Goal: Task Accomplishment & Management: Use online tool/utility

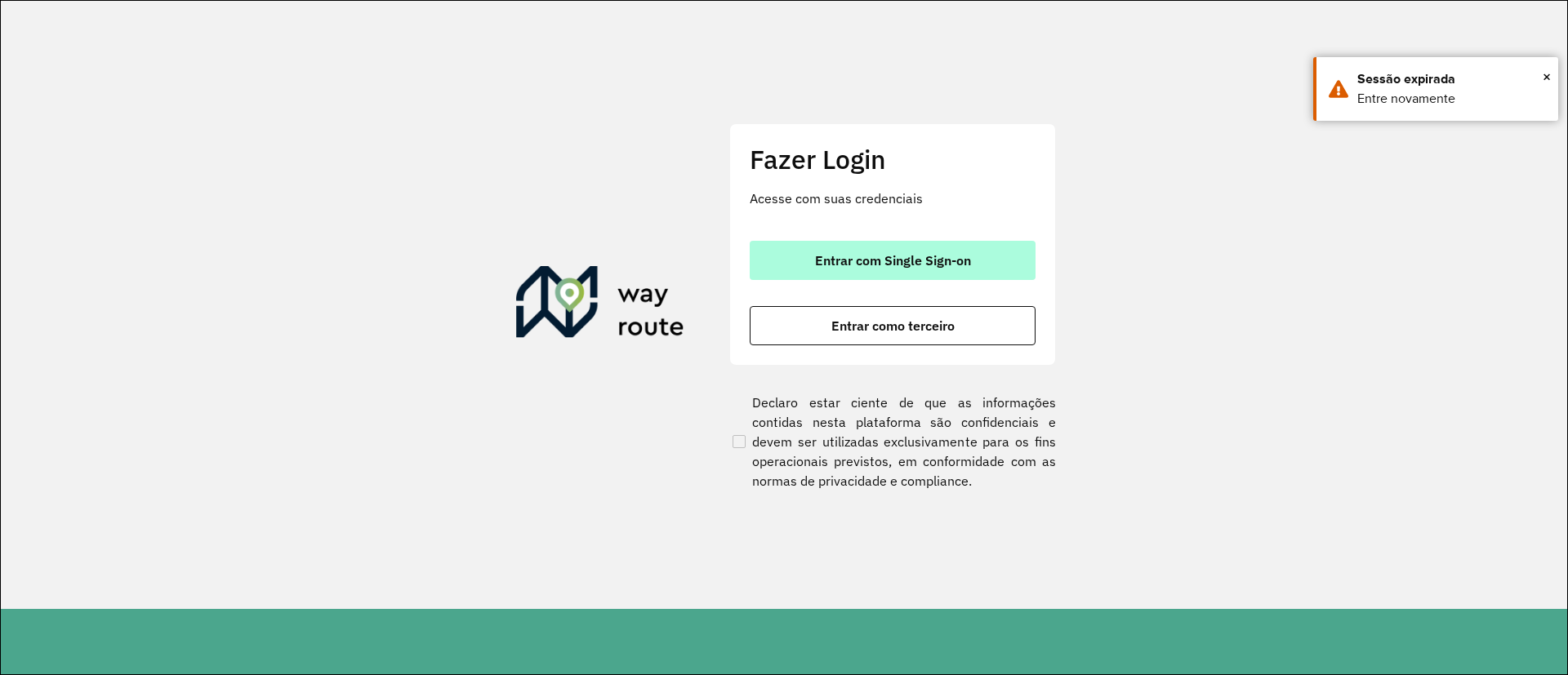
click at [918, 245] on button "Entrar com Single Sign-on" at bounding box center [893, 259] width 286 height 39
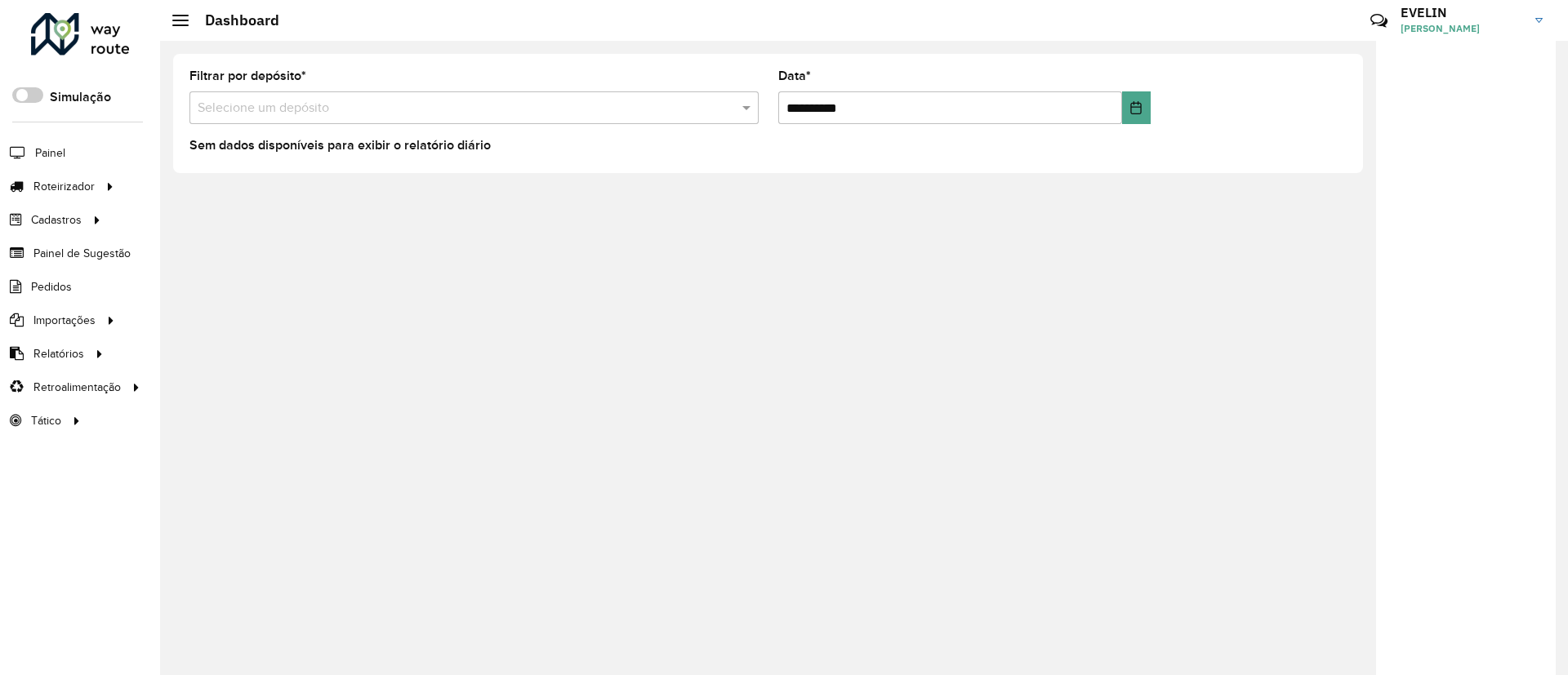
click at [184, 177] on div "**********" at bounding box center [767, 114] width 1216 height 146
click at [196, 178] on span "Entregas" at bounding box center [208, 185] width 47 height 17
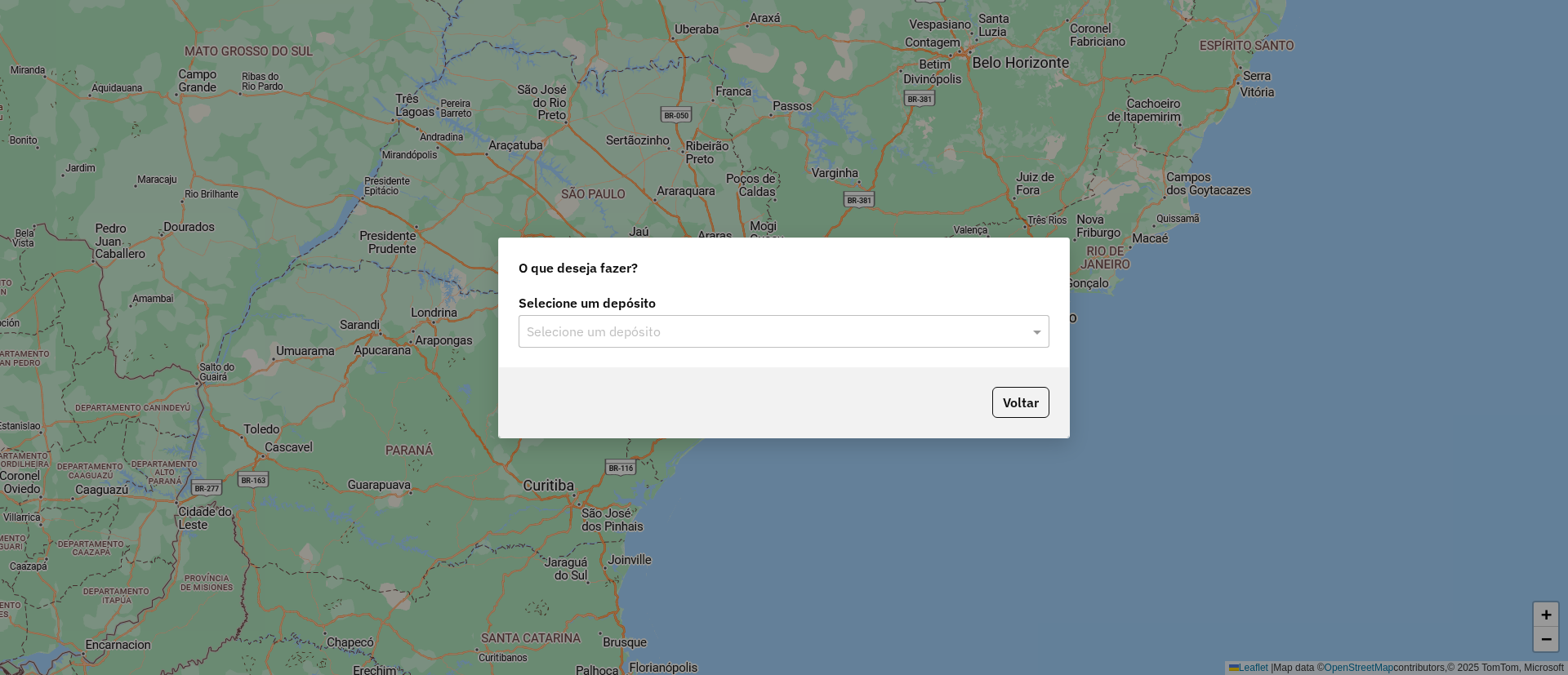
click at [592, 322] on input "text" at bounding box center [767, 332] width 482 height 20
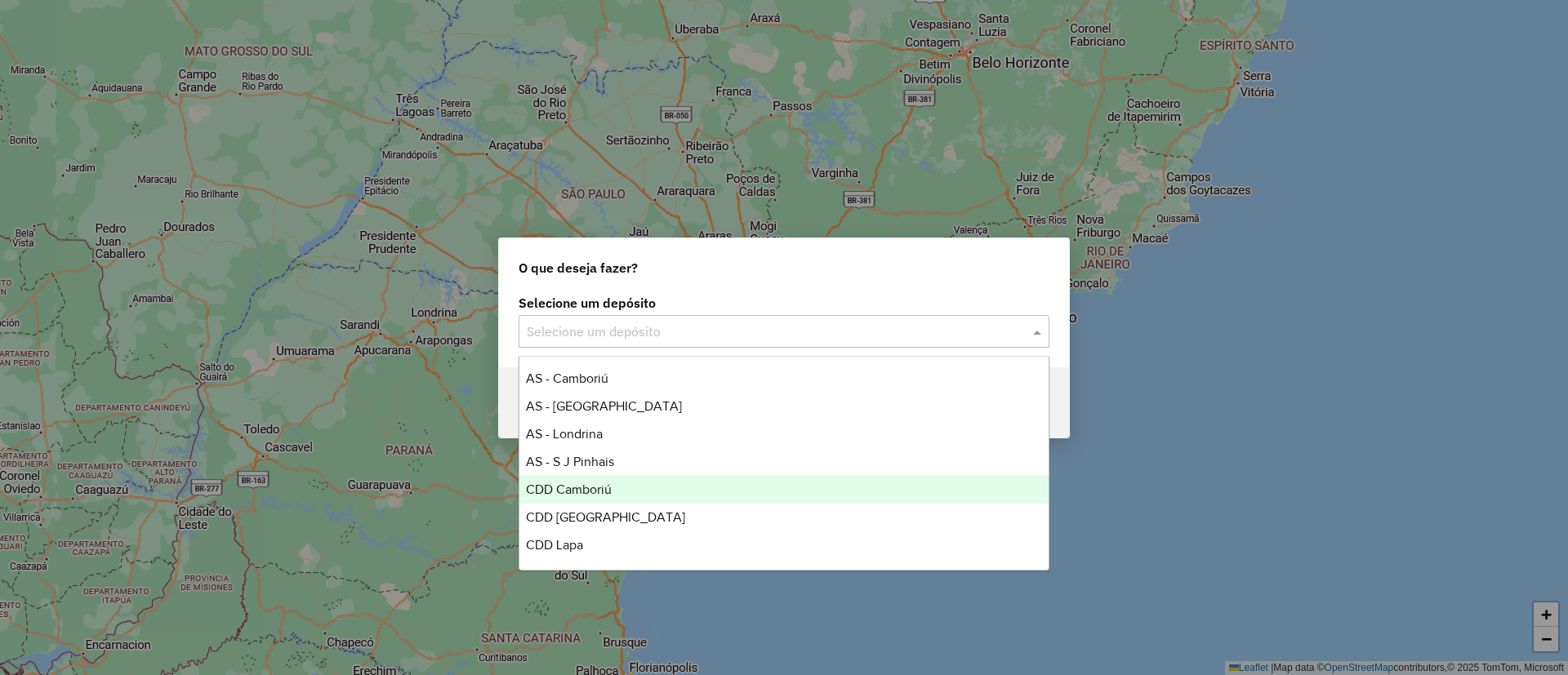
click at [584, 498] on div "CDD Camboriú" at bounding box center [784, 490] width 529 height 28
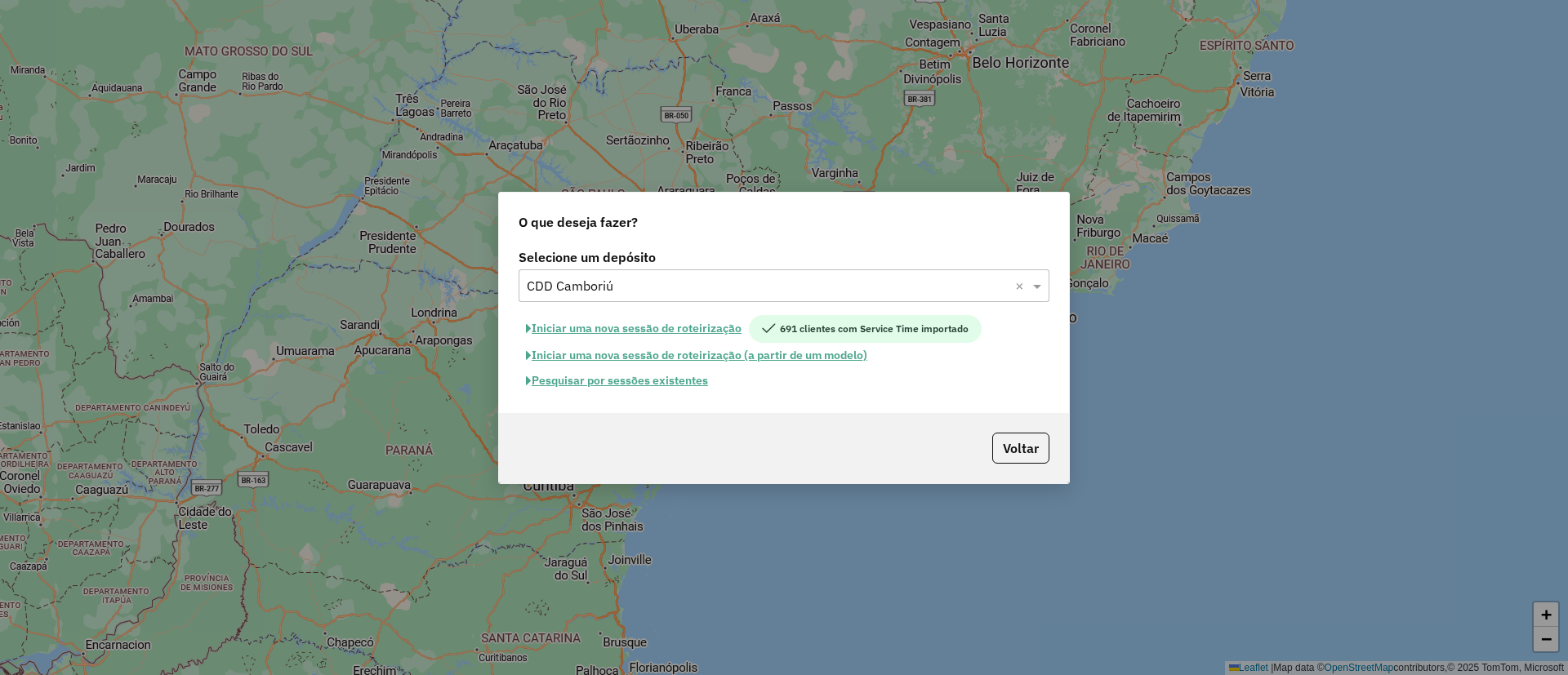
click at [622, 385] on button "Pesquisar por sessões existentes" at bounding box center [616, 380] width 196 height 25
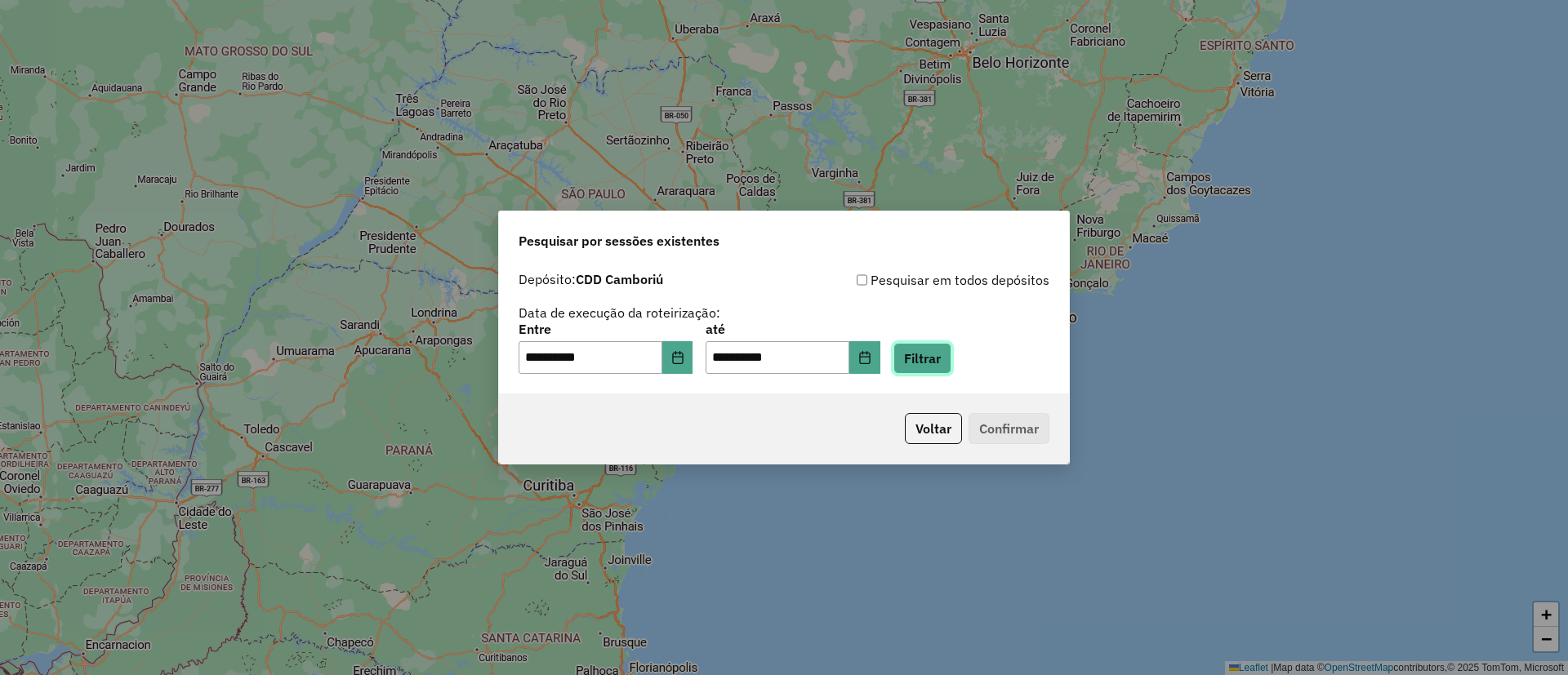
click at [934, 354] on button "Filtrar" at bounding box center [923, 358] width 58 height 31
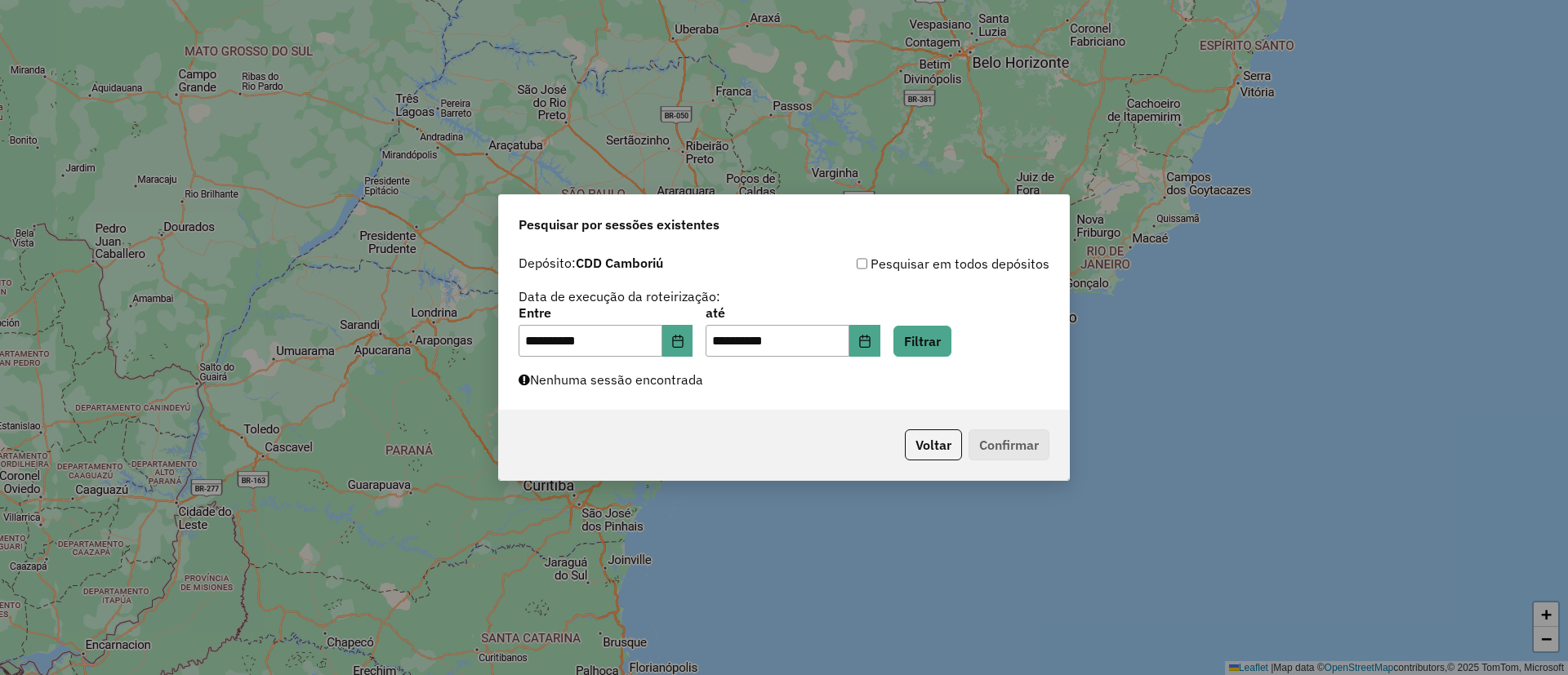
click at [659, 391] on div "**********" at bounding box center [783, 329] width 570 height 164
click at [682, 339] on icon "Choose Date" at bounding box center [677, 341] width 11 height 13
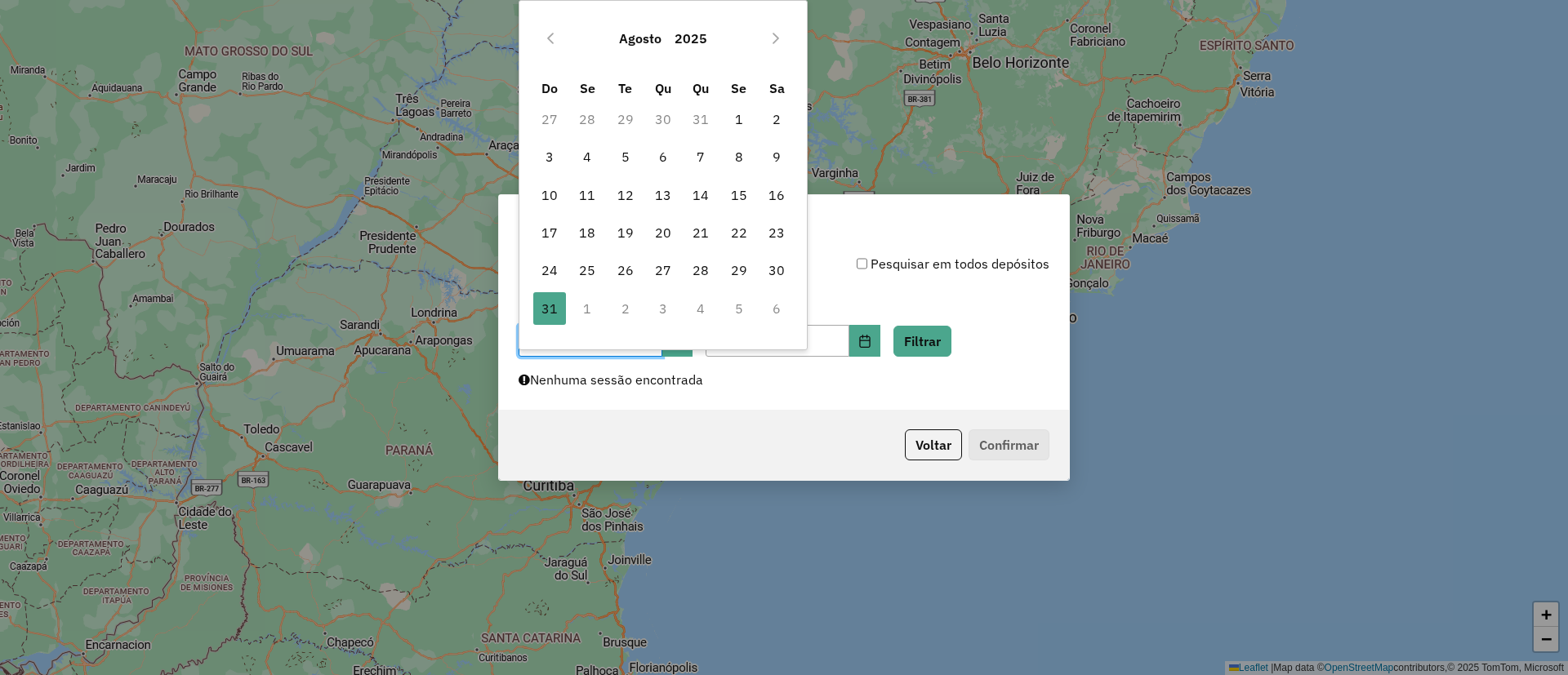
click at [599, 304] on td "1" at bounding box center [588, 309] width 38 height 38
click at [588, 304] on td "1" at bounding box center [588, 309] width 38 height 38
click at [772, 34] on icon "Next Month" at bounding box center [775, 38] width 13 height 13
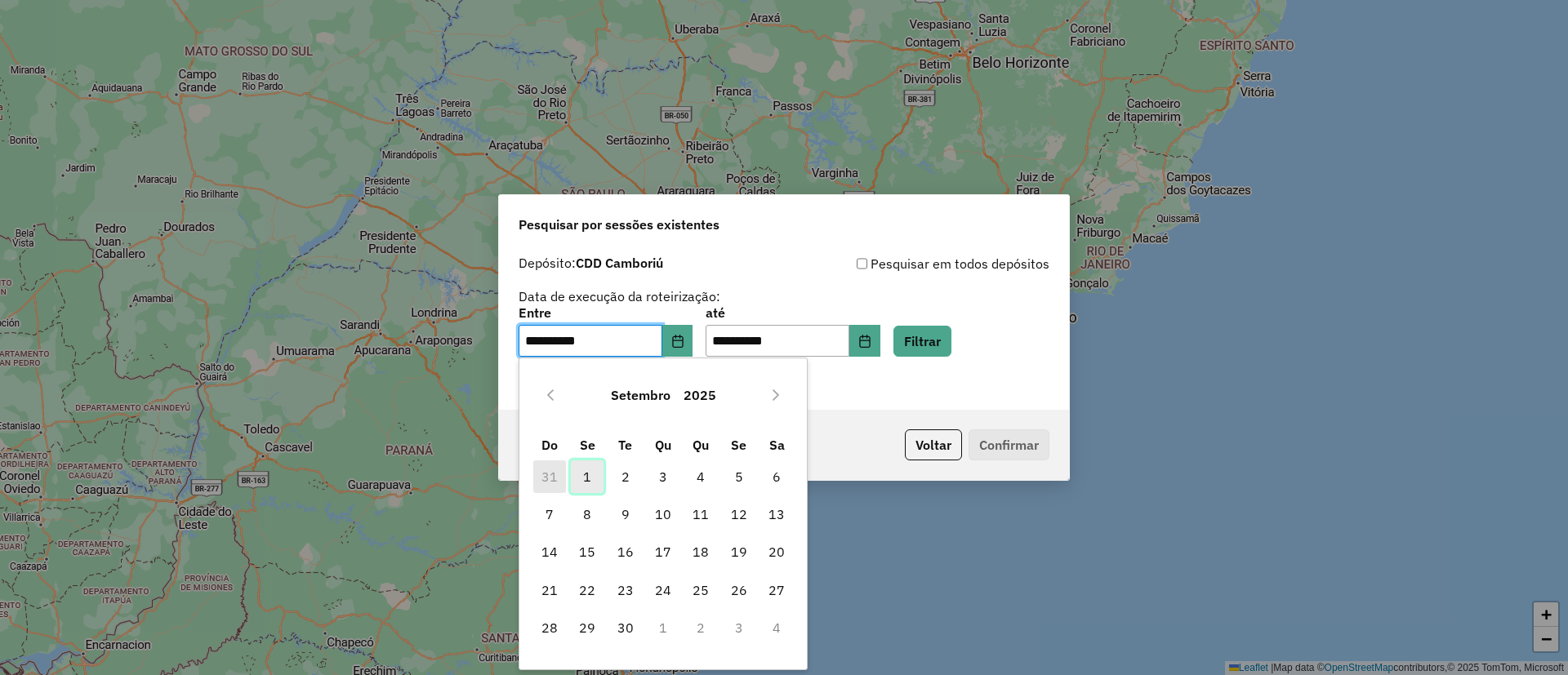
click at [583, 476] on span "1" at bounding box center [587, 477] width 33 height 33
type input "**********"
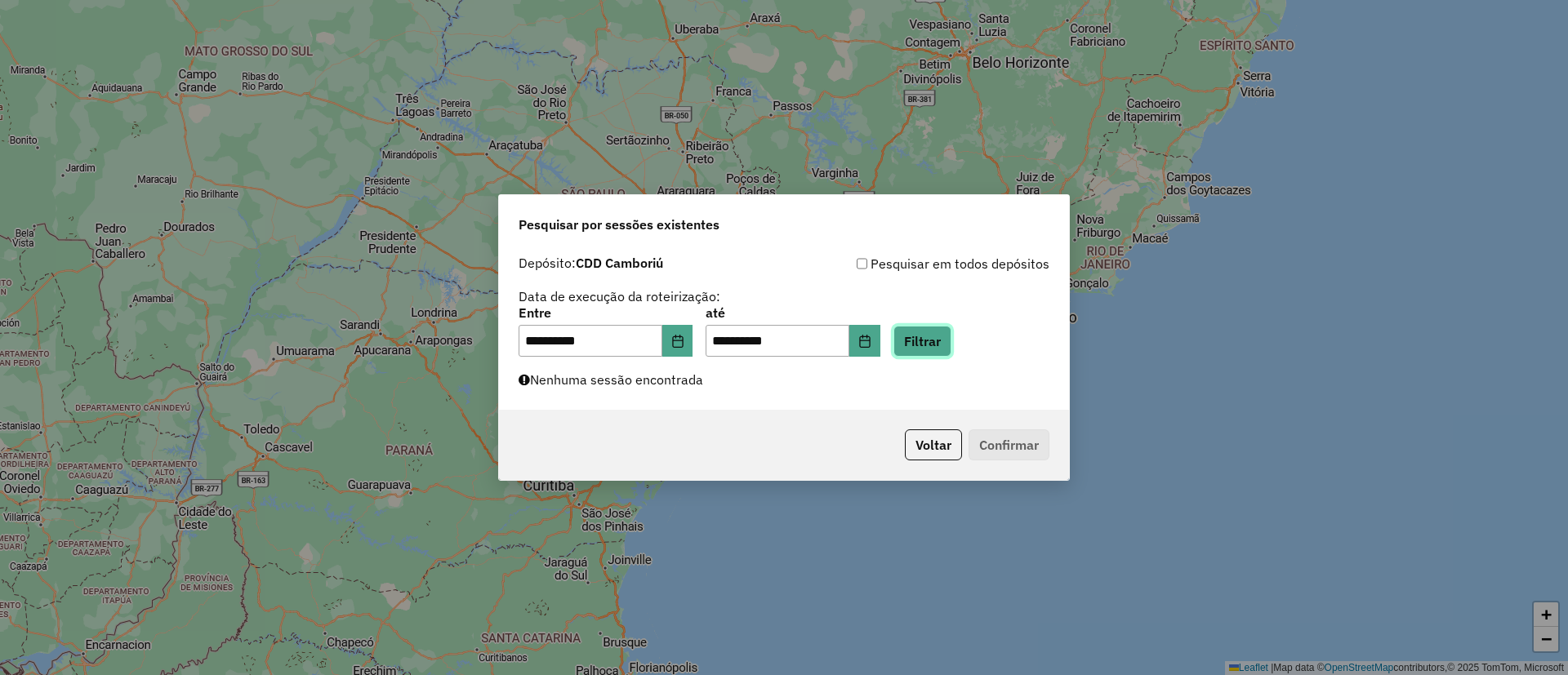
click at [951, 336] on button "Filtrar" at bounding box center [923, 341] width 58 height 31
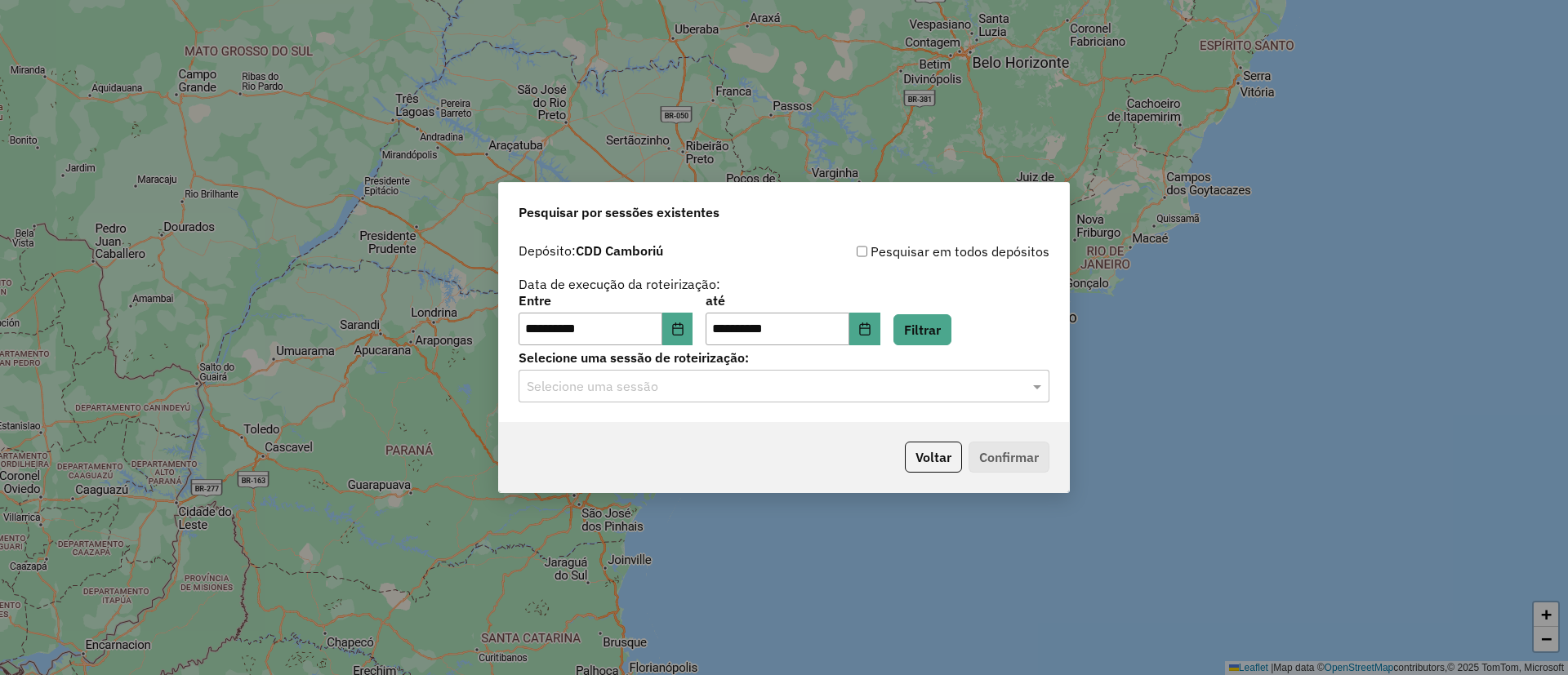
click at [894, 384] on input "text" at bounding box center [767, 387] width 482 height 20
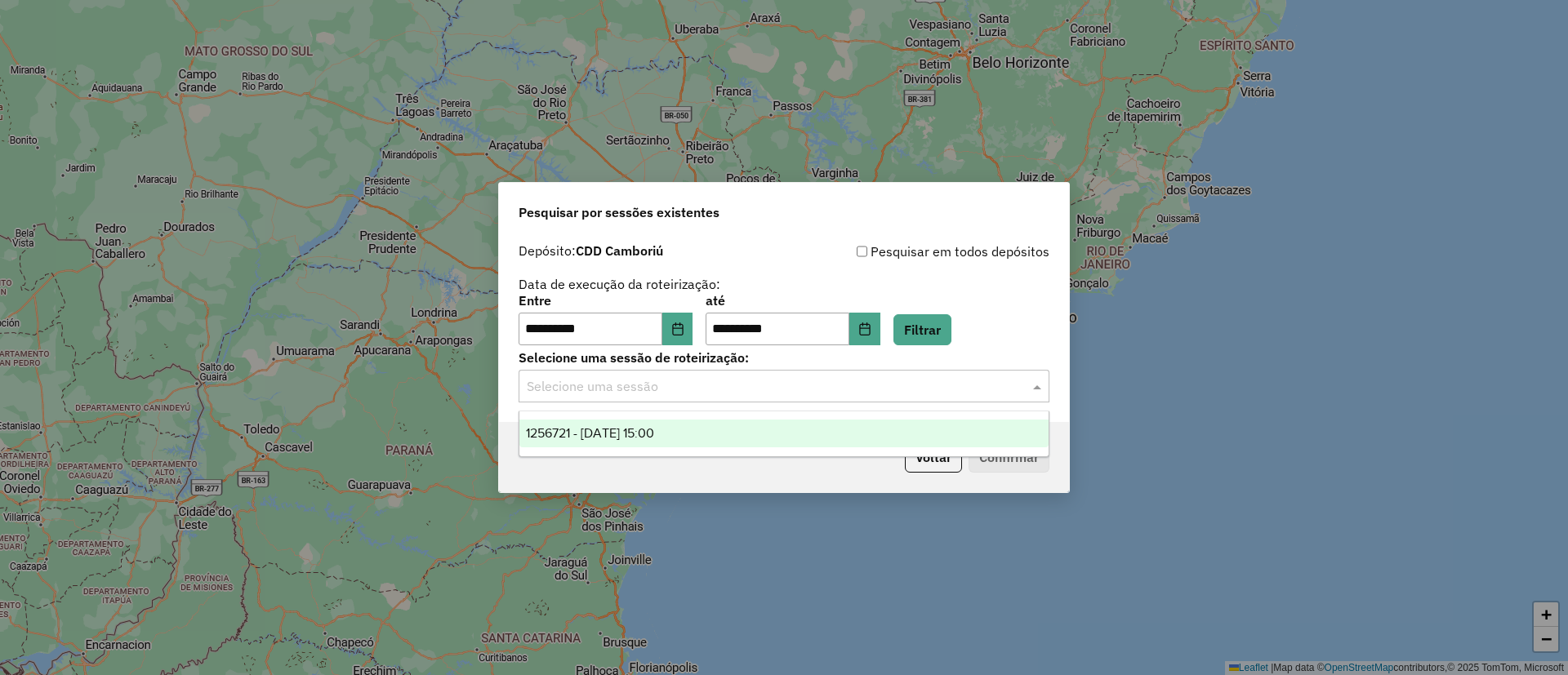
click at [802, 441] on div "1256721 - 01/09/2025 15:00" at bounding box center [784, 434] width 529 height 28
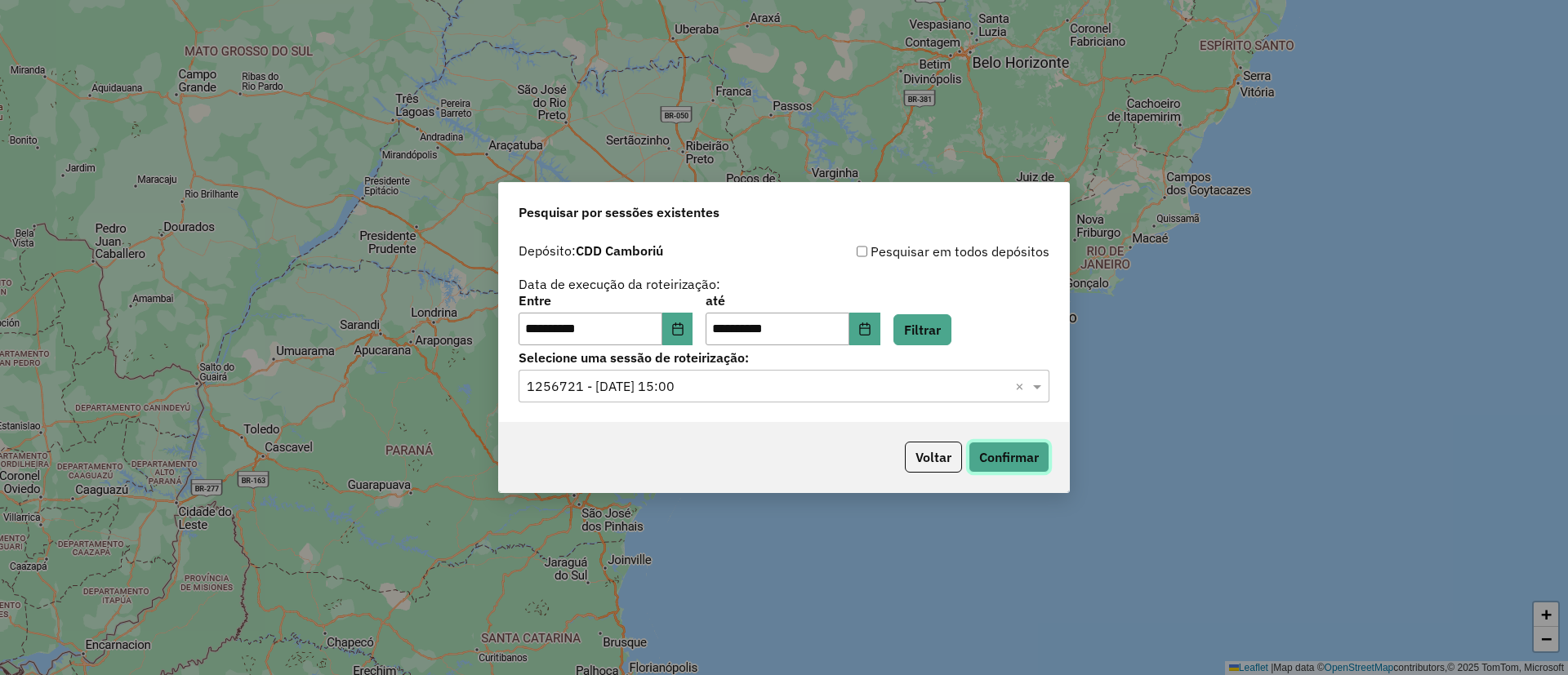
click at [1037, 451] on button "Confirmar" at bounding box center [1008, 457] width 81 height 31
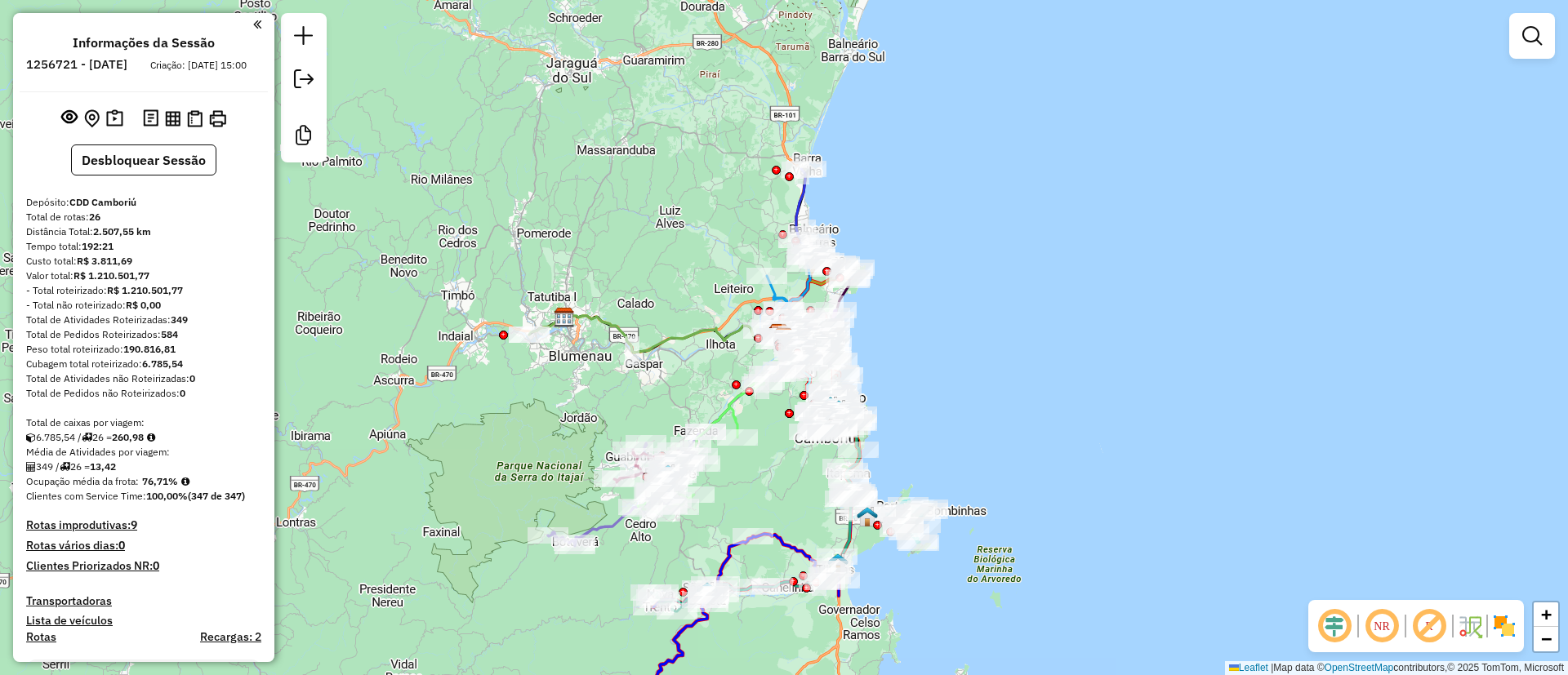
click at [1332, 618] on em at bounding box center [1334, 625] width 39 height 39
click at [1420, 624] on em at bounding box center [1428, 625] width 39 height 39
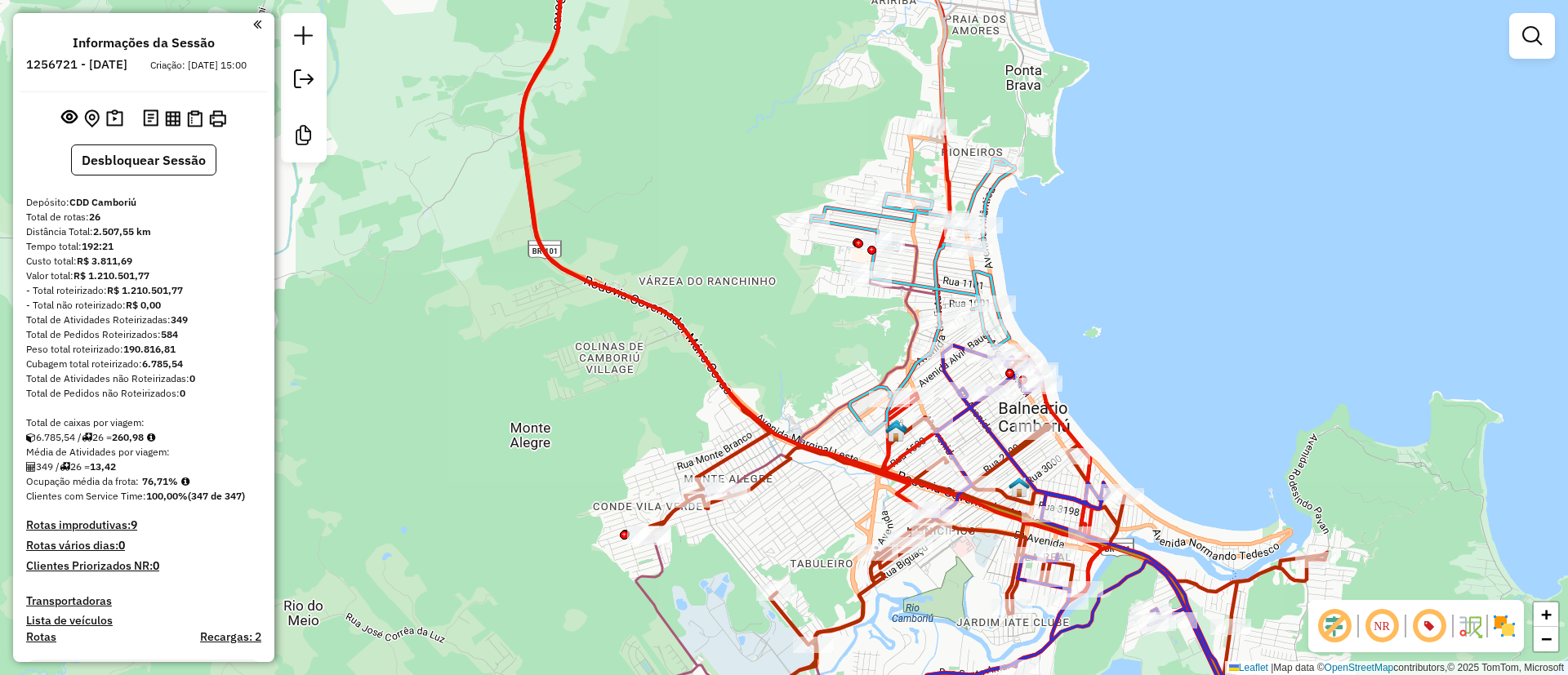
click at [994, 462] on icon at bounding box center [924, 337] width 806 height 810
select select "**********"
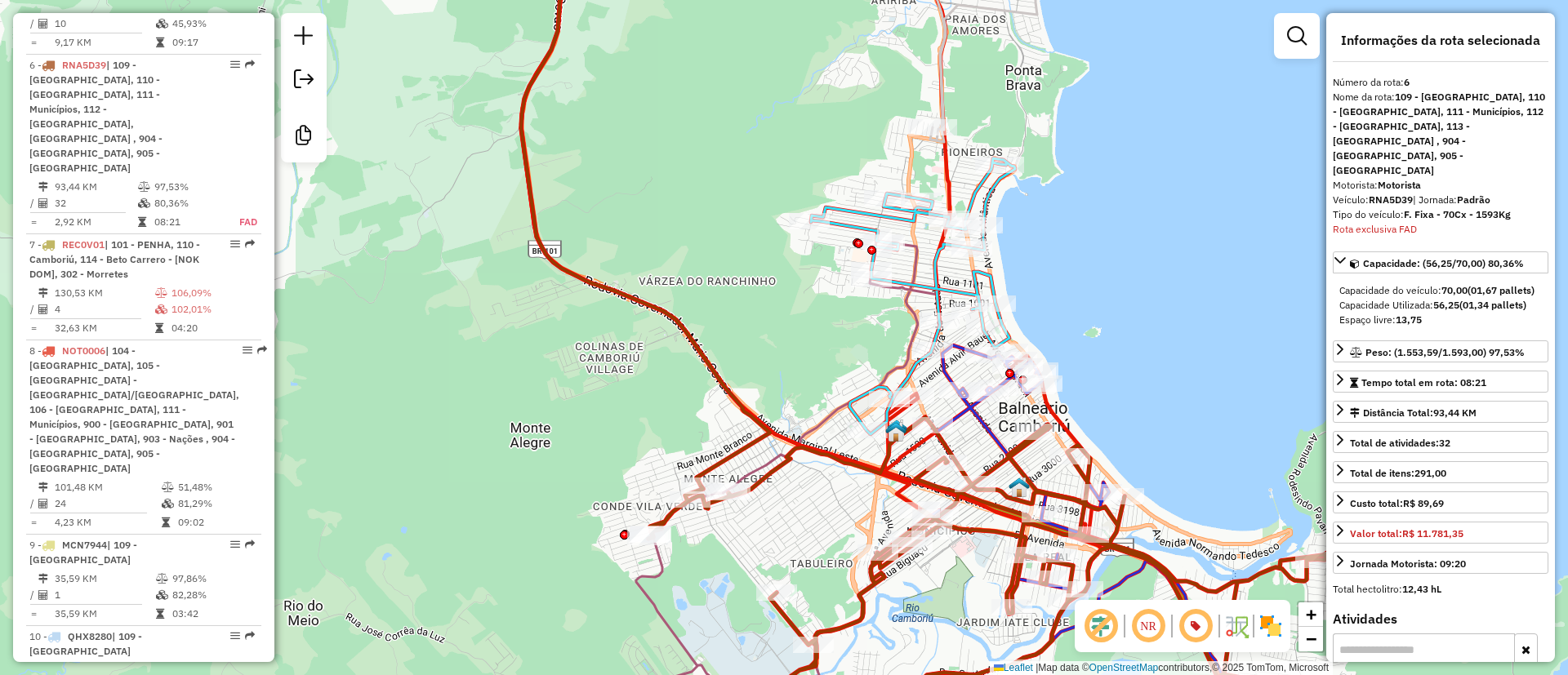
scroll to position [1244, 0]
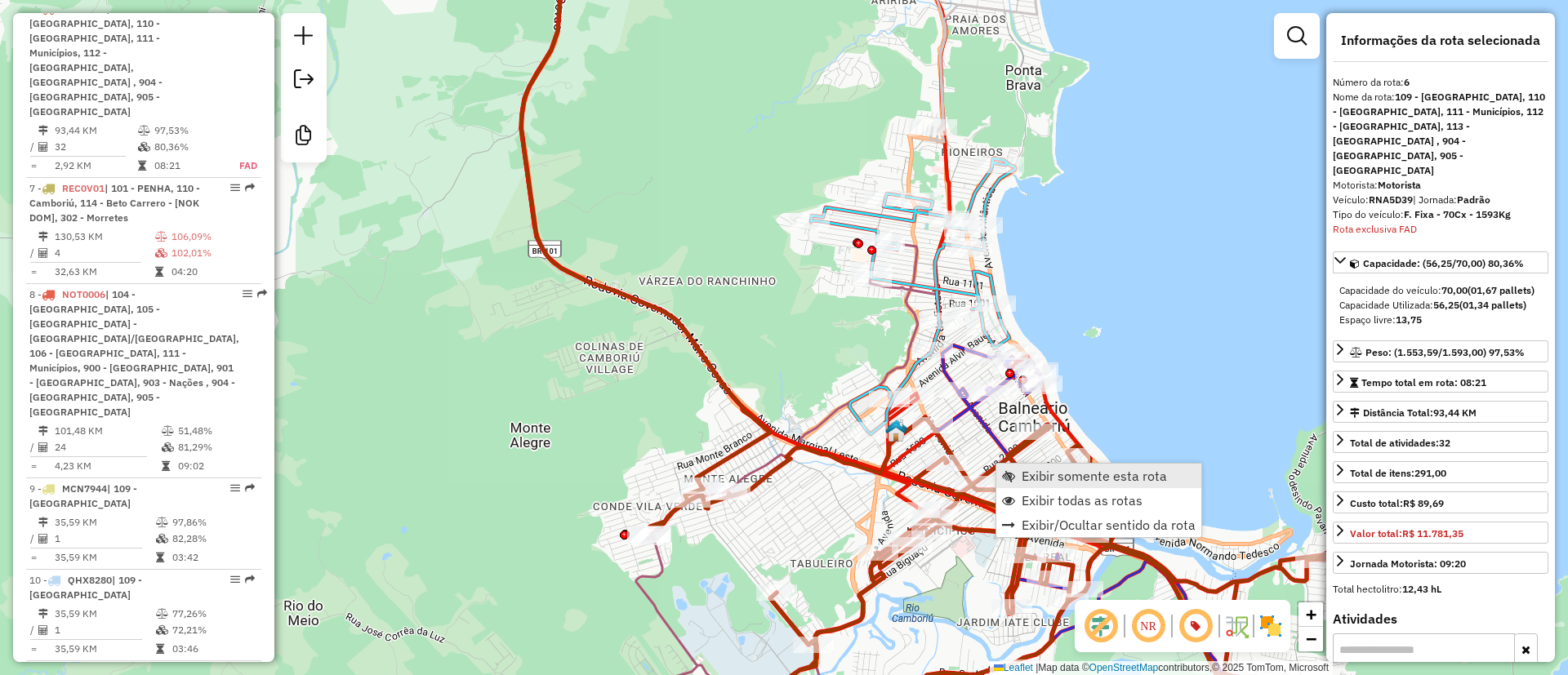
click at [1040, 476] on span "Exibir somente esta rota" at bounding box center [1094, 476] width 146 height 13
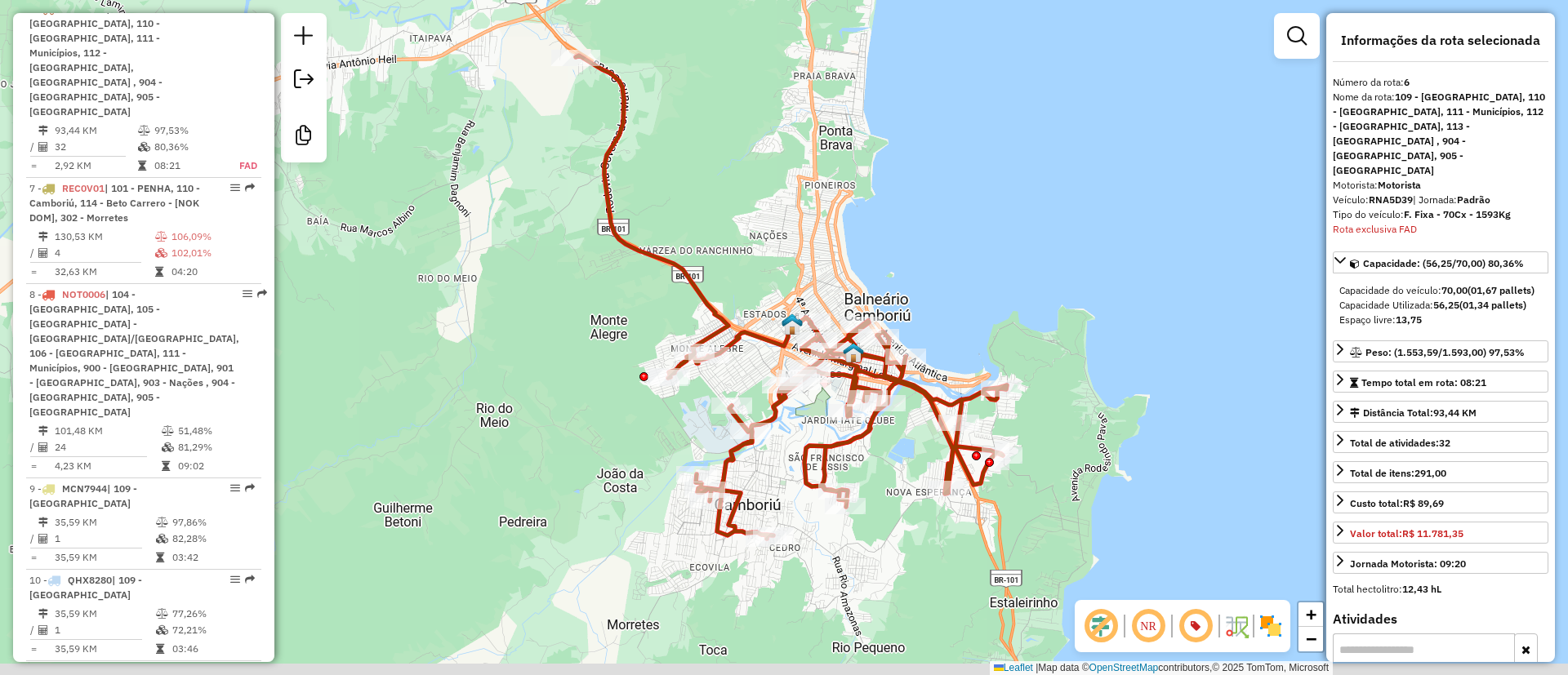
drag, startPoint x: 982, startPoint y: 267, endPoint x: 982, endPoint y: 255, distance: 12.0
click at [982, 255] on div "Janela de atendimento Grade de atendimento Capacidade Transportadoras Veículos …" at bounding box center [784, 337] width 1568 height 675
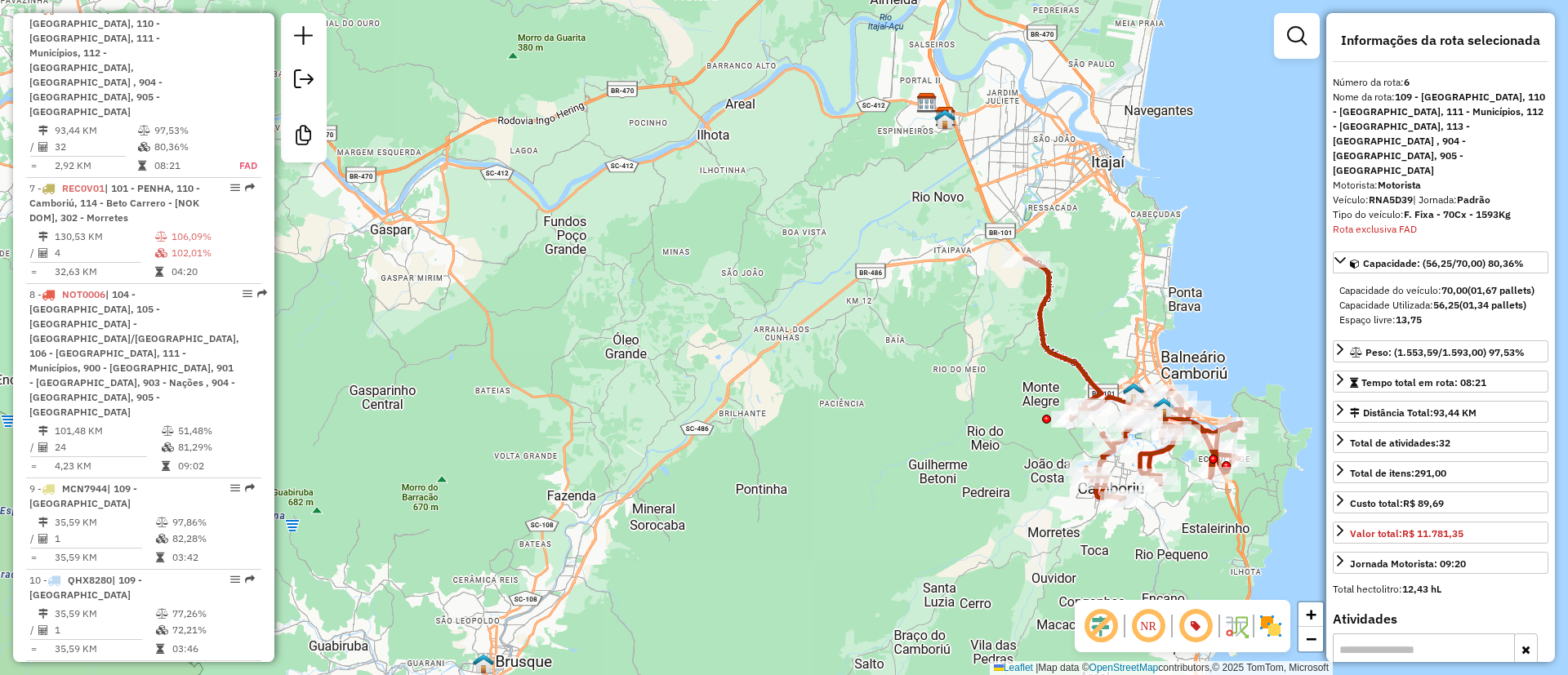
drag, startPoint x: 997, startPoint y: 257, endPoint x: 1239, endPoint y: 359, distance: 262.6
click at [1239, 359] on div "Janela de atendimento Grade de atendimento Capacidade Transportadoras Veículos …" at bounding box center [784, 337] width 1568 height 675
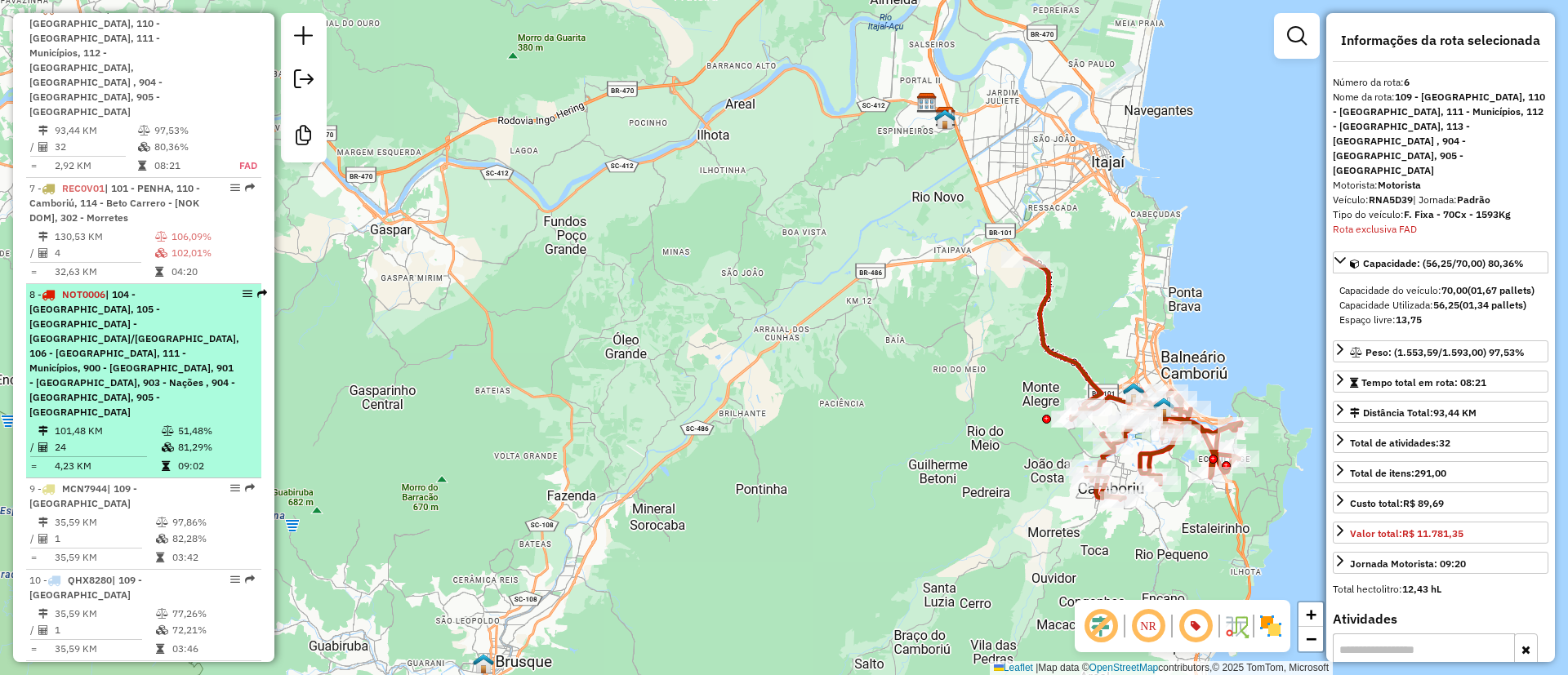
scroll to position [1366, 0]
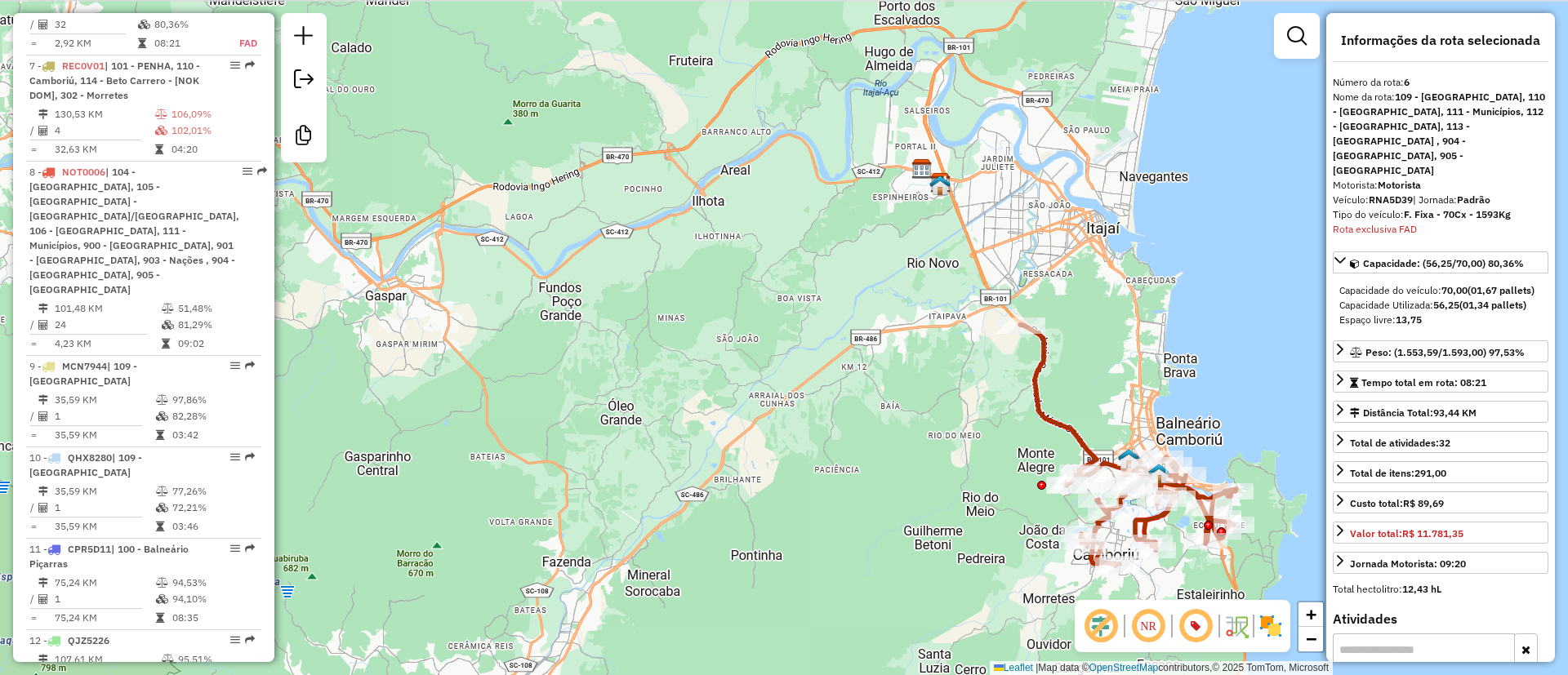
drag, startPoint x: 889, startPoint y: 191, endPoint x: 885, endPoint y: 254, distance: 63.1
click at [885, 254] on div "Janela de atendimento Grade de atendimento Capacidade Transportadoras Veículos …" at bounding box center [784, 337] width 1568 height 675
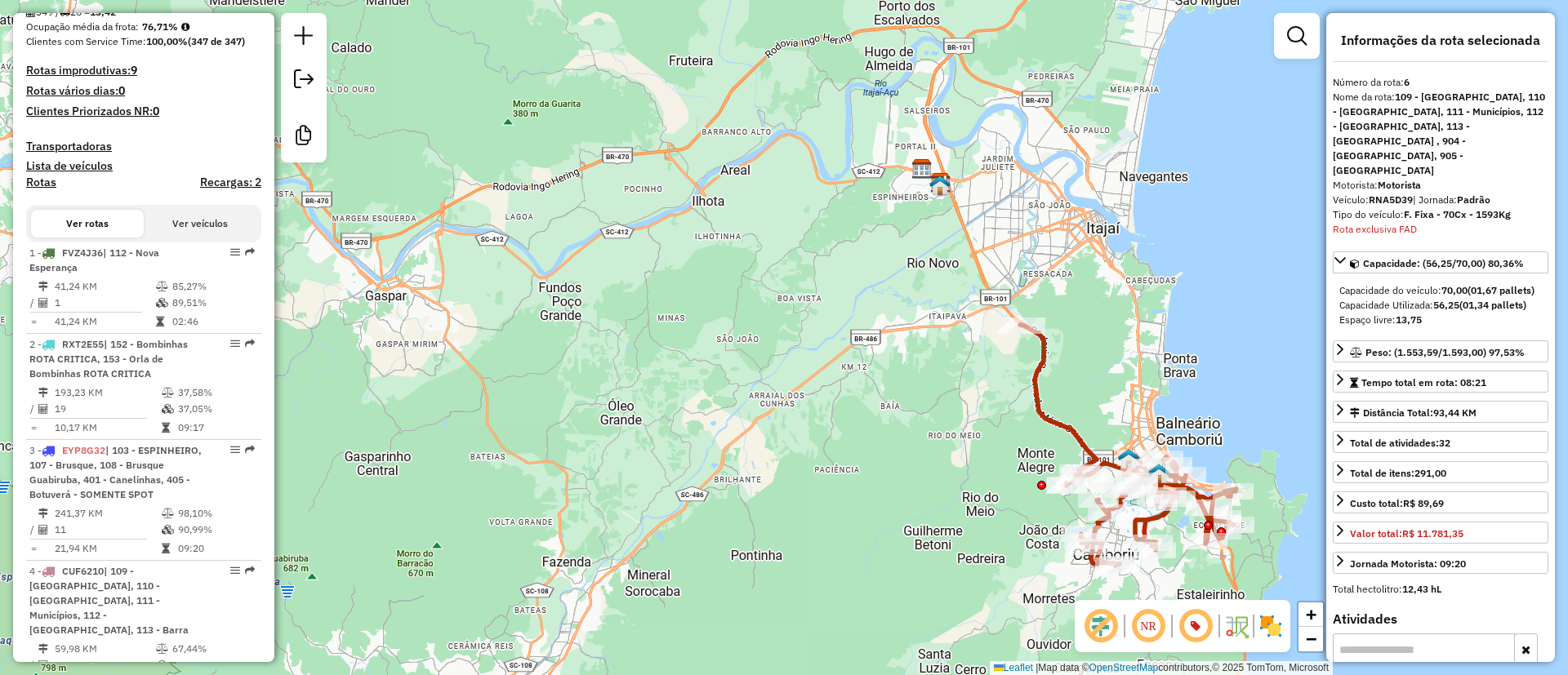
scroll to position [403, 0]
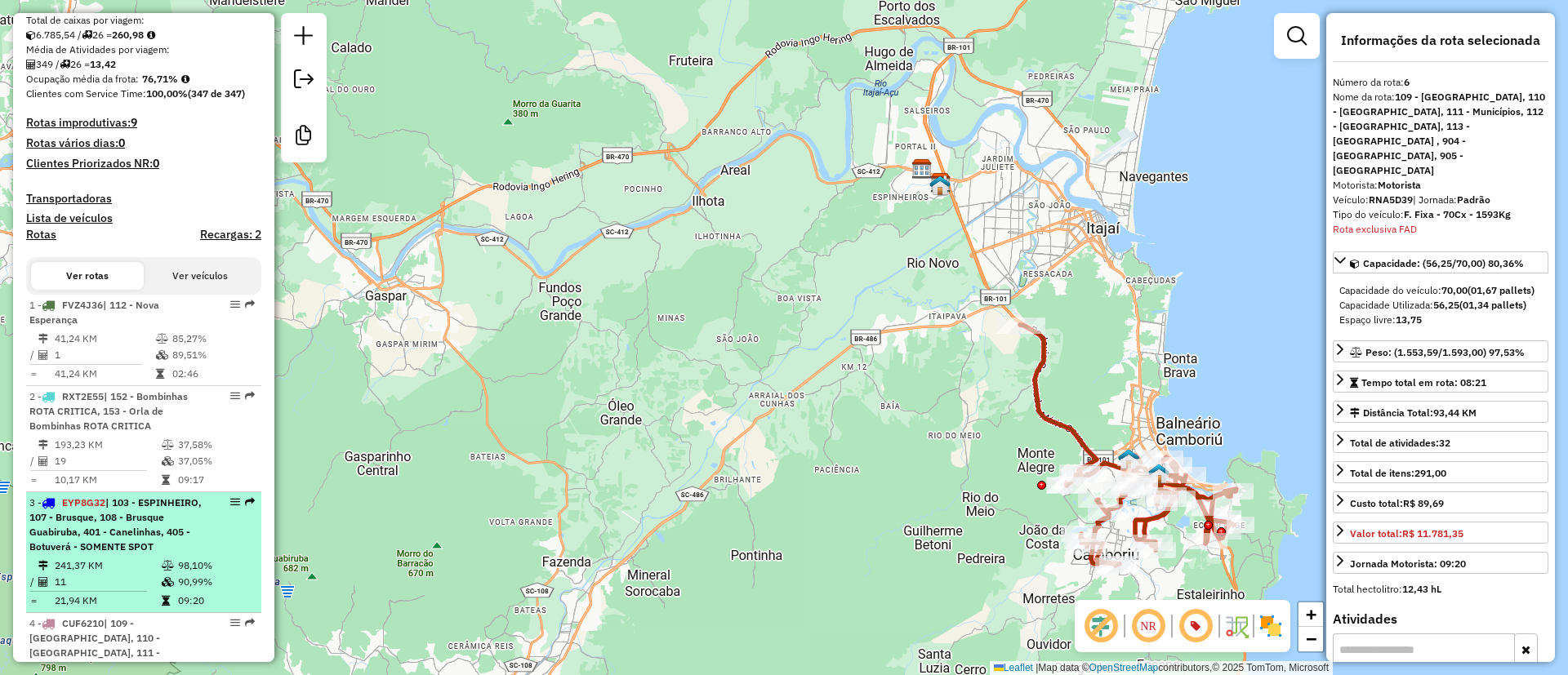
click at [70, 508] on span "EYP8G32" at bounding box center [83, 503] width 43 height 12
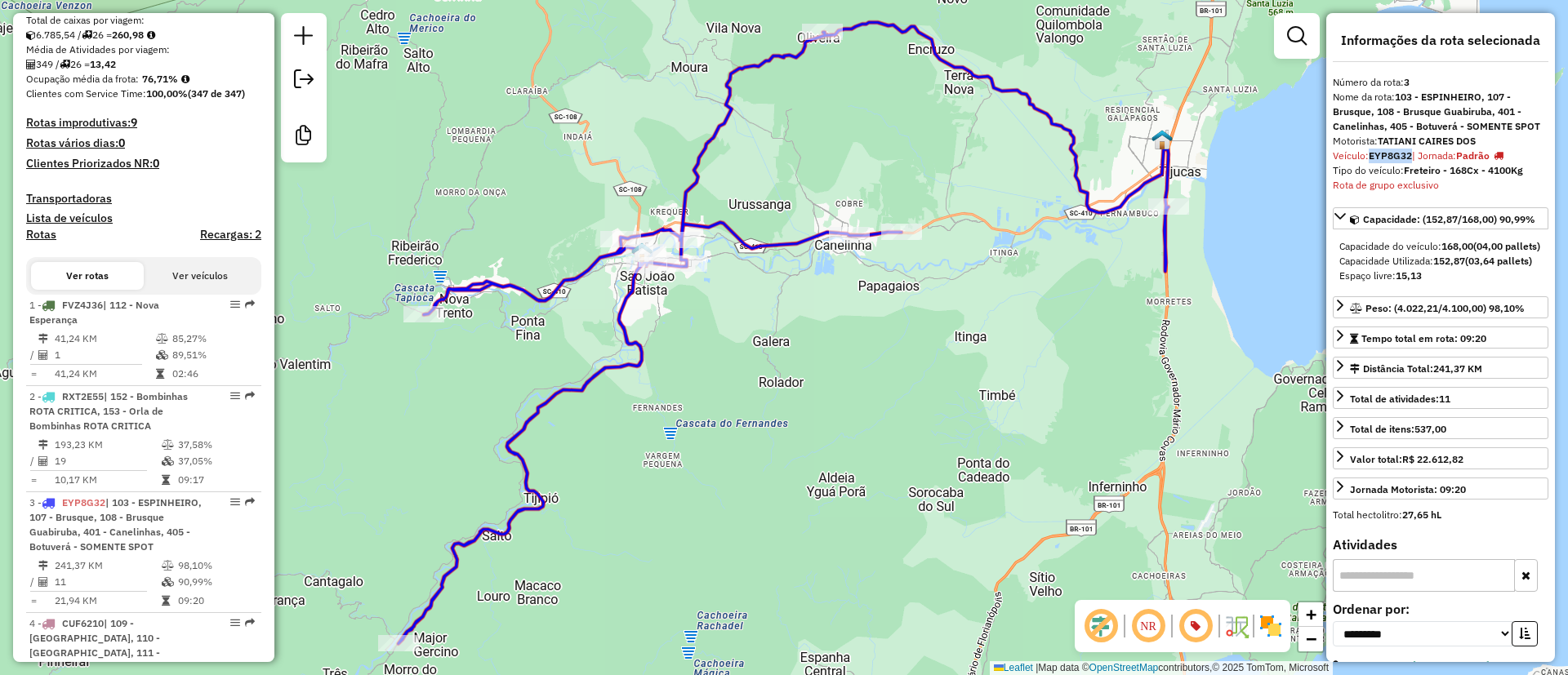
drag, startPoint x: 1372, startPoint y: 151, endPoint x: 1412, endPoint y: 150, distance: 40.0
click at [1412, 150] on div "Veículo: EYP8G32 | Jornada: Padrão" at bounding box center [1440, 156] width 215 height 15
copy strong "EYP8G32"
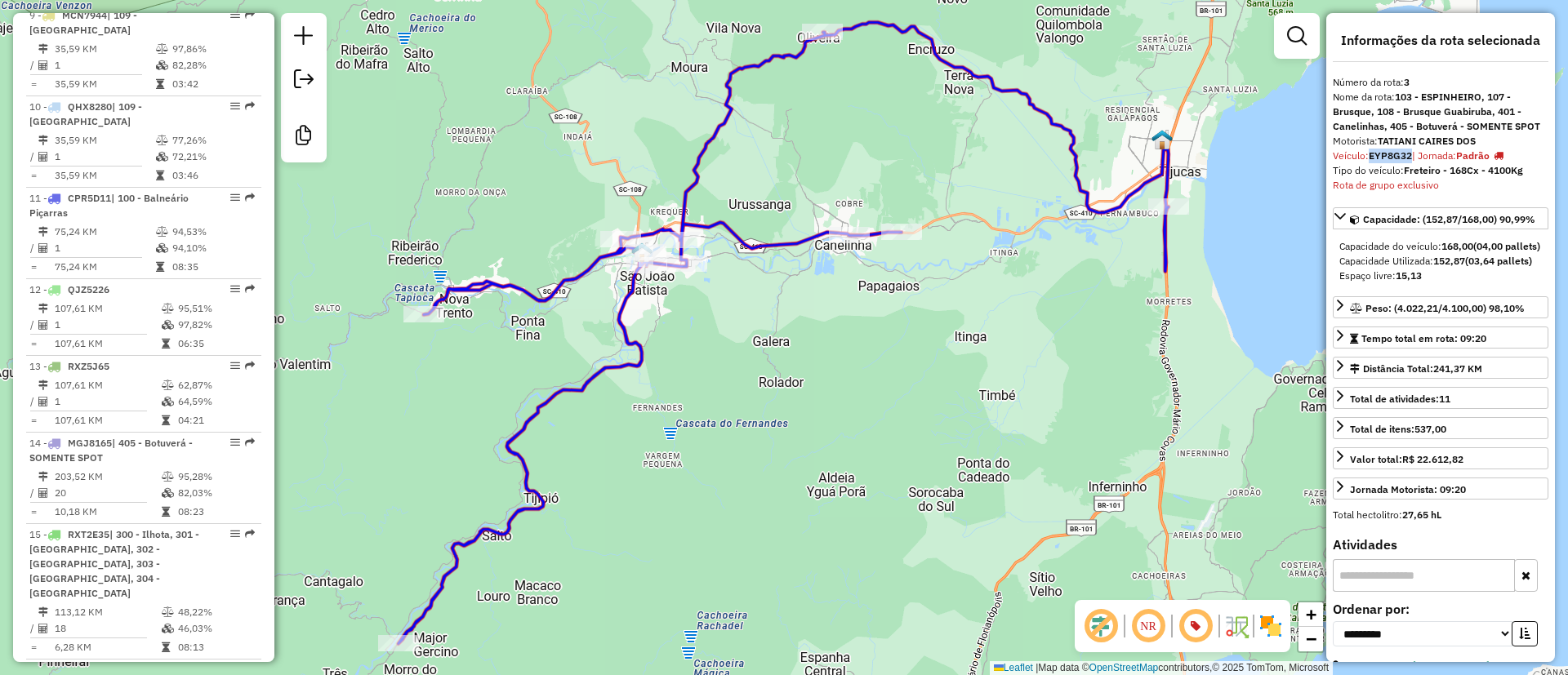
scroll to position [1749, 0]
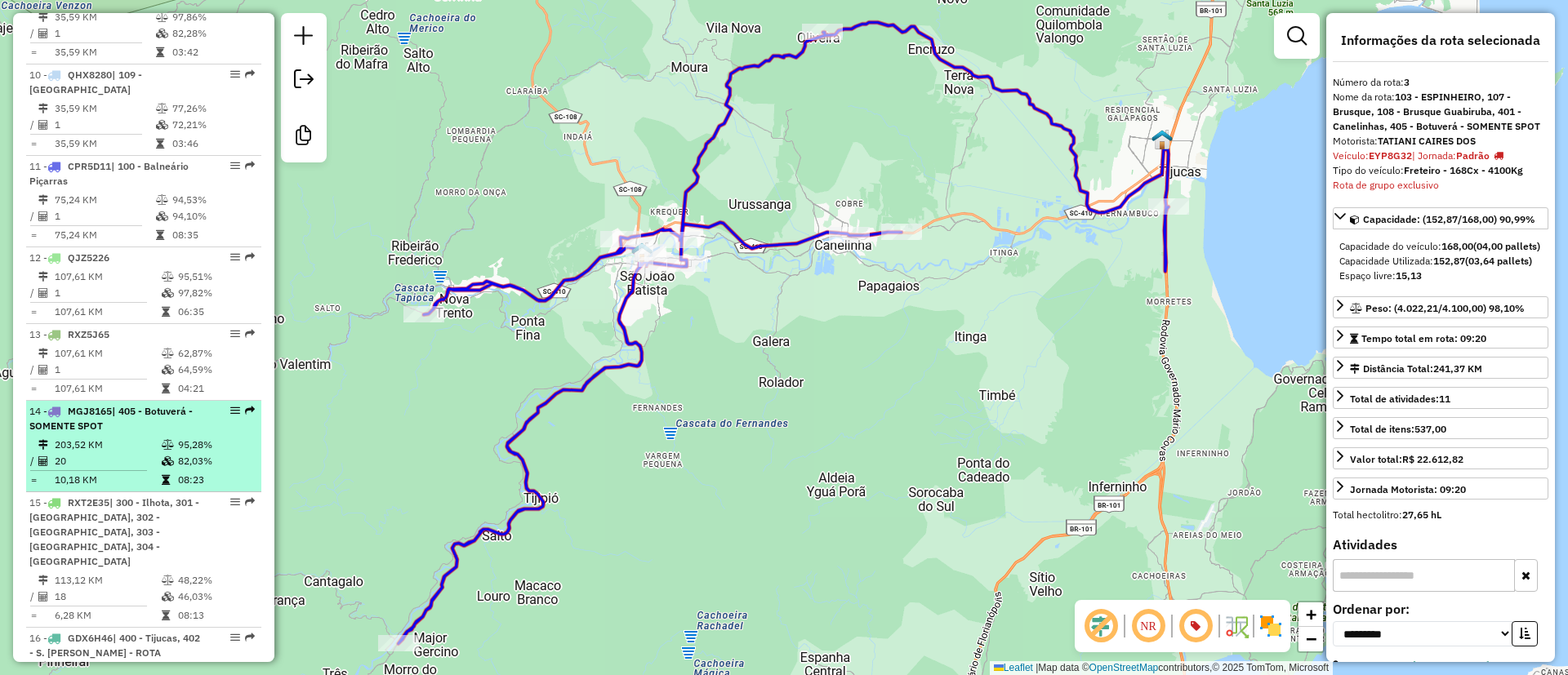
click at [102, 437] on td "203,52 KM" at bounding box center [107, 445] width 107 height 16
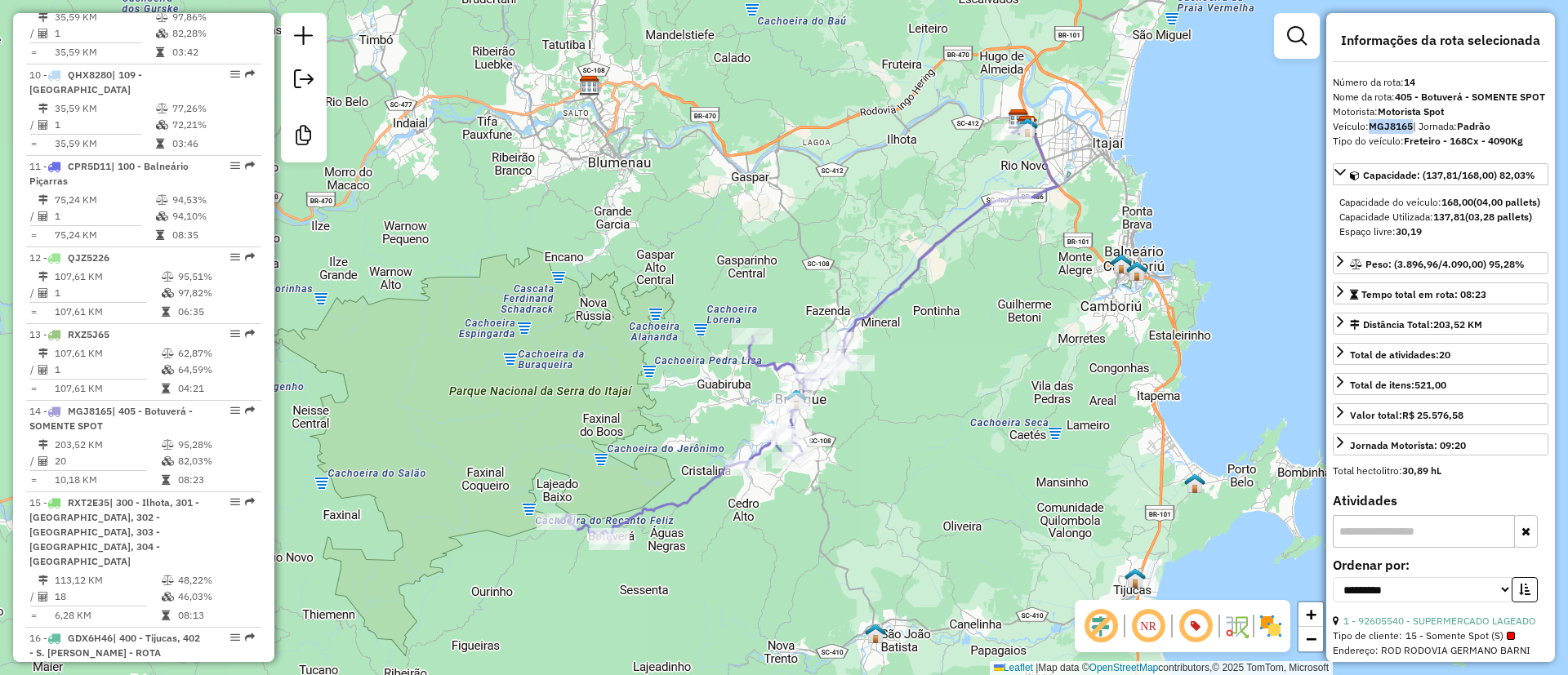
drag, startPoint x: 1372, startPoint y: 138, endPoint x: 1411, endPoint y: 138, distance: 39.0
click at [1411, 133] on strong "MGJ8165" at bounding box center [1390, 126] width 44 height 12
copy strong "MGJ8165"
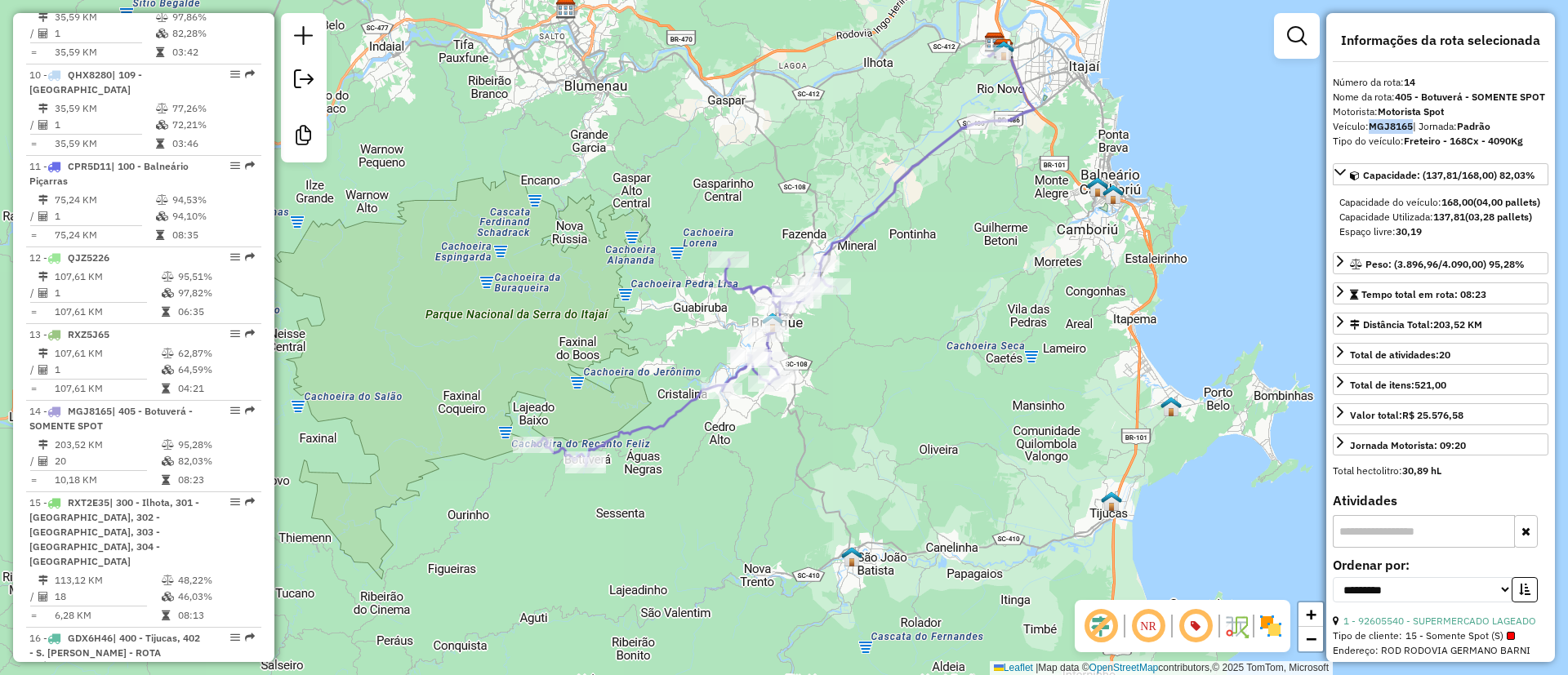
drag, startPoint x: 723, startPoint y: 264, endPoint x: 709, endPoint y: 219, distance: 47.1
click at [709, 219] on div "Janela de atendimento Grade de atendimento Capacidade Transportadoras Veículos …" at bounding box center [784, 337] width 1568 height 675
drag, startPoint x: 608, startPoint y: 367, endPoint x: 630, endPoint y: 349, distance: 28.4
click at [630, 349] on div "Janela de atendimento Grade de atendimento Capacidade Transportadoras Veículos …" at bounding box center [784, 337] width 1568 height 675
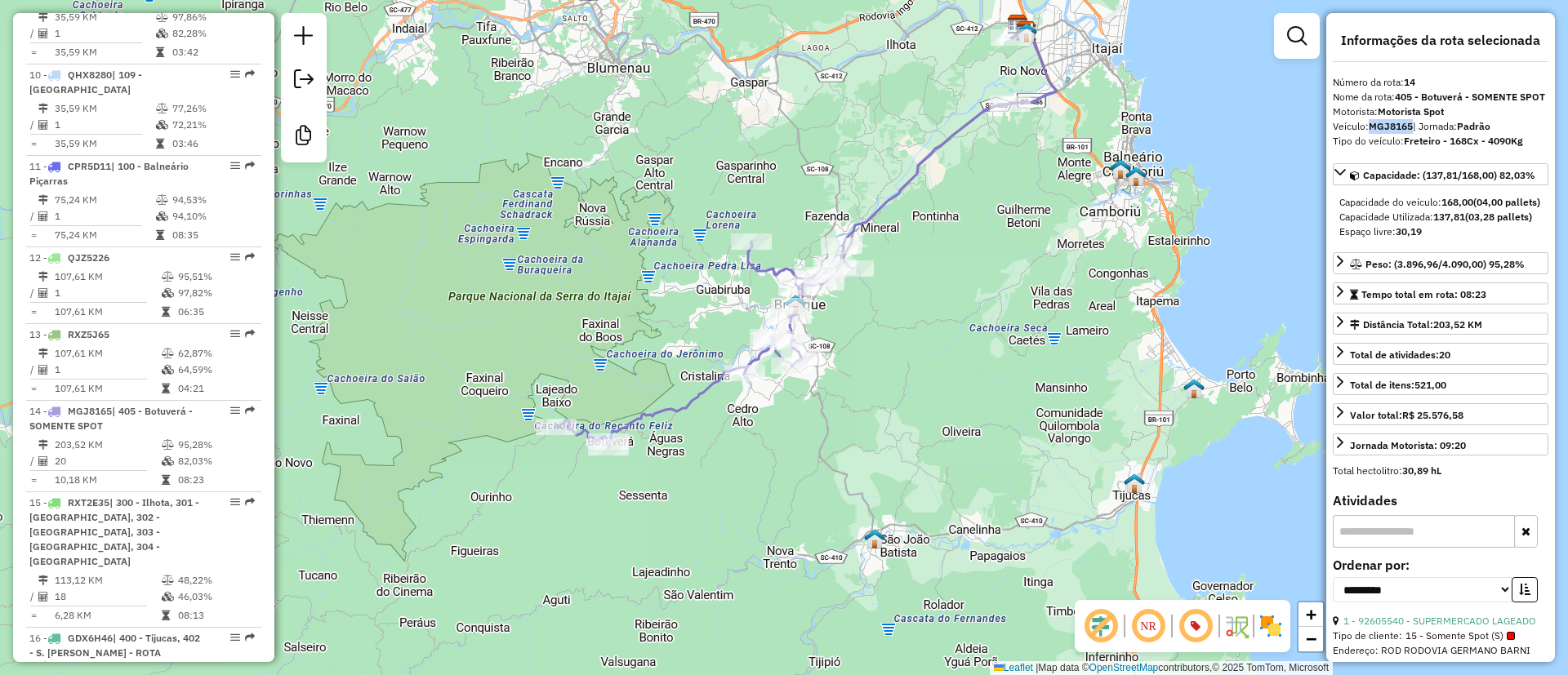
click at [1263, 619] on img at bounding box center [1271, 626] width 26 height 26
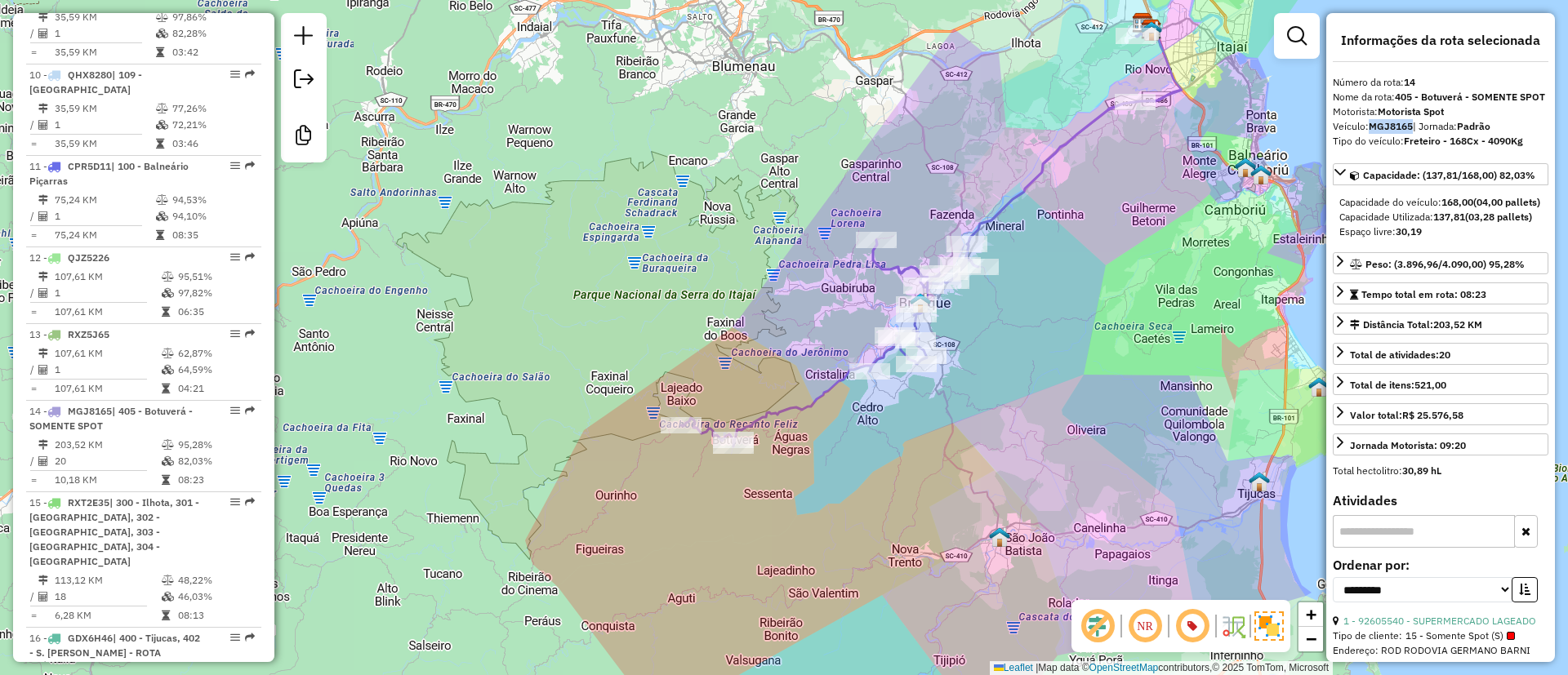
drag, startPoint x: 872, startPoint y: 518, endPoint x: 984, endPoint y: 516, distance: 112.0
click at [984, 516] on div "Janela de atendimento Grade de atendimento Capacidade Transportadoras Veículos …" at bounding box center [784, 337] width 1568 height 675
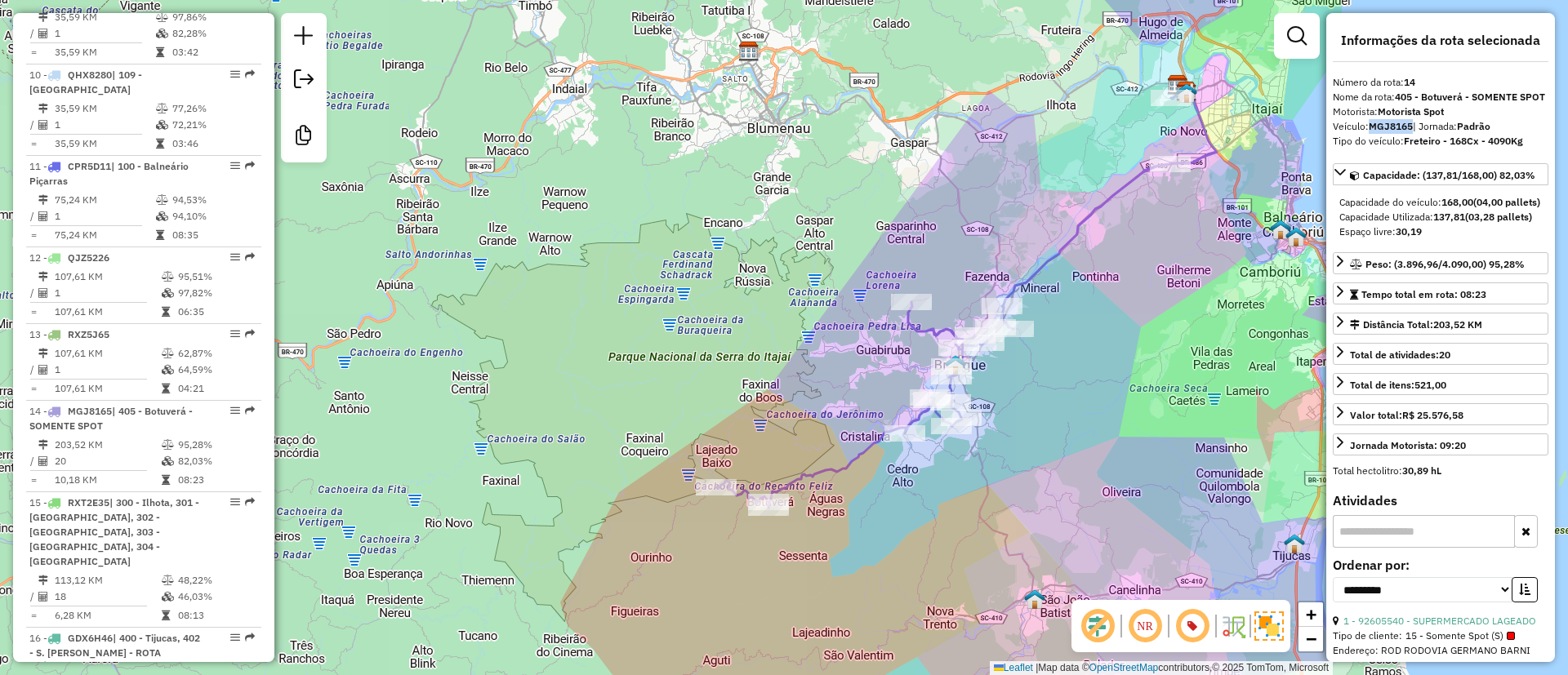
drag, startPoint x: 977, startPoint y: 449, endPoint x: 1025, endPoint y: 439, distance: 49.0
click at [1025, 439] on div "Janela de atendimento Grade de atendimento Capacidade Transportadoras Veículos …" at bounding box center [784, 337] width 1568 height 675
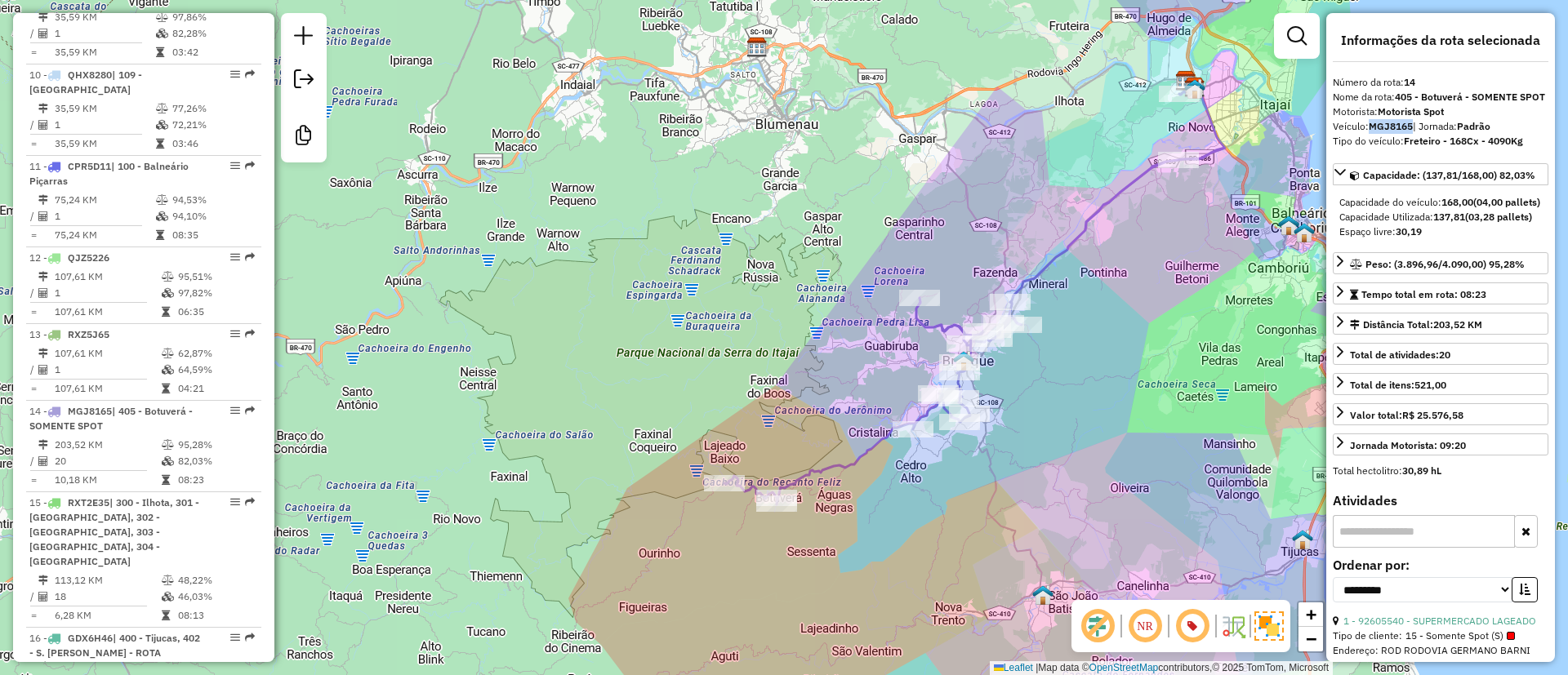
drag, startPoint x: 915, startPoint y: 182, endPoint x: 880, endPoint y: 183, distance: 35.0
click at [880, 183] on div "Janela de atendimento Grade de atendimento Capacidade Transportadoras Veículos …" at bounding box center [784, 337] width 1568 height 675
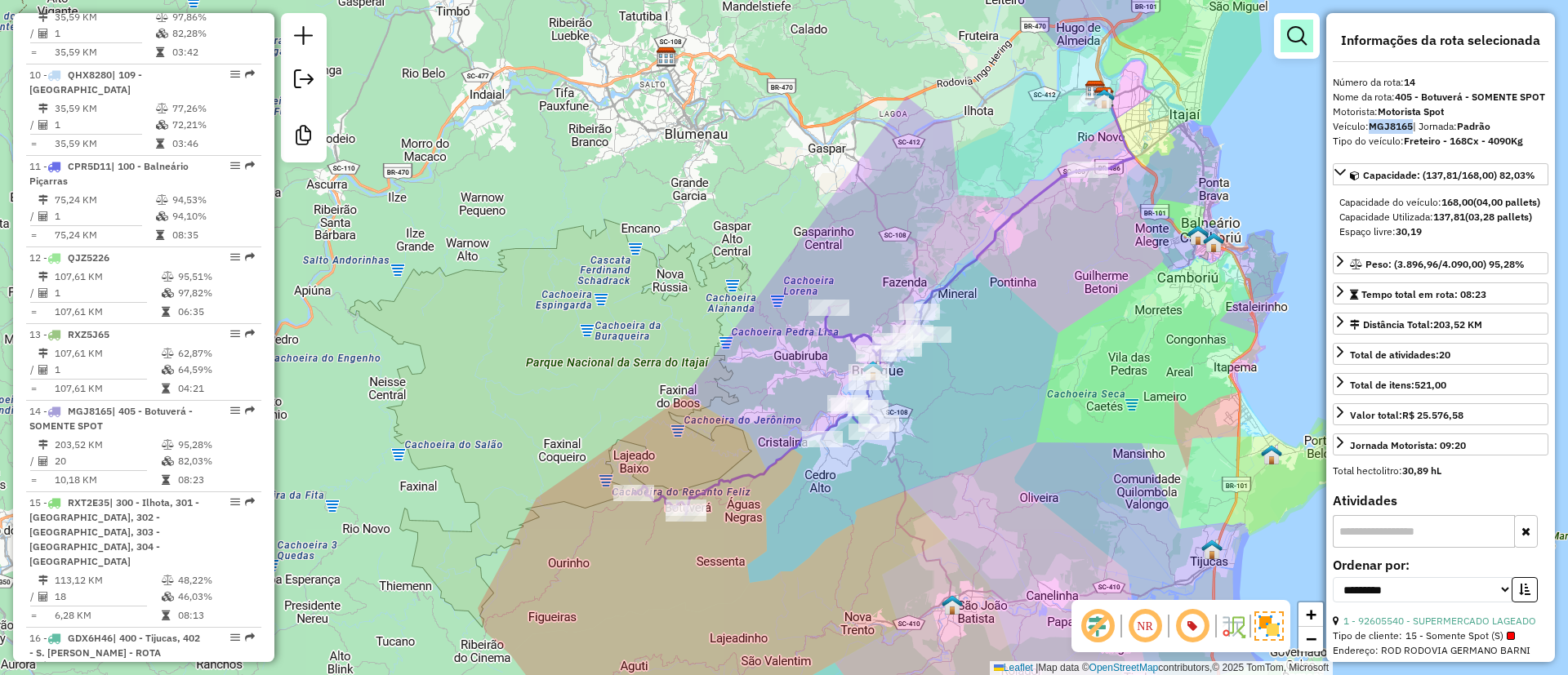
click at [1300, 38] on em at bounding box center [1297, 36] width 20 height 20
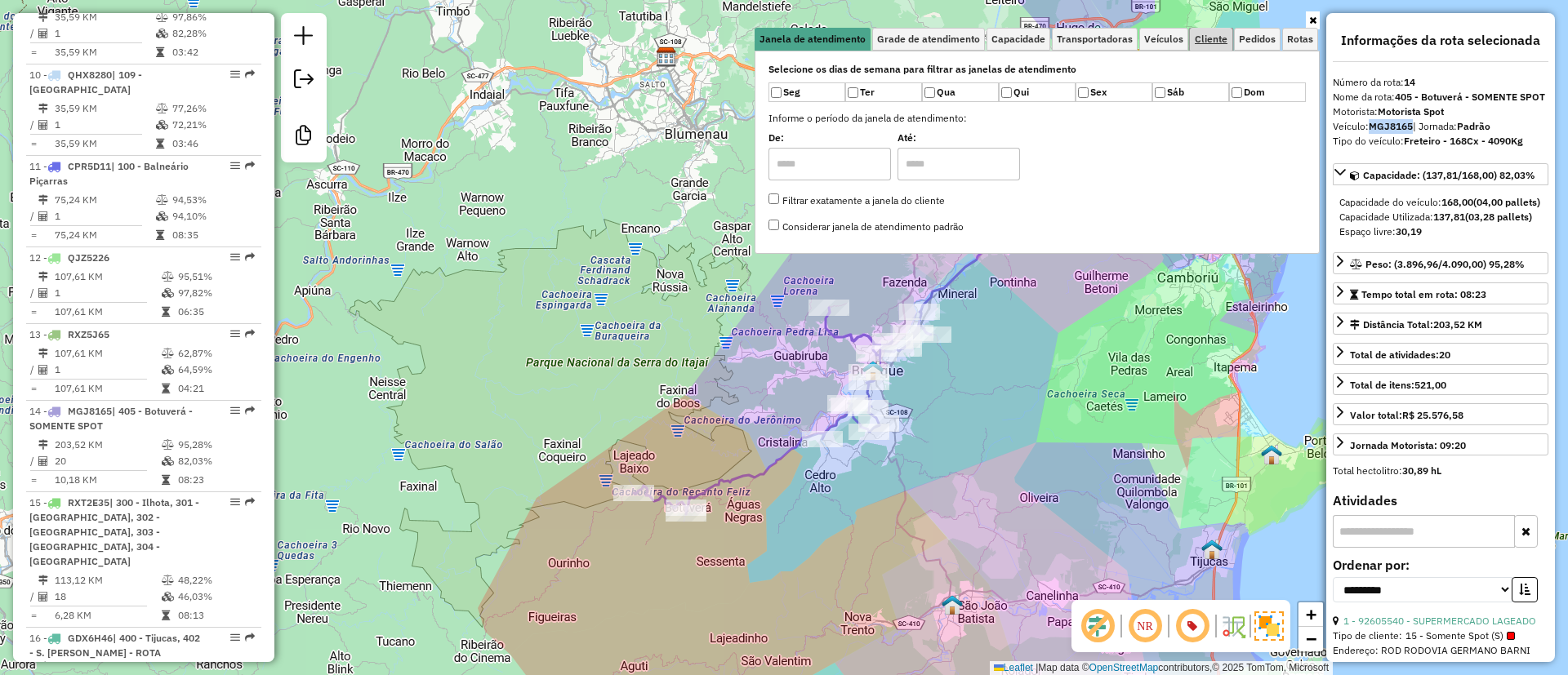
click at [1195, 44] on span "Cliente" at bounding box center [1211, 39] width 33 height 10
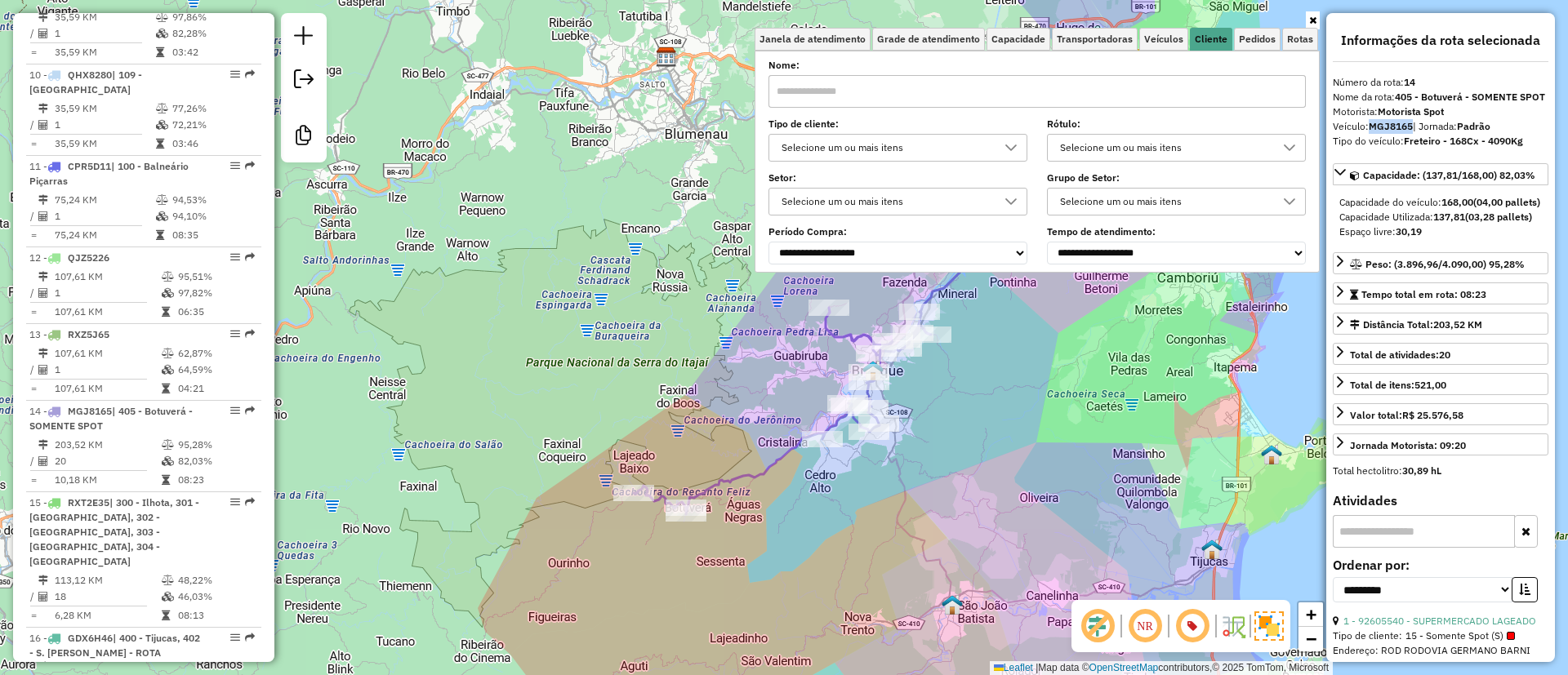
click at [872, 146] on div "Selecione um ou mais itens" at bounding box center [886, 148] width 219 height 26
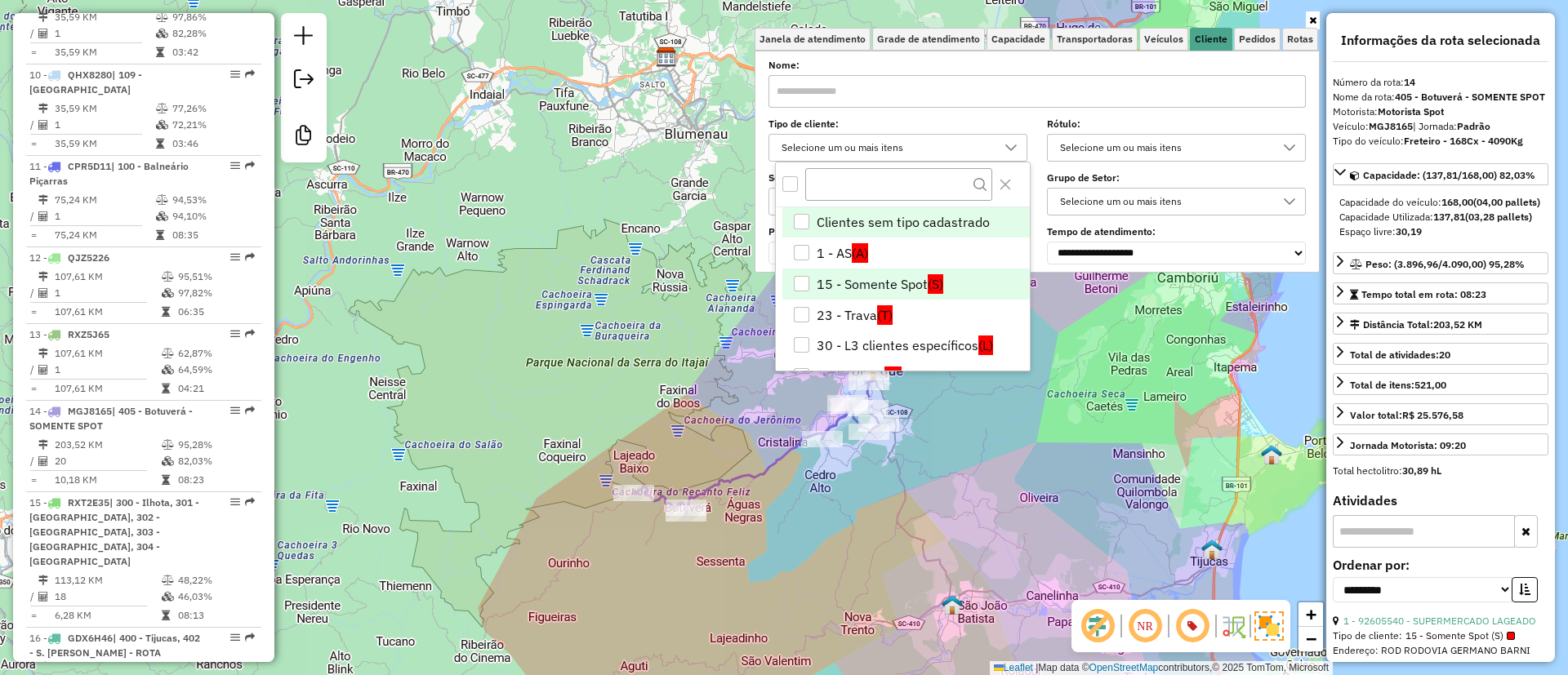
click at [822, 281] on li "15 - Somente Spot (S)" at bounding box center [906, 283] width 247 height 31
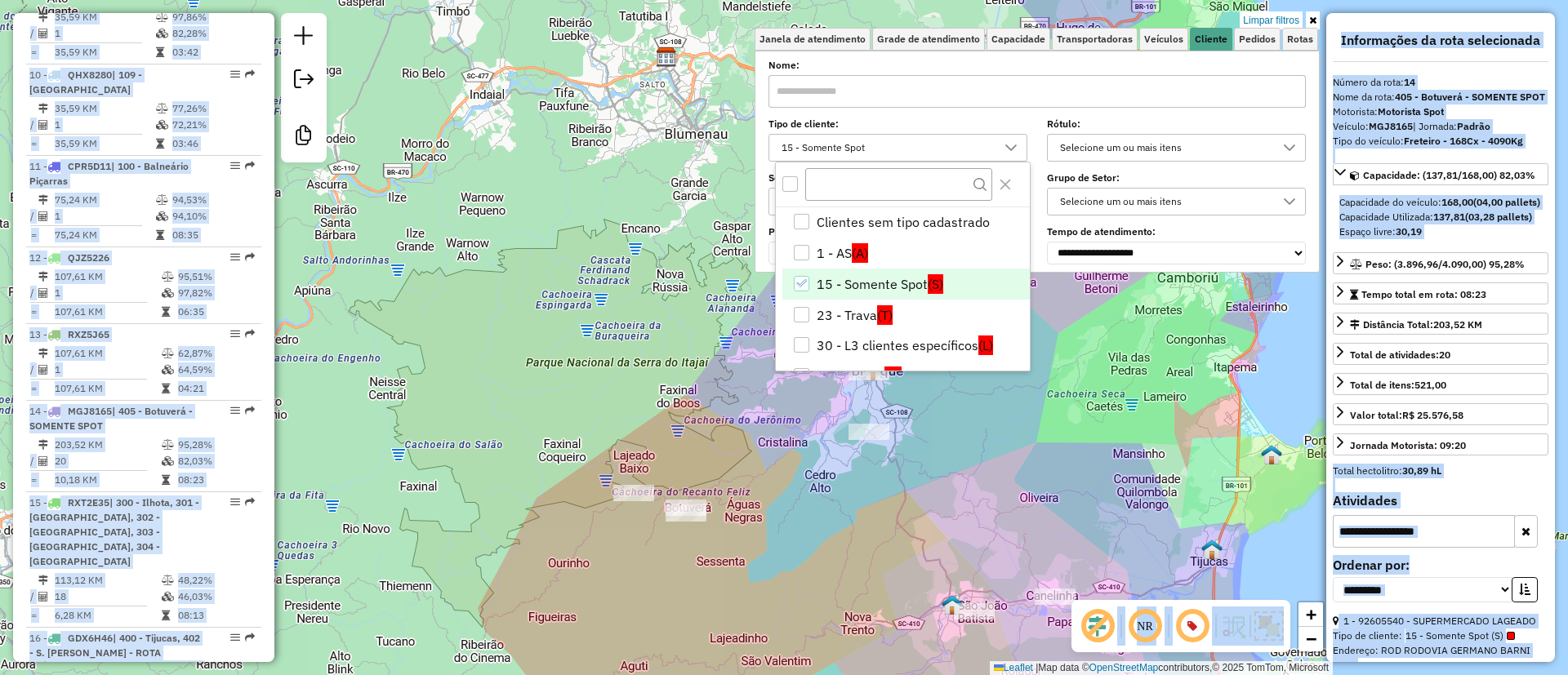
drag, startPoint x: 507, startPoint y: 417, endPoint x: 475, endPoint y: 426, distance: 33.2
click at [475, 426] on hb-app "Aplicando filtros Pop-up bloqueado! Seu navegador bloqueou automáticamente a ab…" at bounding box center [784, 337] width 1568 height 675
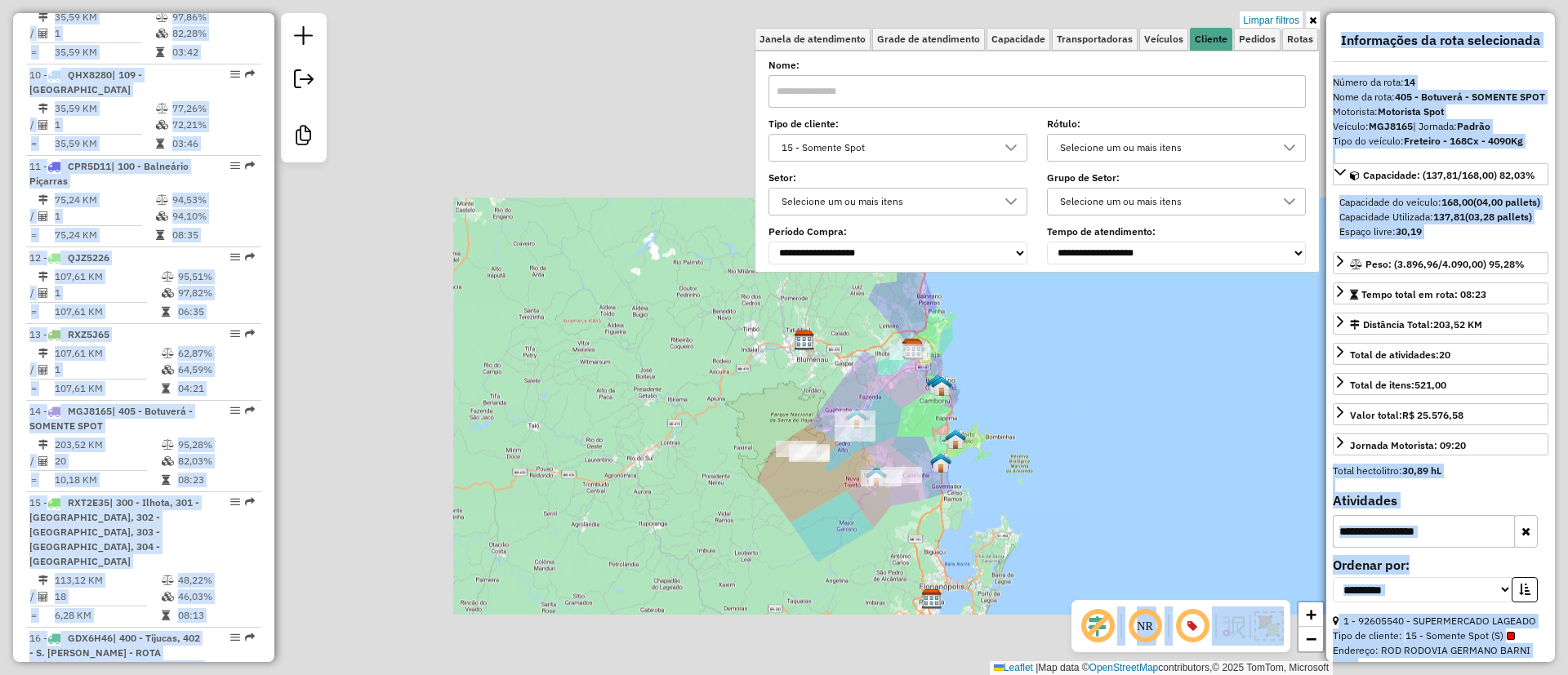
drag, startPoint x: 862, startPoint y: 427, endPoint x: 982, endPoint y: 444, distance: 121.2
click at [982, 444] on div "Limpar filtros Janela de atendimento Grade de atendimento Capacidade Transporta…" at bounding box center [784, 337] width 1568 height 675
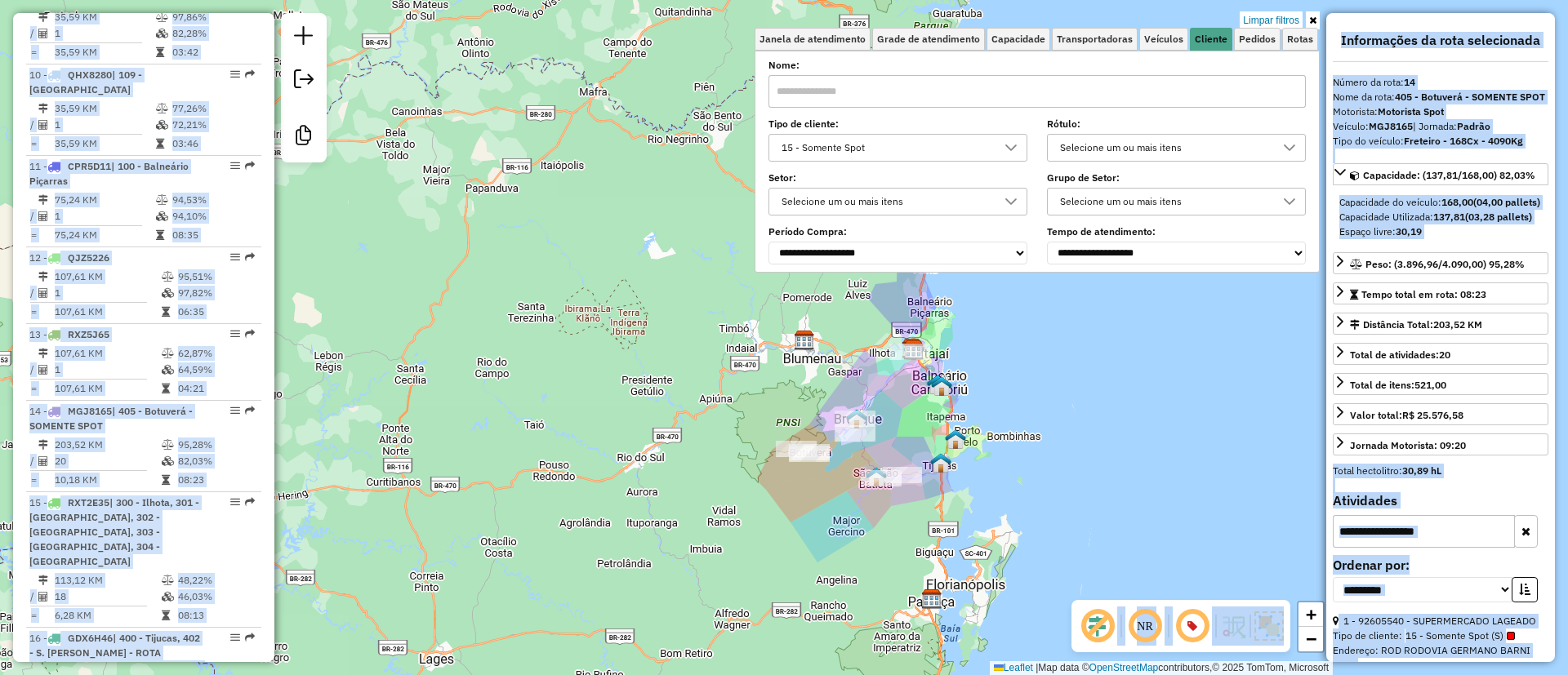
click at [1311, 20] on icon at bounding box center [1312, 21] width 7 height 10
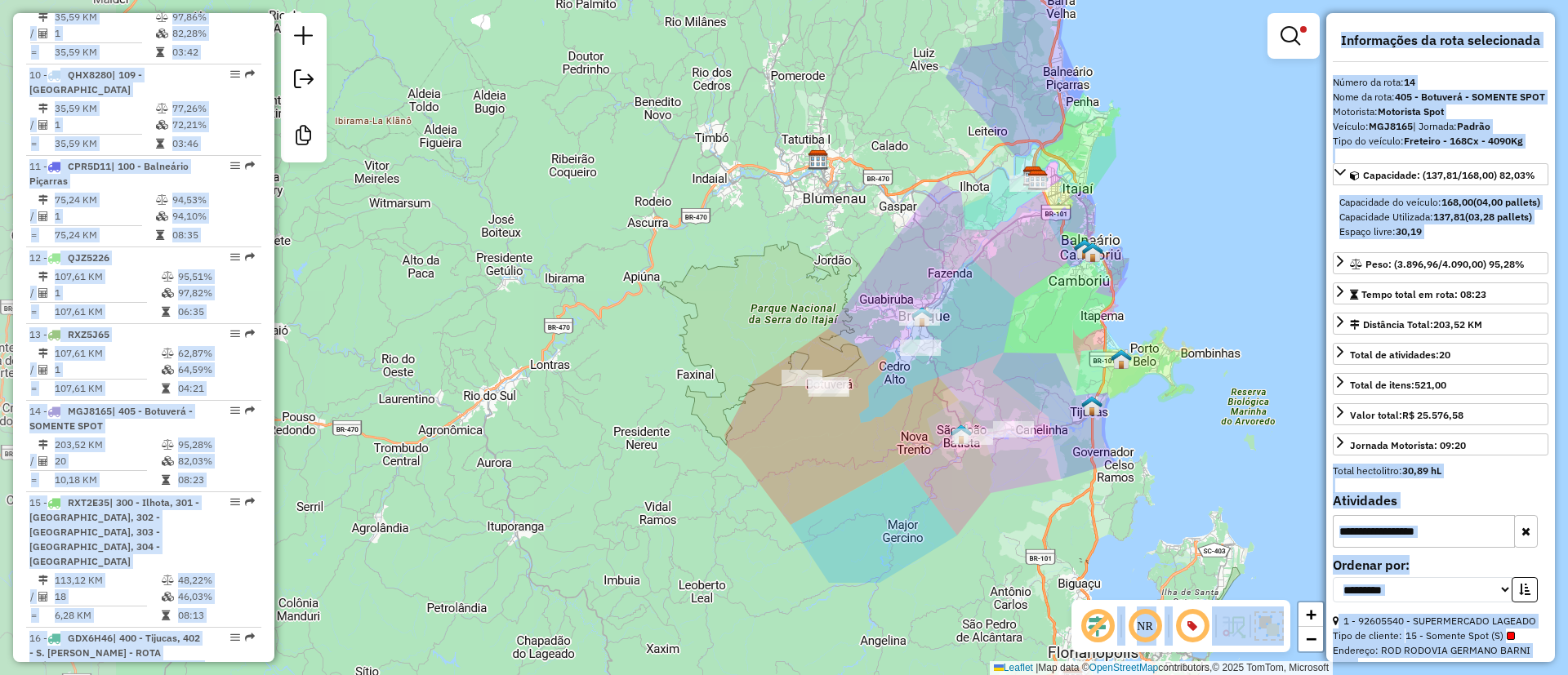
drag, startPoint x: 1057, startPoint y: 370, endPoint x: 1379, endPoint y: 206, distance: 361.4
click at [1379, 206] on hb-router-mapa "Informações da Sessão 1256721 - 01/09/2025 Criação: 30/08/2025 15:00 Desbloquea…" at bounding box center [784, 337] width 1568 height 675
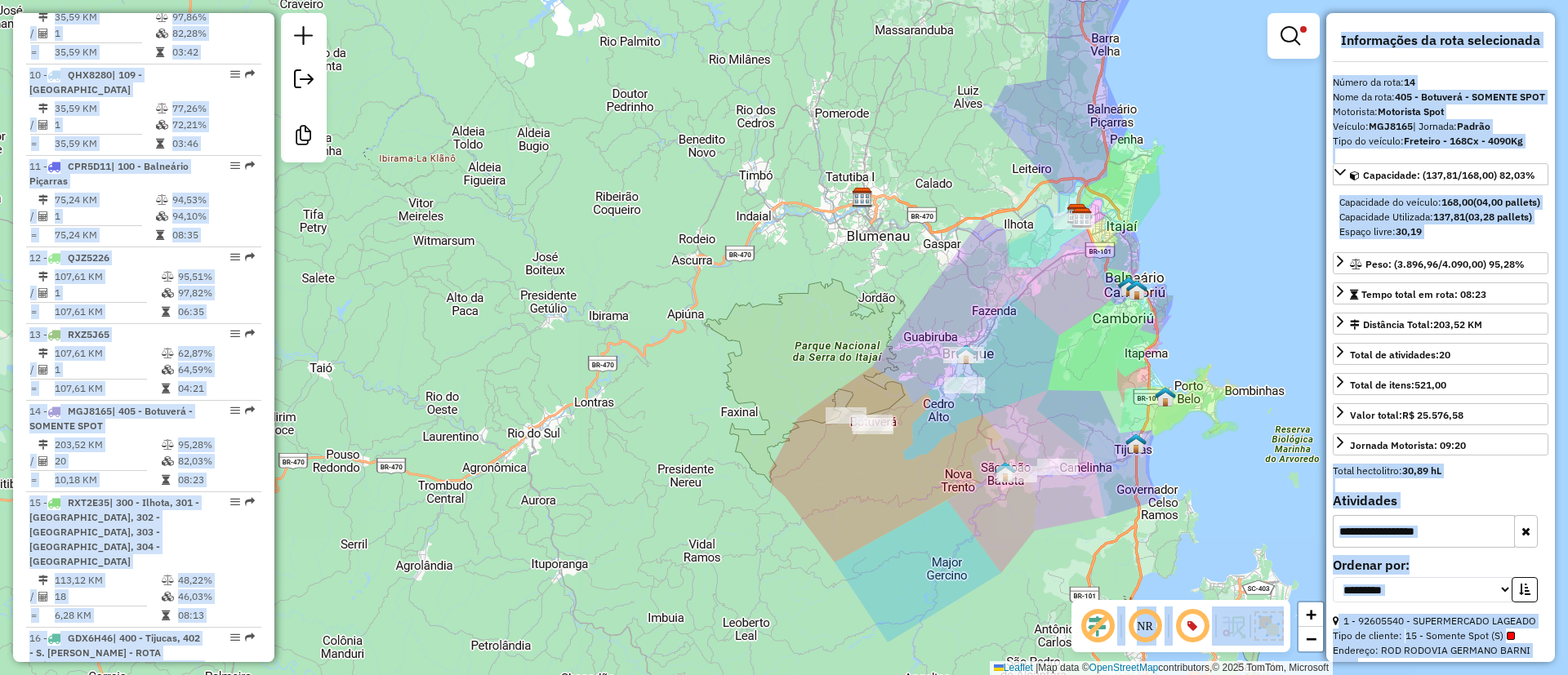
drag, startPoint x: 1173, startPoint y: 316, endPoint x: 1218, endPoint y: 358, distance: 61.6
click at [1218, 358] on div "Limpar filtros Janela de atendimento Grade de atendimento Capacidade Transporta…" at bounding box center [784, 337] width 1568 height 675
click at [1287, 37] on em at bounding box center [1291, 36] width 20 height 20
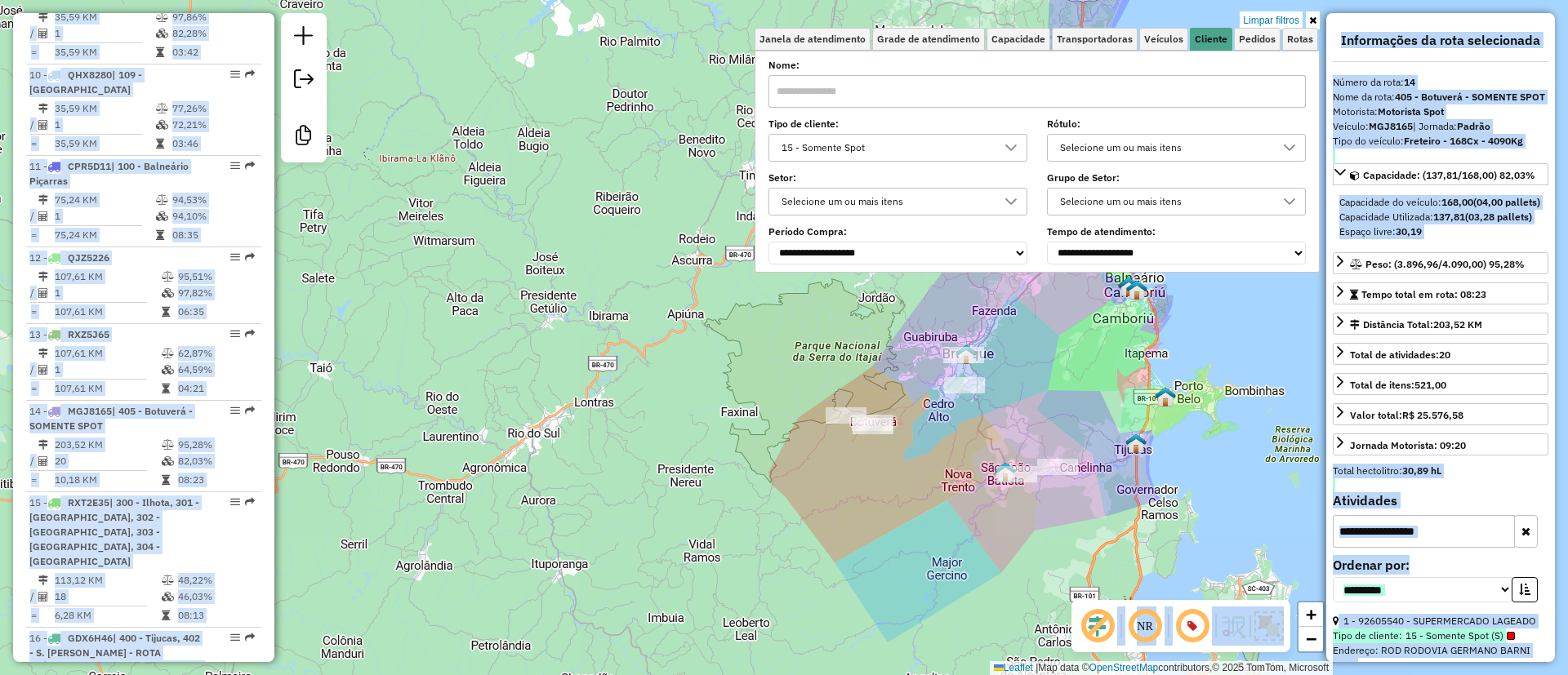
click at [978, 144] on div "15 - Somente Spot" at bounding box center [886, 148] width 219 height 26
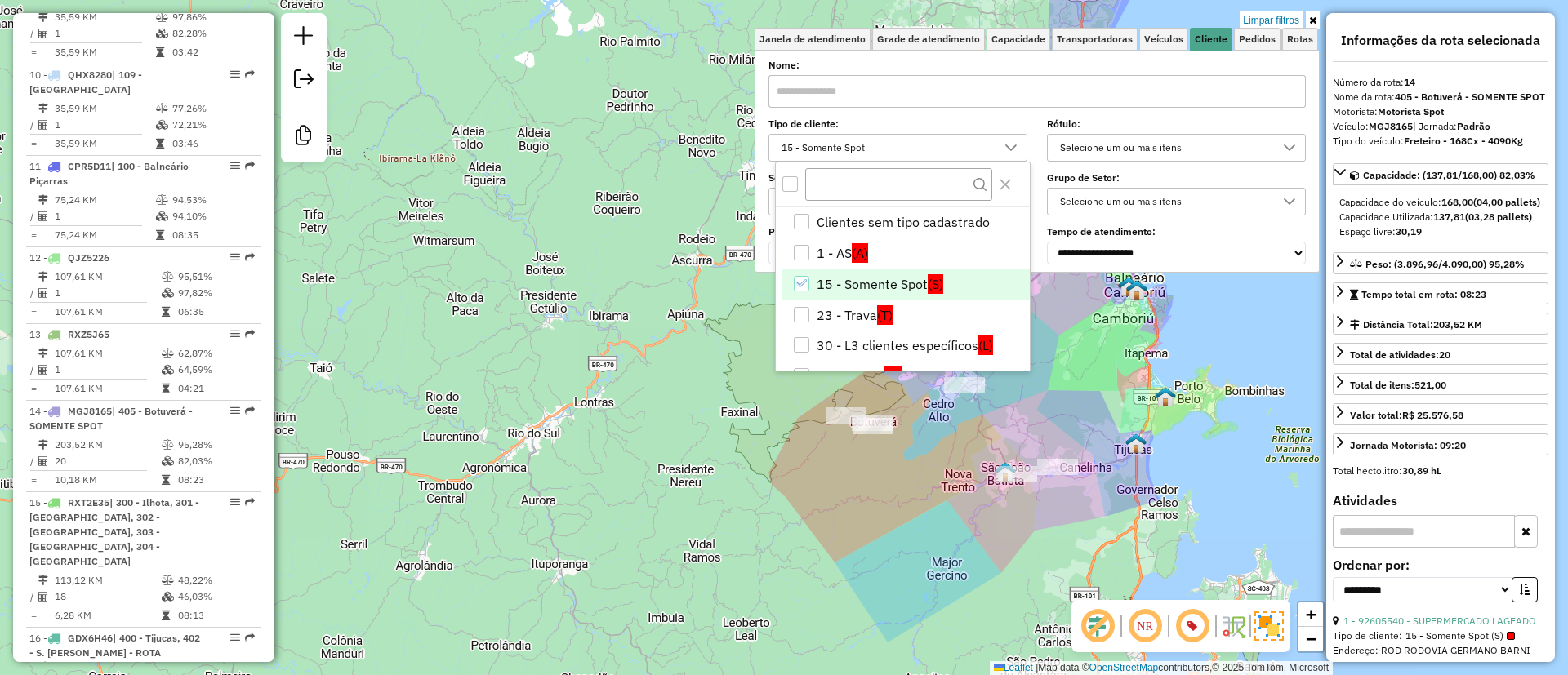
click at [828, 283] on li "15 - Somente Spot (S)" at bounding box center [906, 283] width 247 height 31
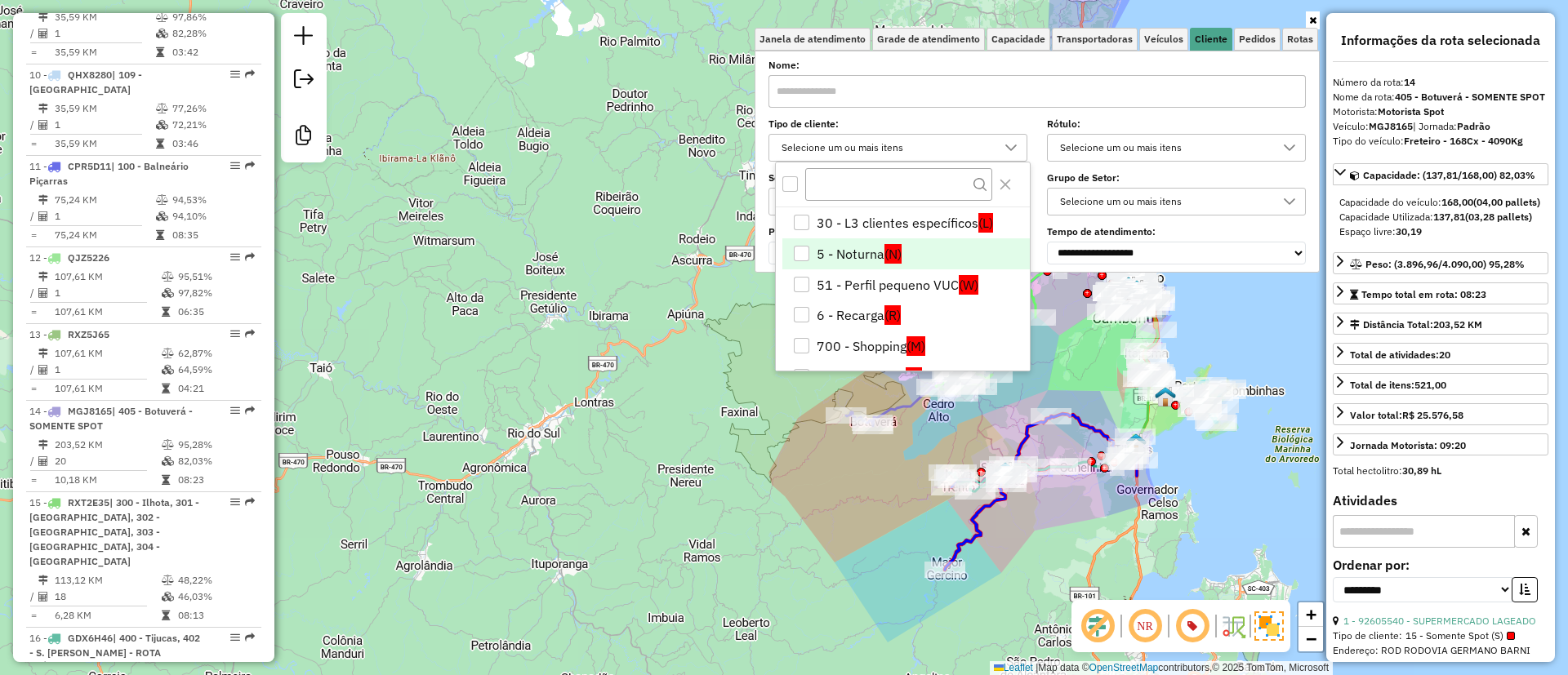
click at [836, 251] on li "5 - Noturna (N)" at bounding box center [906, 253] width 247 height 31
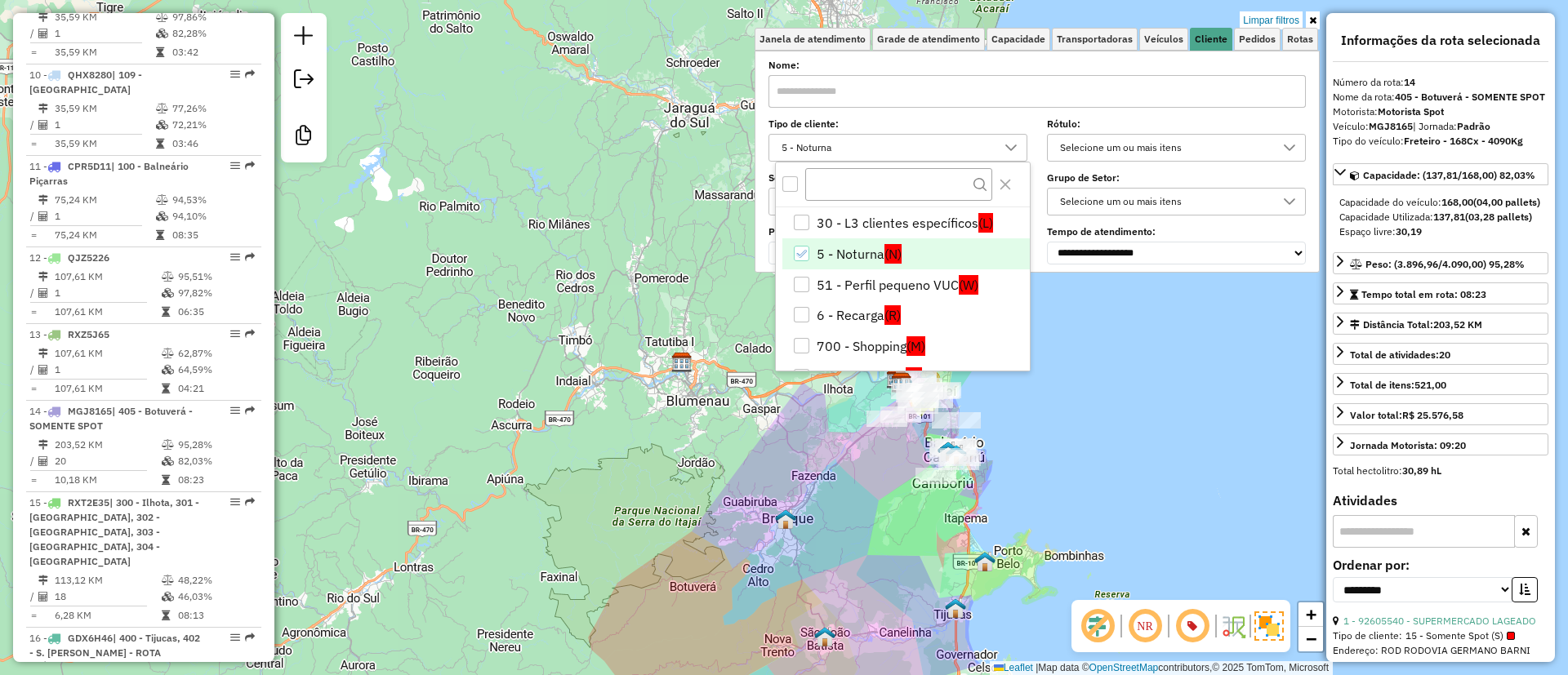
drag, startPoint x: 795, startPoint y: 546, endPoint x: 691, endPoint y: 622, distance: 128.8
click at [691, 622] on div "Limpar filtros Janela de atendimento Grade de atendimento Capacidade Transporta…" at bounding box center [784, 337] width 1568 height 675
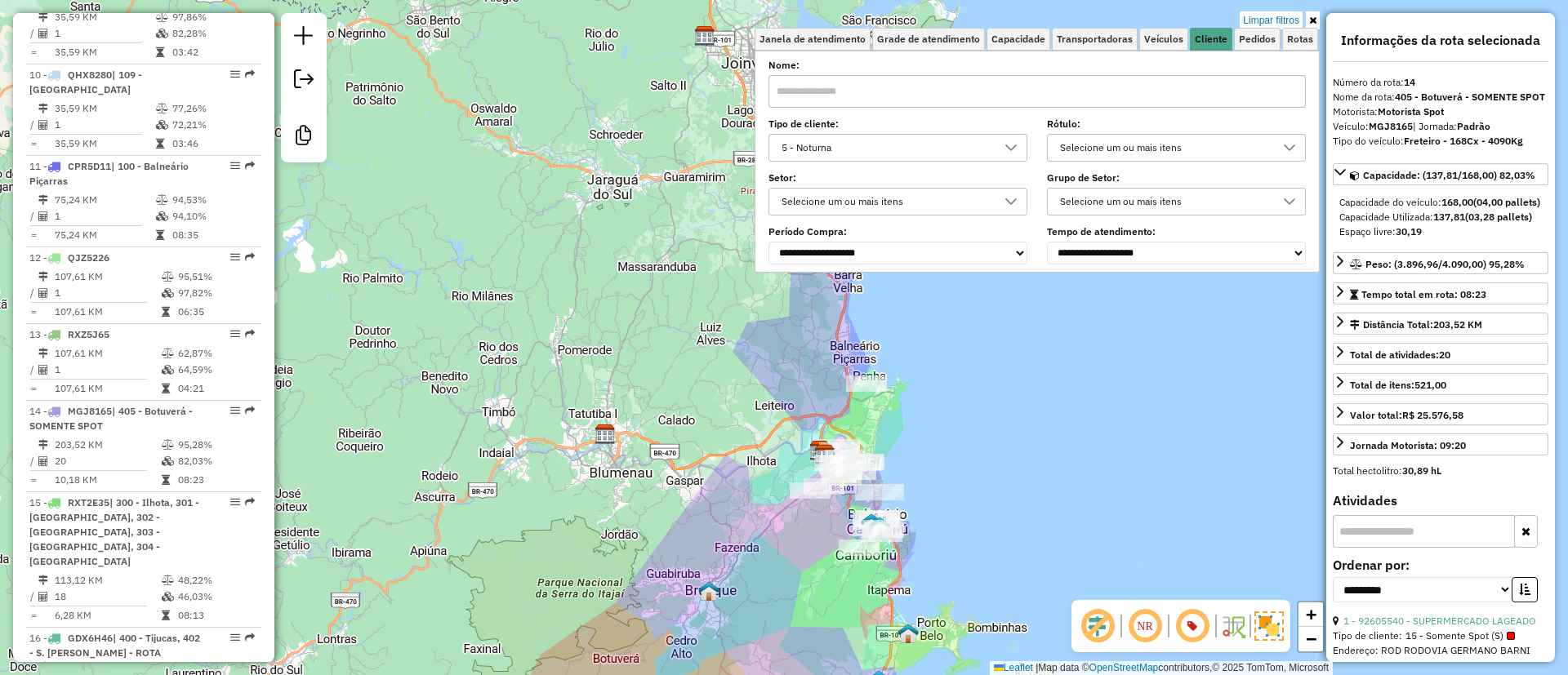
drag, startPoint x: 735, startPoint y: 512, endPoint x: 647, endPoint y: 576, distance: 108.8
click at [642, 589] on div "Limpar filtros Janela de atendimento Grade de atendimento Capacidade Transporta…" at bounding box center [784, 337] width 1568 height 675
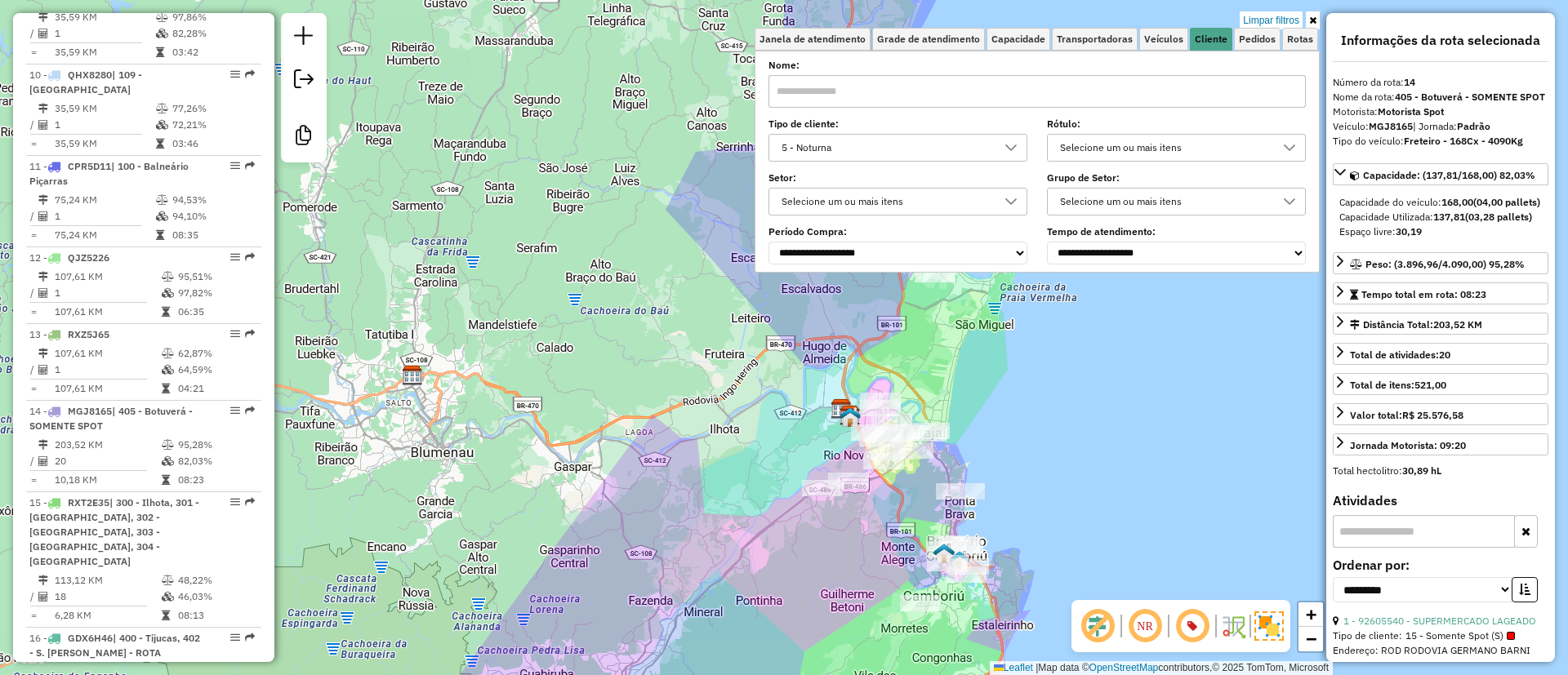
click at [1308, 14] on link at bounding box center [1313, 20] width 14 height 18
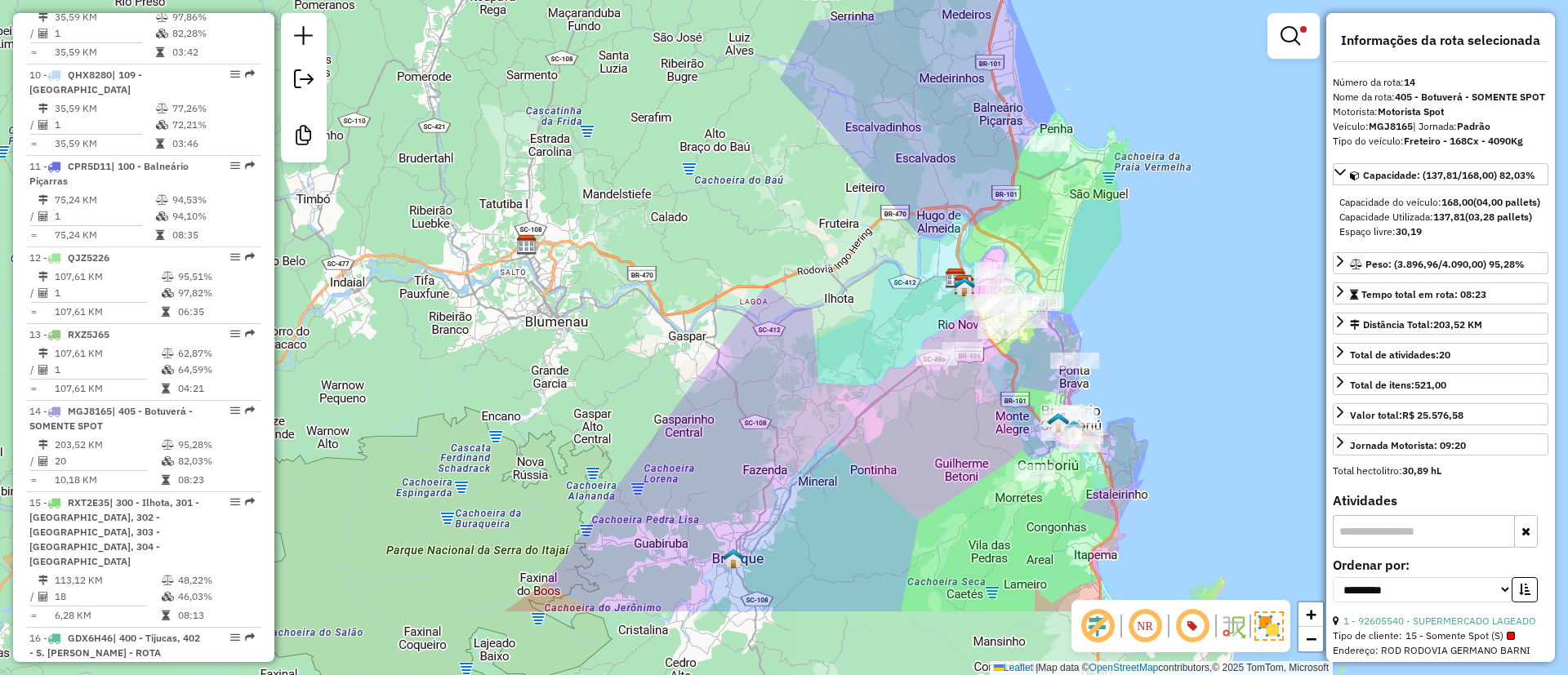
drag, startPoint x: 1218, startPoint y: 288, endPoint x: 1297, endPoint y: 209, distance: 111.7
click at [1297, 209] on div "Limpar filtros Janela de atendimento Grade de atendimento Capacidade Transporta…" at bounding box center [784, 337] width 1568 height 675
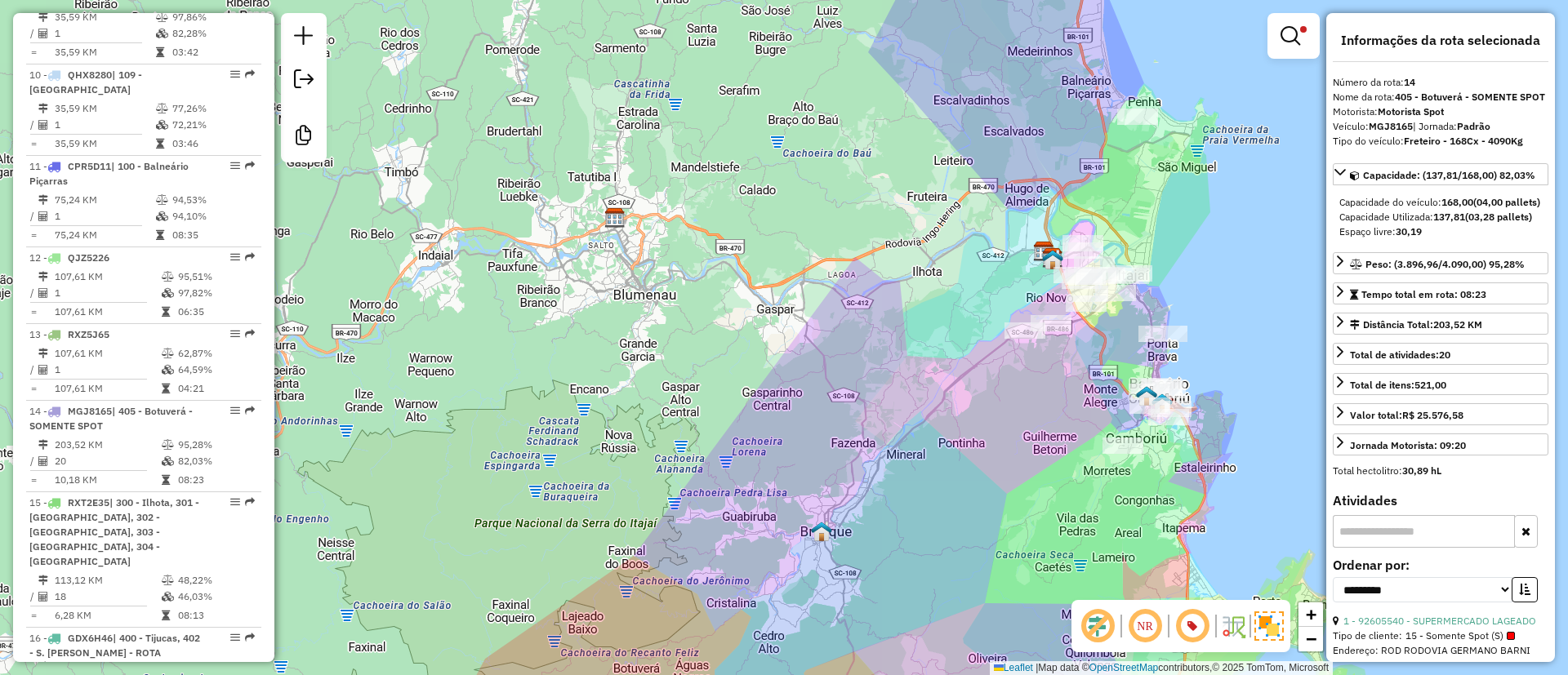
drag, startPoint x: 1295, startPoint y: 263, endPoint x: 1340, endPoint y: 253, distance: 46.1
click at [1340, 253] on hb-router-mapa "Informações da Sessão 1256721 - 01/09/2025 Criação: 30/08/2025 15:00 Desbloquea…" at bounding box center [784, 337] width 1568 height 675
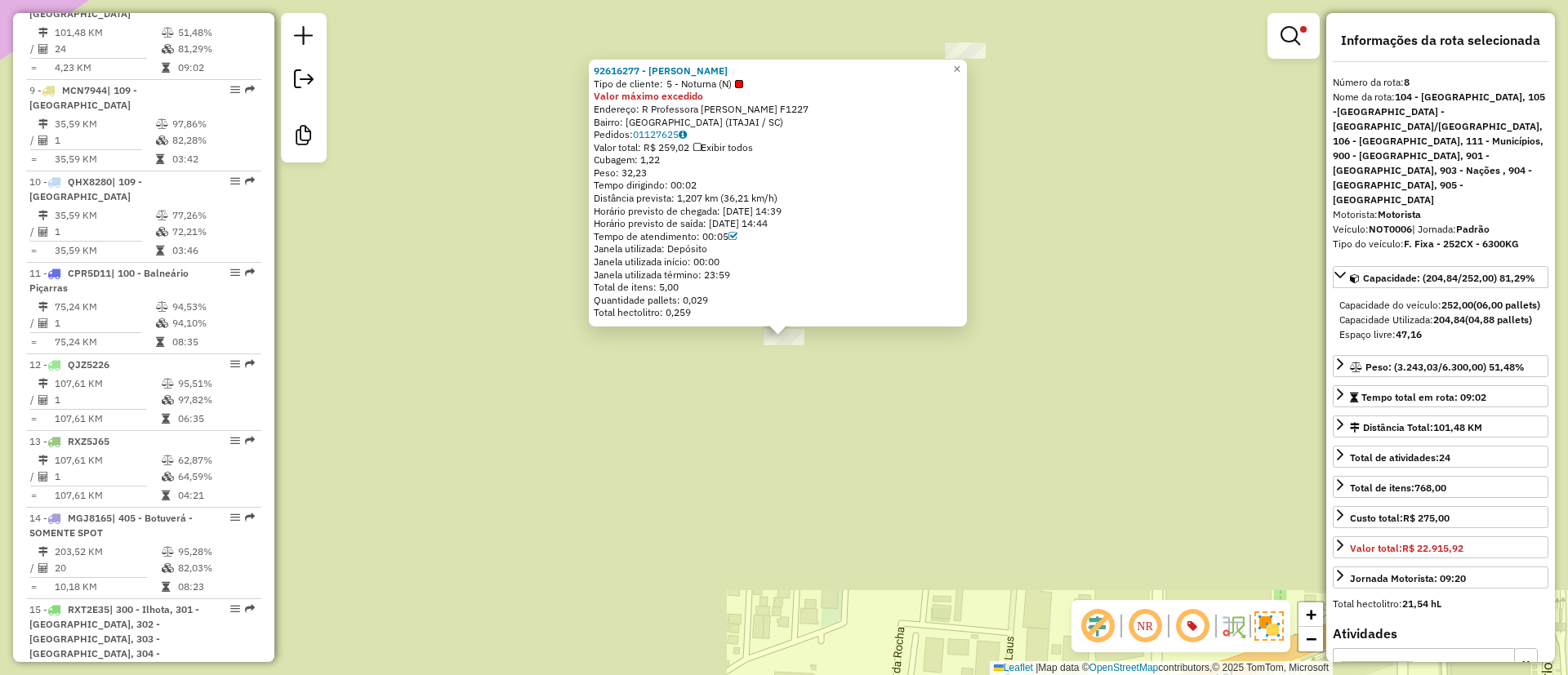
scroll to position [1486, 0]
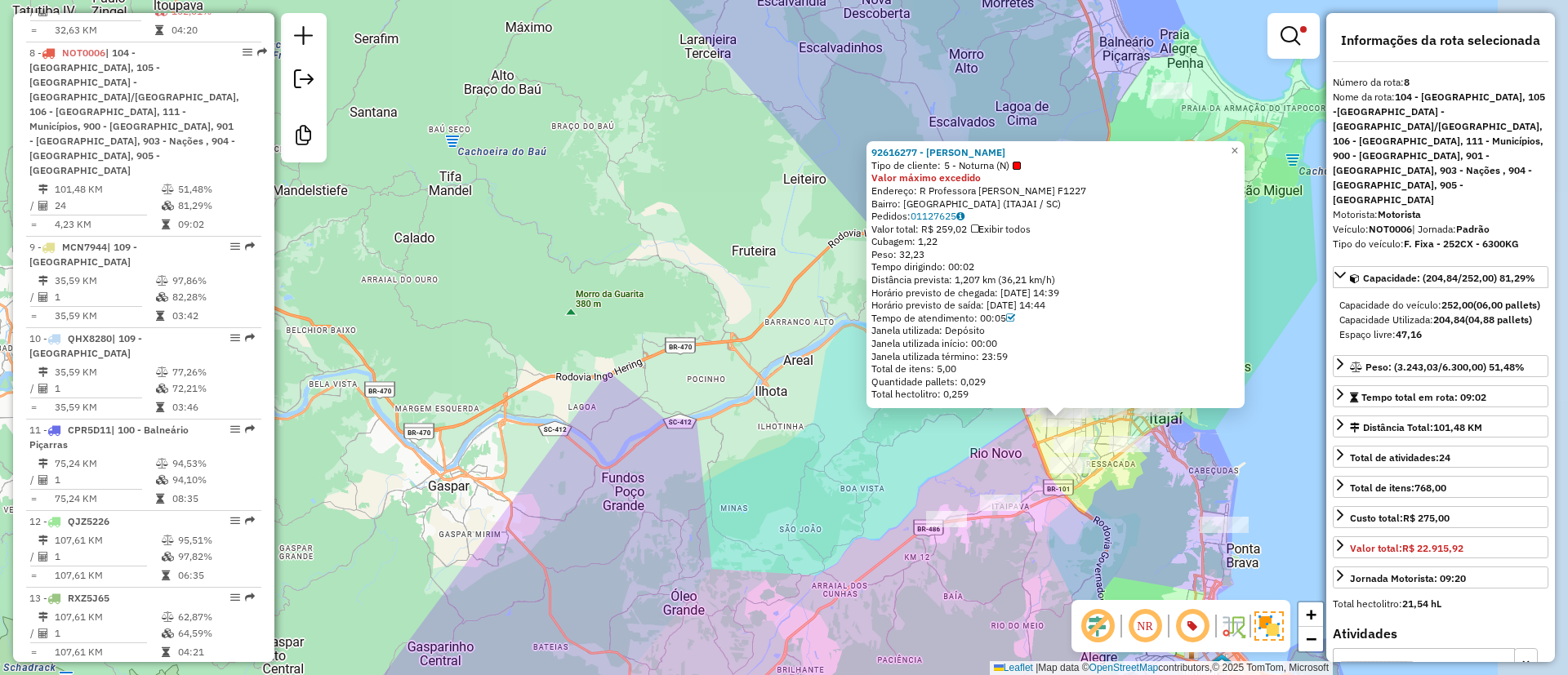
click at [814, 490] on div "92616277 - ANNE CAROLINE DARE M Tipo de cliente: 5 - Noturna (N) Valor máximo e…" at bounding box center [784, 337] width 1568 height 675
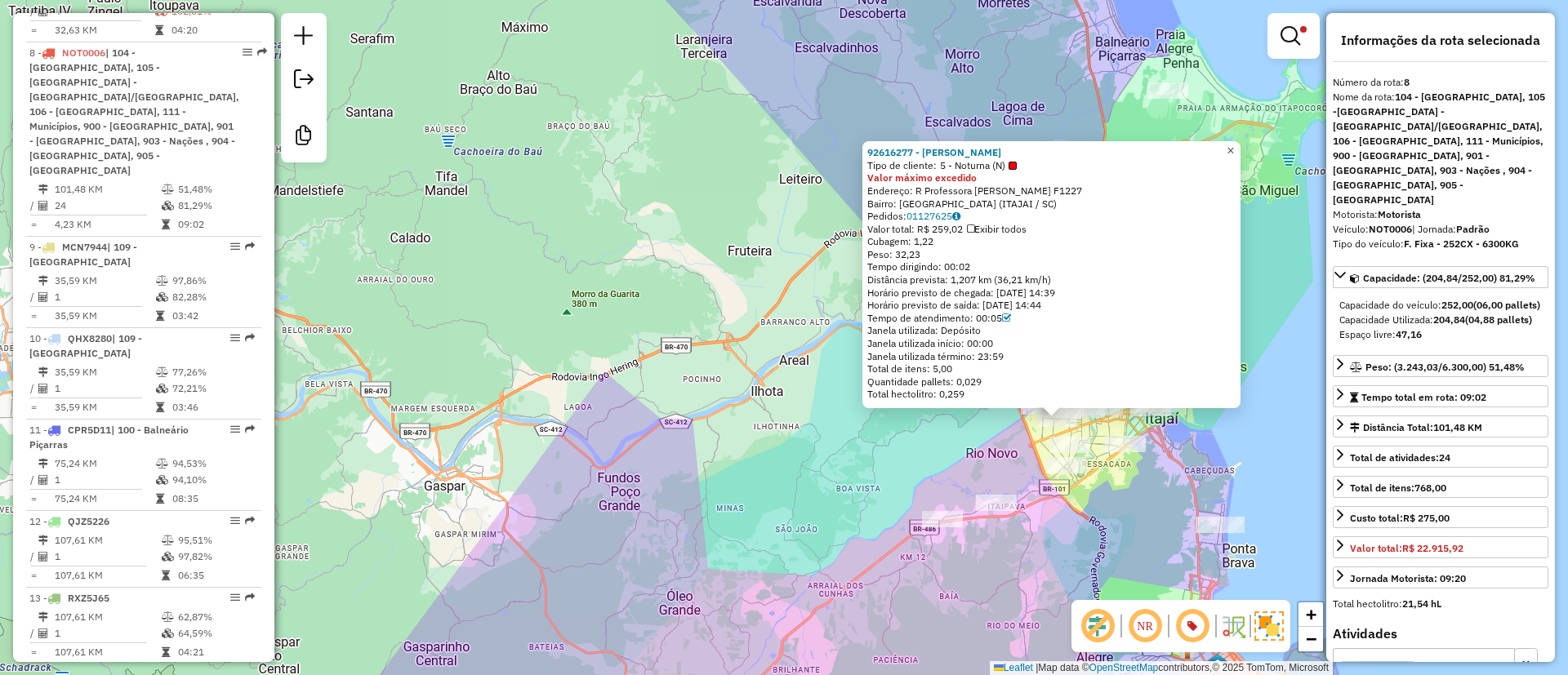
click at [1234, 144] on span "×" at bounding box center [1230, 151] width 7 height 14
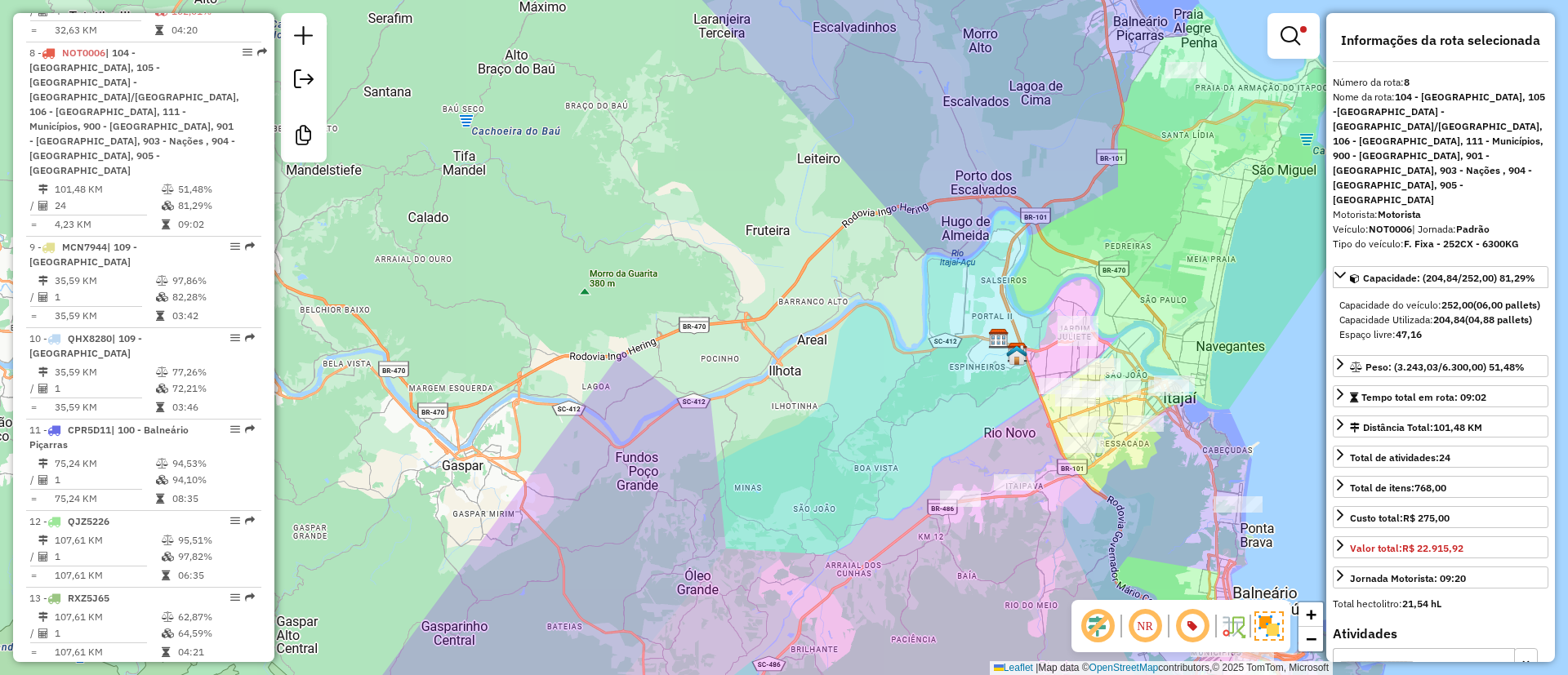
drag, startPoint x: 1213, startPoint y: 193, endPoint x: 1229, endPoint y: 169, distance: 28.8
click at [1229, 169] on div "Limpar filtros Janela de atendimento Grade de atendimento Capacidade Transporta…" at bounding box center [784, 337] width 1568 height 675
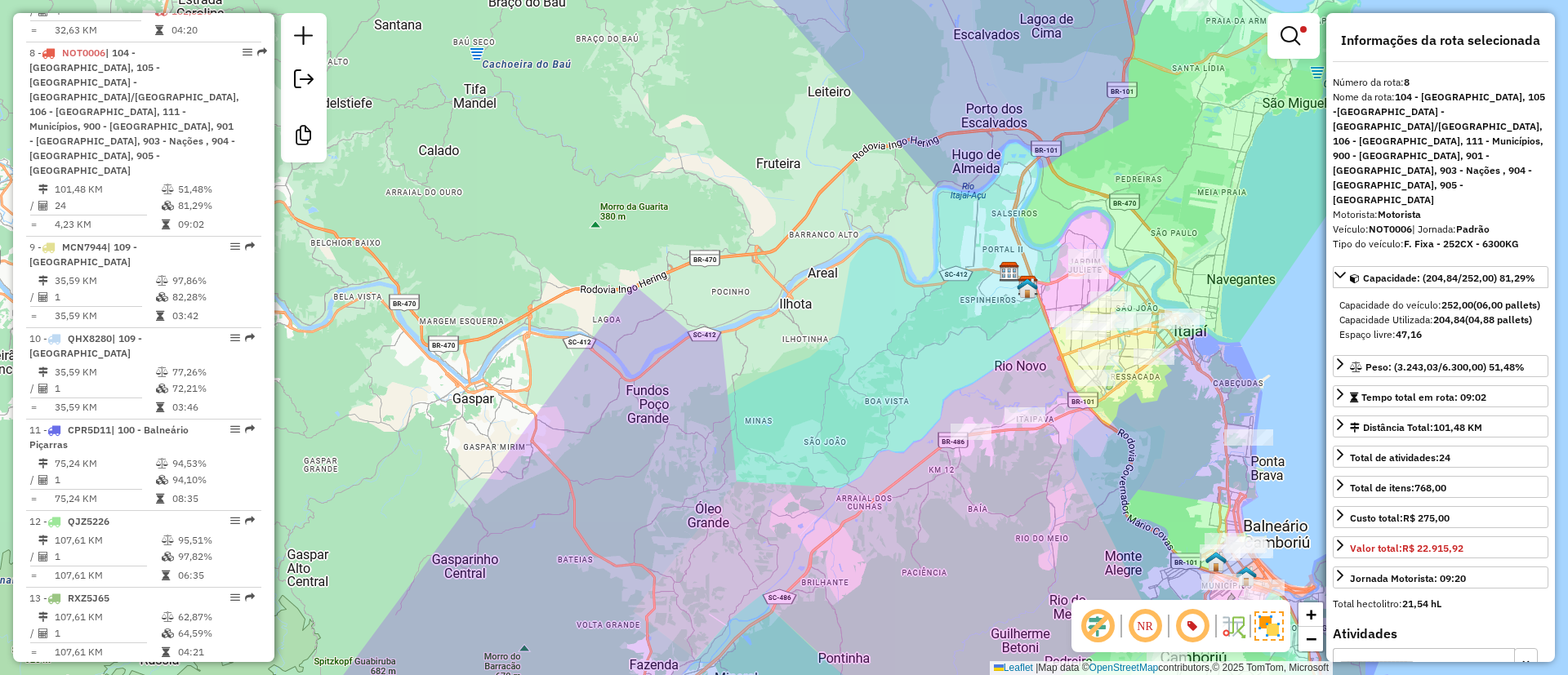
drag, startPoint x: 1232, startPoint y: 207, endPoint x: 1245, endPoint y: 143, distance: 65.3
click at [1245, 143] on div "Limpar filtros Janela de atendimento Grade de atendimento Capacidade Transporta…" at bounding box center [784, 337] width 1568 height 675
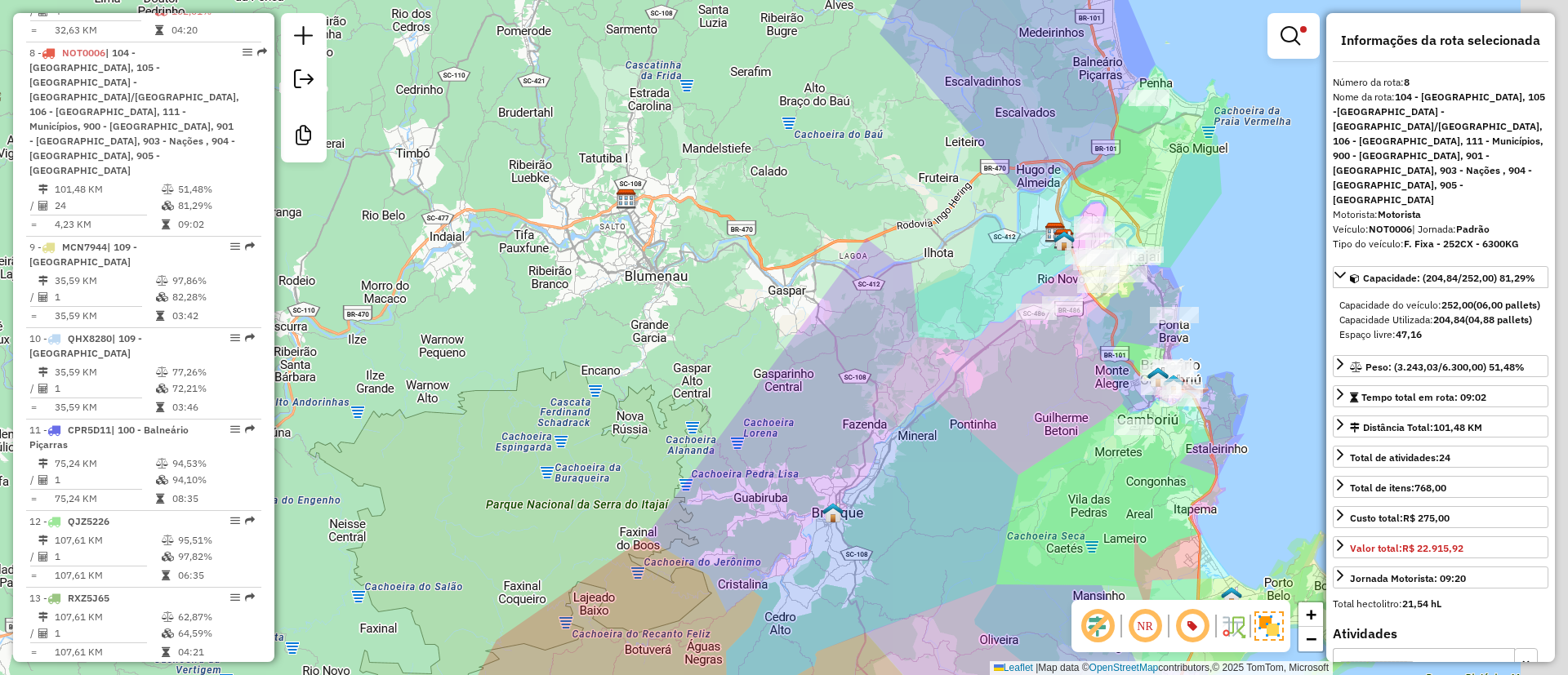
drag, startPoint x: 999, startPoint y: 231, endPoint x: 803, endPoint y: 255, distance: 197.5
click at [803, 255] on div "Limpar filtros Janela de atendimento Grade de atendimento Capacidade Transporta…" at bounding box center [784, 337] width 1568 height 675
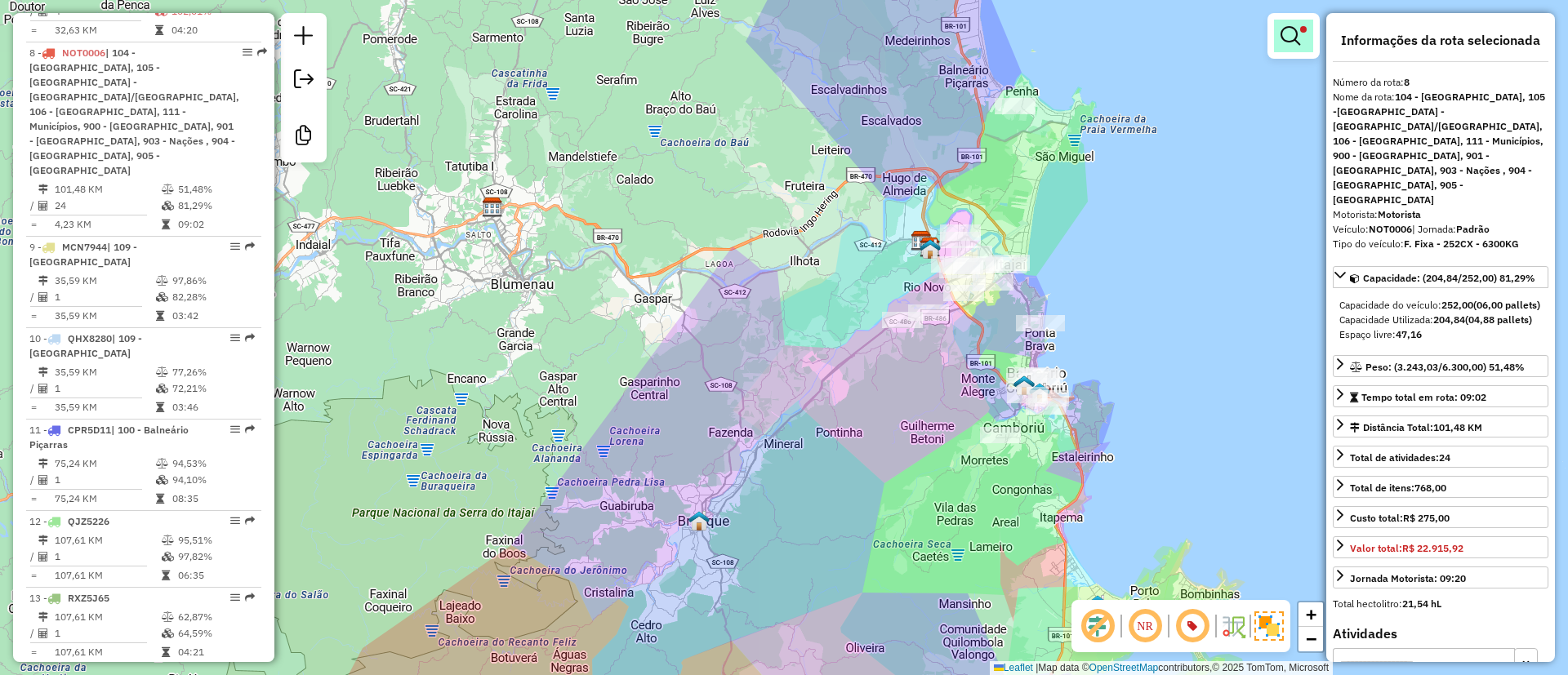
drag, startPoint x: 1268, startPoint y: 34, endPoint x: 1278, endPoint y: 34, distance: 10.0
click at [1270, 34] on div "Limpar filtros Janela de atendimento Grade de atendimento Capacidade Transporta…" at bounding box center [784, 337] width 1568 height 675
click at [1284, 35] on em at bounding box center [1291, 36] width 20 height 20
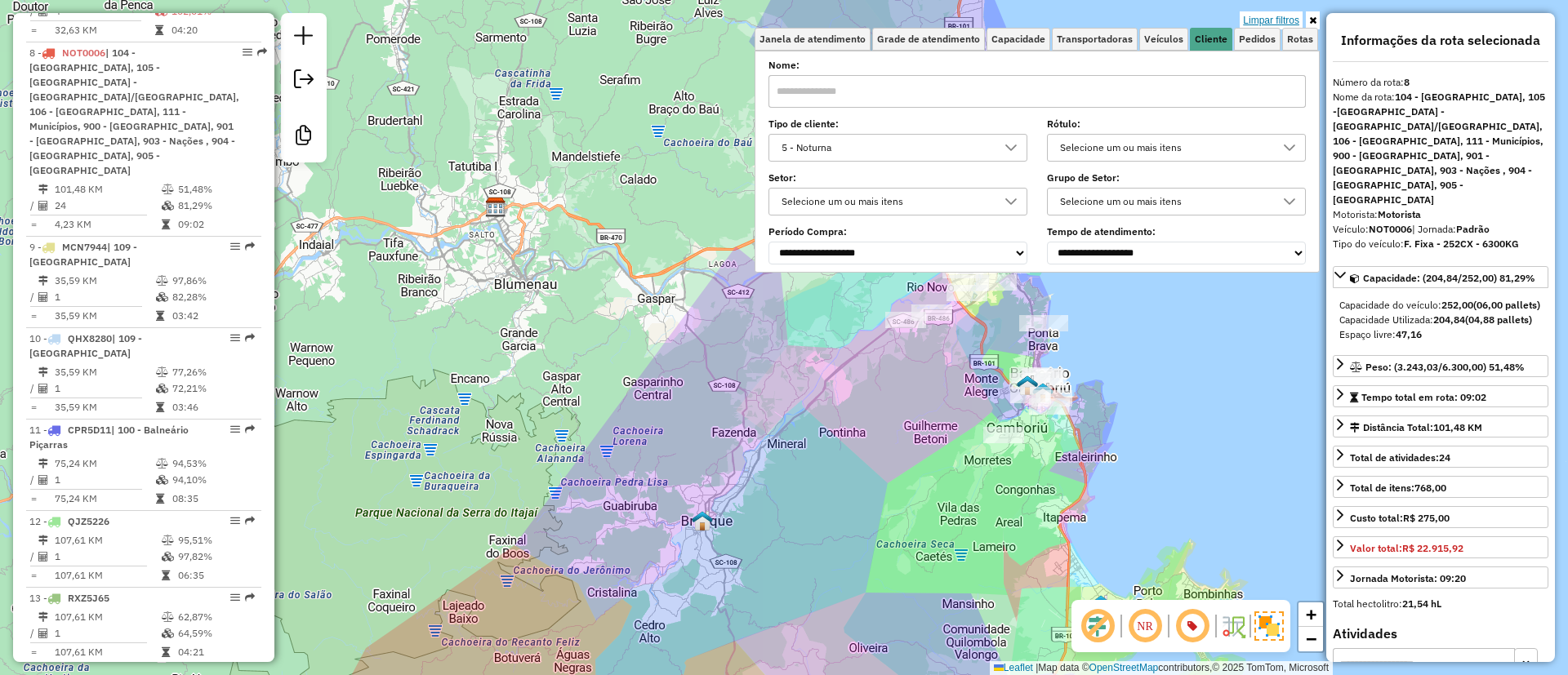
click at [1266, 16] on link "Limpar filtros" at bounding box center [1271, 20] width 63 height 18
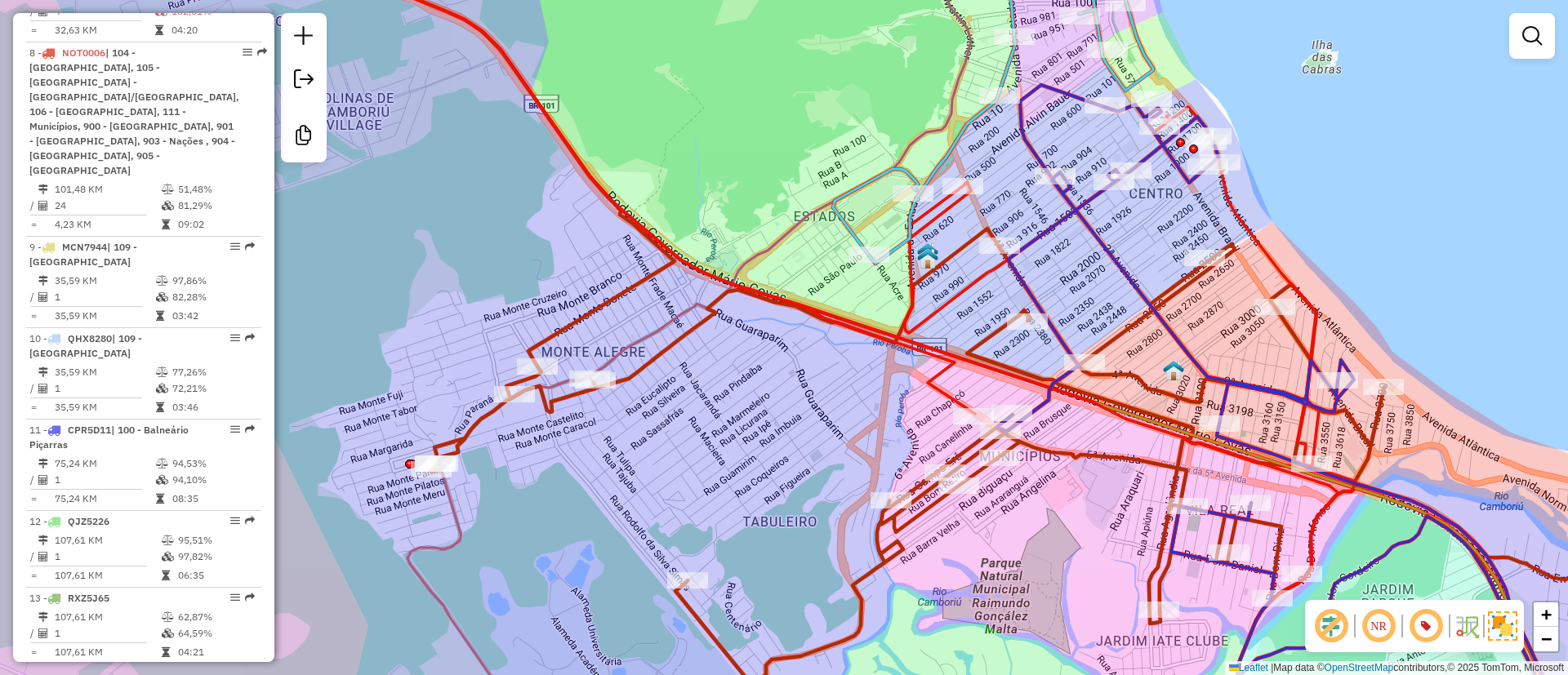
drag, startPoint x: 948, startPoint y: 364, endPoint x: 931, endPoint y: 318, distance: 49.0
click at [948, 330] on div "Janela de atendimento Grade de atendimento Capacidade Transportadoras Veículos …" at bounding box center [784, 337] width 1568 height 675
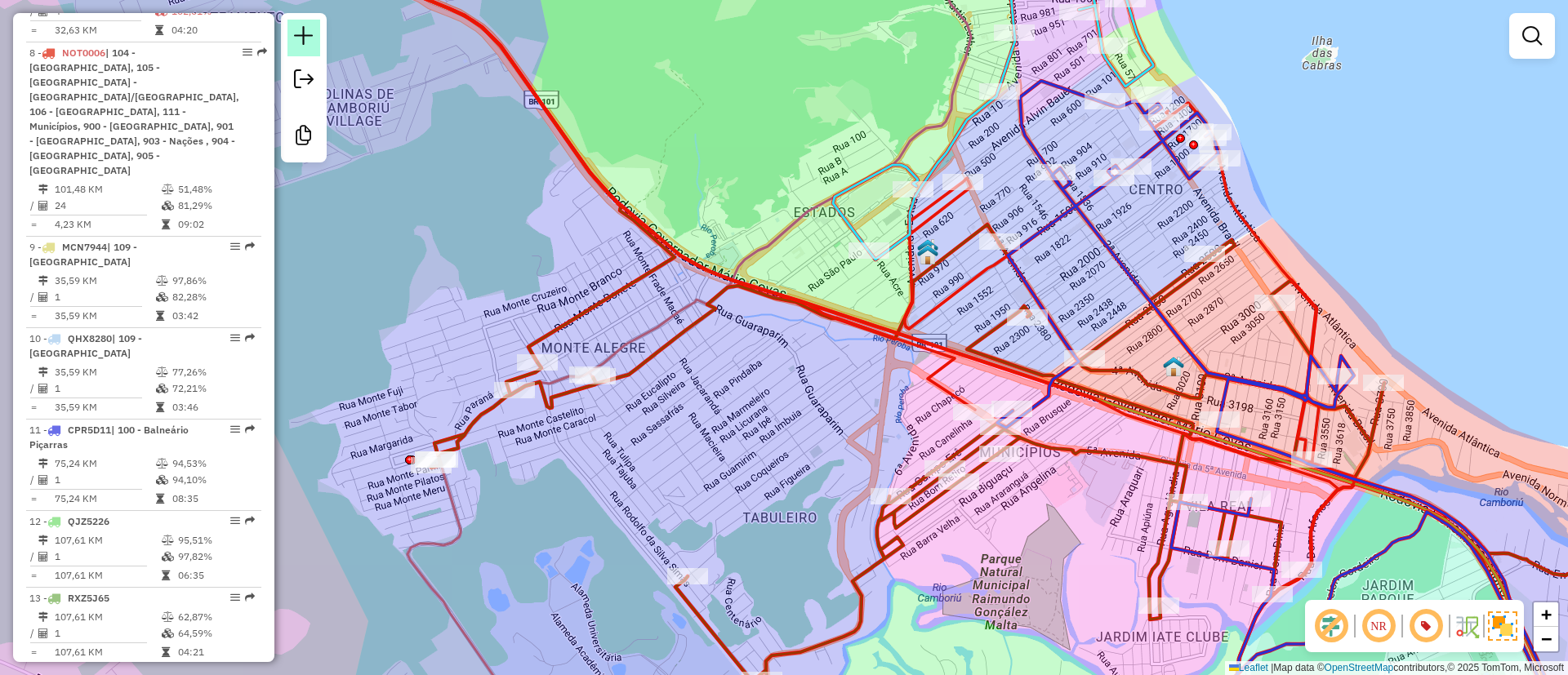
click at [313, 36] on em at bounding box center [304, 36] width 20 height 20
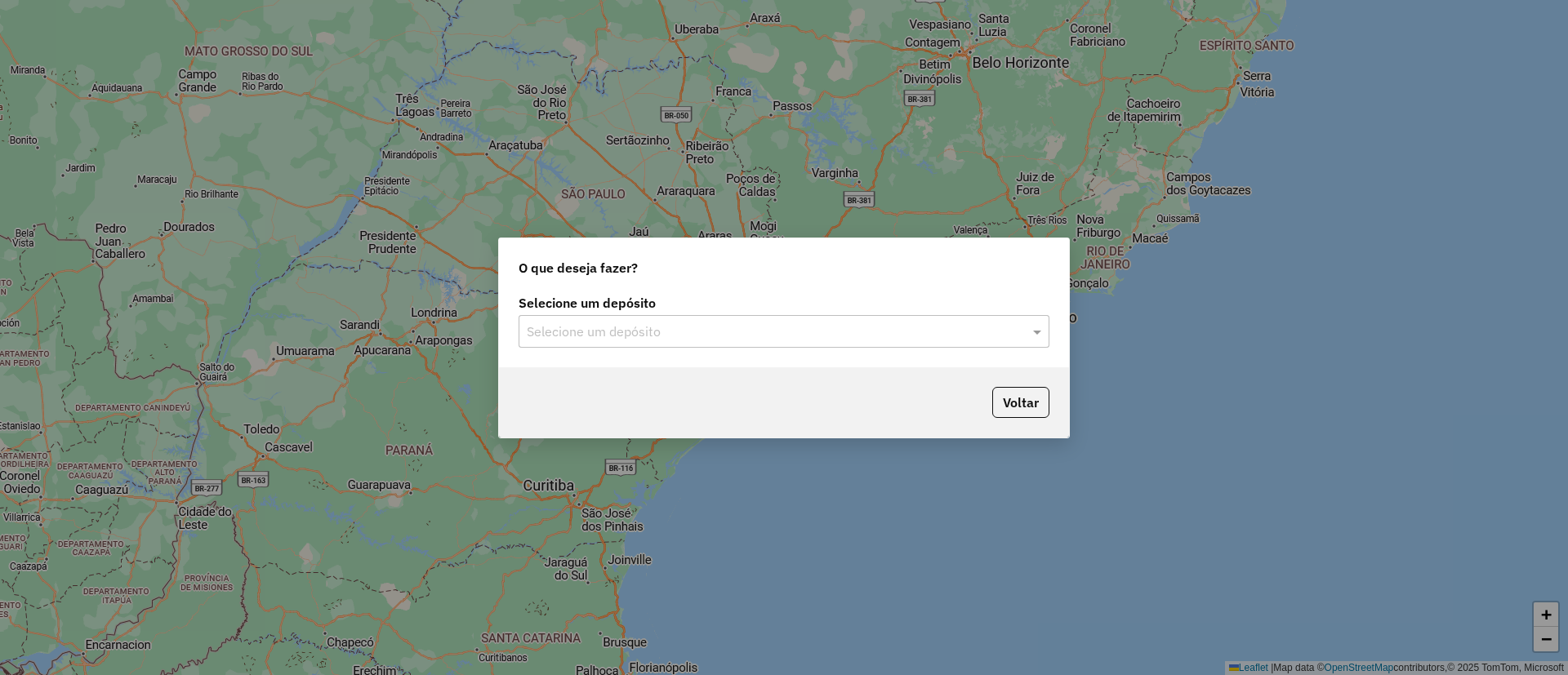
click at [625, 331] on input "text" at bounding box center [767, 332] width 482 height 20
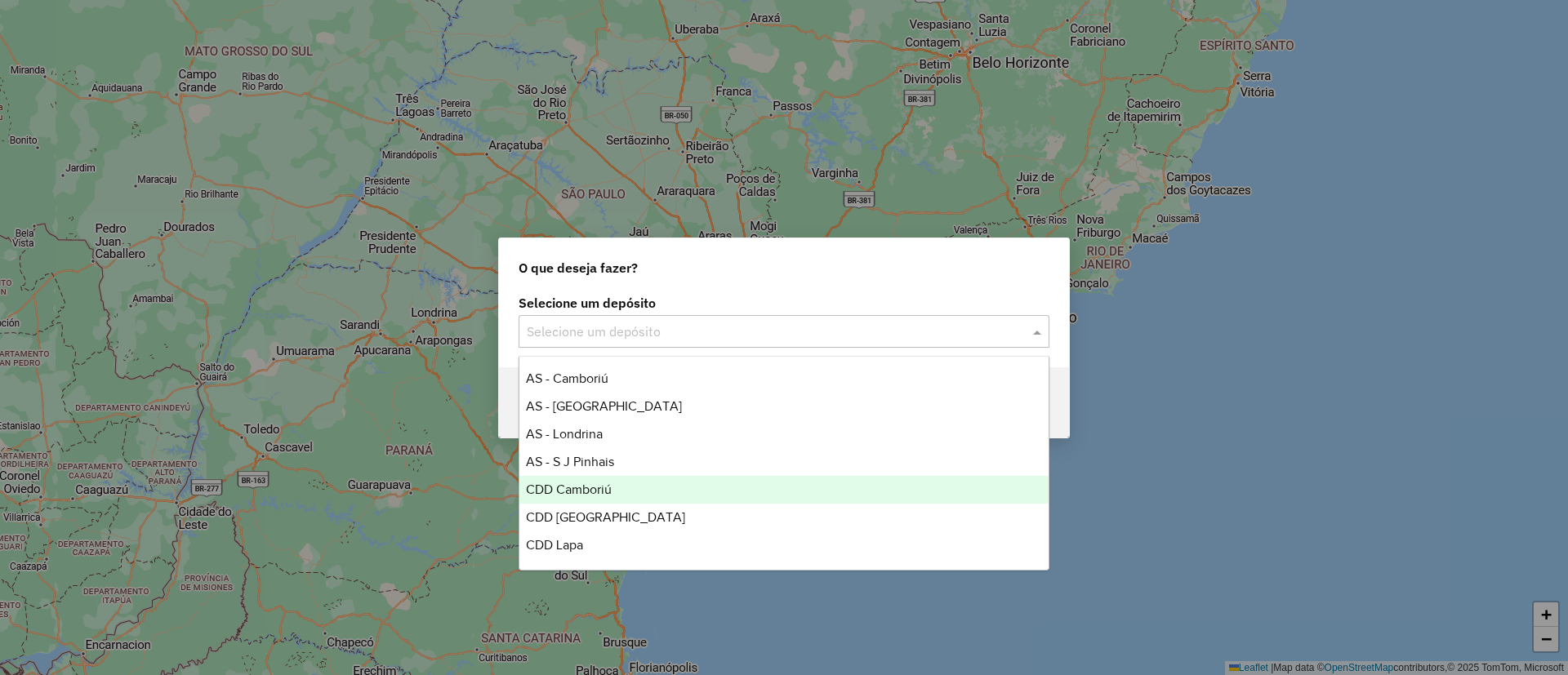
click at [624, 485] on div "CDD Camboriú" at bounding box center [784, 490] width 529 height 28
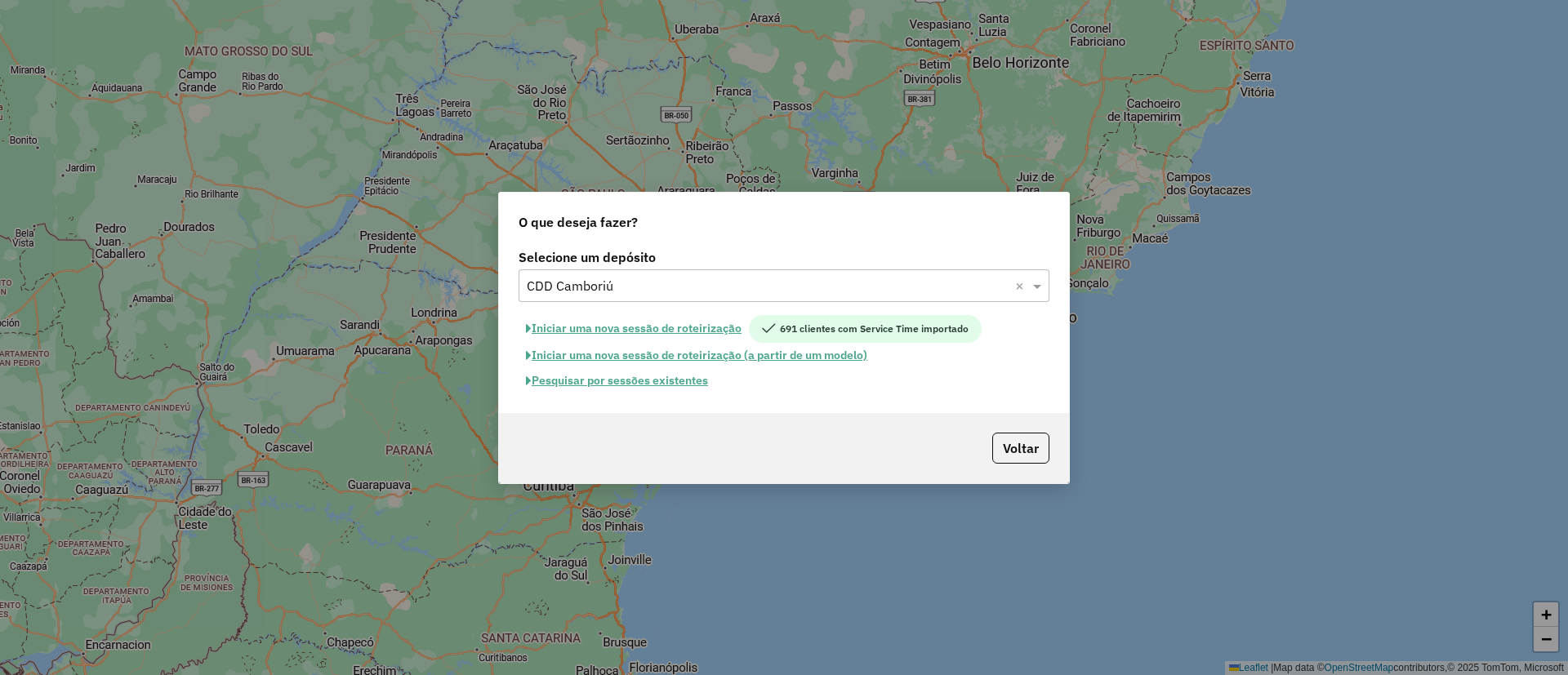
click at [679, 379] on button "Pesquisar por sessões existentes" at bounding box center [616, 380] width 196 height 25
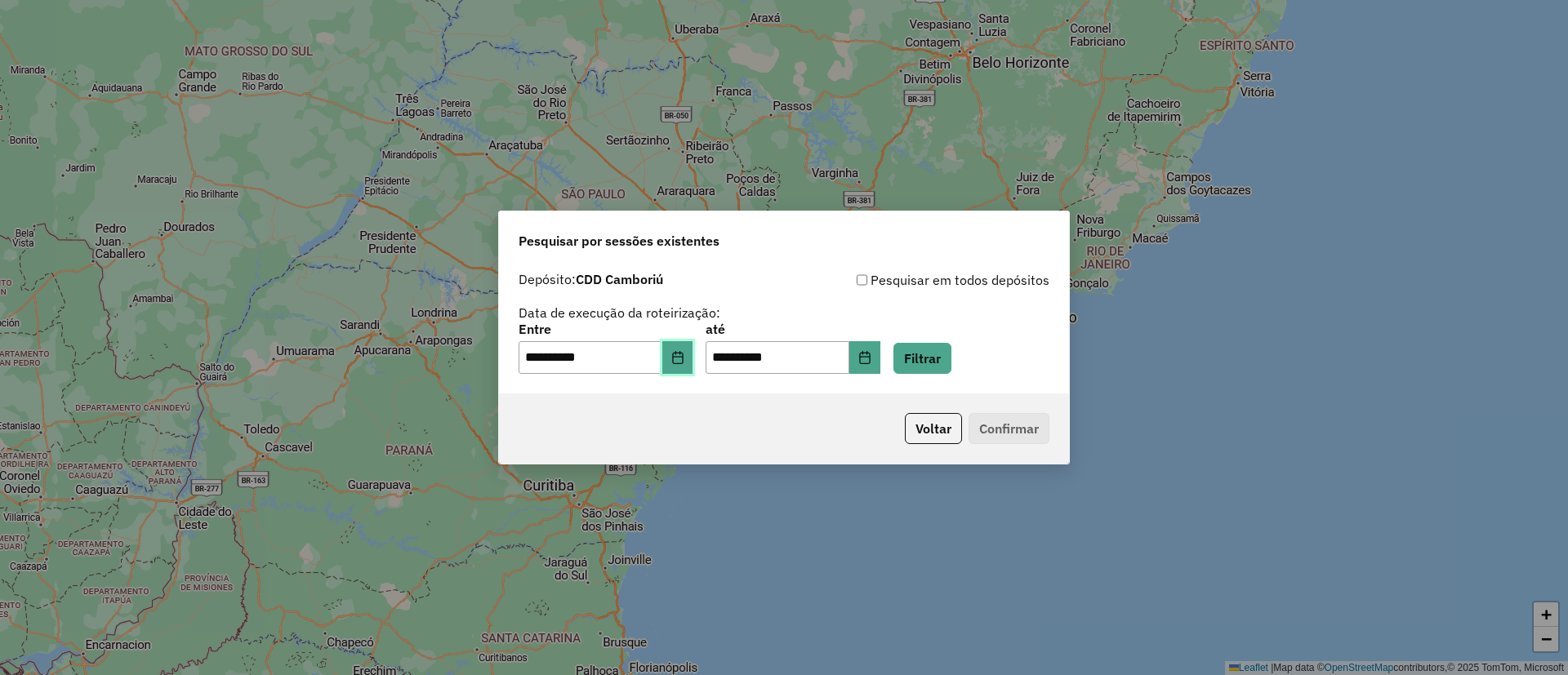
click at [682, 358] on icon "Choose Date" at bounding box center [677, 357] width 13 height 13
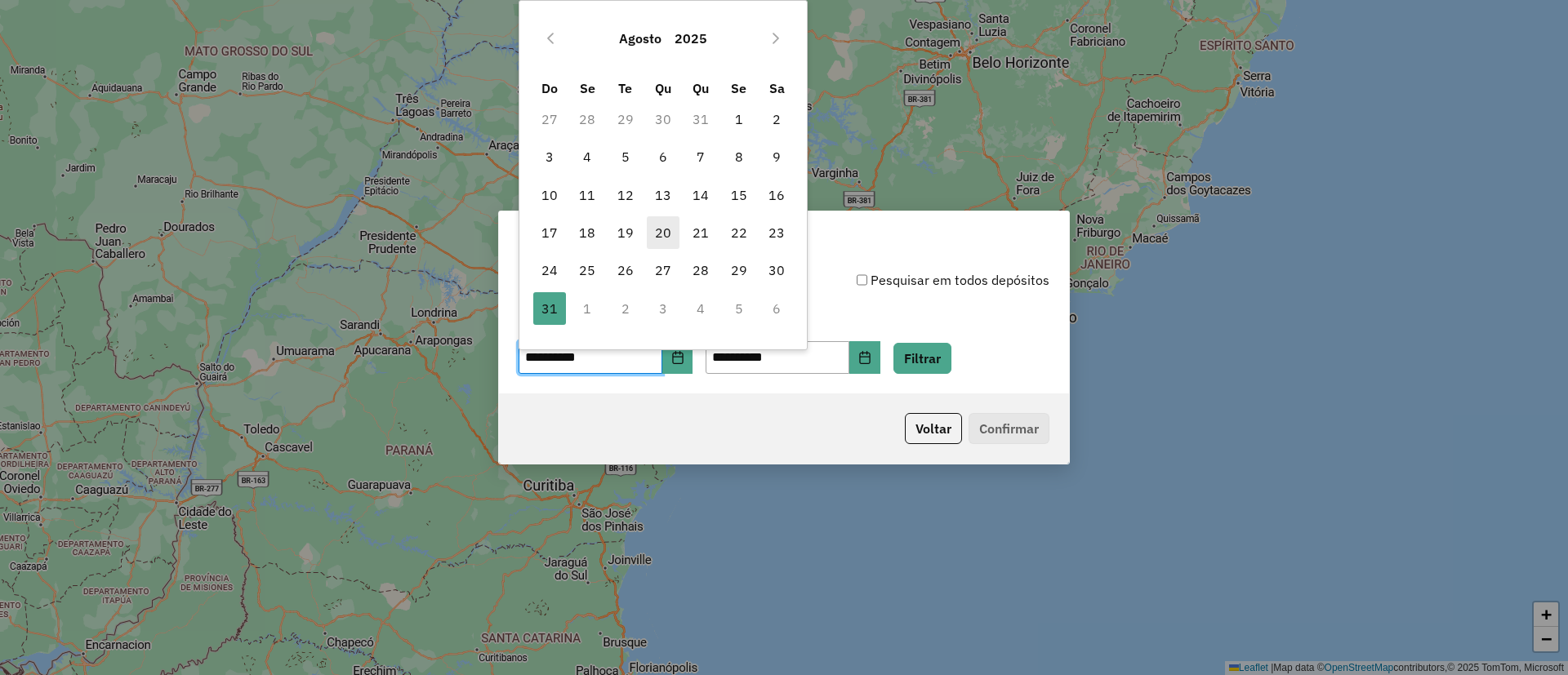
click at [667, 231] on span "20" at bounding box center [662, 232] width 33 height 33
type input "**********"
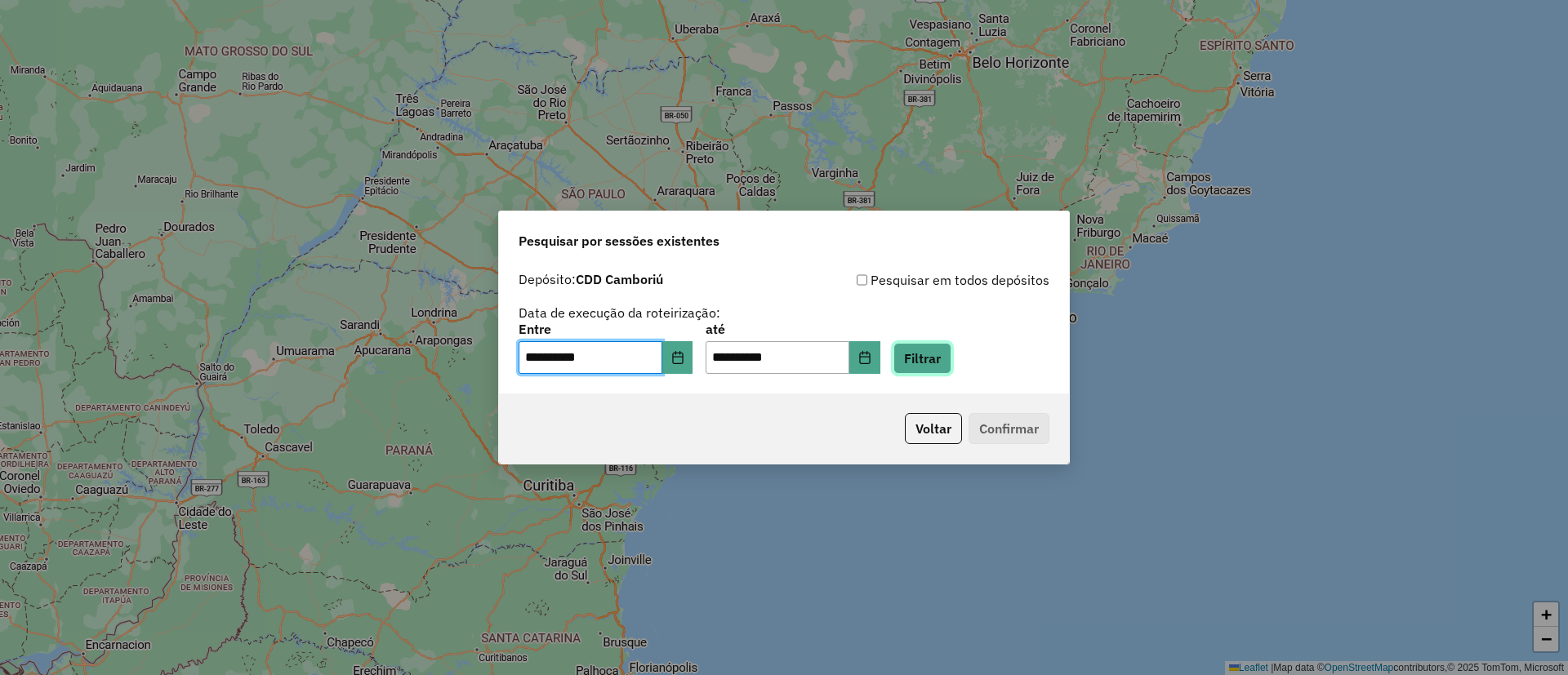
click at [943, 356] on button "Filtrar" at bounding box center [923, 358] width 58 height 31
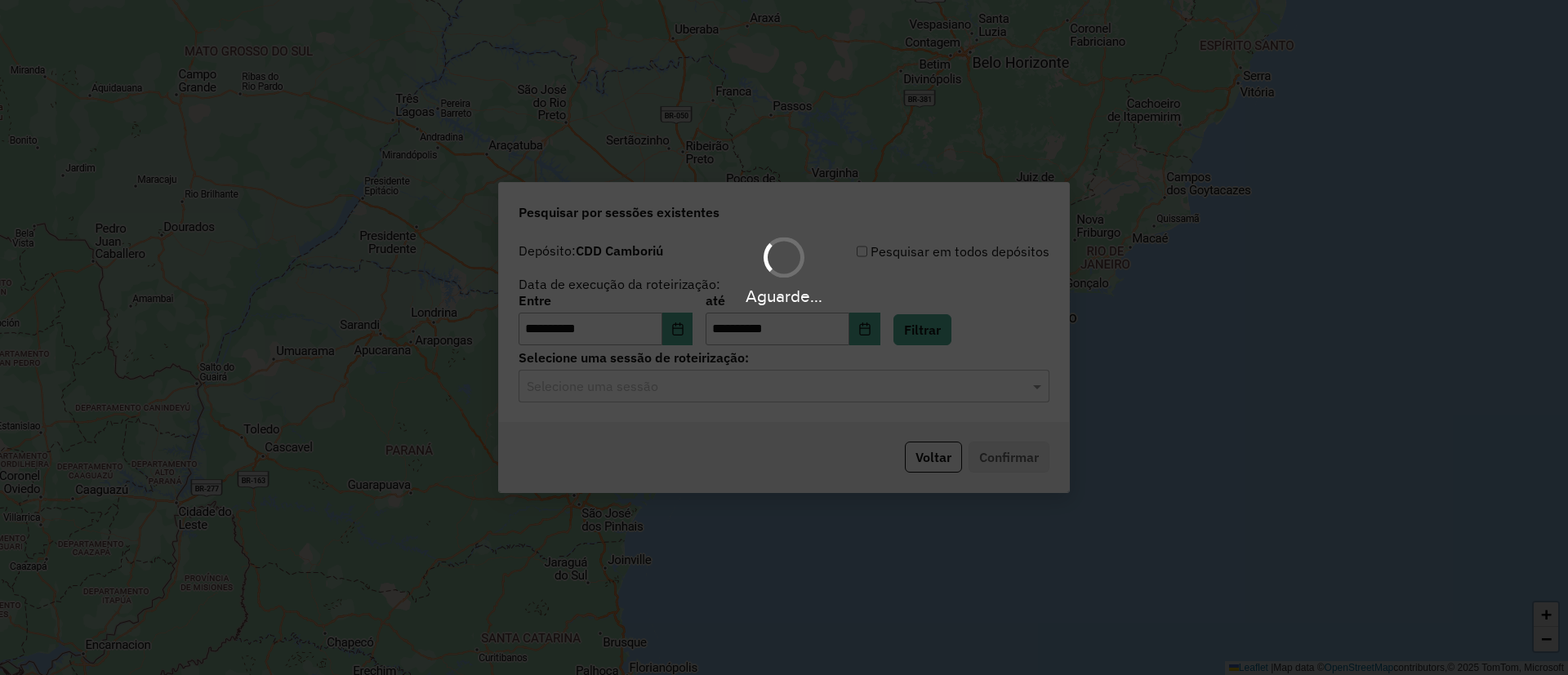
click at [701, 385] on div "Aguarde..." at bounding box center [784, 337] width 1568 height 675
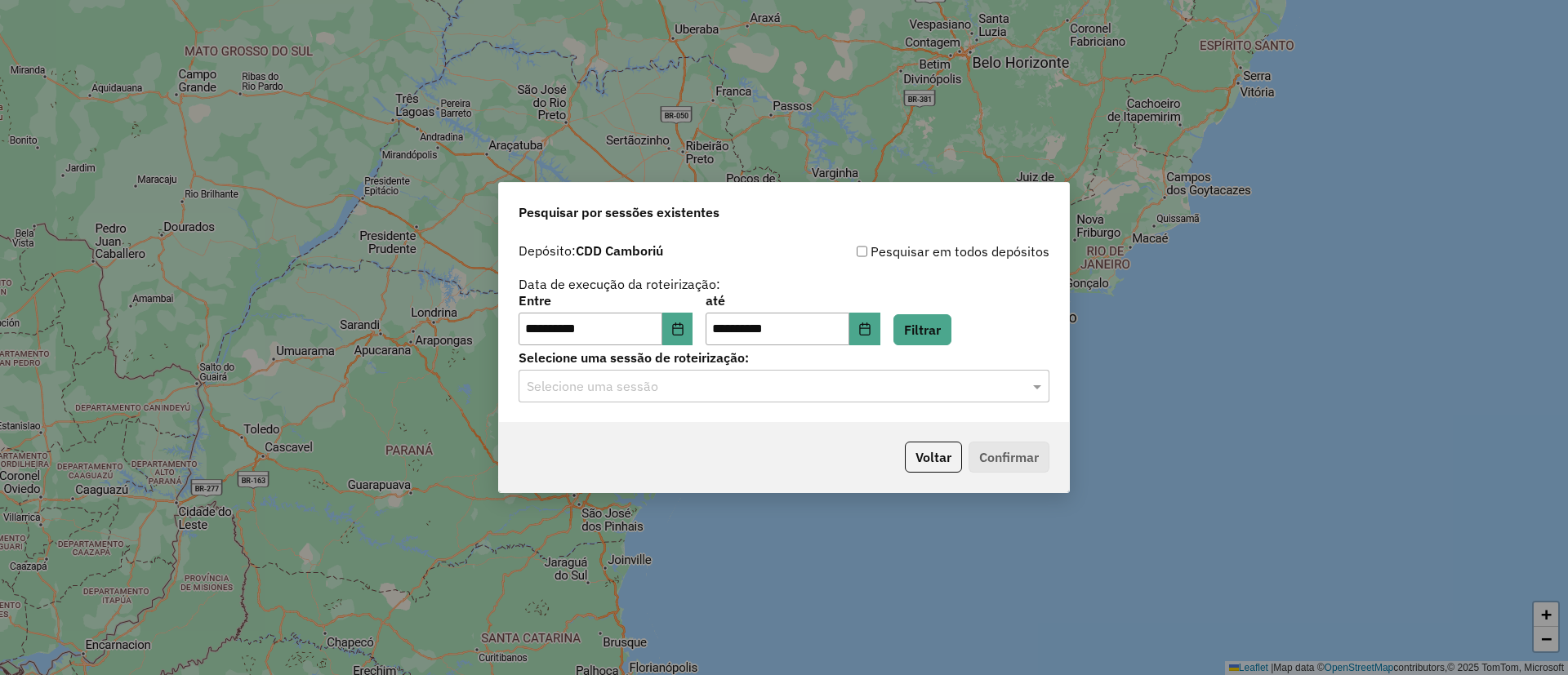
click at [701, 385] on input "text" at bounding box center [767, 387] width 482 height 20
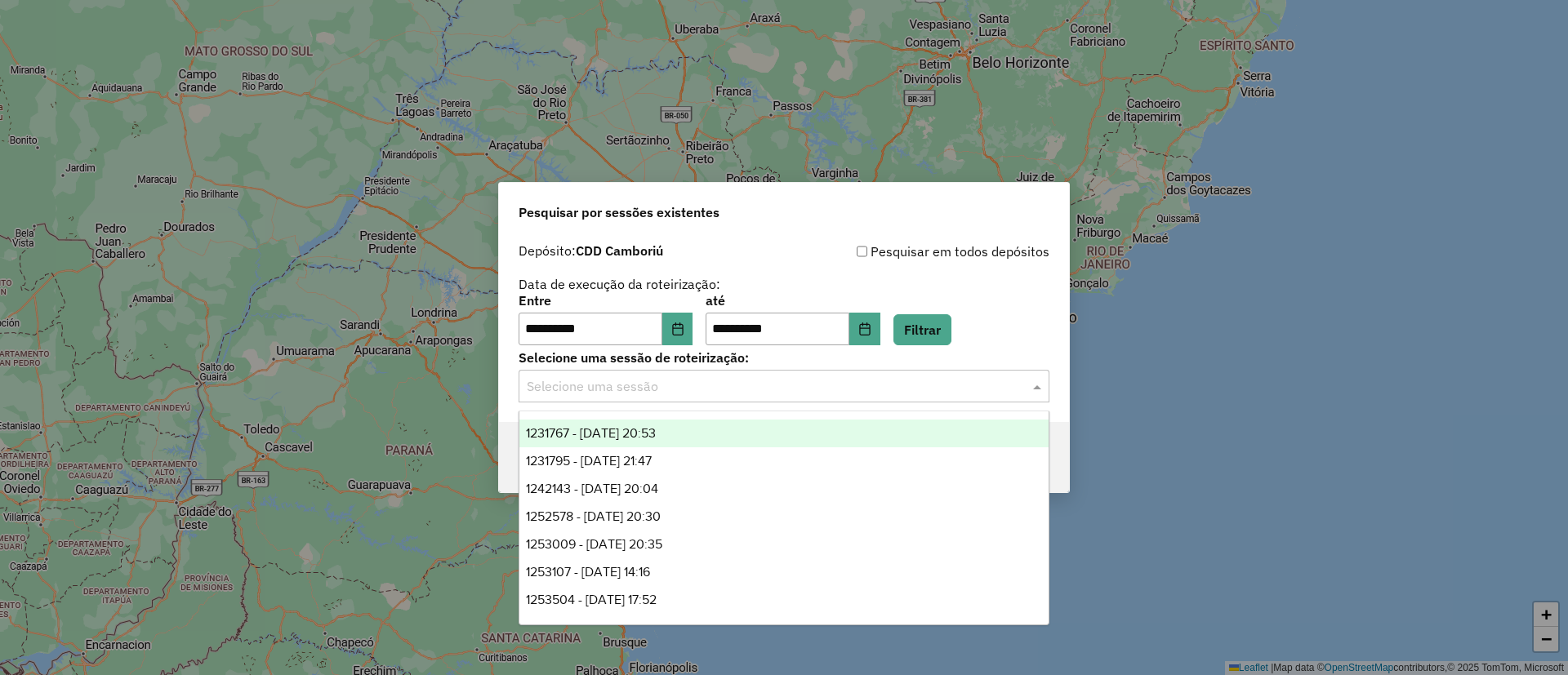
click at [640, 431] on span "1231767 - 20/08/2025 20:53" at bounding box center [590, 433] width 130 height 14
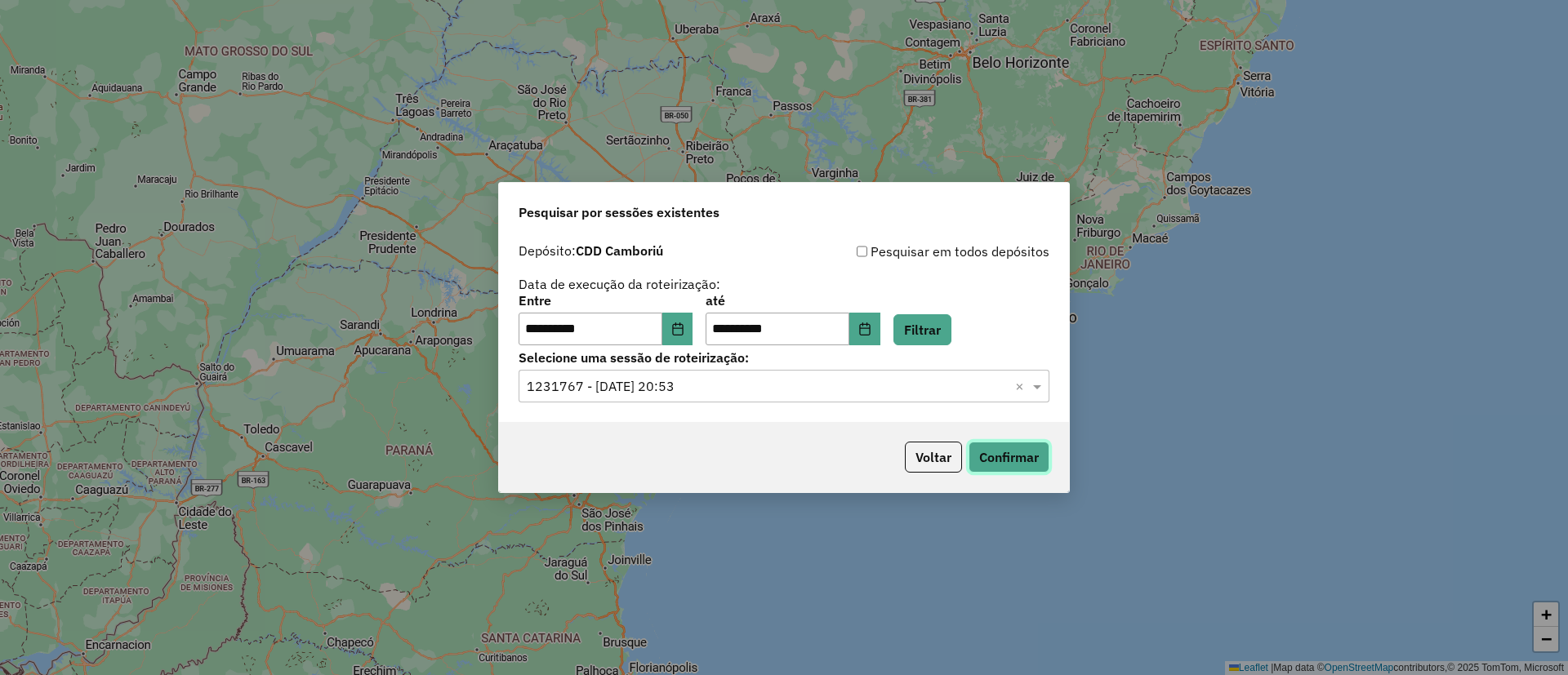
click at [1019, 462] on button "Confirmar" at bounding box center [1008, 457] width 81 height 31
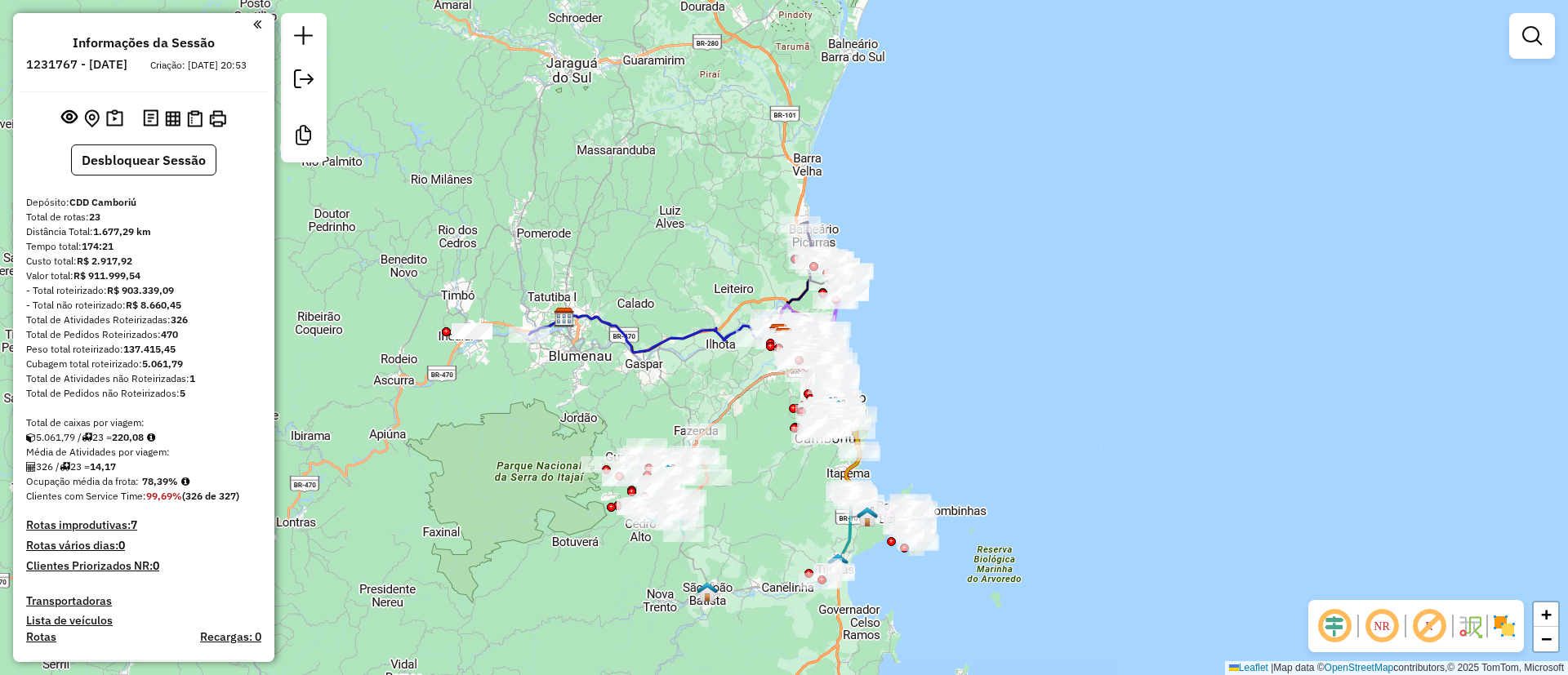
click at [1327, 630] on em at bounding box center [1334, 625] width 39 height 39
click at [1422, 622] on em at bounding box center [1428, 625] width 39 height 39
click at [1466, 619] on img at bounding box center [1469, 626] width 26 height 26
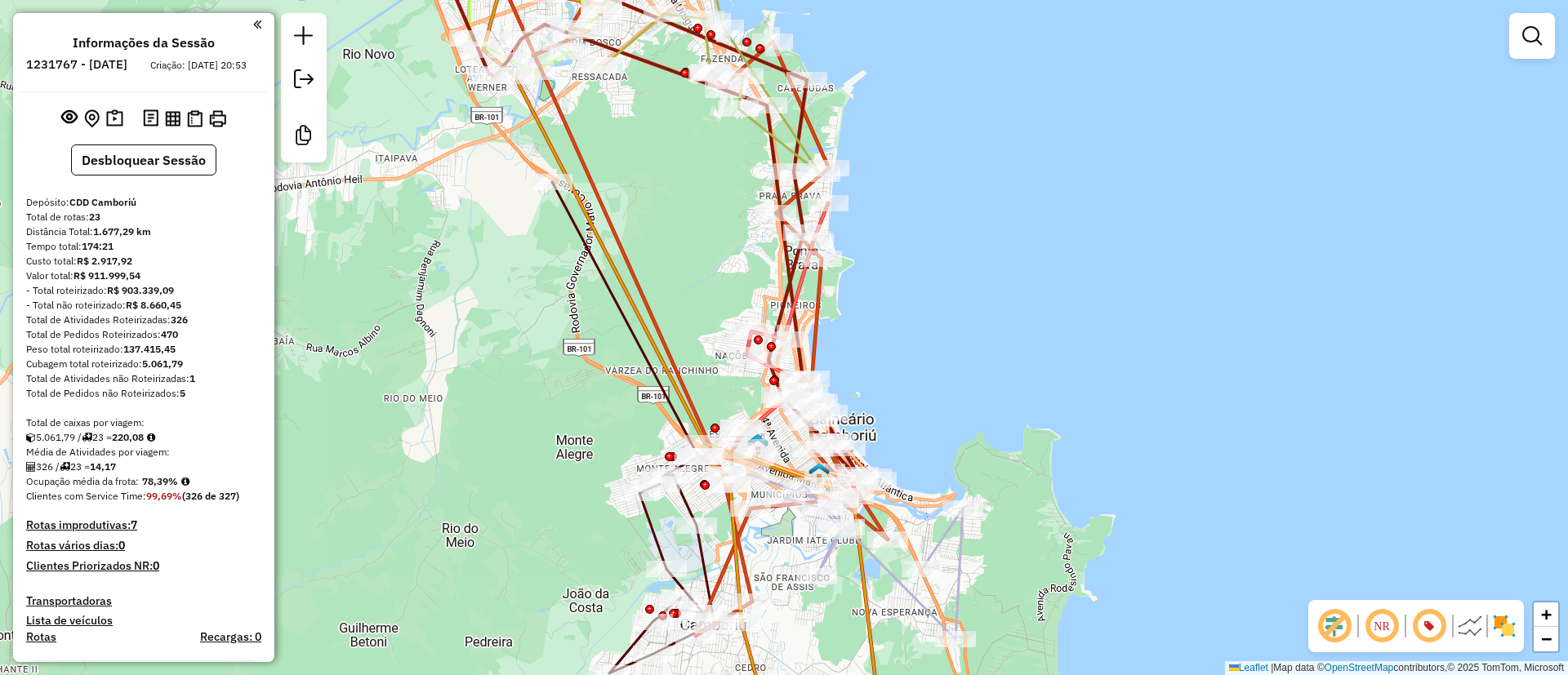
drag, startPoint x: 754, startPoint y: 408, endPoint x: 719, endPoint y: 349, distance: 68.6
click at [719, 349] on div "Janela de atendimento Grade de atendimento Capacidade Transportadoras Veículos …" at bounding box center [784, 337] width 1568 height 675
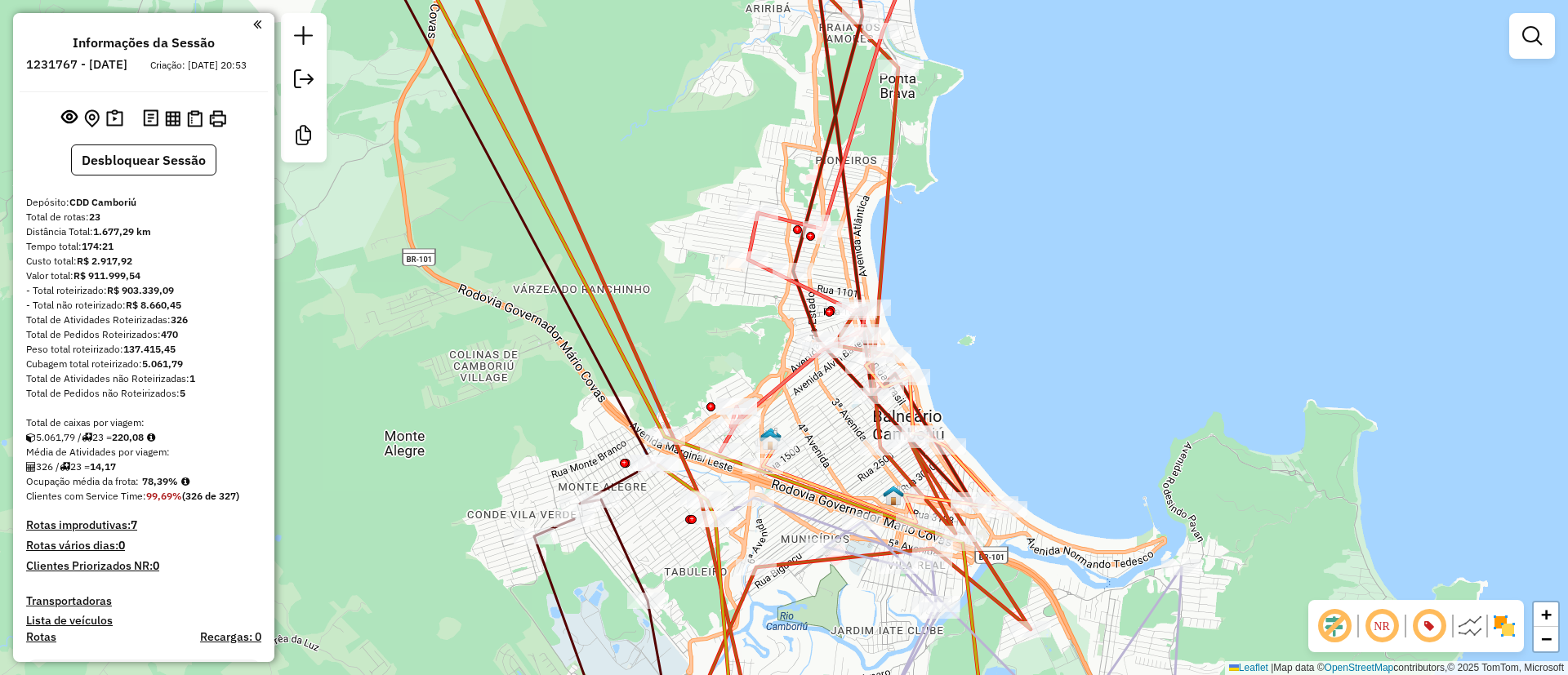
drag, startPoint x: 831, startPoint y: 449, endPoint x: 817, endPoint y: 430, distance: 23.6
click at [818, 432] on div "Janela de atendimento Grade de atendimento Capacidade Transportadoras Veículos …" at bounding box center [784, 337] width 1568 height 675
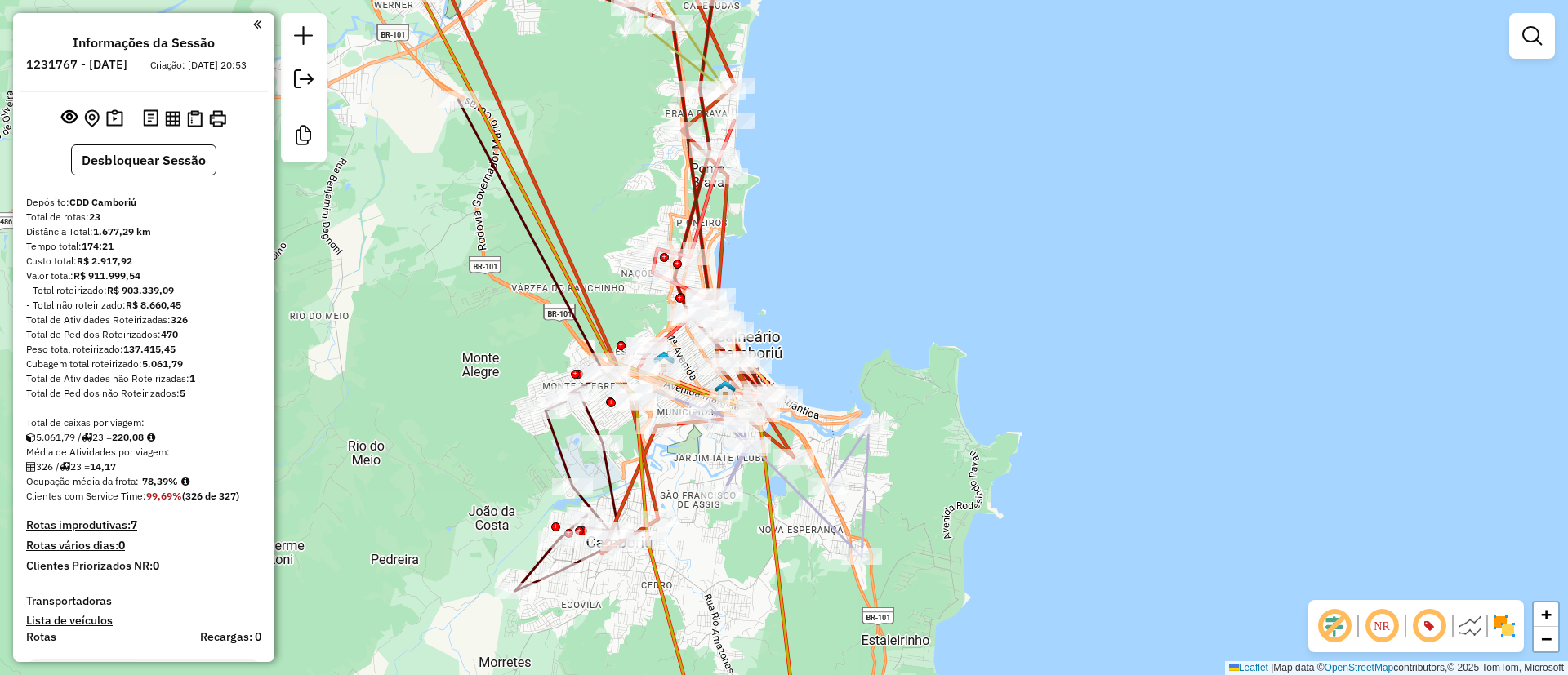
click at [286, 40] on div at bounding box center [304, 88] width 46 height 150
click at [299, 39] on em at bounding box center [304, 36] width 20 height 20
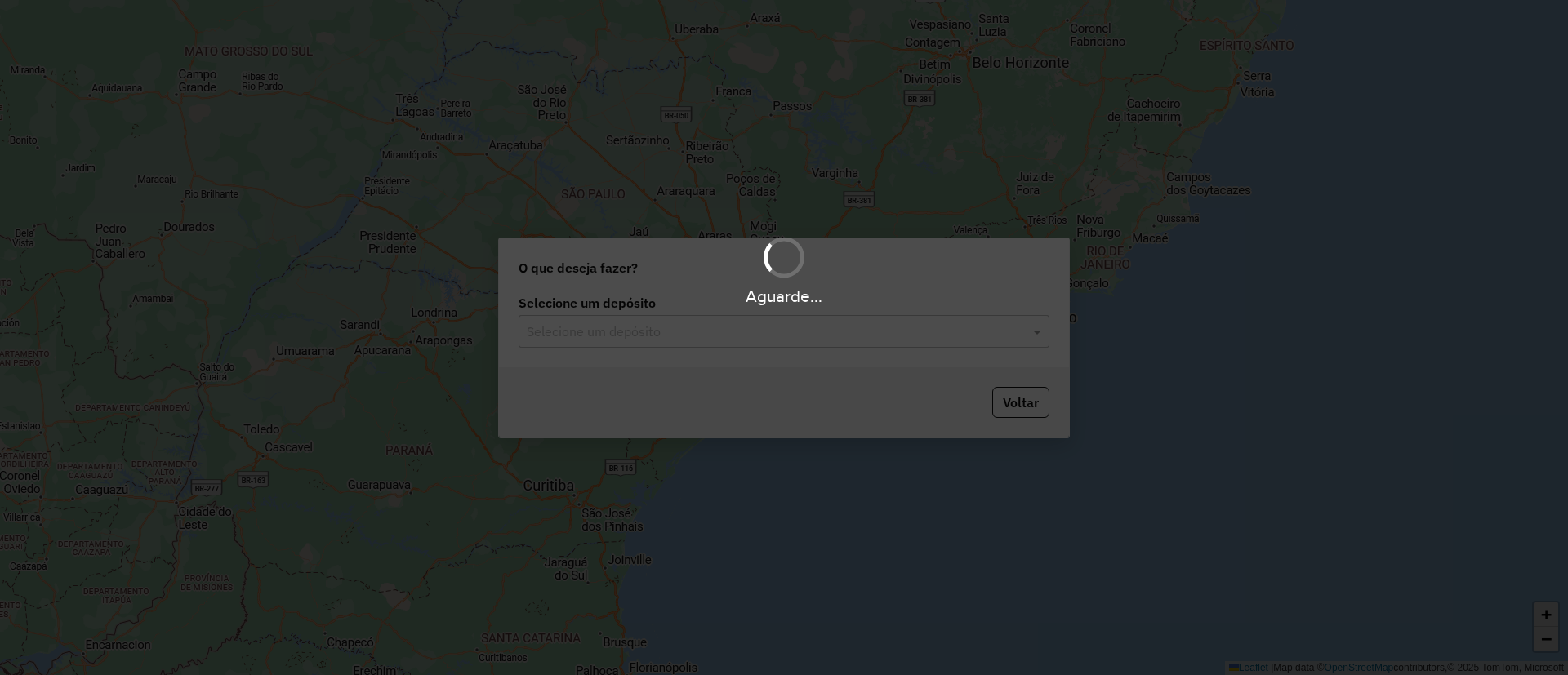
click at [684, 338] on hb-app "Aguarde... Pop-up bloqueado! Seu navegador bloqueou automáticamente a abertura …" at bounding box center [784, 337] width 1568 height 675
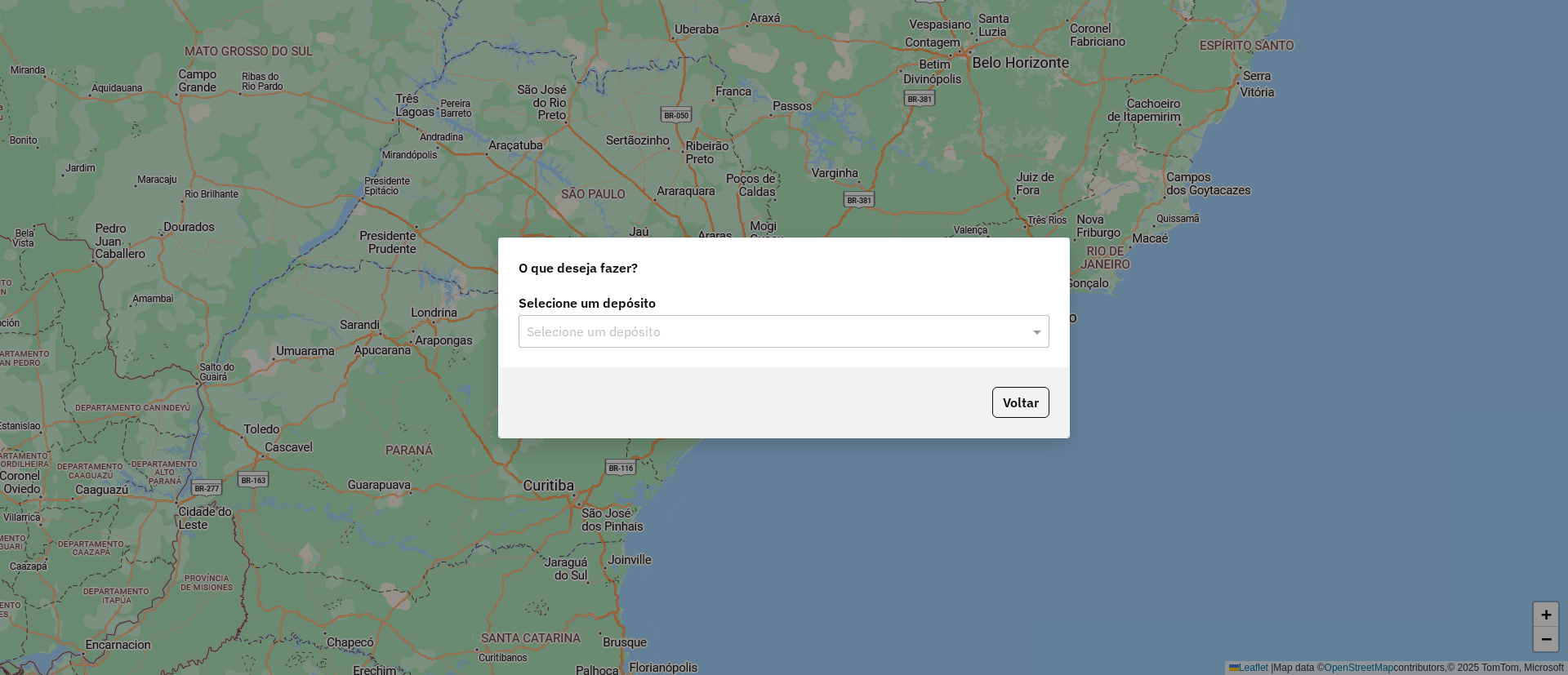
click at [684, 338] on input "text" at bounding box center [767, 332] width 482 height 20
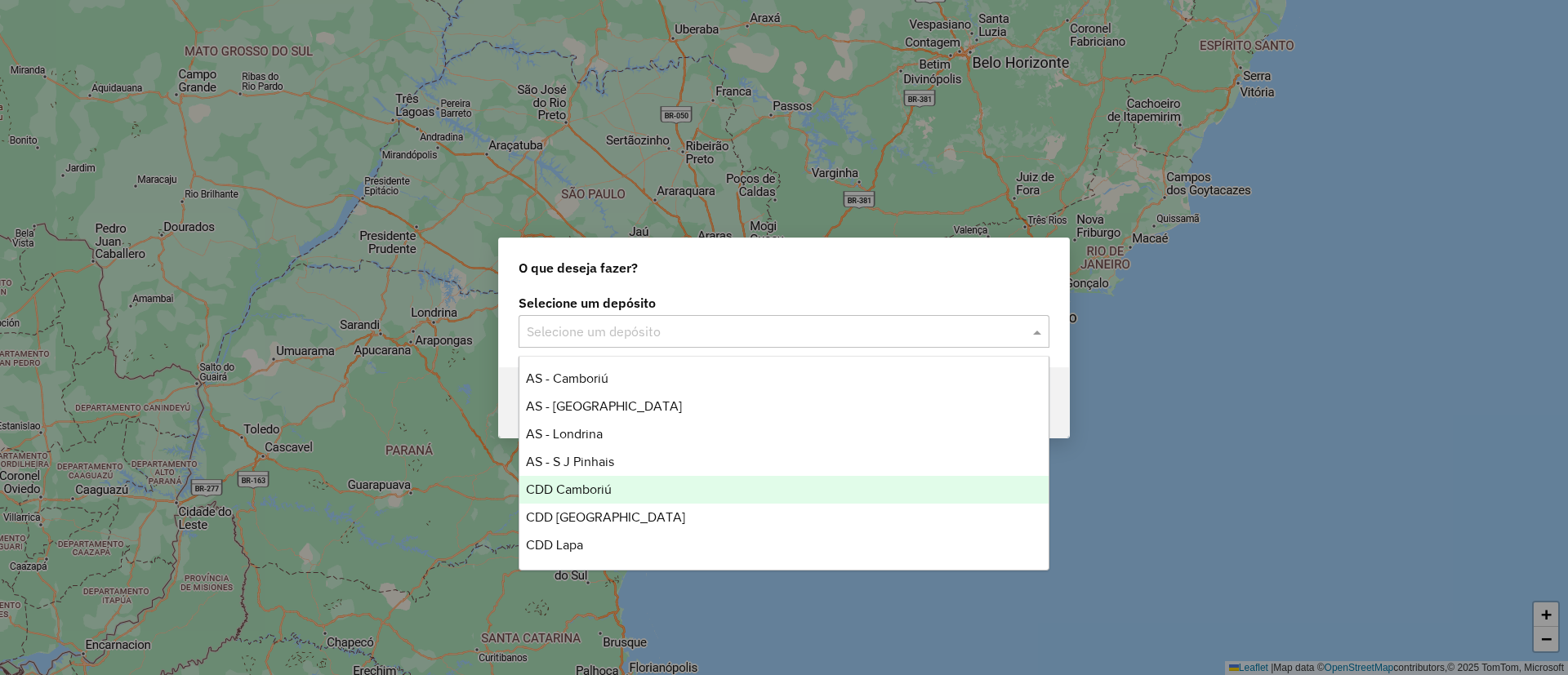
click at [617, 490] on div "CDD Camboriú" at bounding box center [784, 490] width 529 height 28
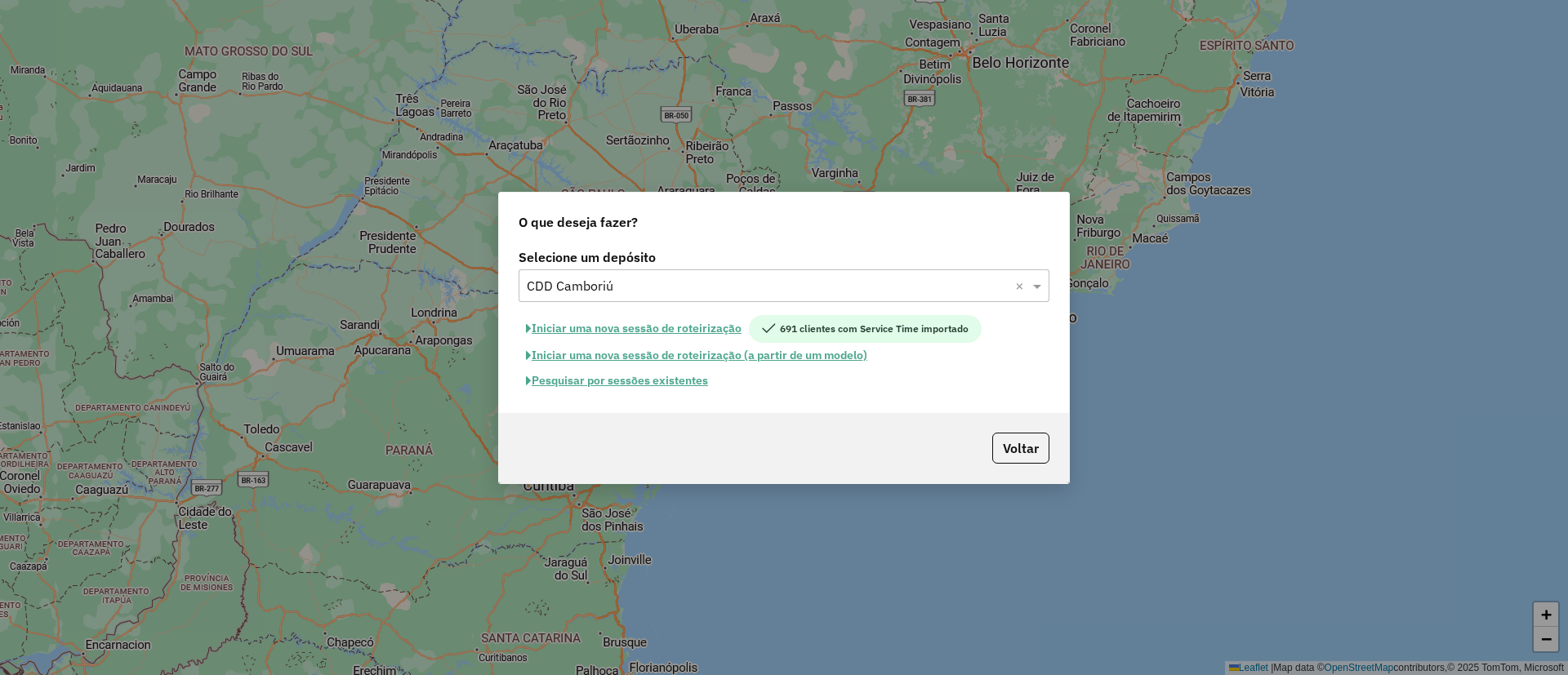
click at [649, 376] on button "Pesquisar por sessões existentes" at bounding box center [616, 380] width 196 height 25
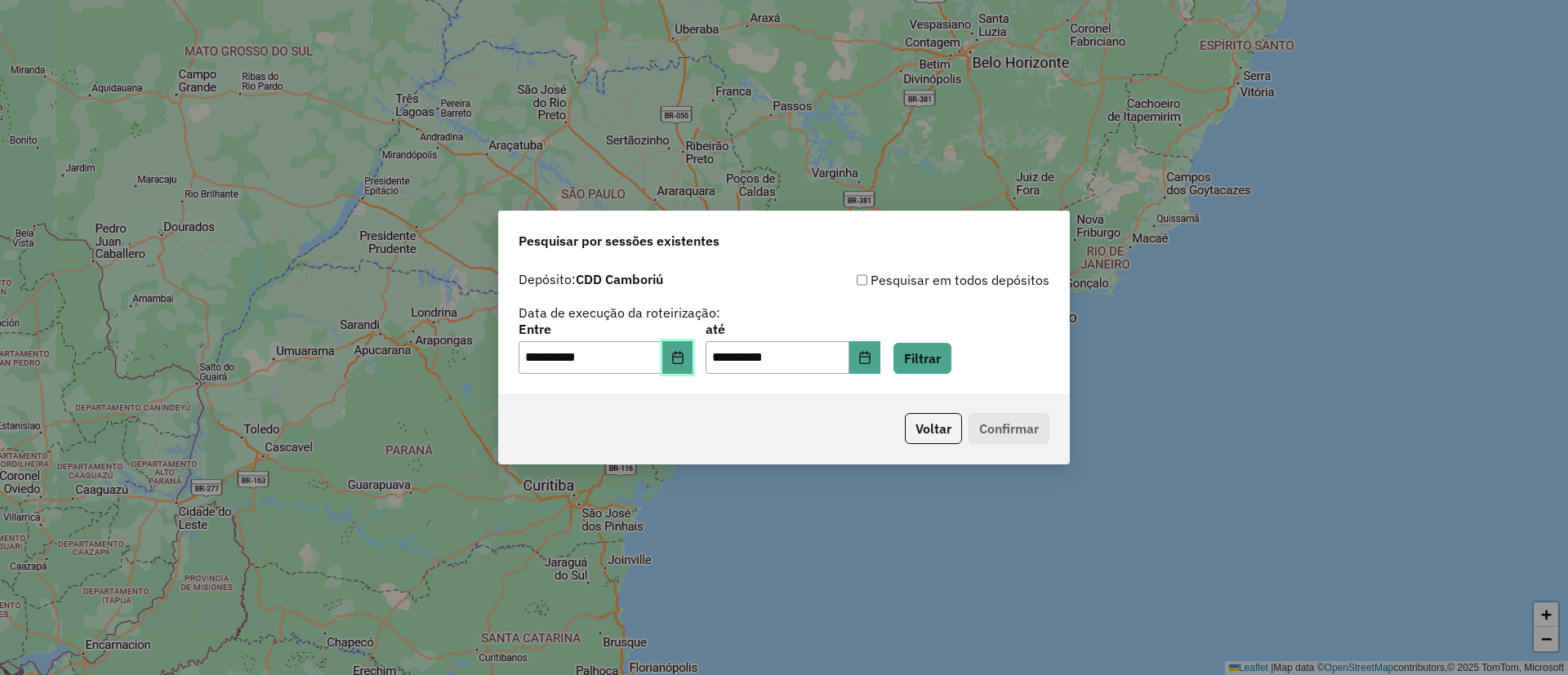
click at [684, 358] on icon "Choose Date" at bounding box center [677, 357] width 13 height 13
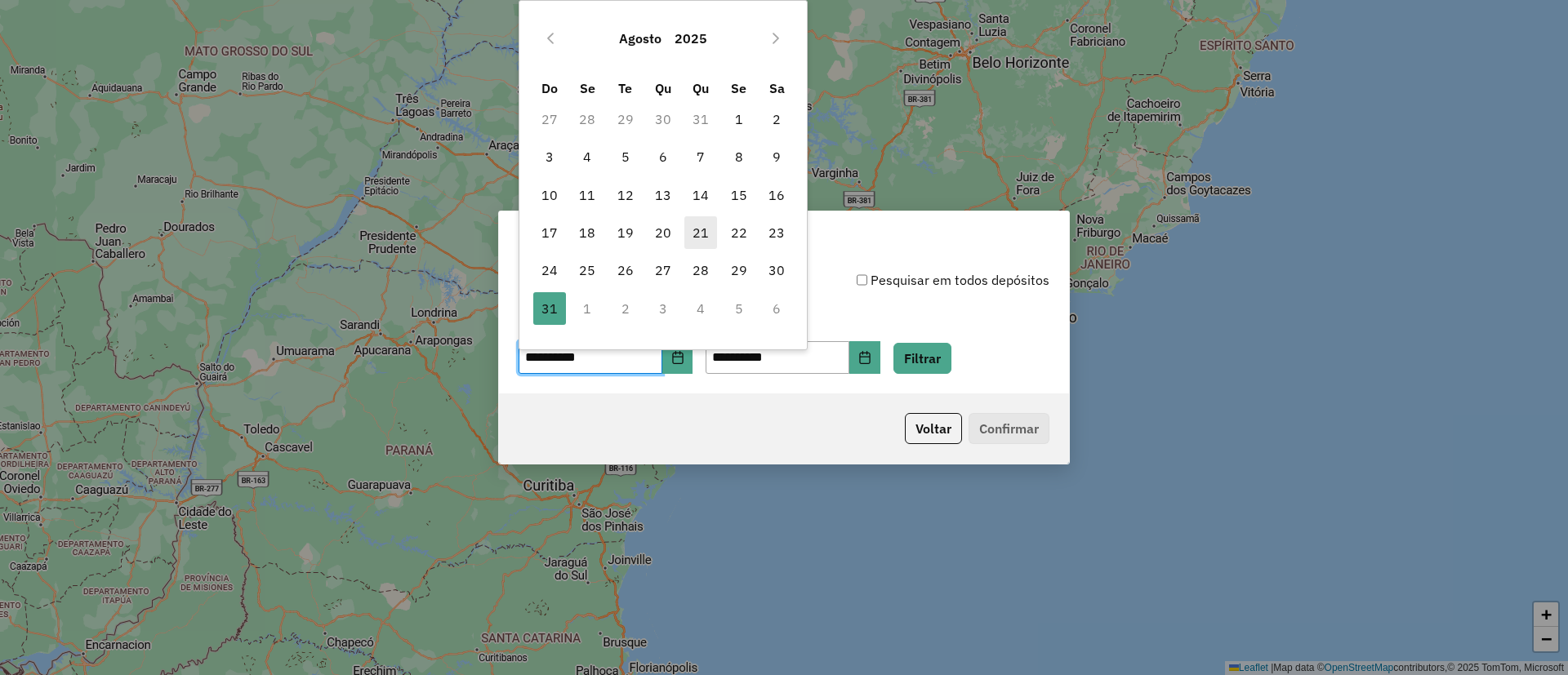
click at [704, 233] on span "21" at bounding box center [700, 232] width 33 height 33
type input "**********"
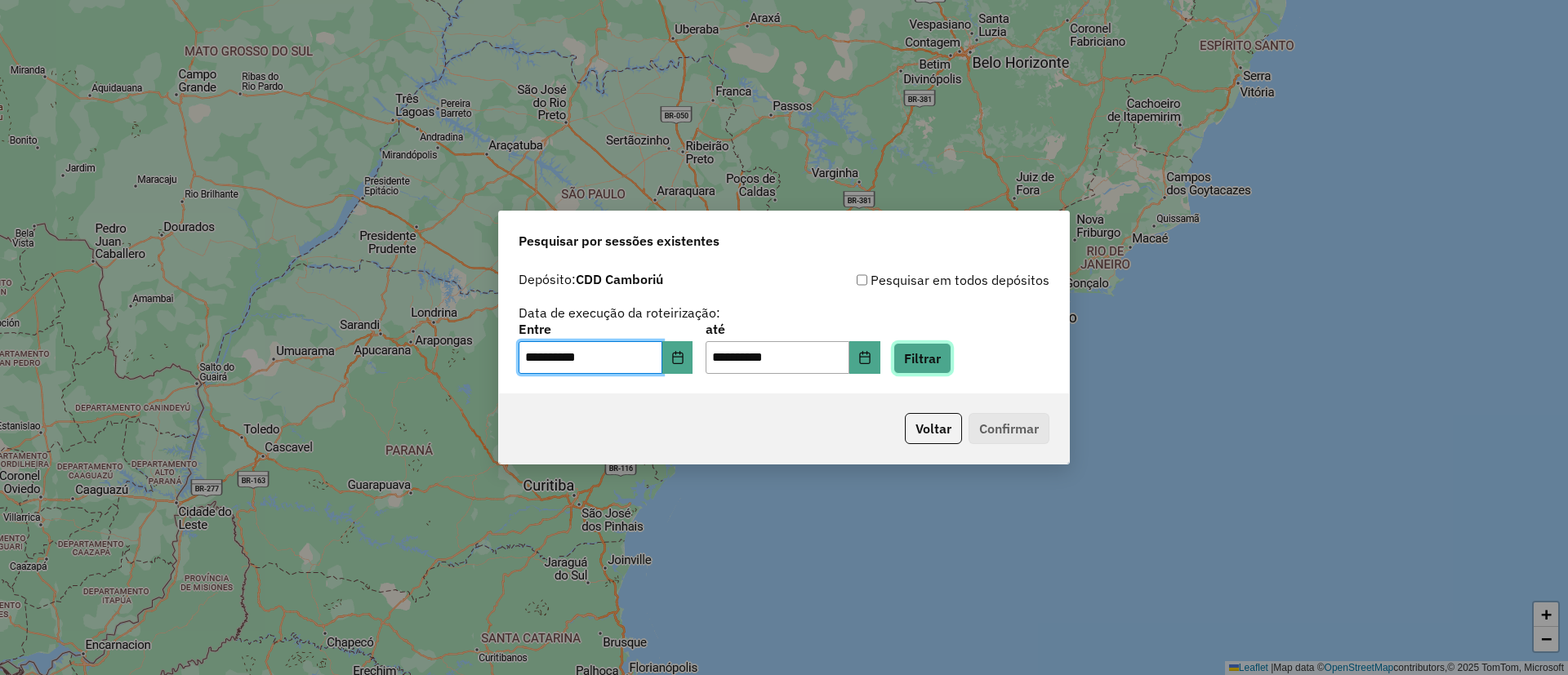
click at [926, 358] on button "Filtrar" at bounding box center [923, 358] width 58 height 31
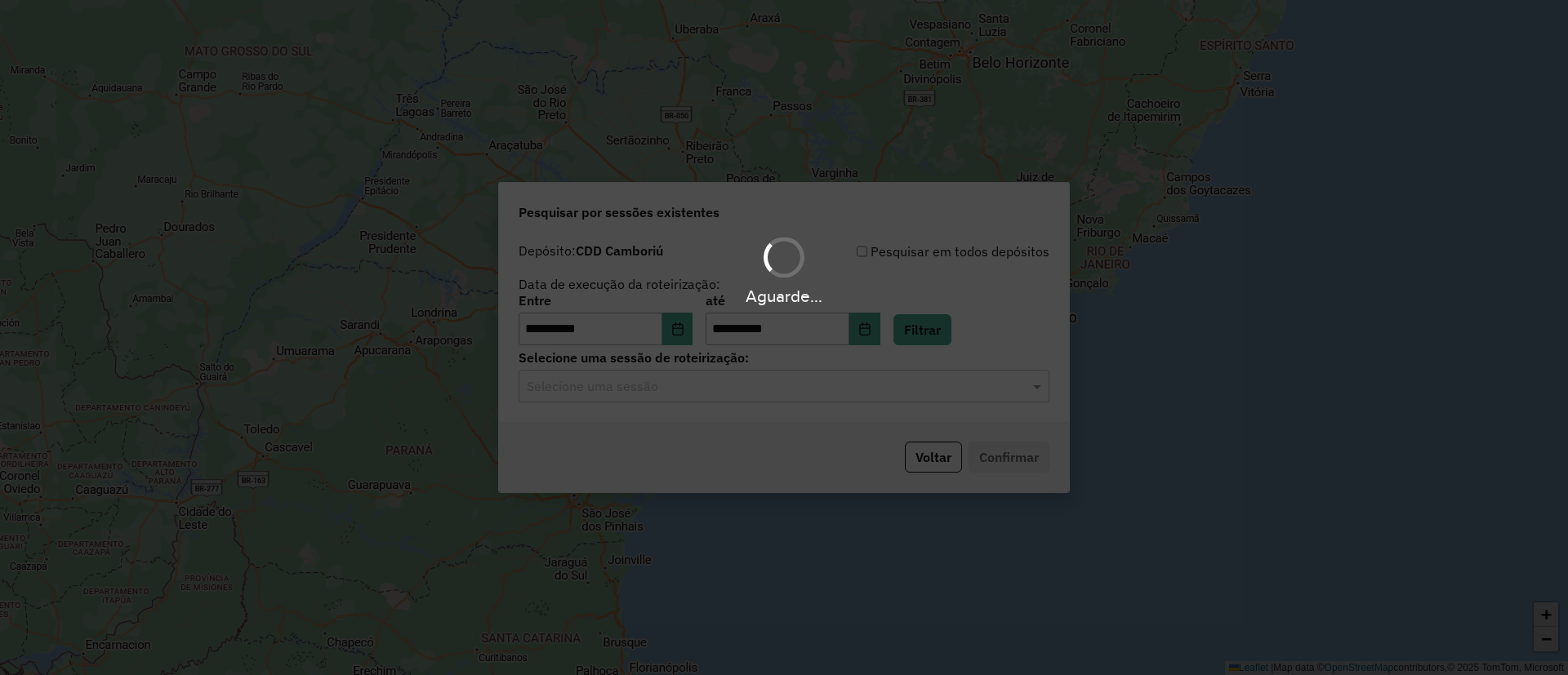
click at [661, 381] on div "Aguarde..." at bounding box center [784, 337] width 1568 height 675
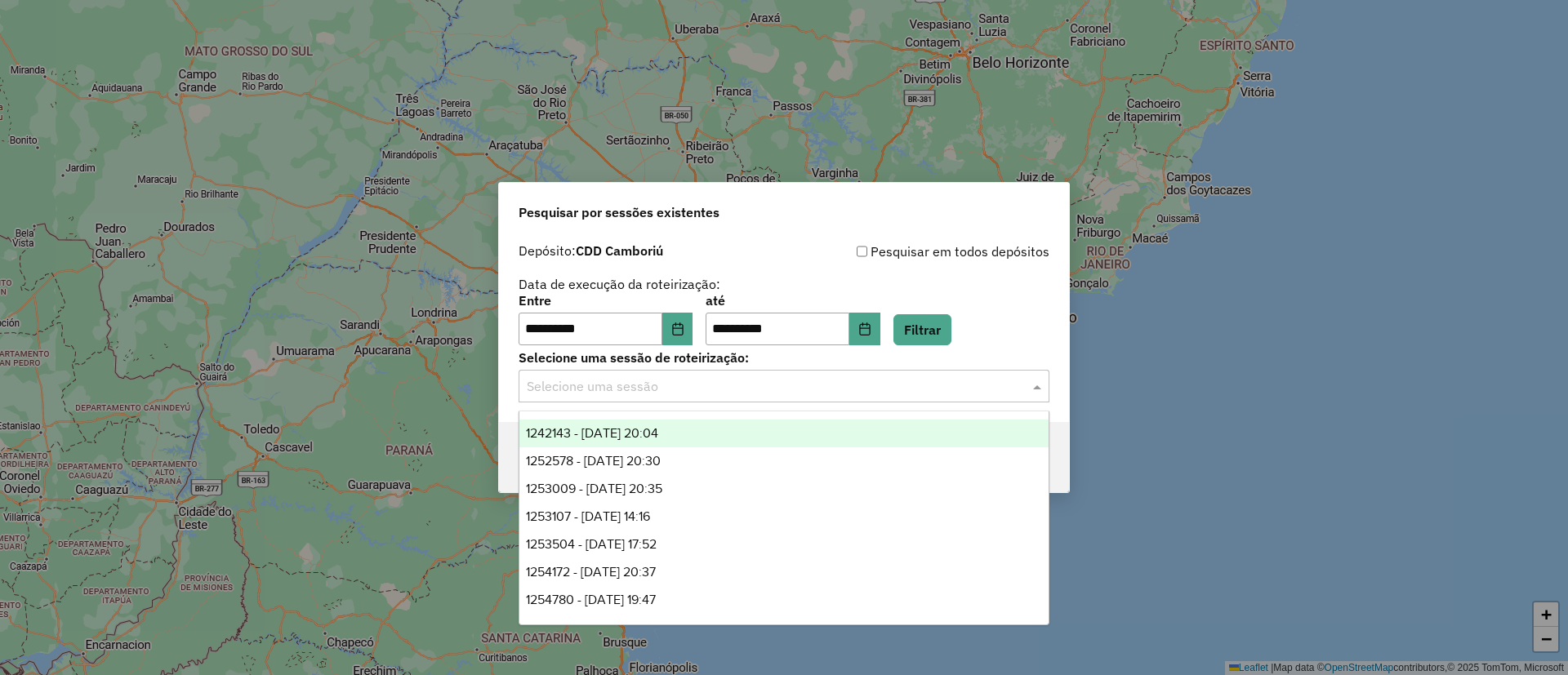
click at [661, 381] on input "text" at bounding box center [767, 387] width 482 height 20
click at [622, 430] on span "1242143 - 21/08/2025 20:04" at bounding box center [591, 433] width 133 height 14
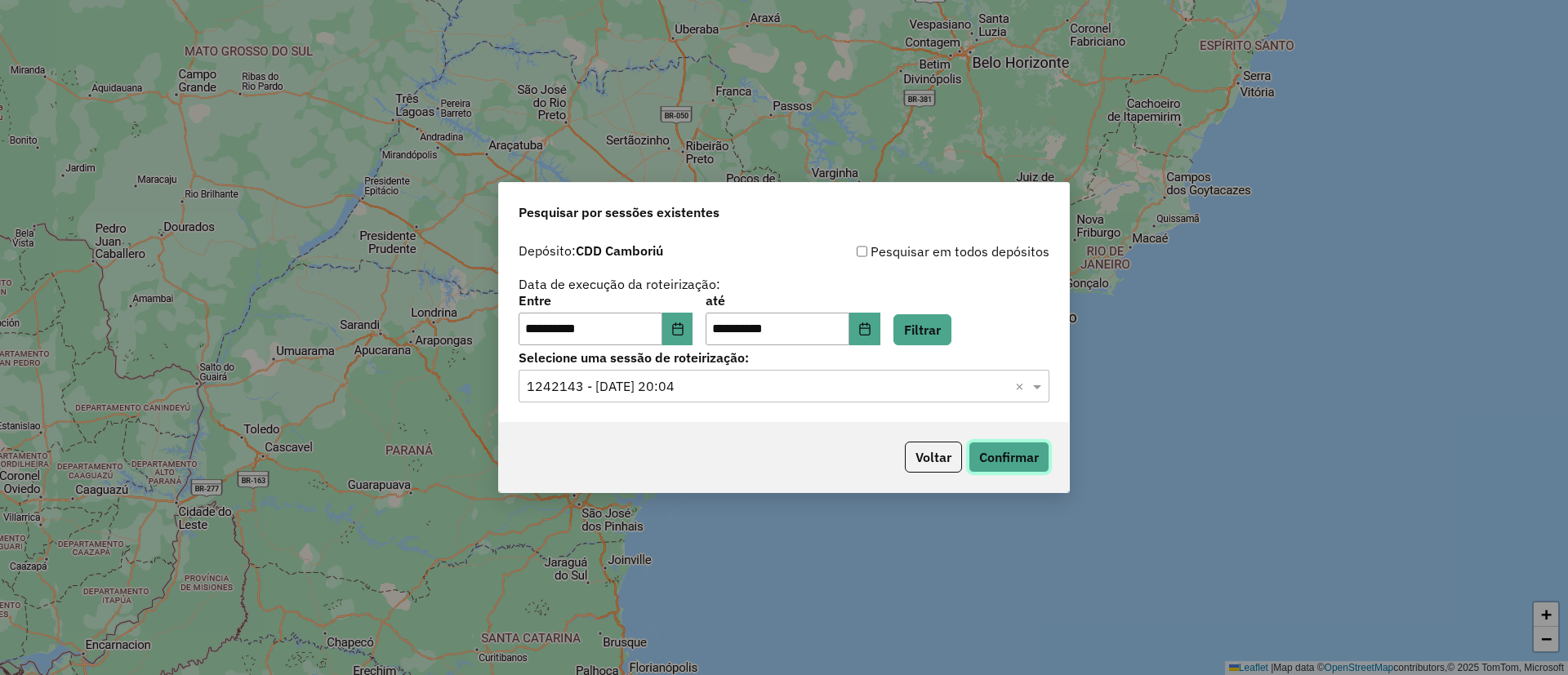
click at [988, 457] on button "Confirmar" at bounding box center [1008, 457] width 81 height 31
click at [912, 383] on input "text" at bounding box center [767, 387] width 482 height 20
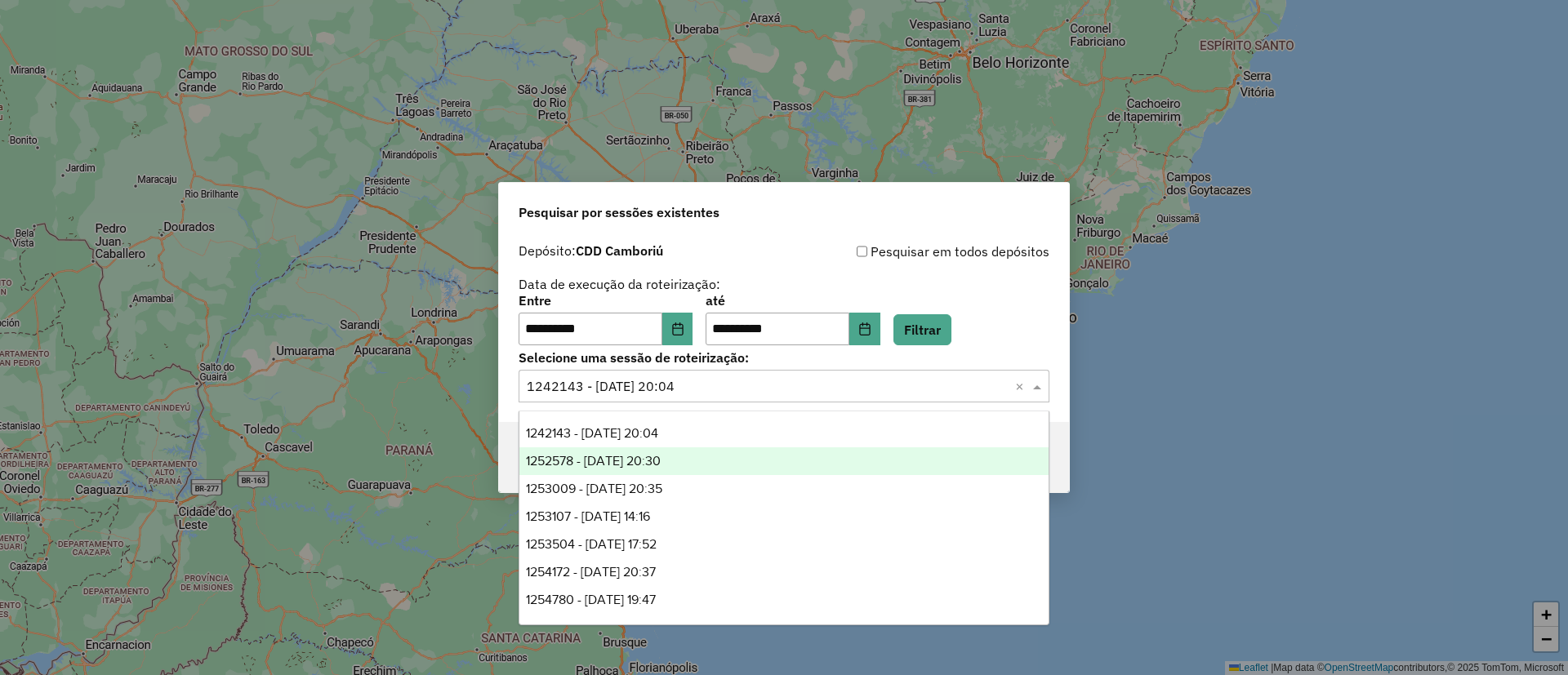
click at [660, 457] on span "1252578 - 22/08/2025 20:30" at bounding box center [592, 461] width 135 height 14
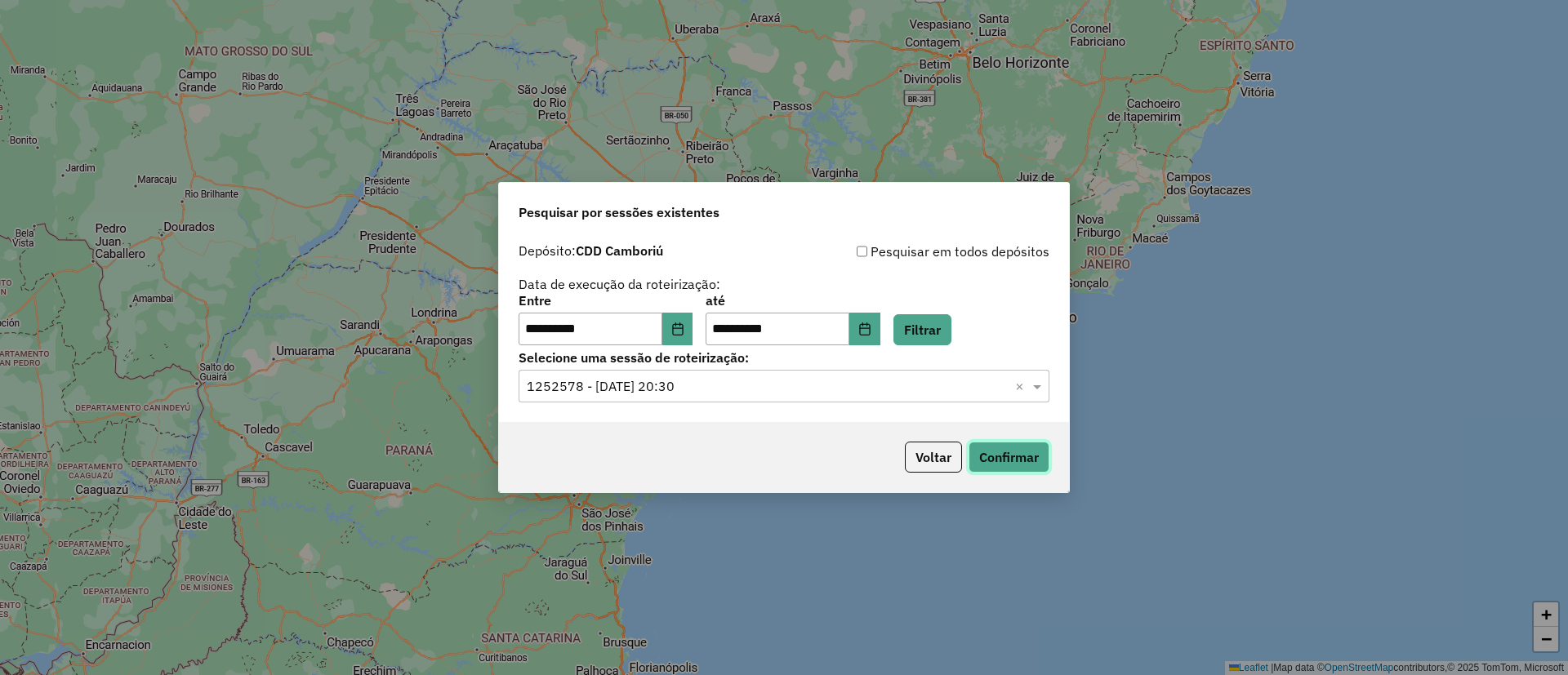
click at [1007, 442] on button "Confirmar" at bounding box center [1008, 457] width 81 height 31
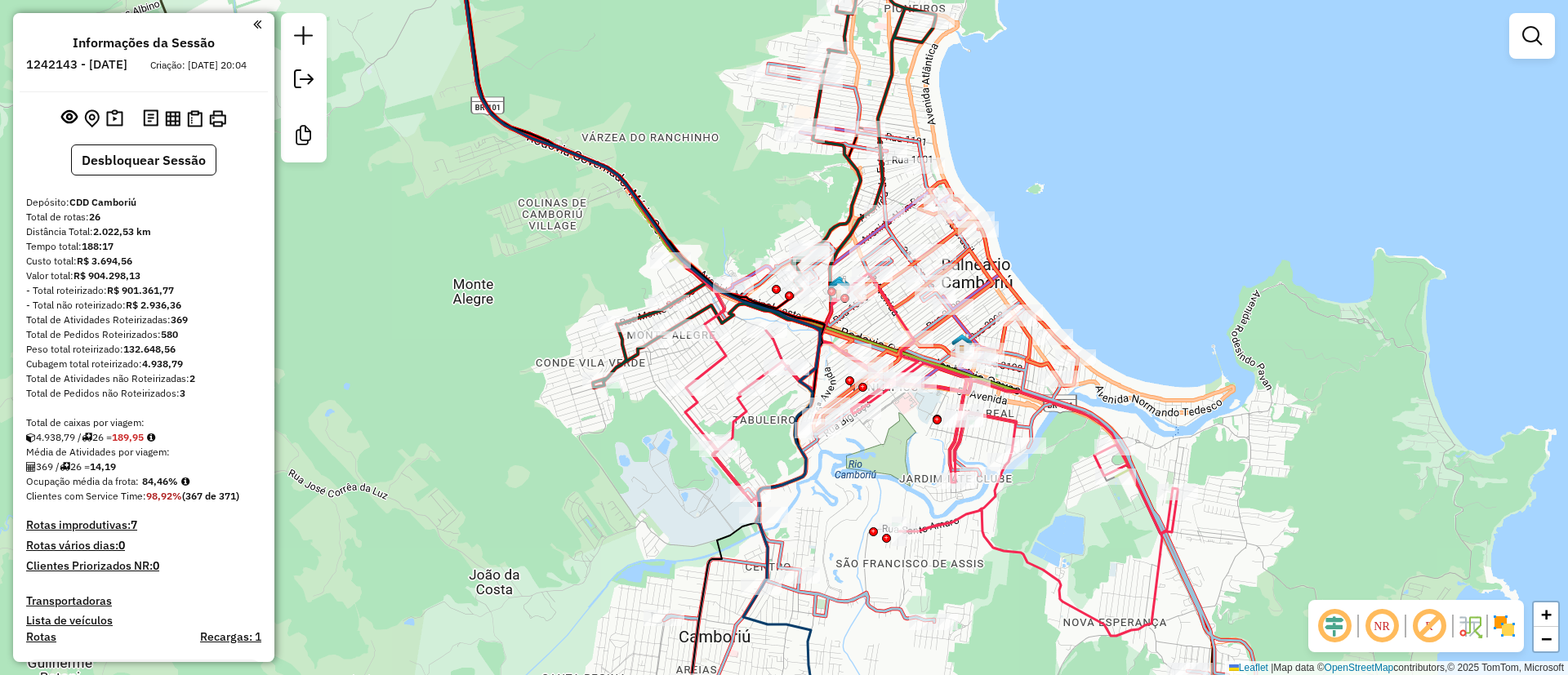
click at [1317, 623] on em at bounding box center [1334, 625] width 39 height 39
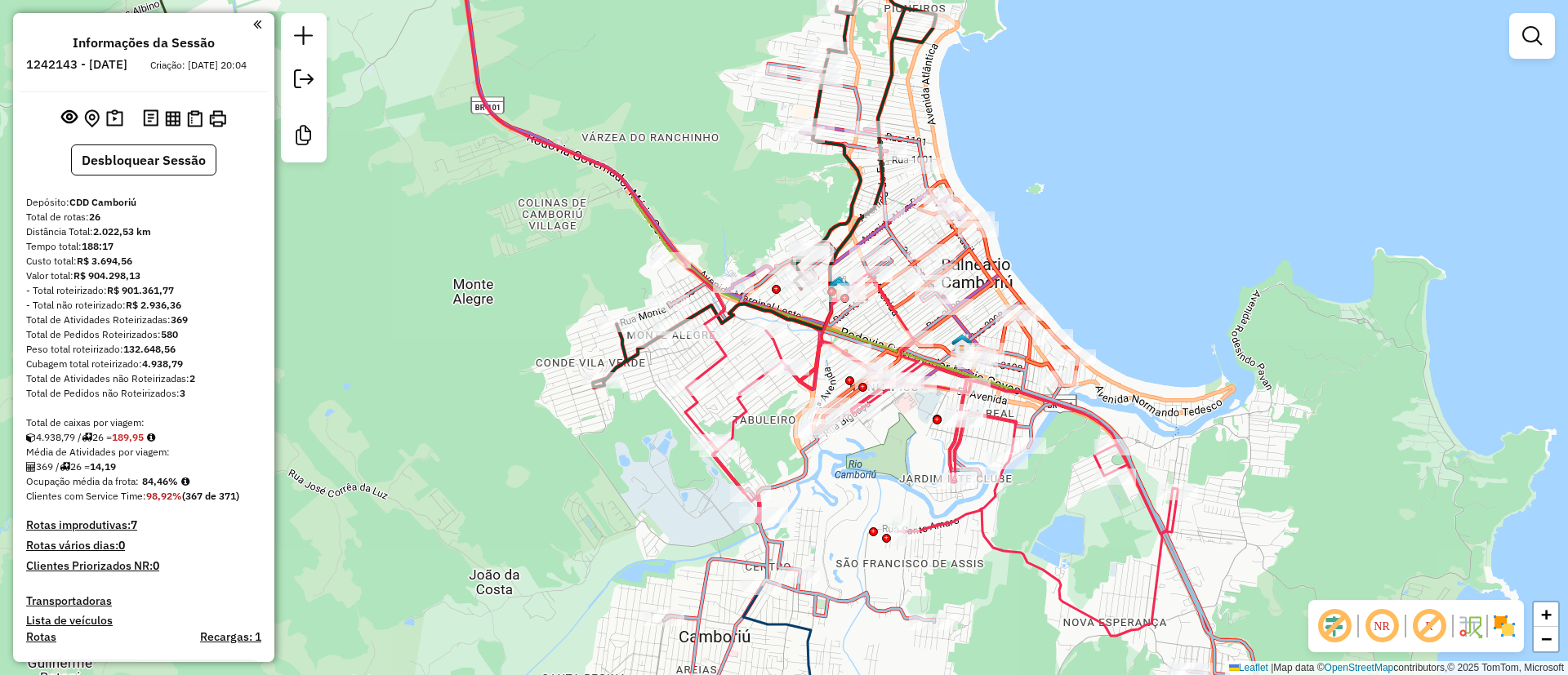
drag, startPoint x: 1476, startPoint y: 620, endPoint x: 1398, endPoint y: 588, distance: 84.3
click at [1474, 620] on img at bounding box center [1469, 626] width 26 height 26
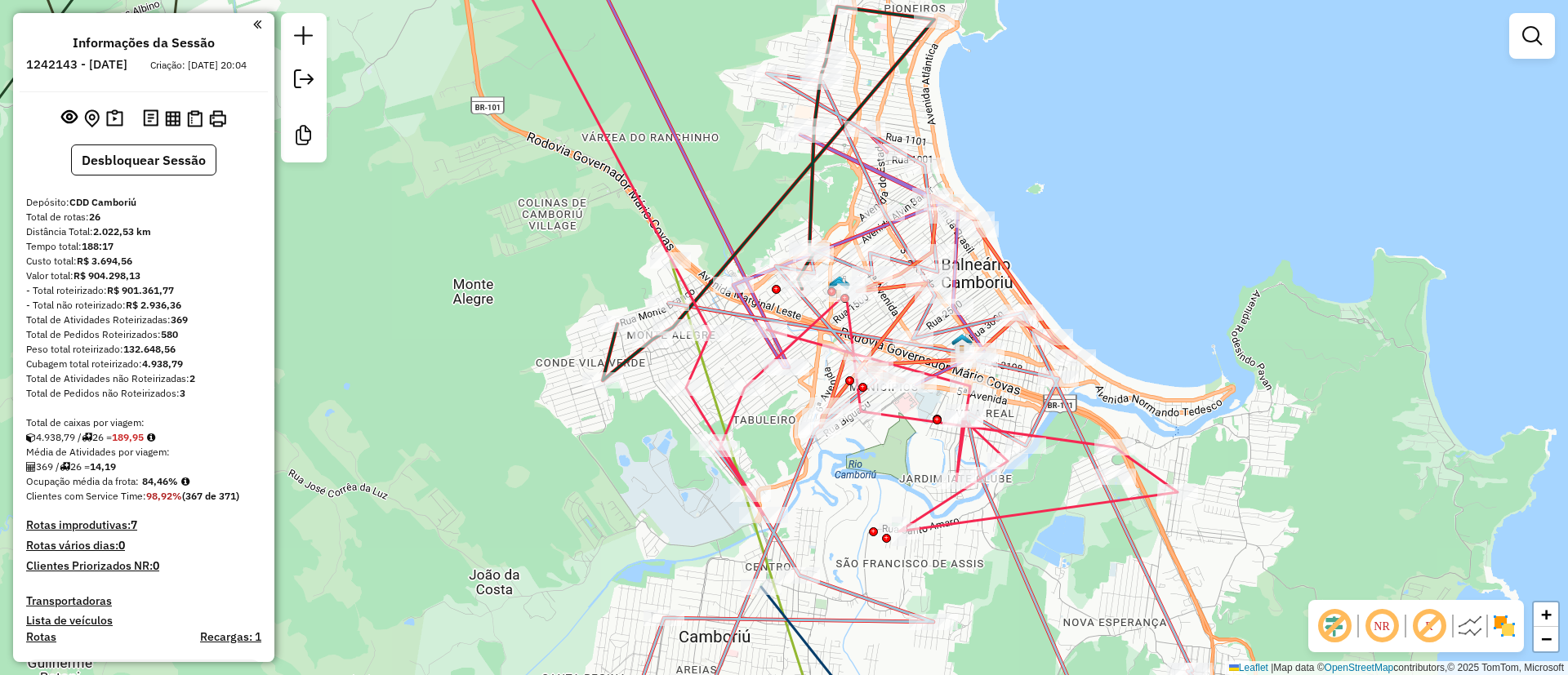
click at [849, 317] on icon at bounding box center [837, 231] width 681 height 599
select select "**********"
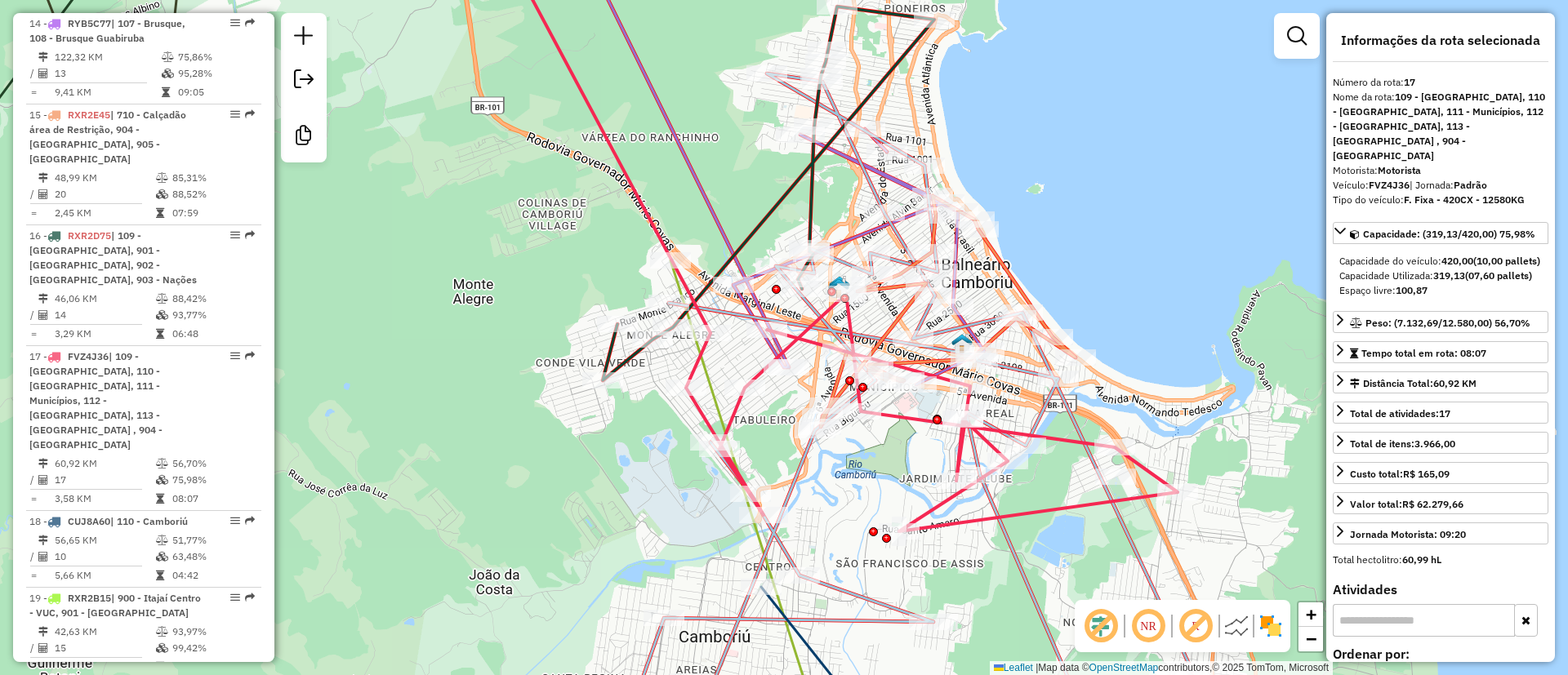
scroll to position [2441, 0]
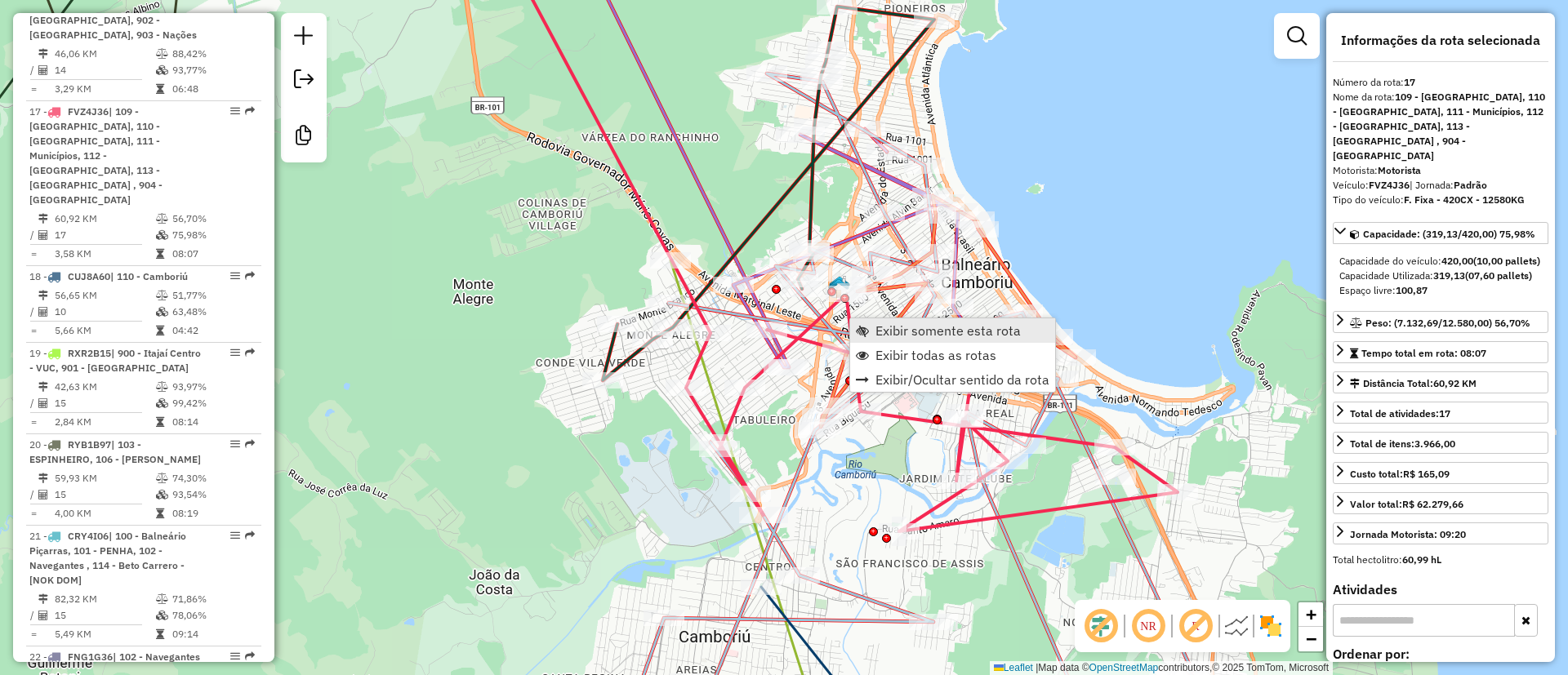
click at [871, 323] on link "Exibir somente esta rota" at bounding box center [952, 330] width 204 height 25
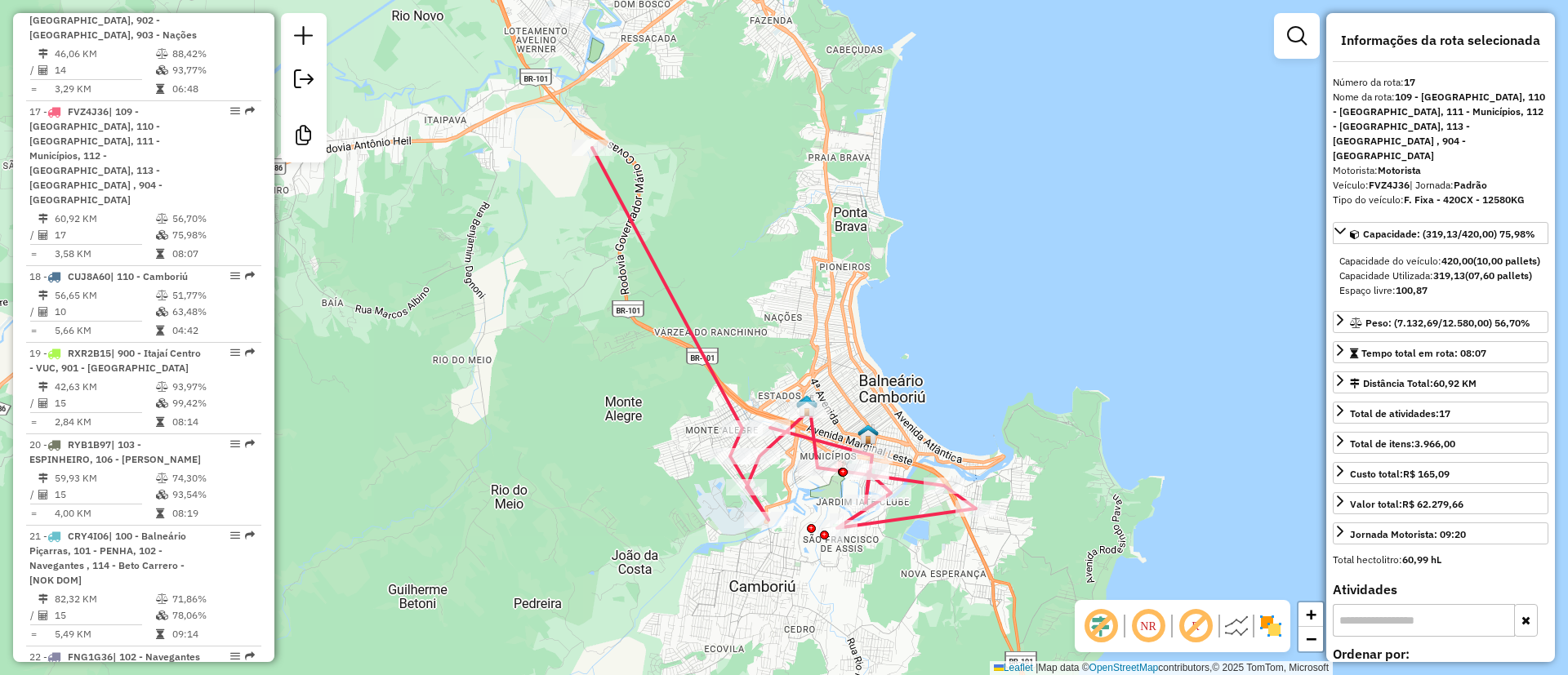
drag, startPoint x: 801, startPoint y: 547, endPoint x: 824, endPoint y: 541, distance: 23.8
click at [822, 544] on div "Janela de atendimento Grade de atendimento Capacidade Transportadoras Veículos …" at bounding box center [784, 337] width 1568 height 675
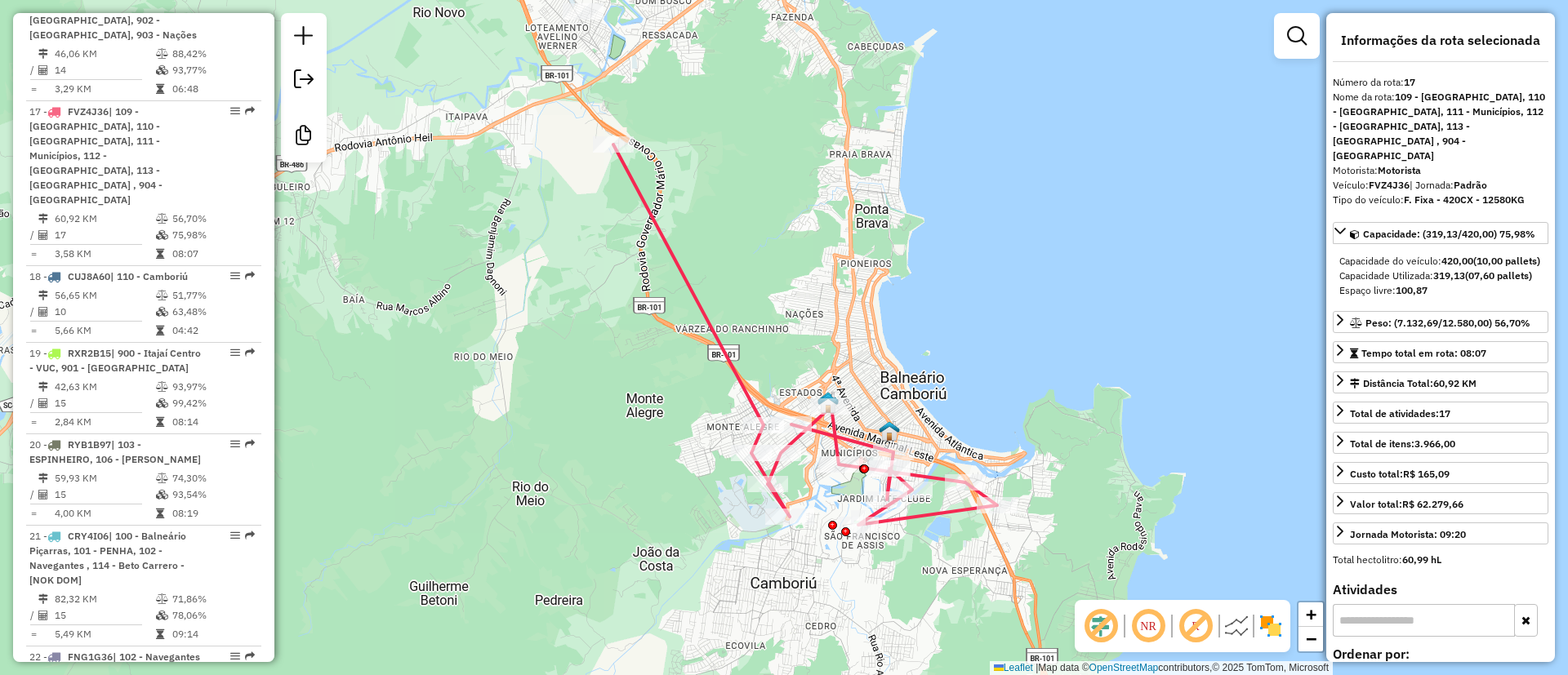
click at [1191, 623] on em at bounding box center [1195, 625] width 39 height 39
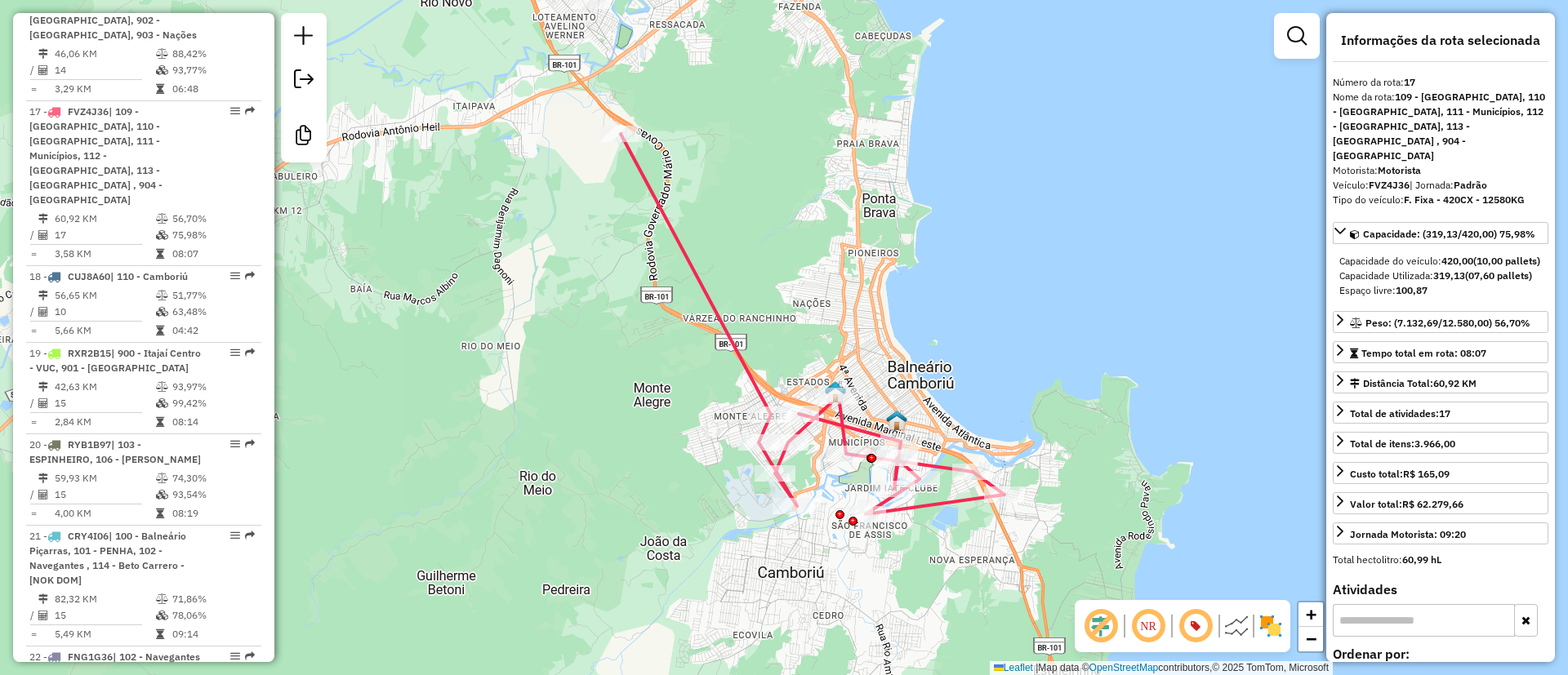
drag, startPoint x: 785, startPoint y: 570, endPoint x: 794, endPoint y: 565, distance: 10.3
click at [794, 565] on div "Janela de atendimento Grade de atendimento Capacidade Transportadoras Veículos …" at bounding box center [784, 337] width 1568 height 675
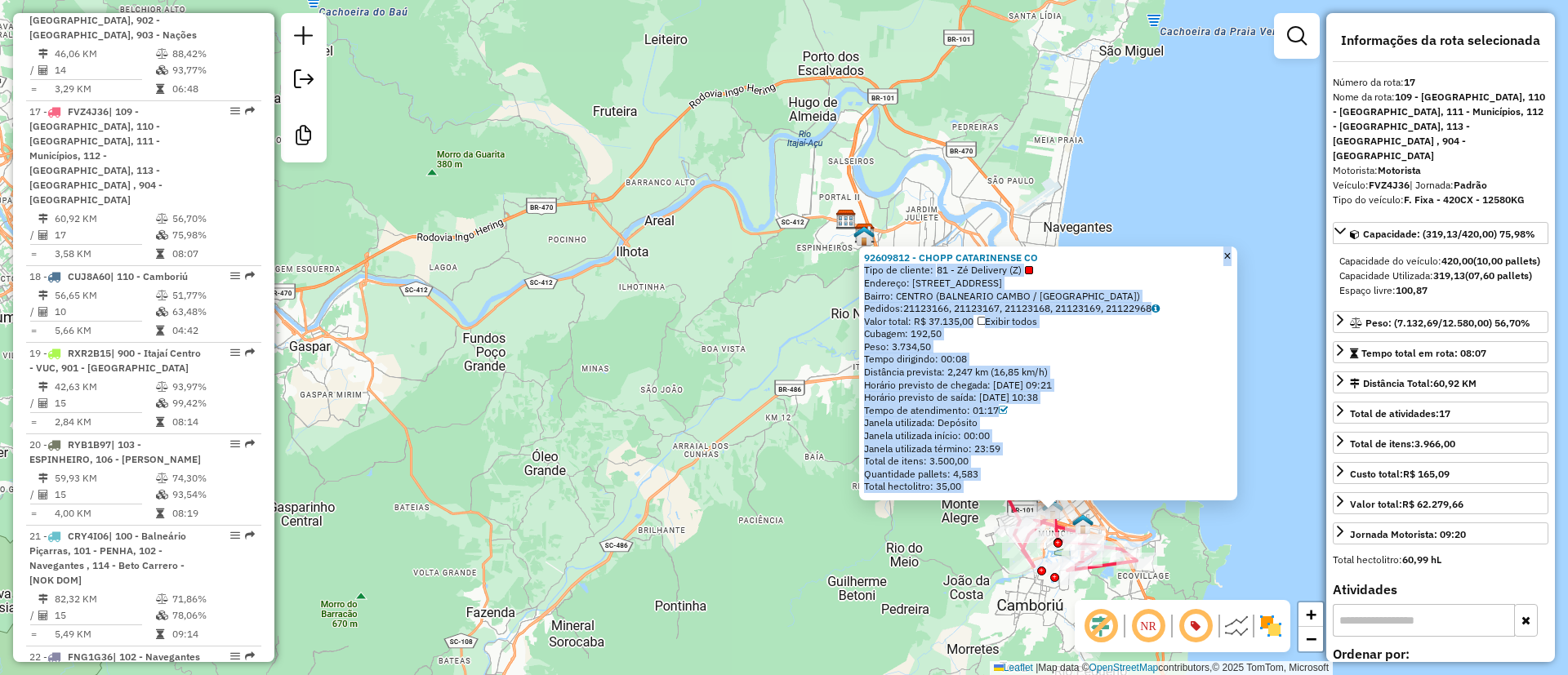
drag, startPoint x: 1092, startPoint y: 254, endPoint x: 1187, endPoint y: 231, distance: 97.7
click at [1187, 231] on div "92609812 - CHOPP CATARINENSE CO Tipo de cliente: 81 - Zé Delivery (Z) Endereço:…" at bounding box center [784, 337] width 1568 height 675
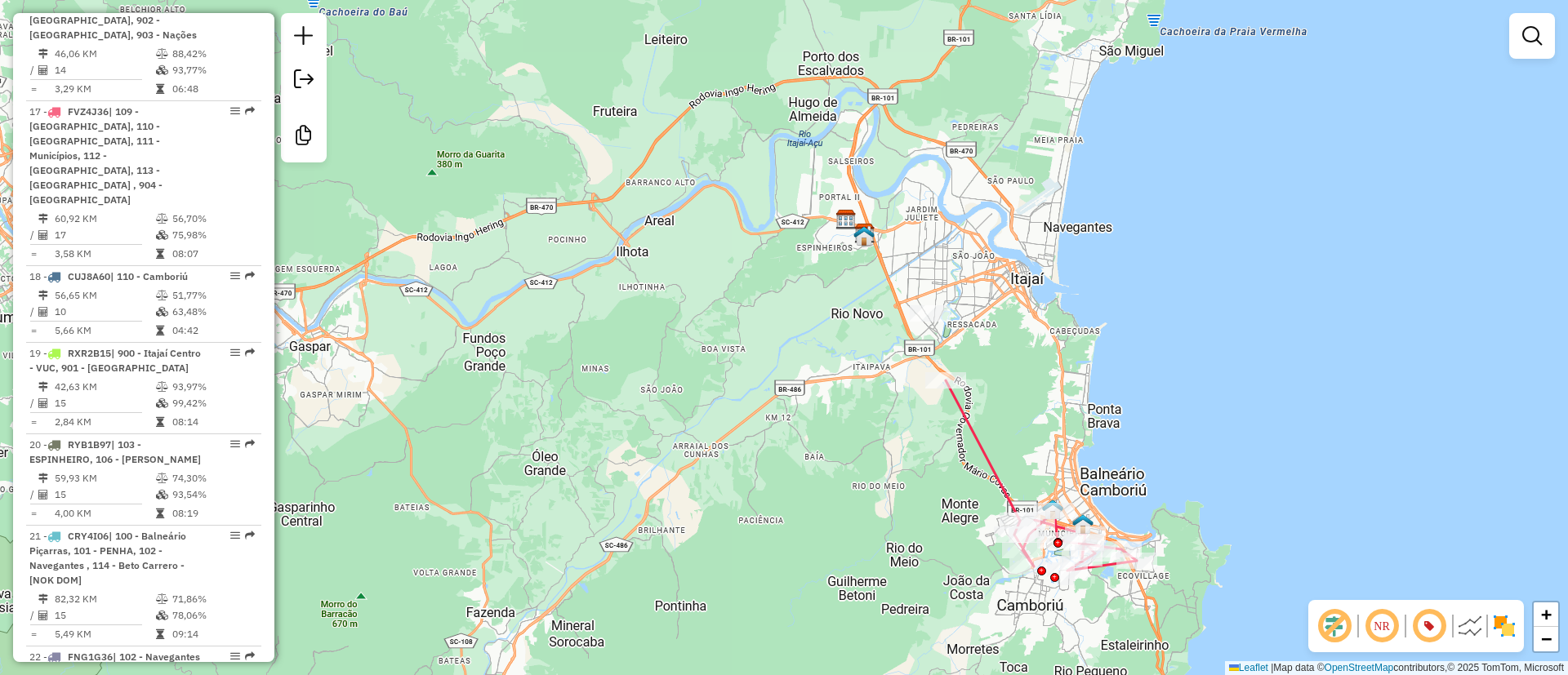
click at [1065, 499] on div "Janela de atendimento Grade de atendimento Capacidade Transportadoras Veículos …" at bounding box center [784, 337] width 1568 height 675
select select "**********"
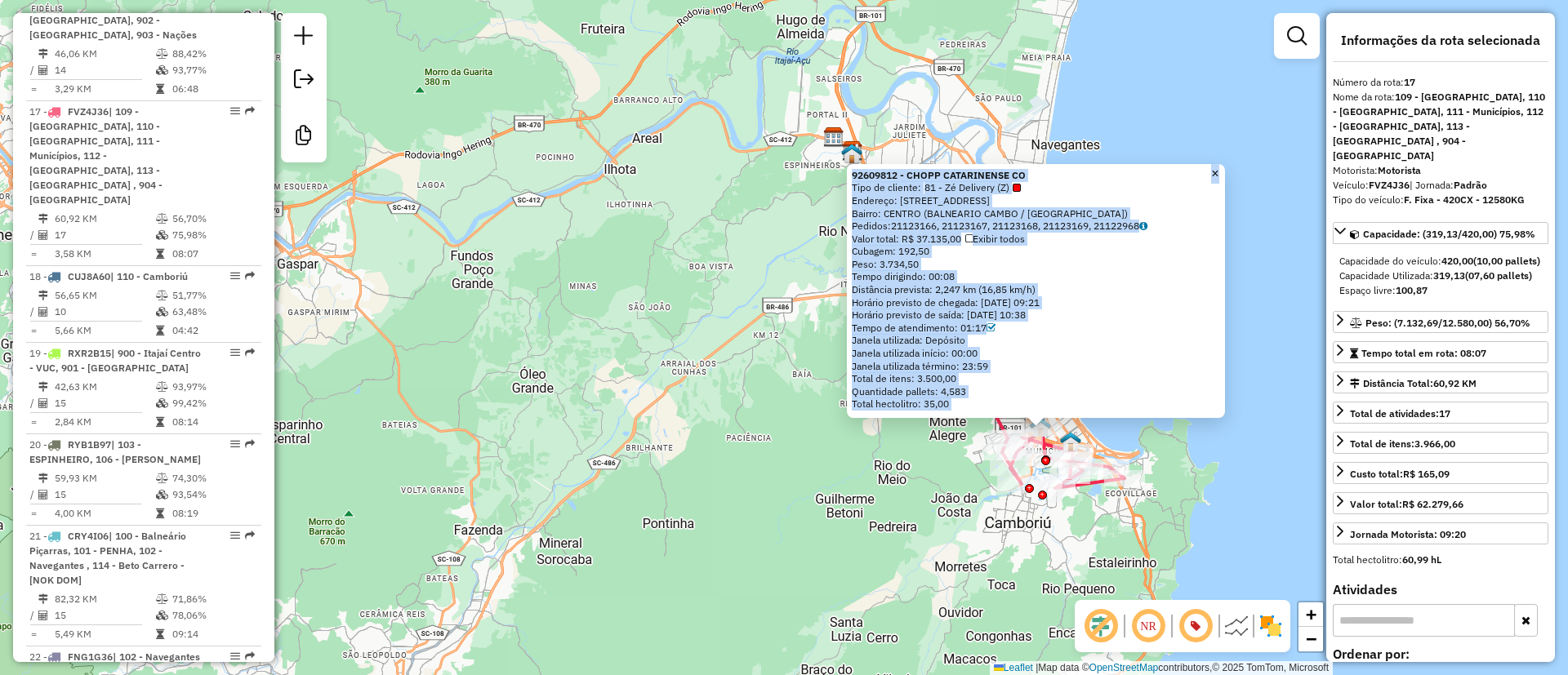
click at [1218, 169] on span "×" at bounding box center [1214, 173] width 7 height 14
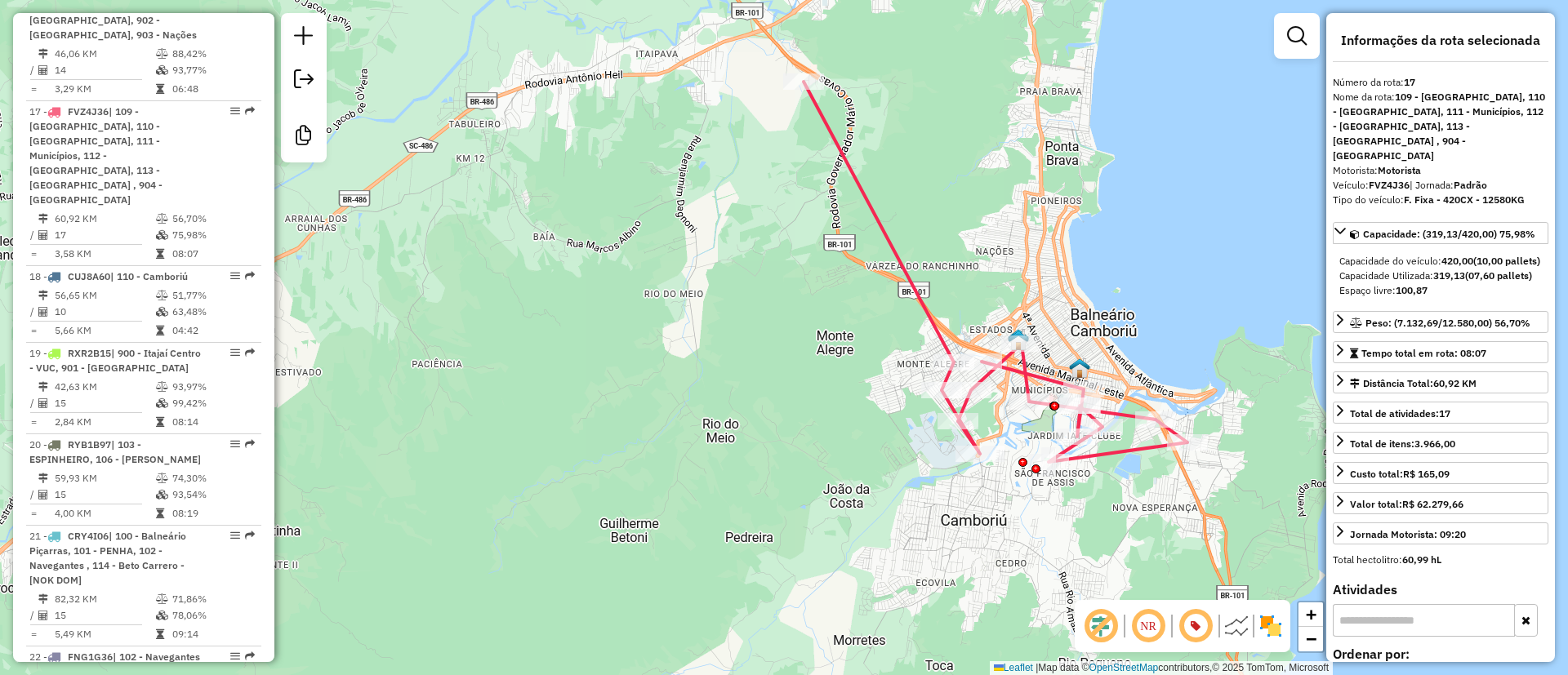
drag, startPoint x: 1042, startPoint y: 295, endPoint x: 1015, endPoint y: 241, distance: 60.4
click at [1015, 241] on div "Janela de atendimento Grade de atendimento Capacidade Transportadoras Veículos …" at bounding box center [784, 337] width 1568 height 675
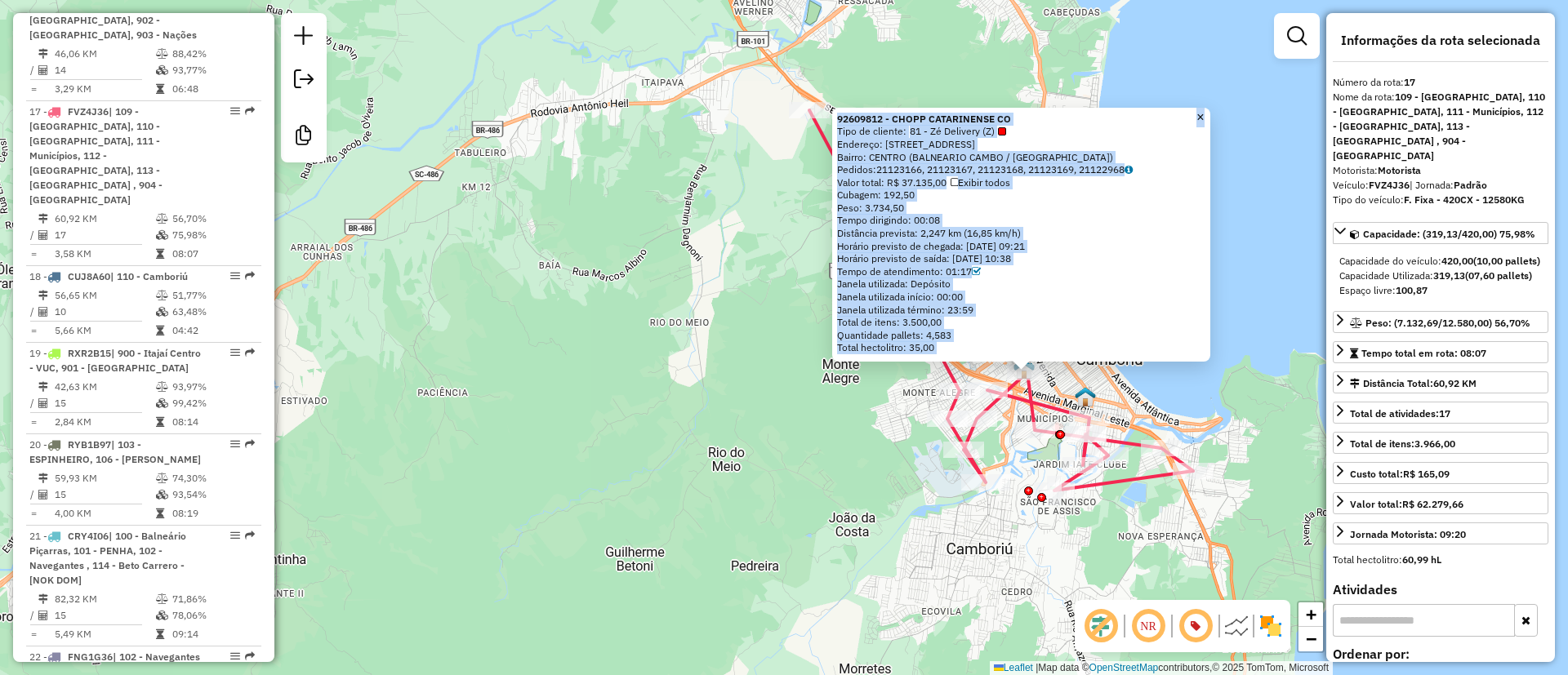
click at [1204, 114] on span "×" at bounding box center [1199, 118] width 7 height 14
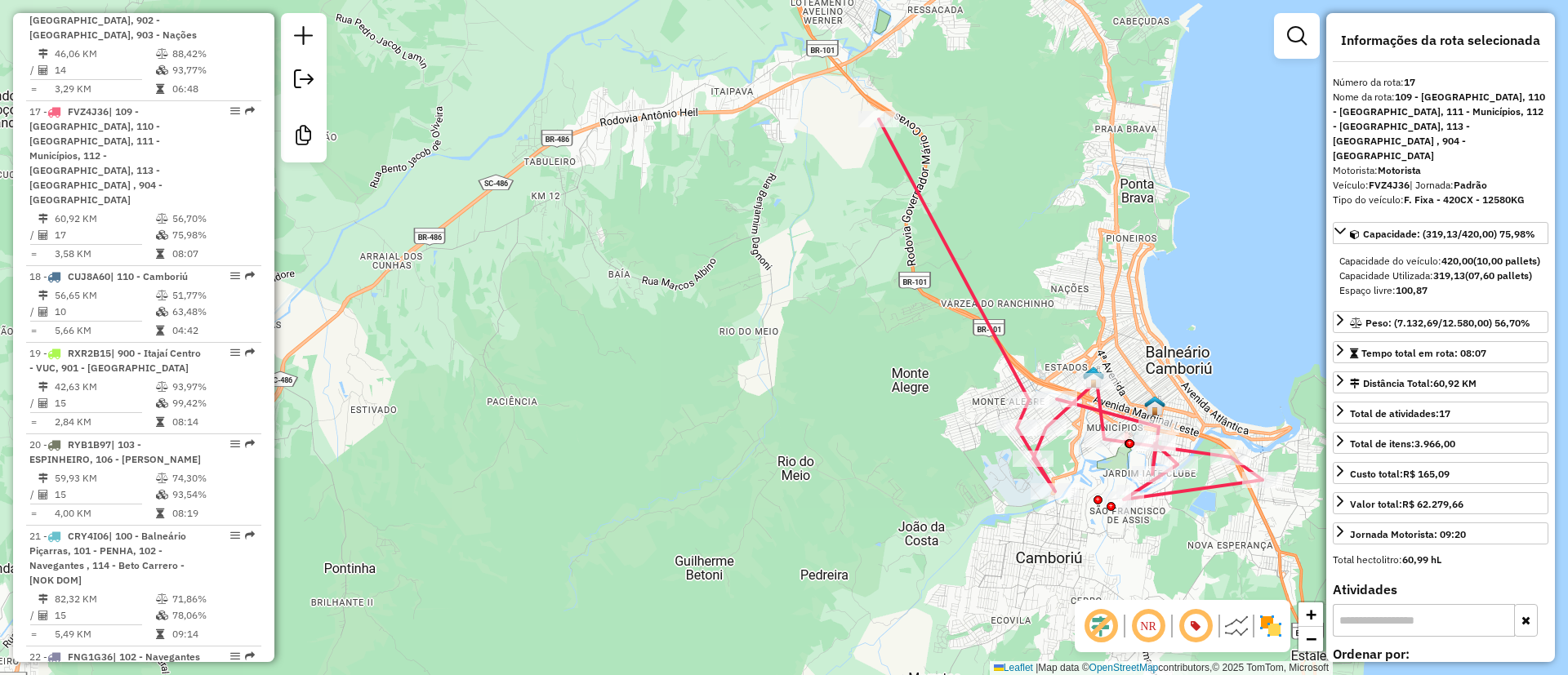
drag, startPoint x: 1113, startPoint y: 307, endPoint x: 1181, endPoint y: 314, distance: 68.4
click at [1181, 314] on div "Janela de atendimento Grade de atendimento Capacidade Transportadoras Veículos …" at bounding box center [784, 337] width 1568 height 675
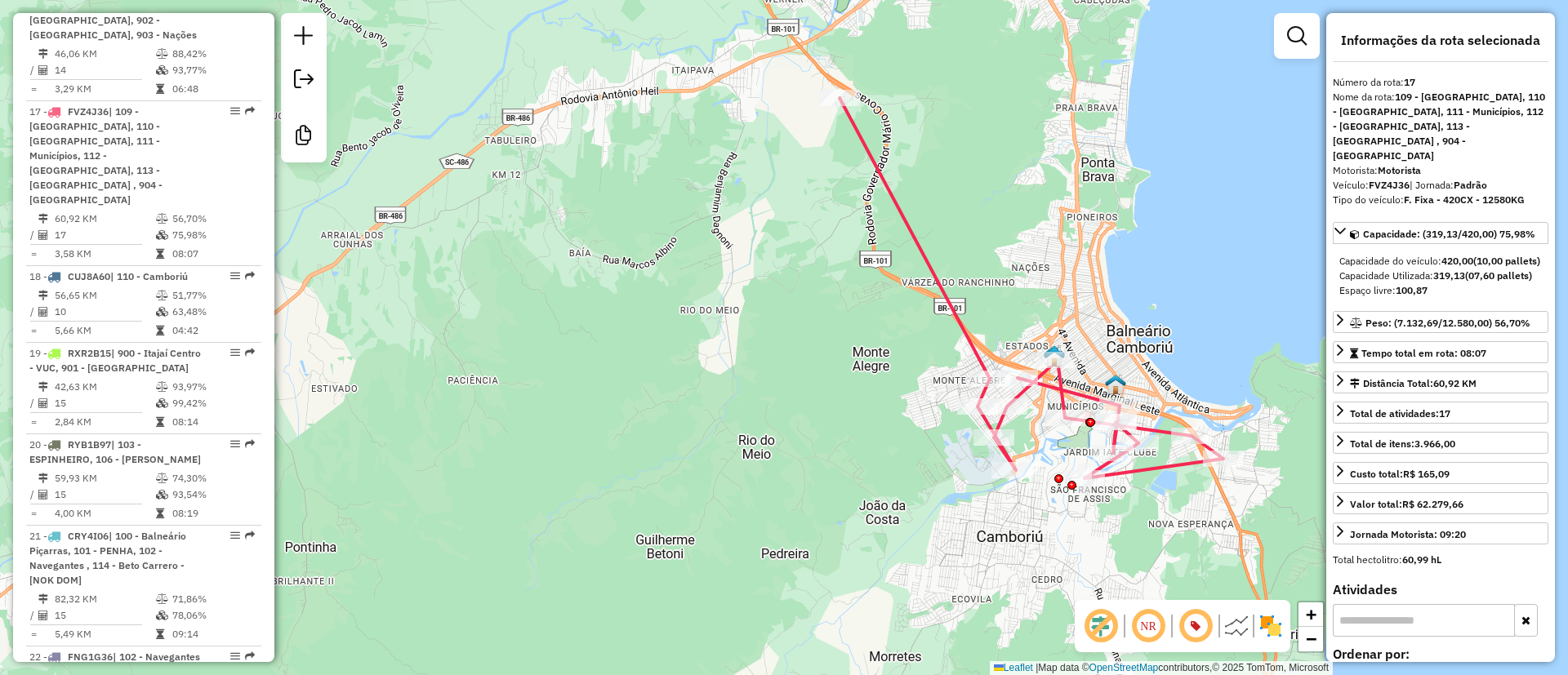
drag, startPoint x: 895, startPoint y: 442, endPoint x: 748, endPoint y: 352, distance: 172.4
click at [750, 353] on div "Janela de atendimento Grade de atendimento Capacidade Transportadoras Veículos …" at bounding box center [784, 337] width 1568 height 675
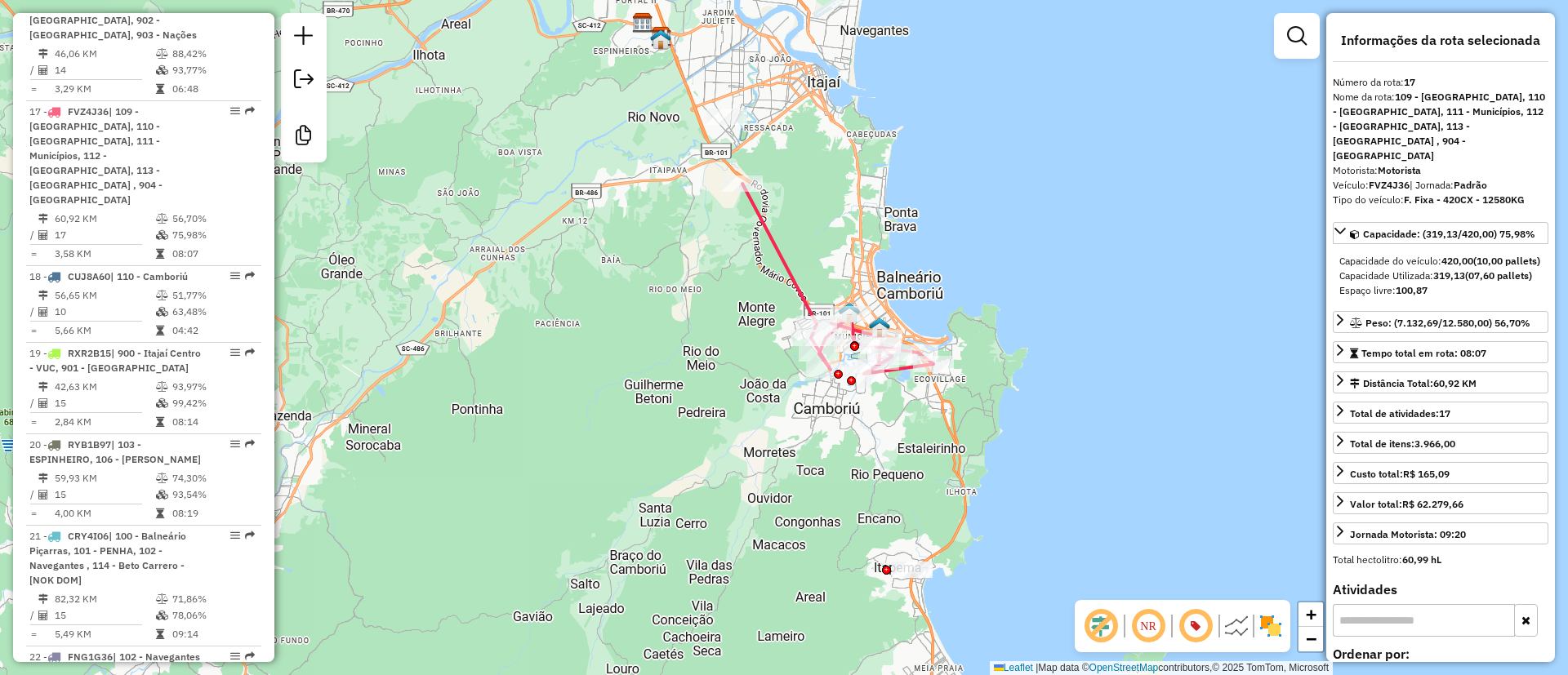
click at [1294, 37] on em at bounding box center [1297, 36] width 20 height 20
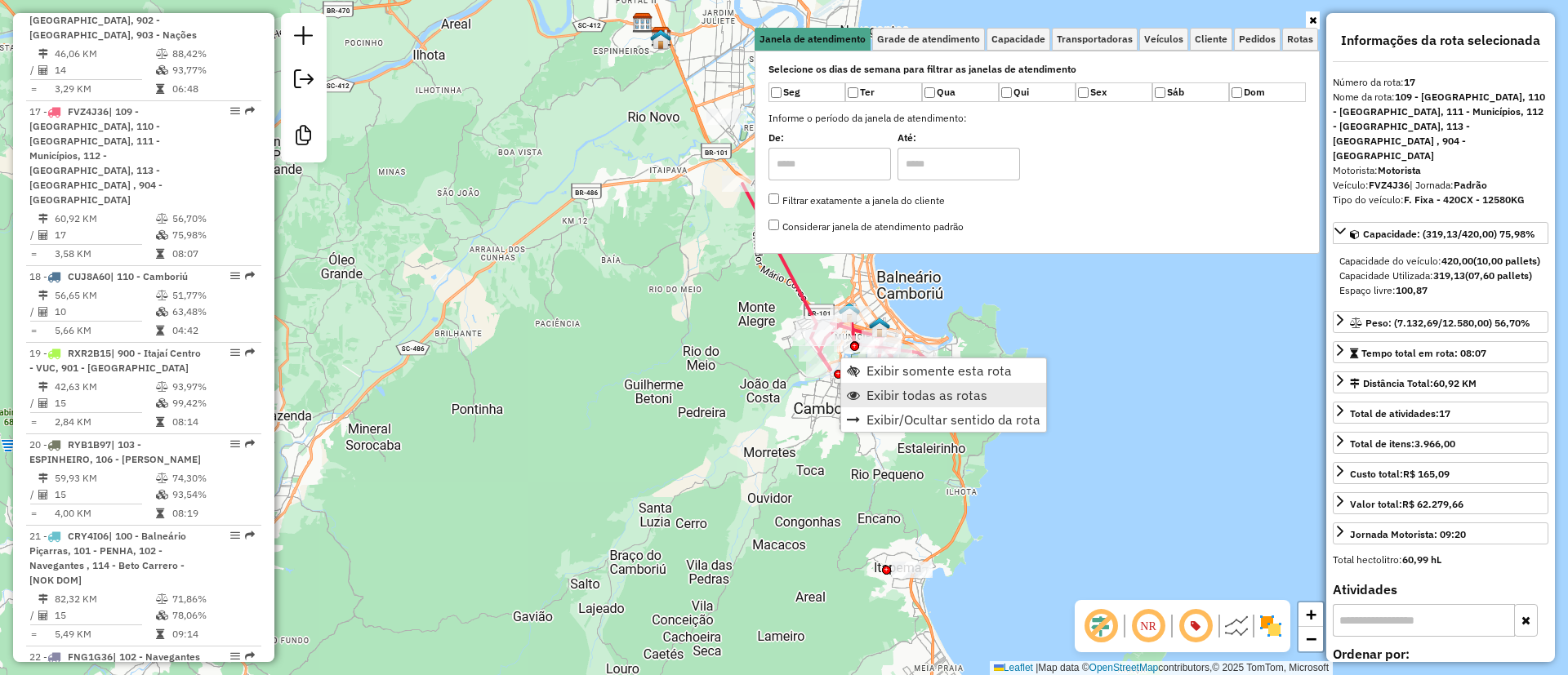
click at [880, 393] on span "Exibir todas as rotas" at bounding box center [927, 395] width 121 height 13
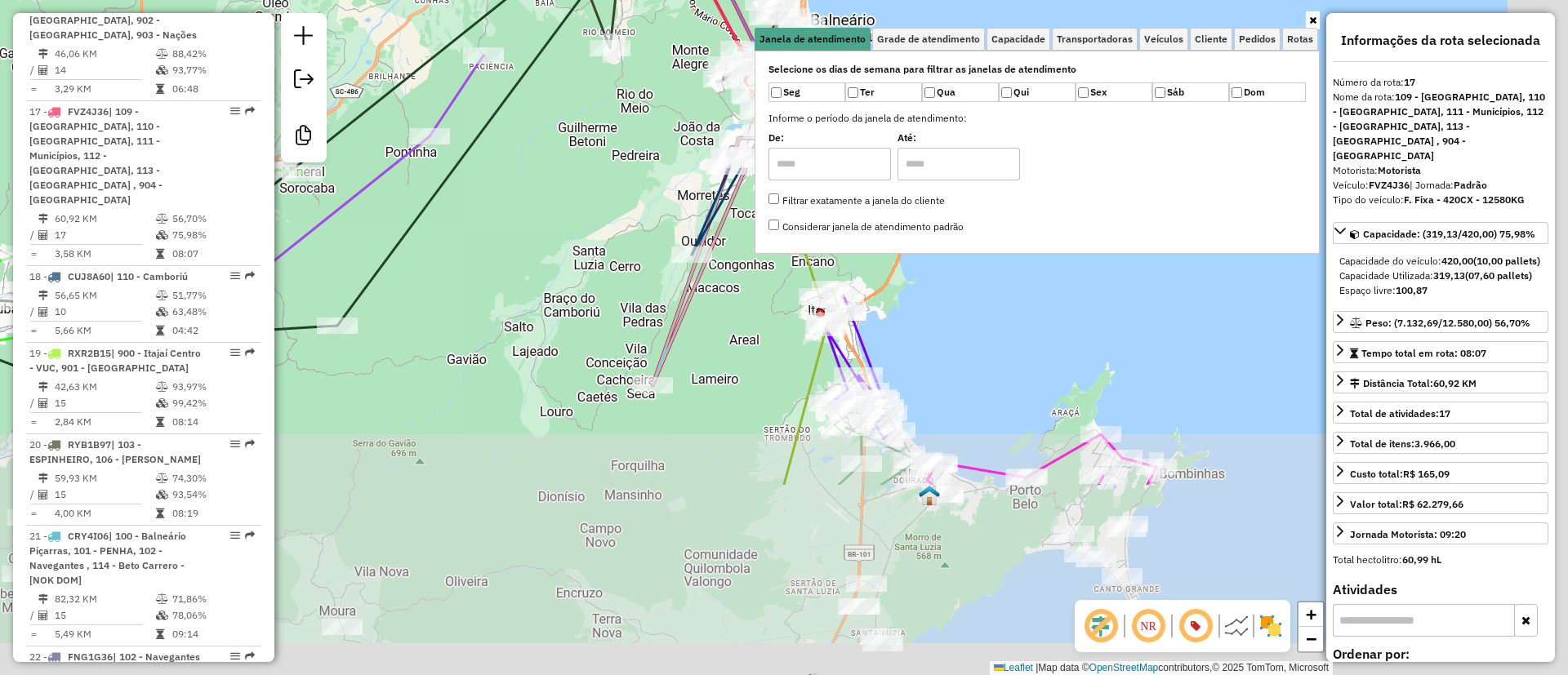
drag, startPoint x: 704, startPoint y: 590, endPoint x: 551, endPoint y: 163, distance: 453.6
click at [551, 163] on div "Janela de atendimento Grade de atendimento Capacidade Transportadoras Veículos …" at bounding box center [784, 337] width 1568 height 675
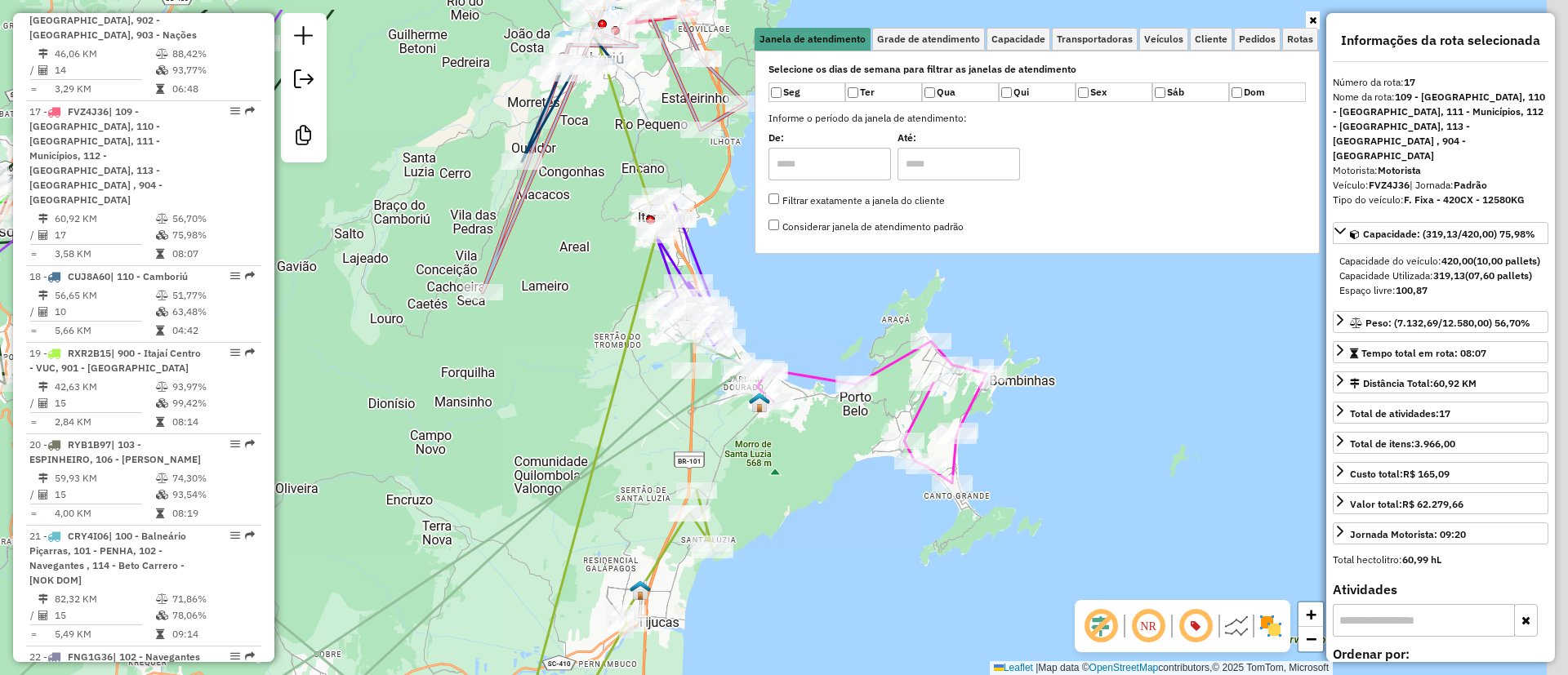
drag, startPoint x: 963, startPoint y: 392, endPoint x: 875, endPoint y: 467, distance: 115.6
click at [880, 471] on div "Janela de atendimento Grade de atendimento Capacidade Transportadoras Veículos …" at bounding box center [784, 337] width 1568 height 675
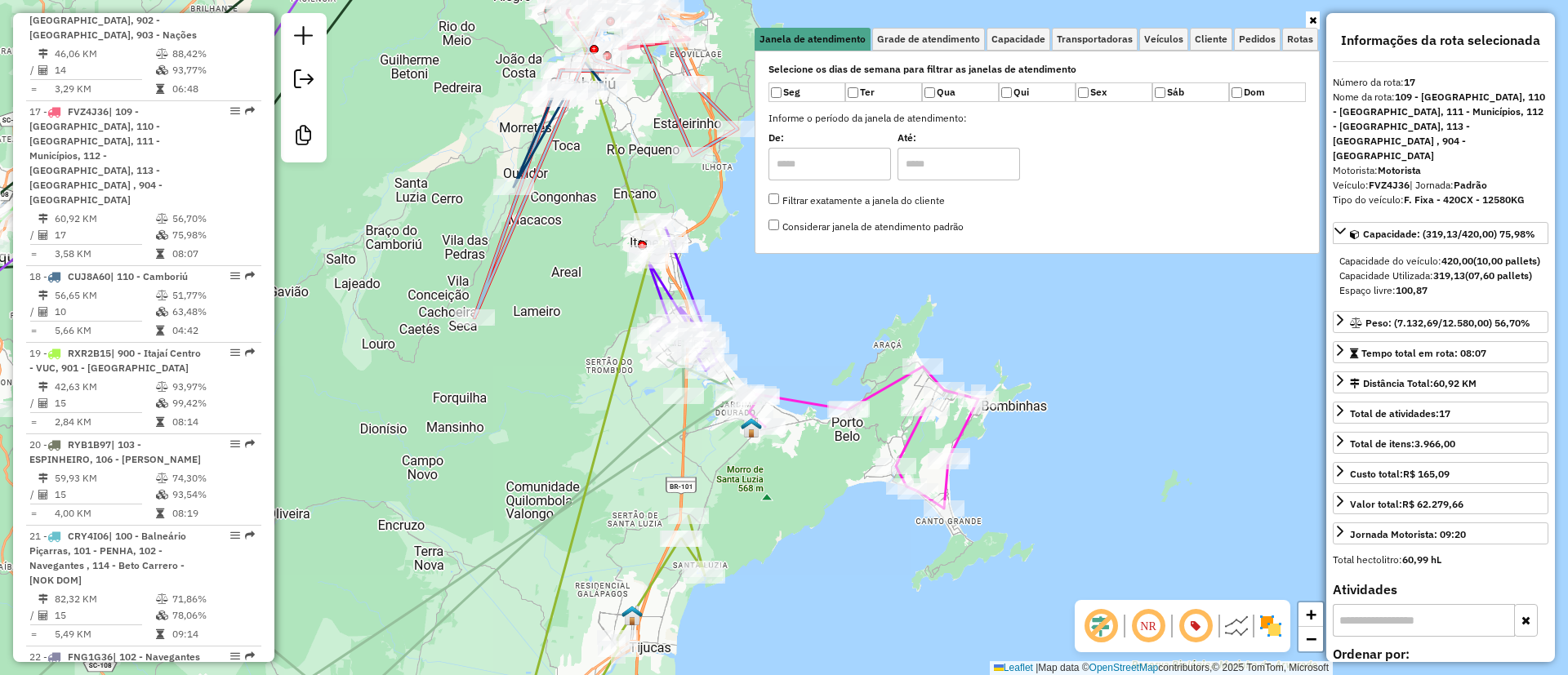
drag, startPoint x: 700, startPoint y: 193, endPoint x: 692, endPoint y: 217, distance: 25.3
click at [692, 217] on div "Janela de atendimento Grade de atendimento Capacidade Transportadoras Veículos …" at bounding box center [784, 337] width 1568 height 675
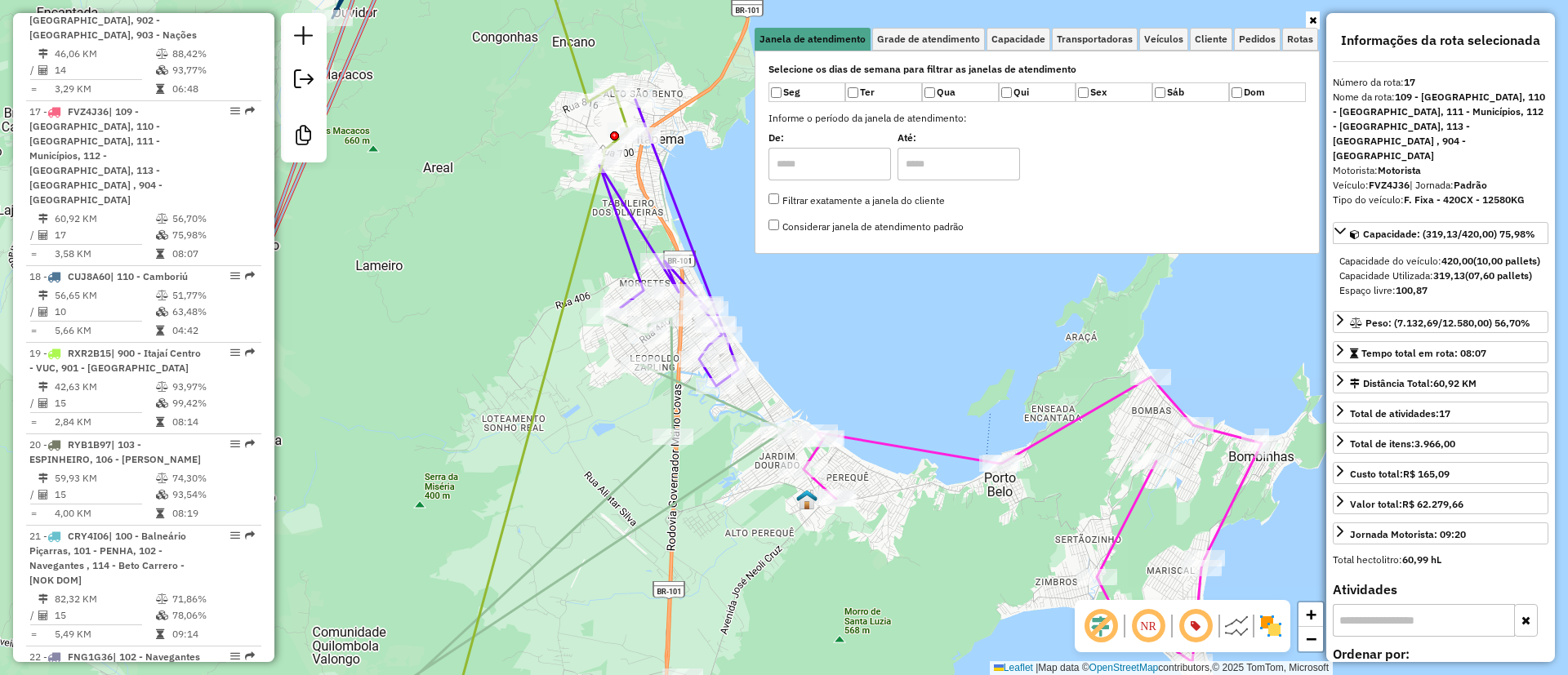
drag, startPoint x: 870, startPoint y: 372, endPoint x: 849, endPoint y: 348, distance: 31.9
click at [849, 348] on div "Janela de atendimento Grade de atendimento Capacidade Transportadoras Veículos …" at bounding box center [784, 337] width 1568 height 675
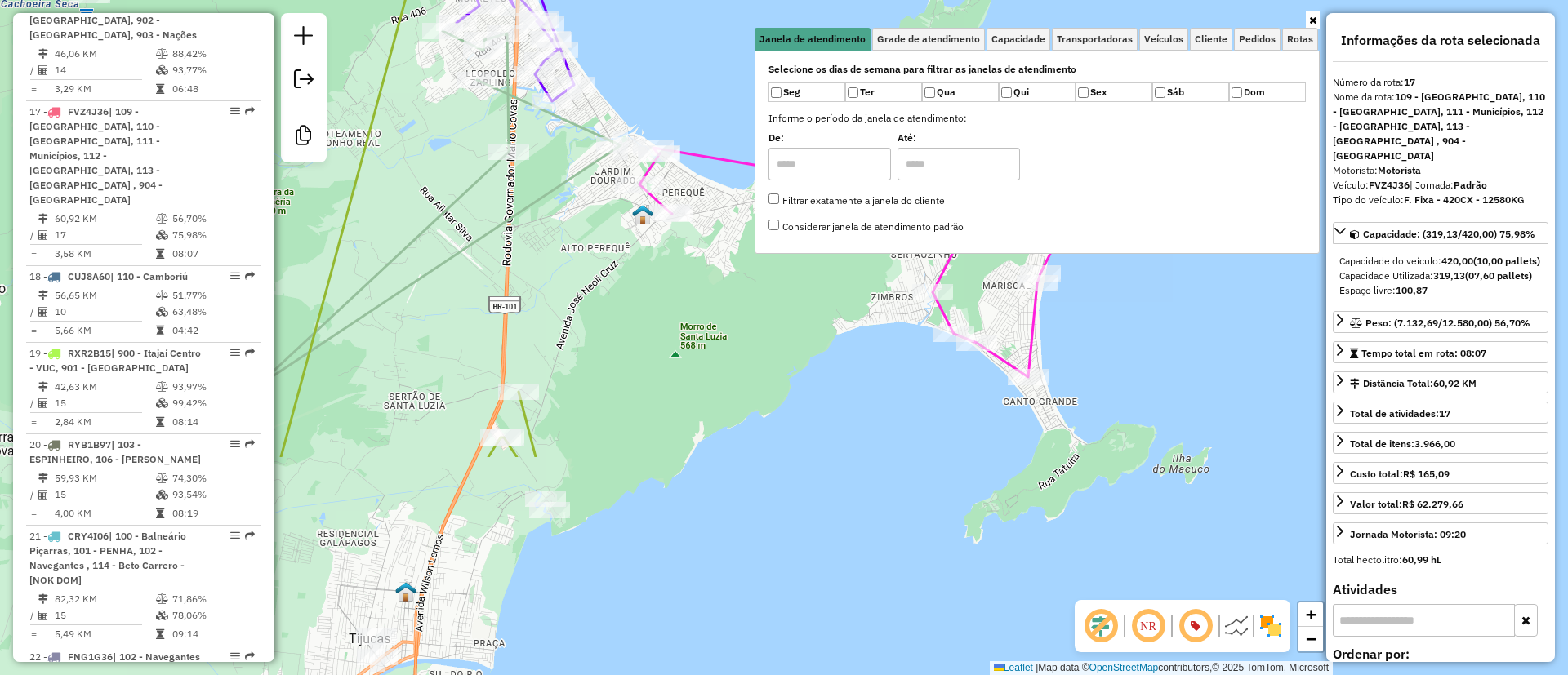
drag, startPoint x: 867, startPoint y: 401, endPoint x: 792, endPoint y: 251, distance: 167.7
click at [792, 251] on div "Janela de atendimento Grade de atendimento Capacidade Transportadoras Veículos …" at bounding box center [784, 337] width 1568 height 675
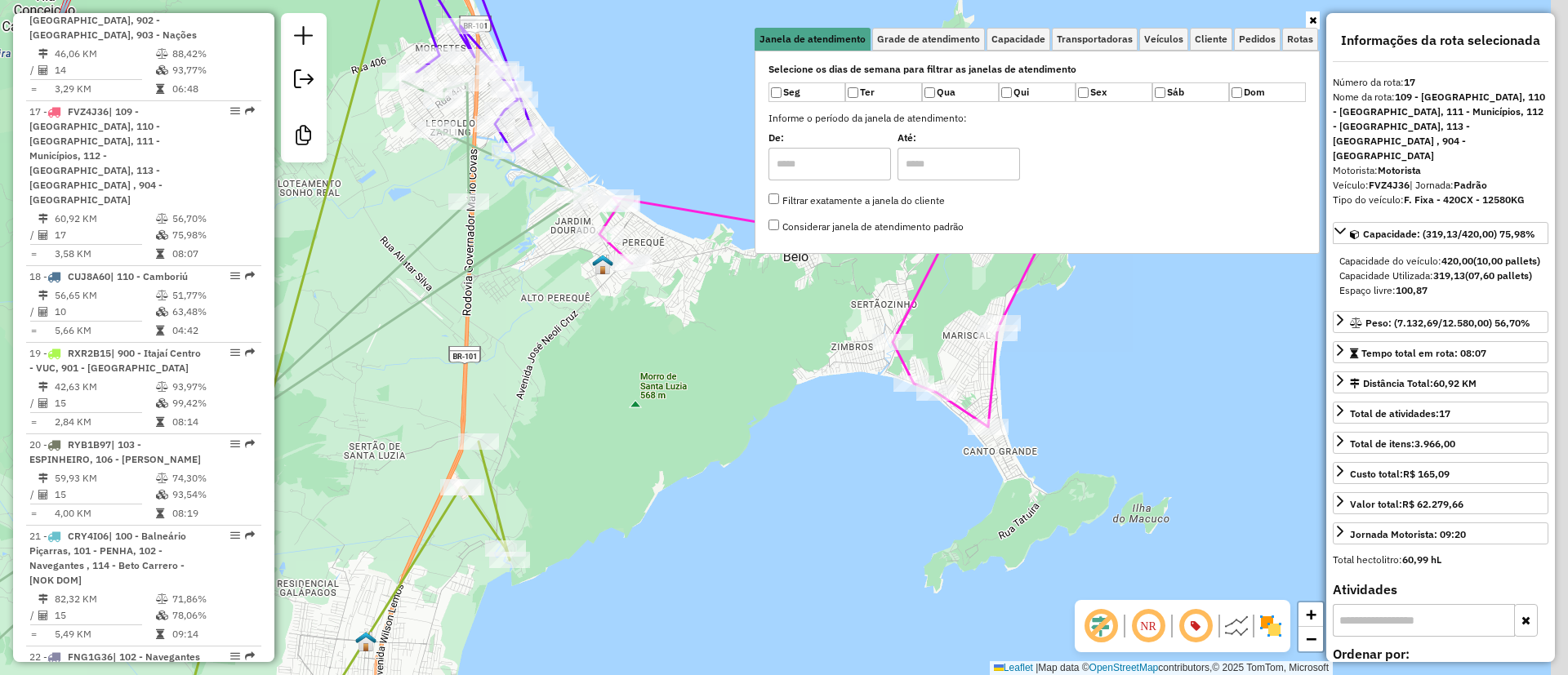
drag, startPoint x: 886, startPoint y: 542, endPoint x: 871, endPoint y: 554, distance: 19.2
click at [871, 554] on div "Janela de atendimento Grade de atendimento Capacidade Transportadoras Veículos …" at bounding box center [784, 337] width 1568 height 675
click at [1310, 21] on icon at bounding box center [1312, 21] width 7 height 10
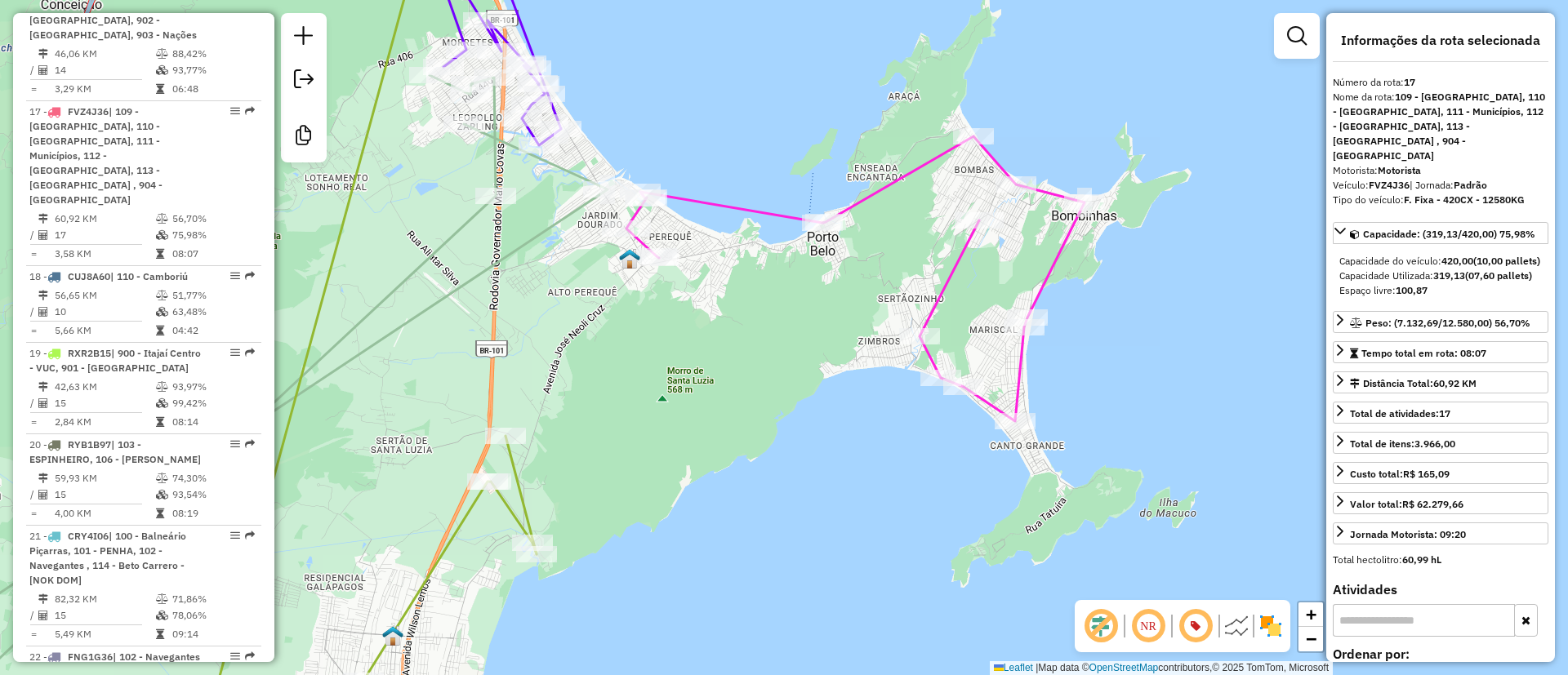
drag, startPoint x: 1134, startPoint y: 473, endPoint x: 1169, endPoint y: 470, distance: 35.1
click at [1169, 470] on div "Janela de atendimento Grade de atendimento Capacidade Transportadoras Veículos …" at bounding box center [784, 337] width 1568 height 675
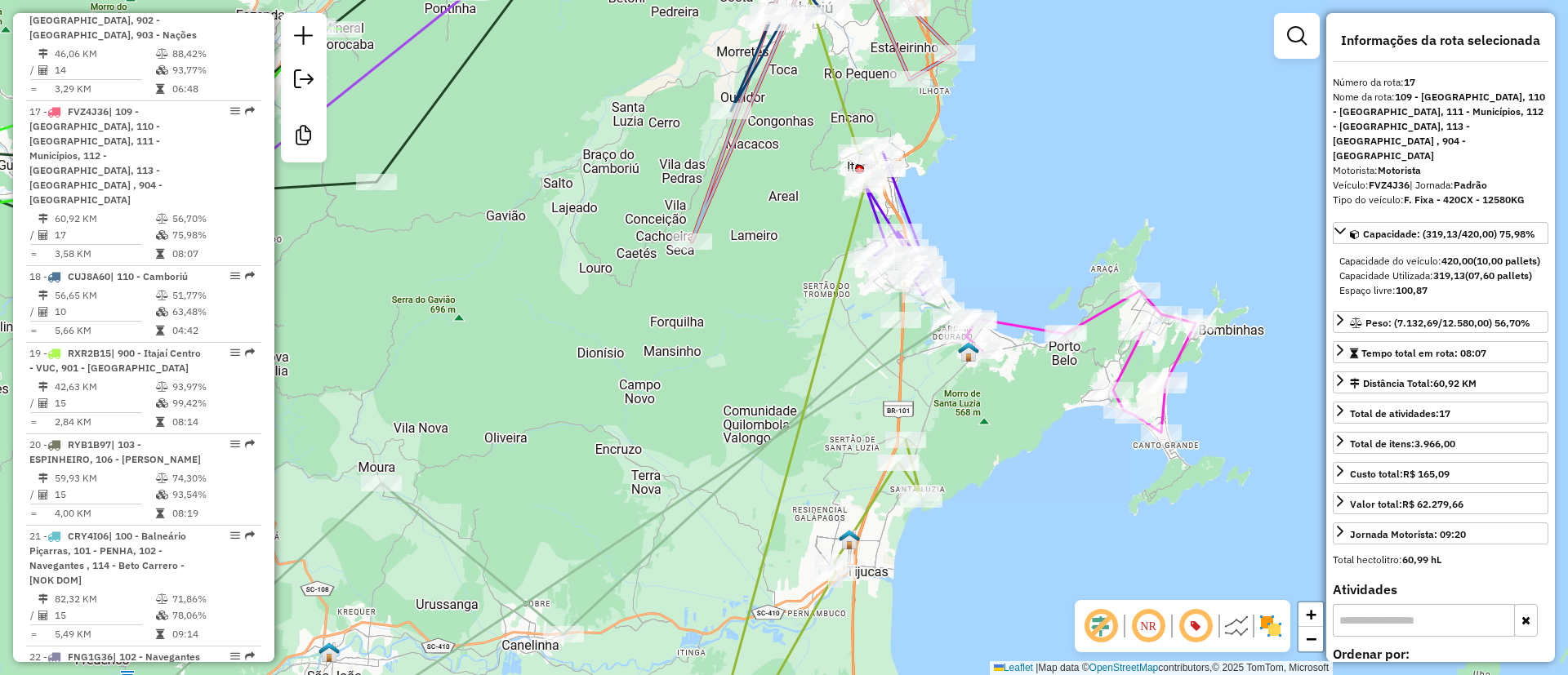
drag, startPoint x: 1096, startPoint y: 500, endPoint x: 1147, endPoint y: 489, distance: 52.2
click at [1147, 489] on div "Janela de atendimento Grade de atendimento Capacidade Transportadoras Veículos …" at bounding box center [784, 337] width 1568 height 675
click at [1286, 29] on link at bounding box center [1297, 36] width 33 height 33
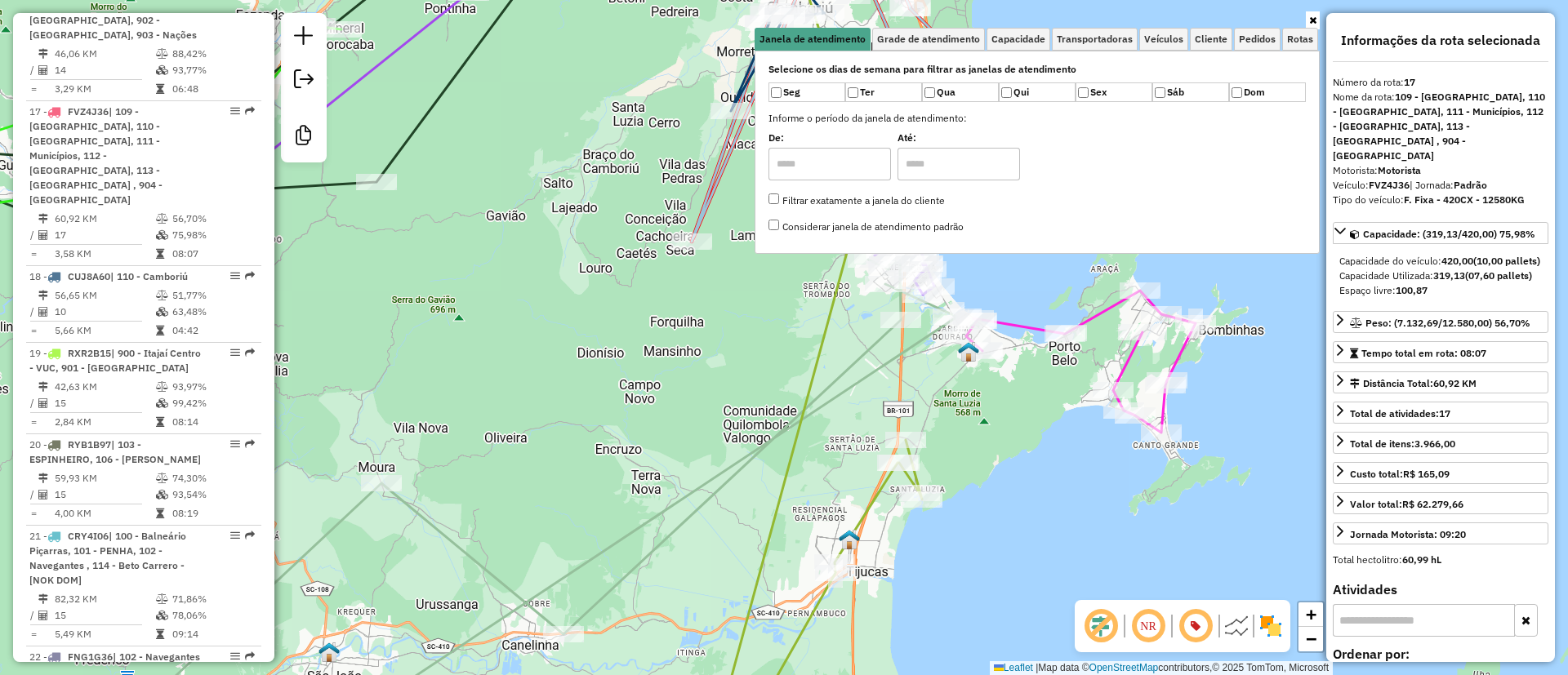
click at [1089, 324] on icon at bounding box center [1080, 361] width 229 height 142
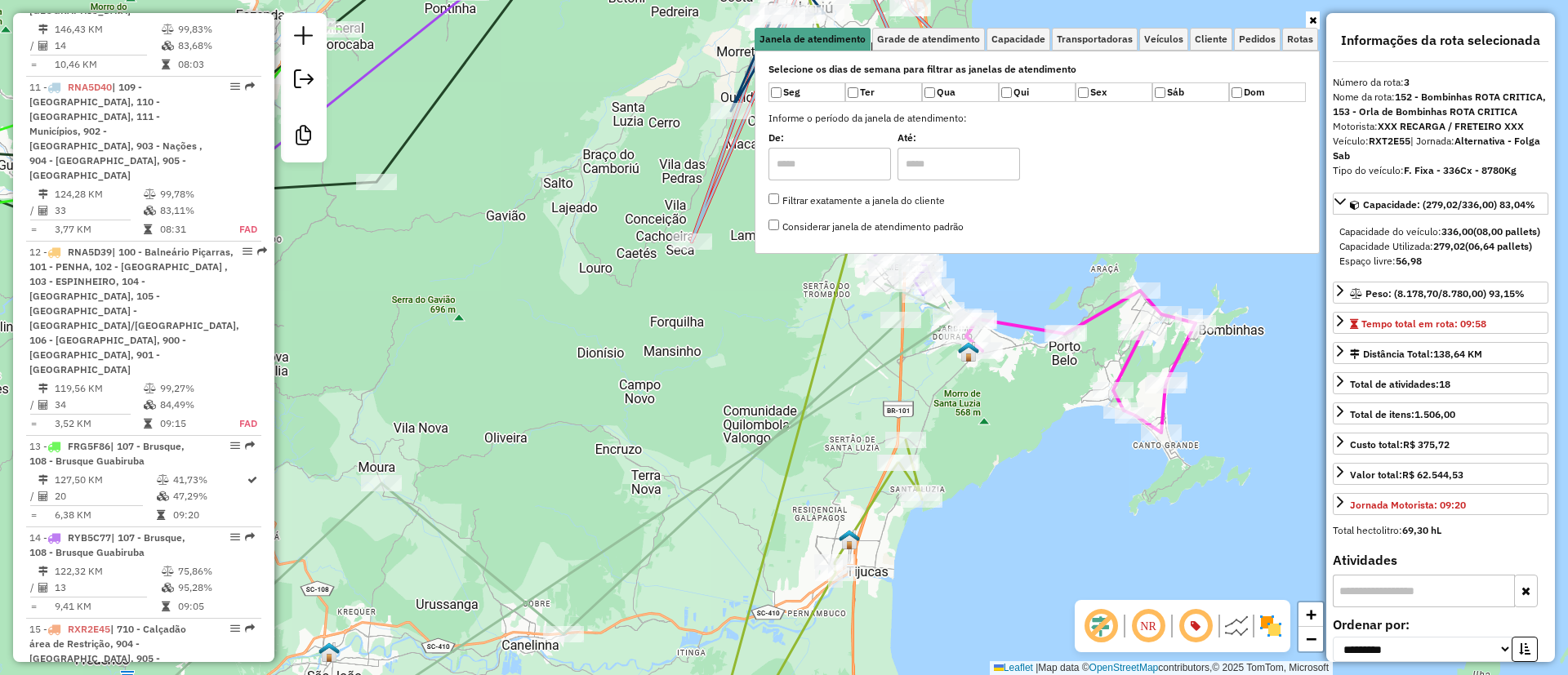
scroll to position [925, 0]
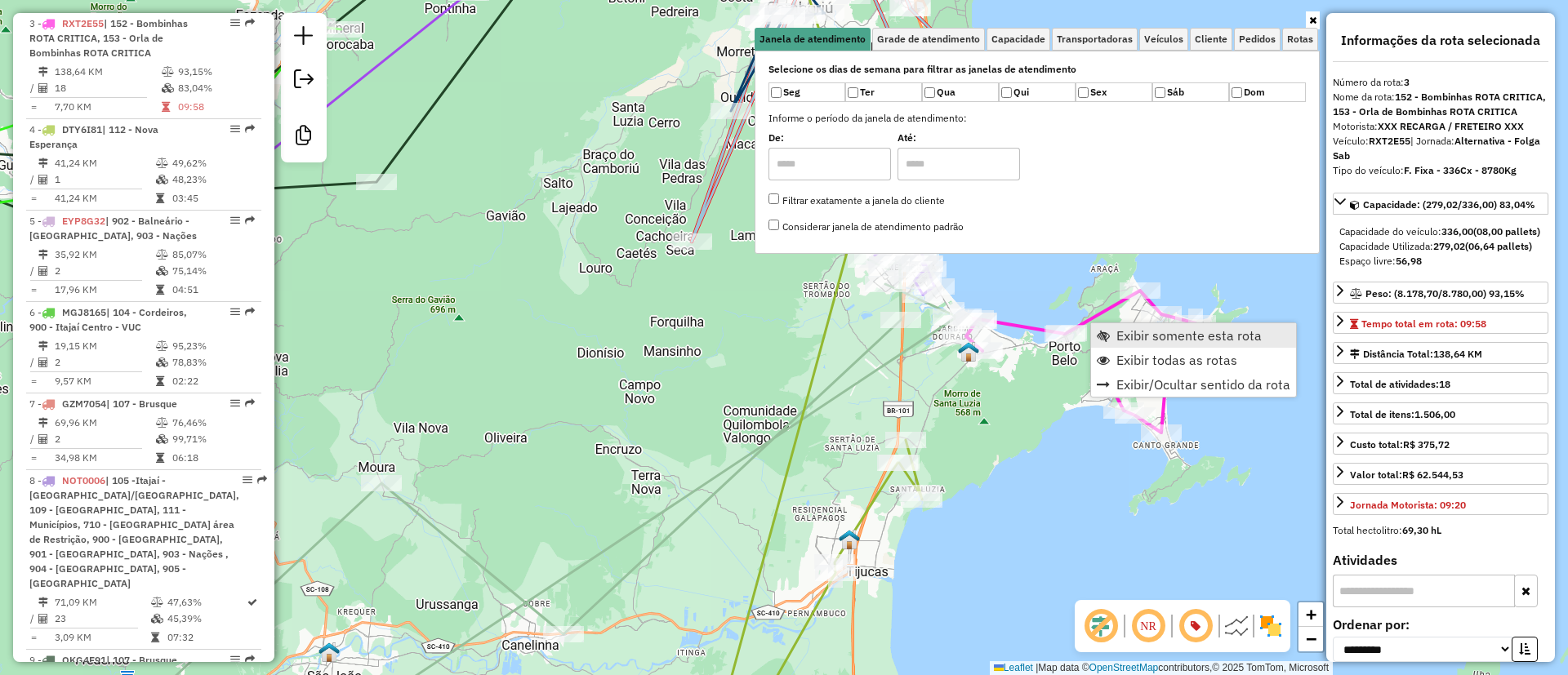
click at [1127, 335] on span "Exibir somente esta rota" at bounding box center [1189, 335] width 146 height 13
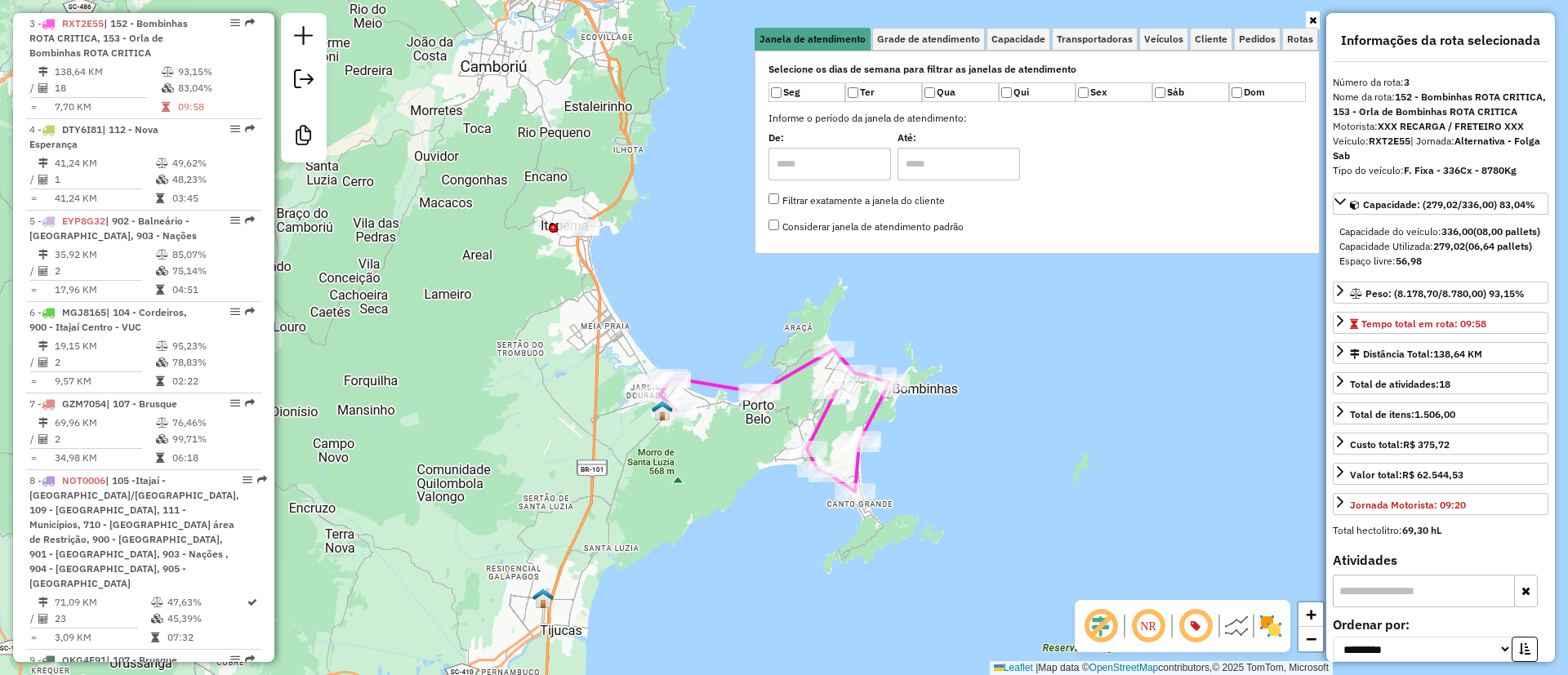
click at [1277, 627] on img at bounding box center [1271, 626] width 26 height 26
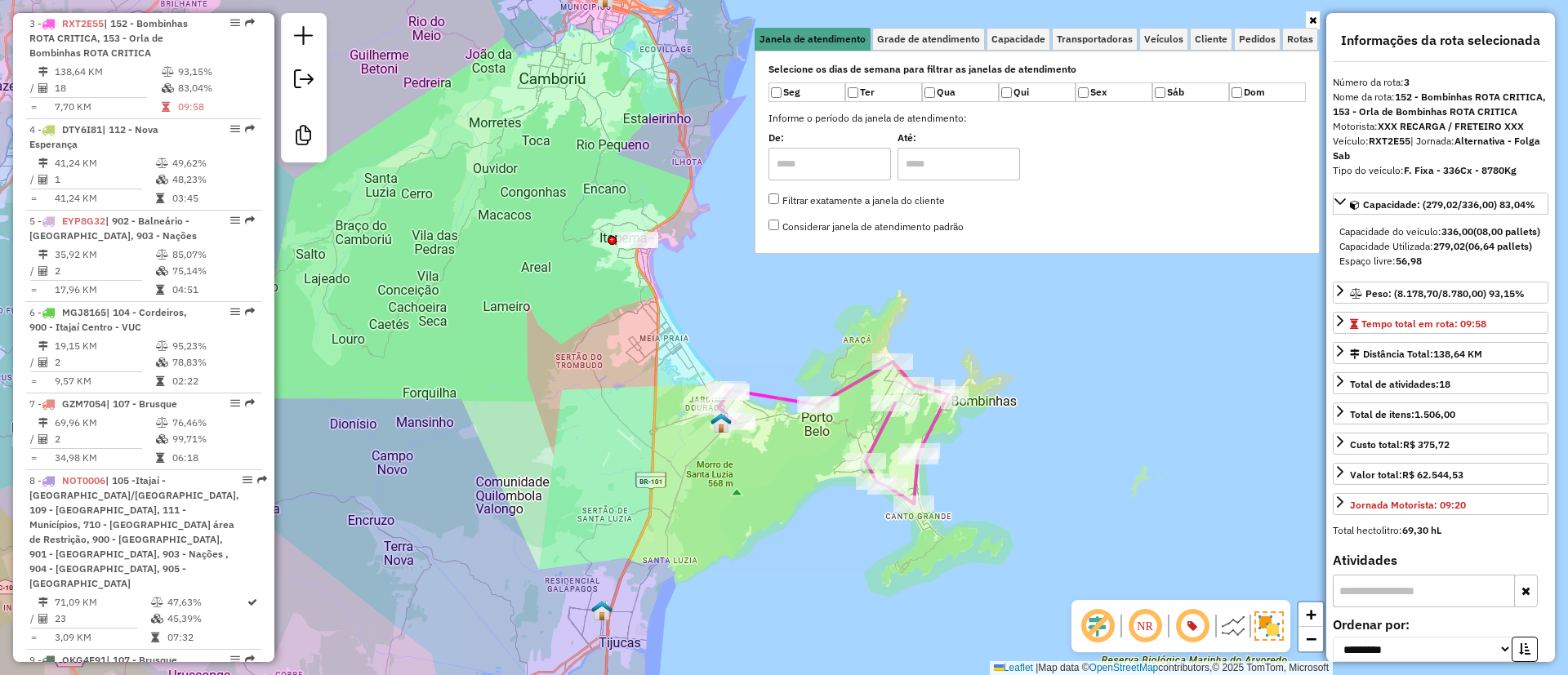
drag, startPoint x: 639, startPoint y: 484, endPoint x: 698, endPoint y: 496, distance: 60.2
click at [698, 496] on div "Janela de atendimento Grade de atendimento Capacidade Transportadoras Veículos …" at bounding box center [784, 337] width 1568 height 675
click at [1310, 18] on icon at bounding box center [1312, 21] width 7 height 10
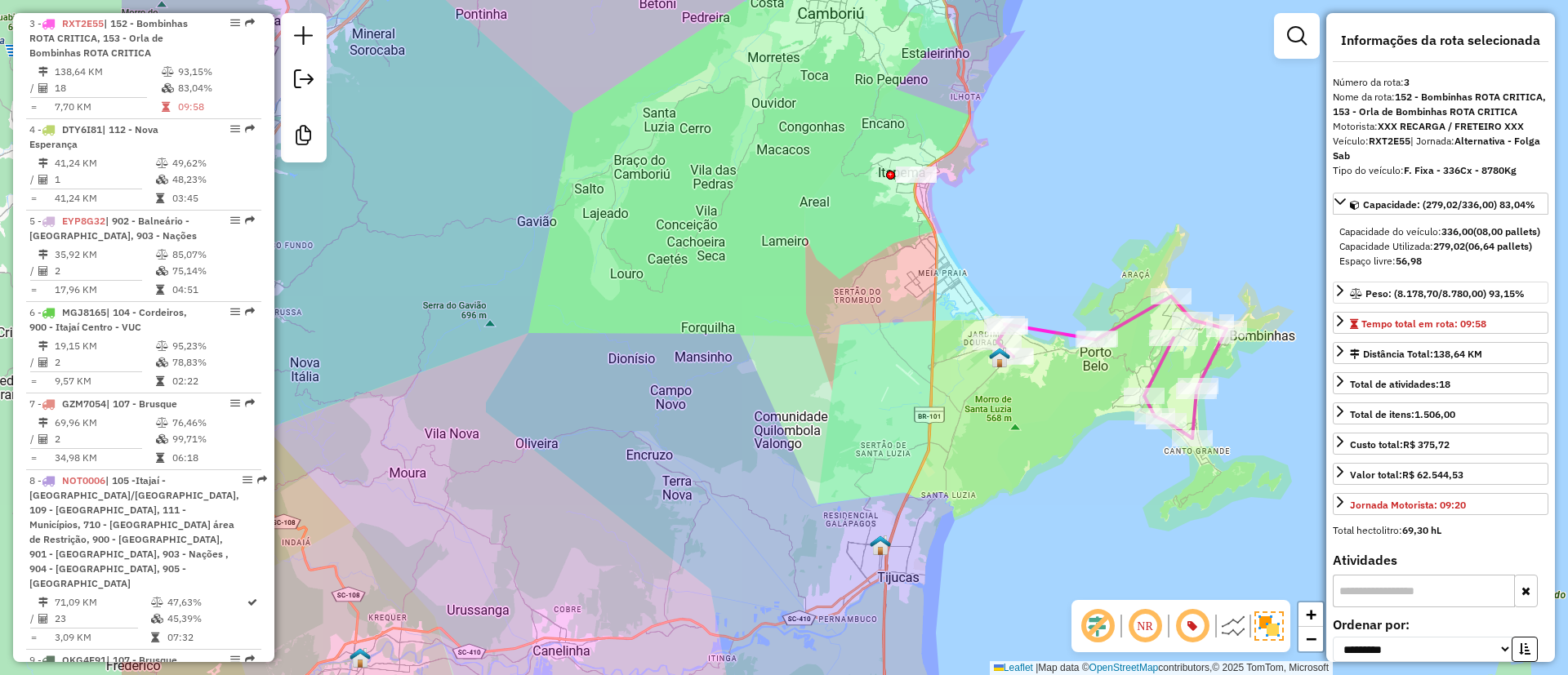
drag, startPoint x: 1135, startPoint y: 386, endPoint x: 1347, endPoint y: 326, distance: 220.3
click at [1347, 326] on hb-router-mapa "Informações da Sessão 1242143 - 21/08/2025 Criação: 20/08/2025 20:04 Desbloquea…" at bounding box center [784, 337] width 1568 height 675
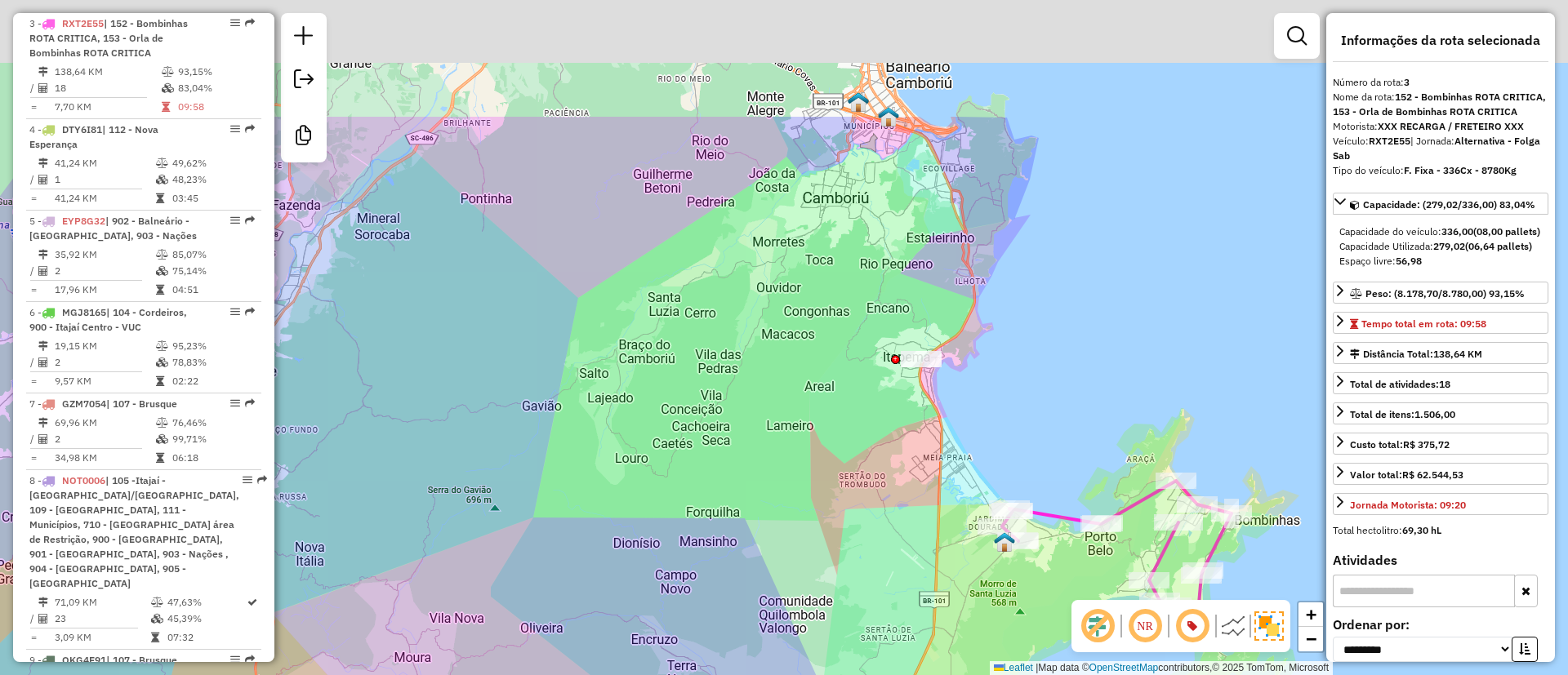
drag, startPoint x: 921, startPoint y: 383, endPoint x: 927, endPoint y: 549, distance: 166.1
click at [926, 553] on div "Janela de atendimento Grade de atendimento Capacidade Transportadoras Veículos …" at bounding box center [784, 337] width 1568 height 675
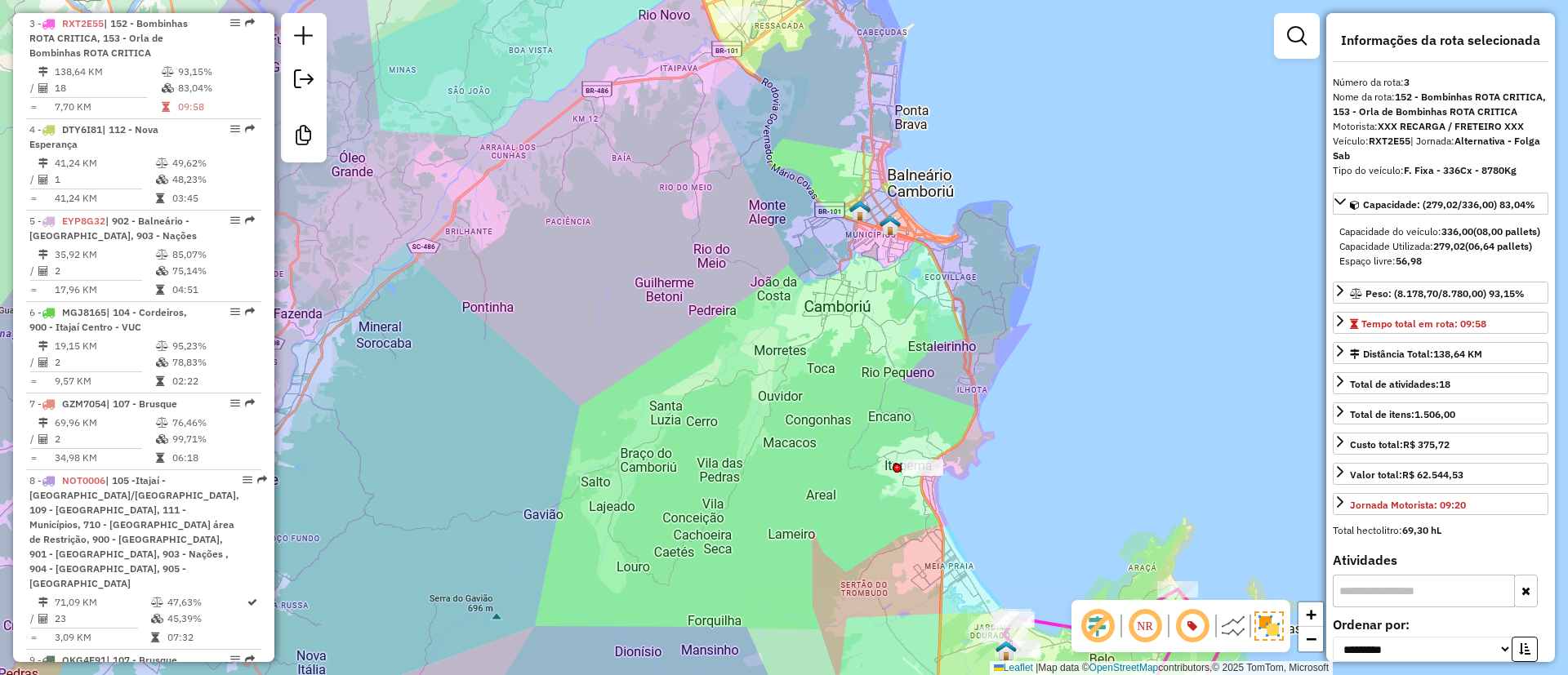
drag, startPoint x: 891, startPoint y: 288, endPoint x: 885, endPoint y: 340, distance: 52.3
click at [891, 346] on div "Janela de atendimento Grade de atendimento Capacidade Transportadoras Veículos …" at bounding box center [784, 337] width 1568 height 675
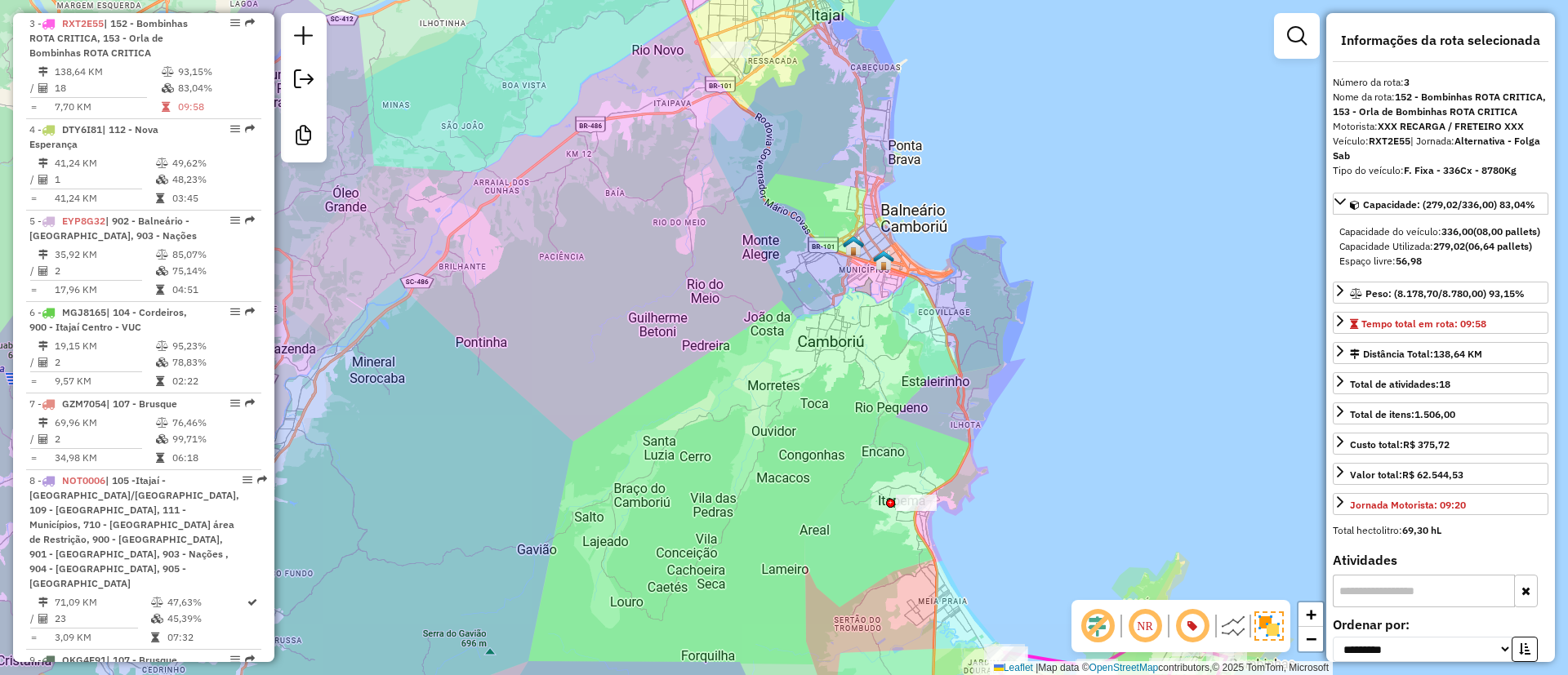
drag, startPoint x: 1216, startPoint y: 92, endPoint x: 1212, endPoint y: 150, distance: 58.1
click at [1212, 146] on div "Janela de atendimento Grade de atendimento Capacidade Transportadoras Veículos …" at bounding box center [784, 337] width 1568 height 675
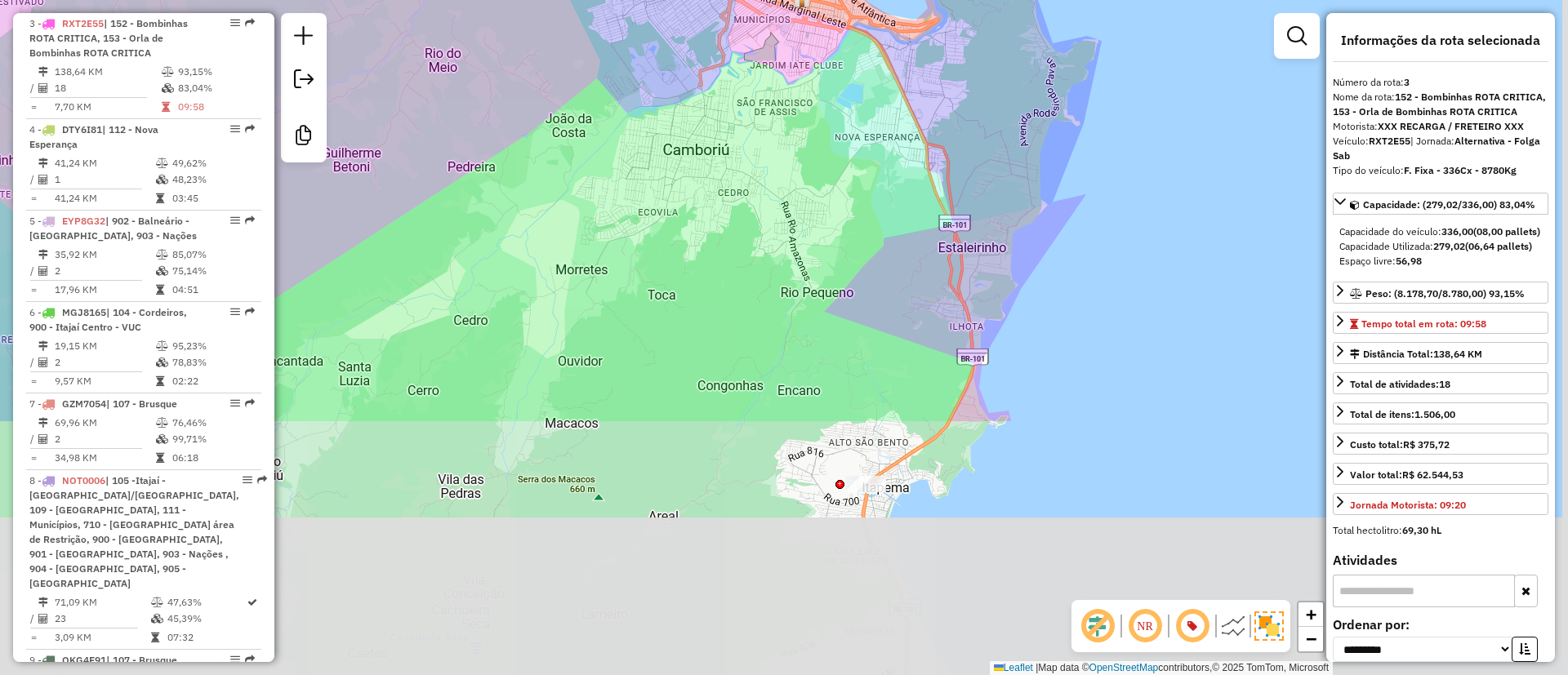
drag, startPoint x: 999, startPoint y: 287, endPoint x: 963, endPoint y: -41, distance: 330.0
click at [963, 0] on html "Aguarde... Pop-up bloqueado! Seu navegador bloqueou automáticamente a abertura …" at bounding box center [784, 337] width 1568 height 675
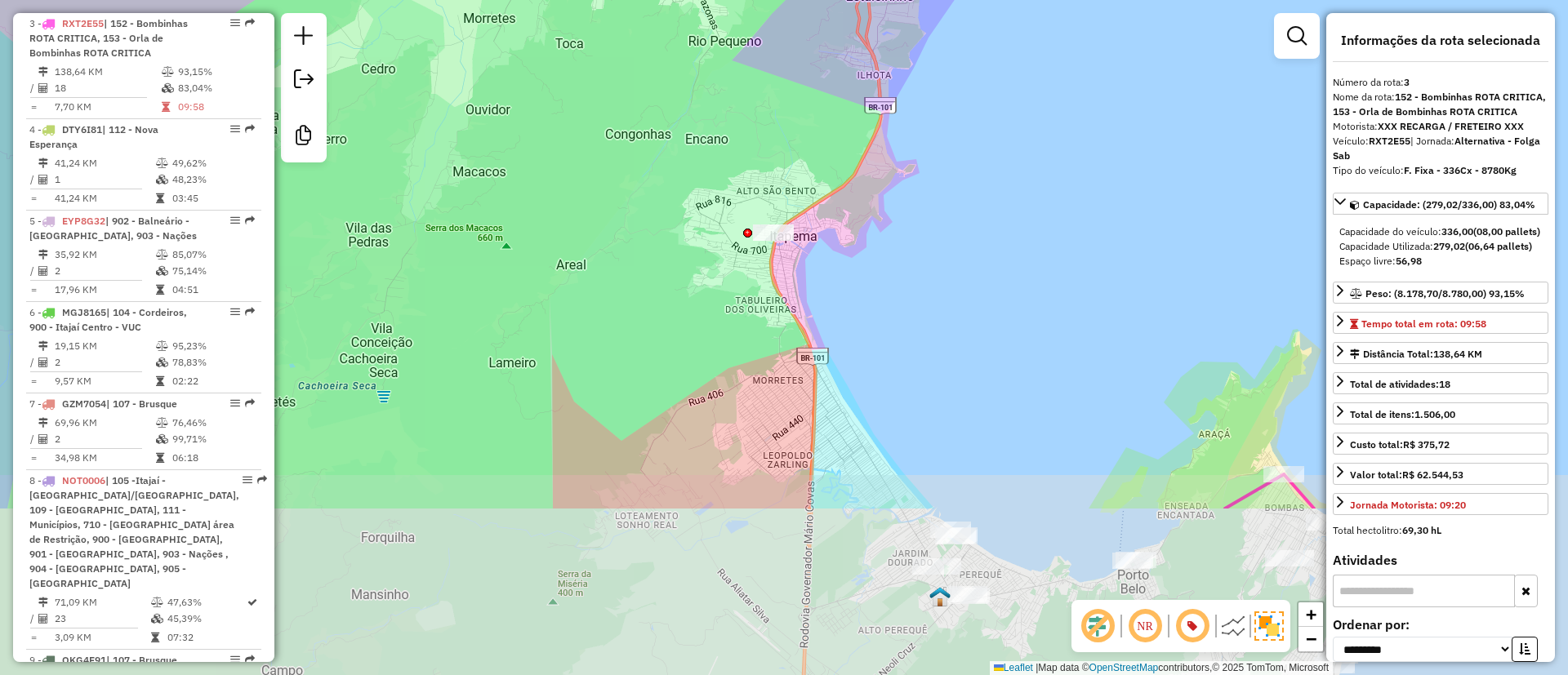
drag, startPoint x: 926, startPoint y: 175, endPoint x: 883, endPoint y: 24, distance: 157.0
click at [885, 29] on div "Janela de atendimento Grade de atendimento Capacidade Transportadoras Veículos …" at bounding box center [784, 337] width 1568 height 675
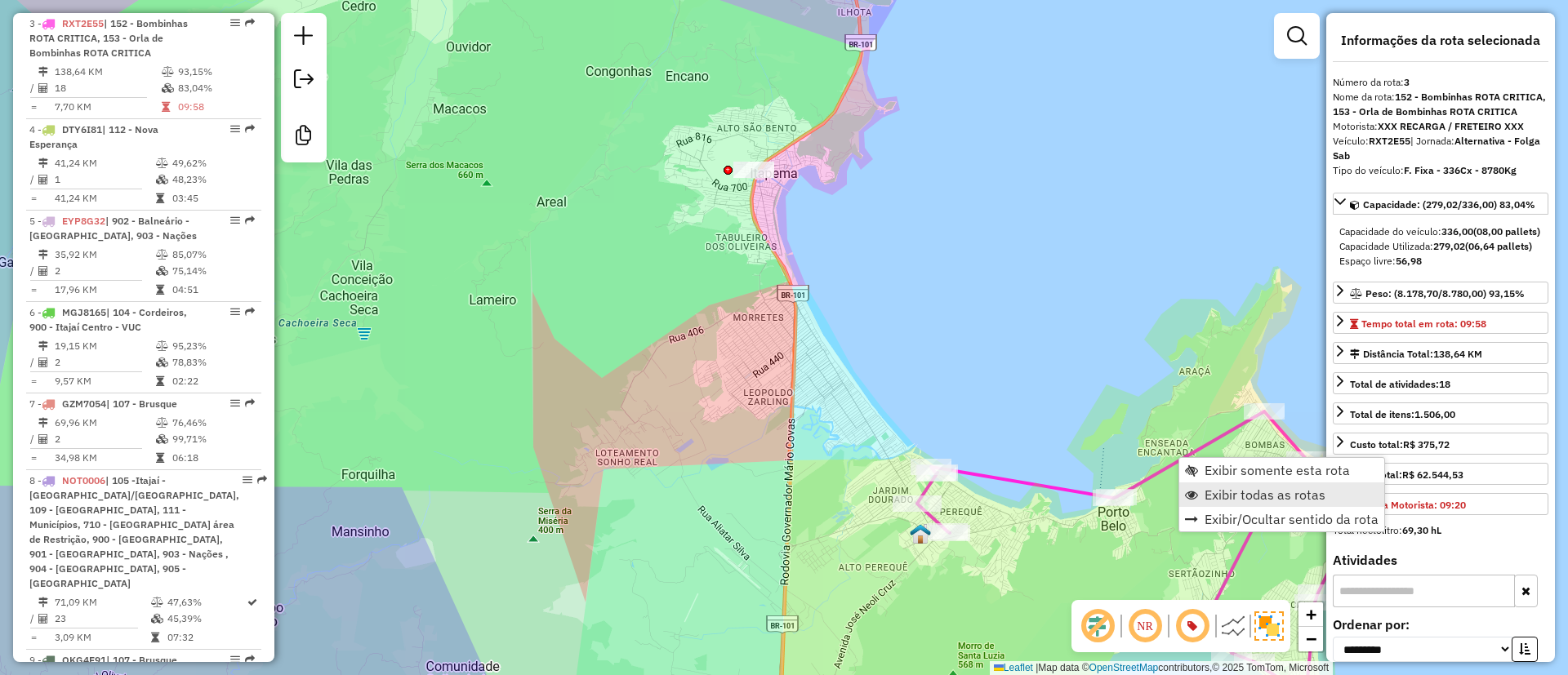
click at [1258, 493] on span "Exibir todas as rotas" at bounding box center [1264, 495] width 121 height 13
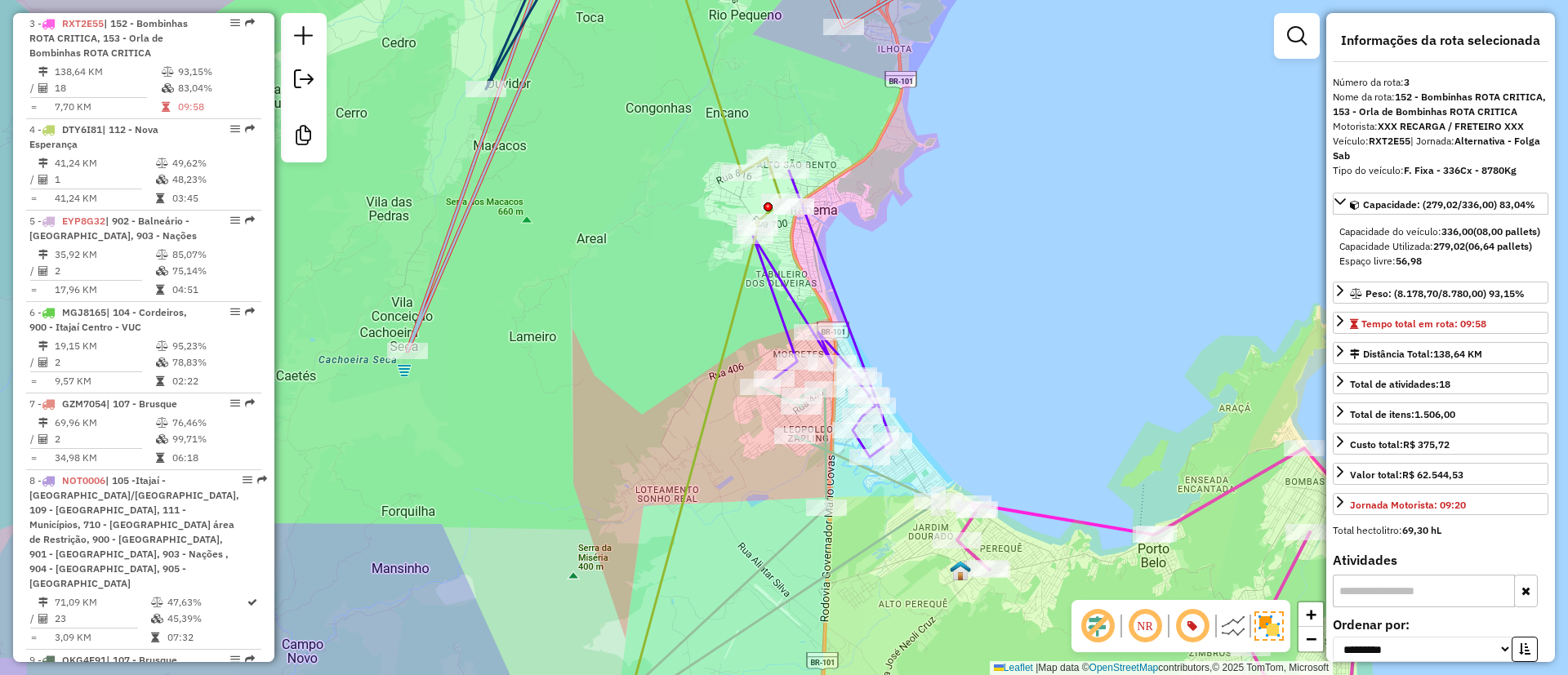
drag, startPoint x: 951, startPoint y: 300, endPoint x: 990, endPoint y: 337, distance: 53.8
click at [990, 337] on div "Janela de atendimento Grade de atendimento Capacidade Transportadoras Veículos …" at bounding box center [784, 337] width 1568 height 675
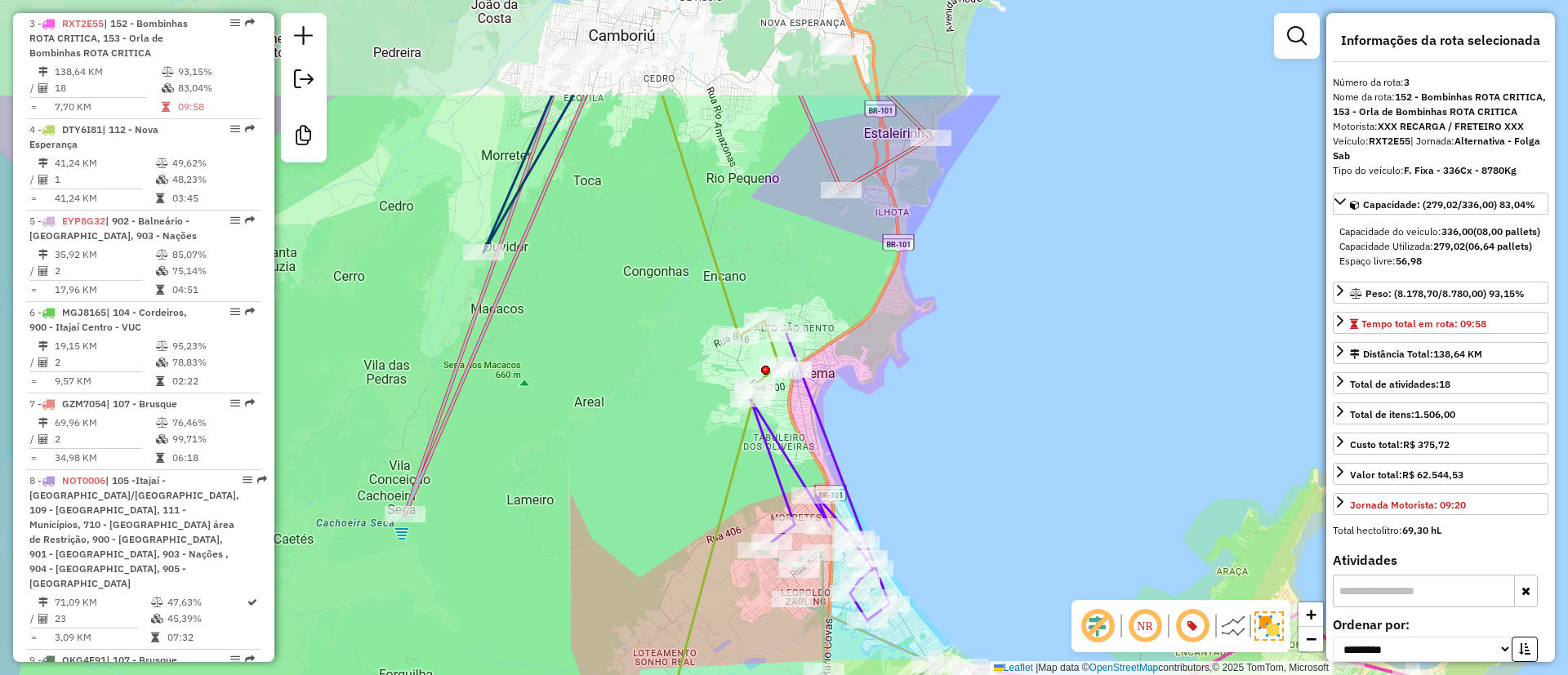
drag, startPoint x: 880, startPoint y: 333, endPoint x: 887, endPoint y: 459, distance: 126.2
click at [877, 483] on div "Janela de atendimento Grade de atendimento Capacidade Transportadoras Veículos …" at bounding box center [784, 337] width 1568 height 675
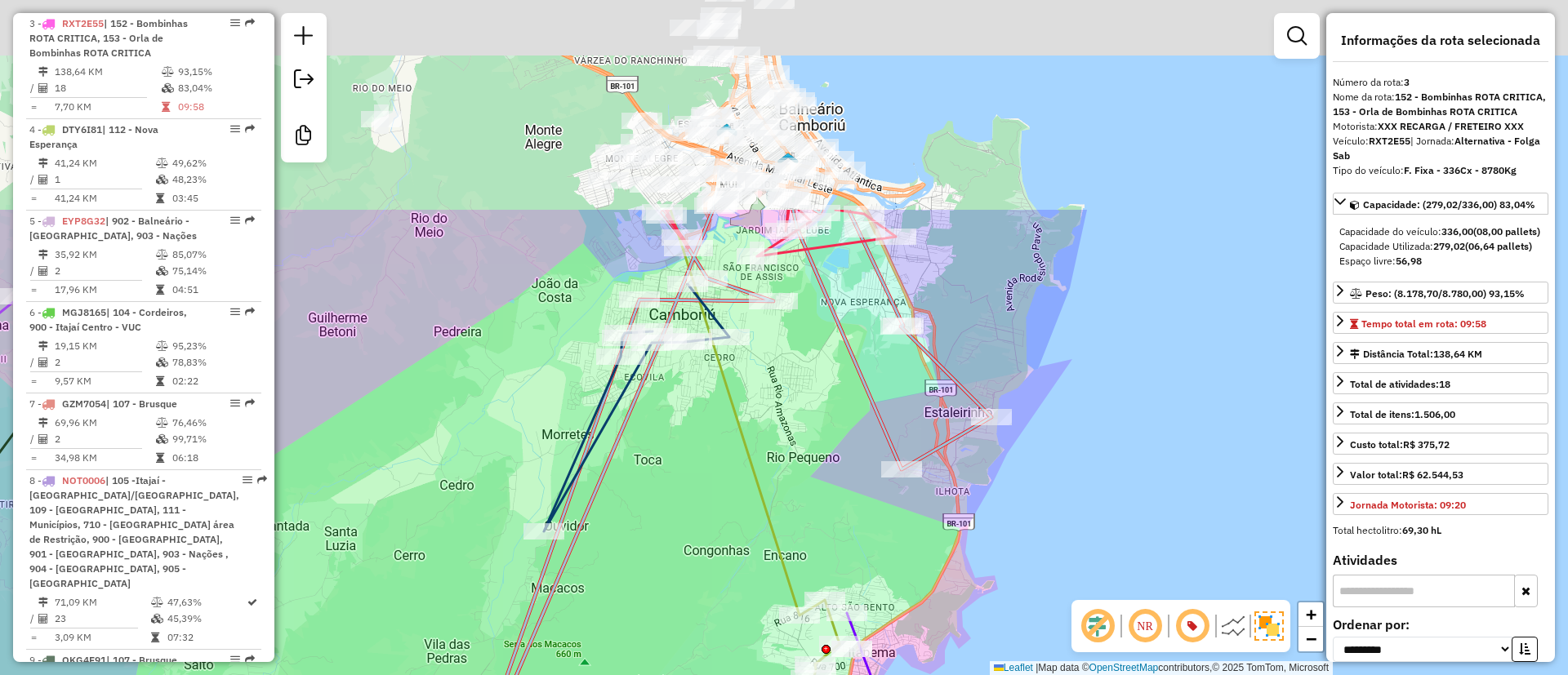
drag, startPoint x: 939, startPoint y: 278, endPoint x: 1030, endPoint y: 488, distance: 228.9
click at [1005, 592] on div "Janela de atendimento Grade de atendimento Capacidade Transportadoras Veículos …" at bounding box center [784, 337] width 1568 height 675
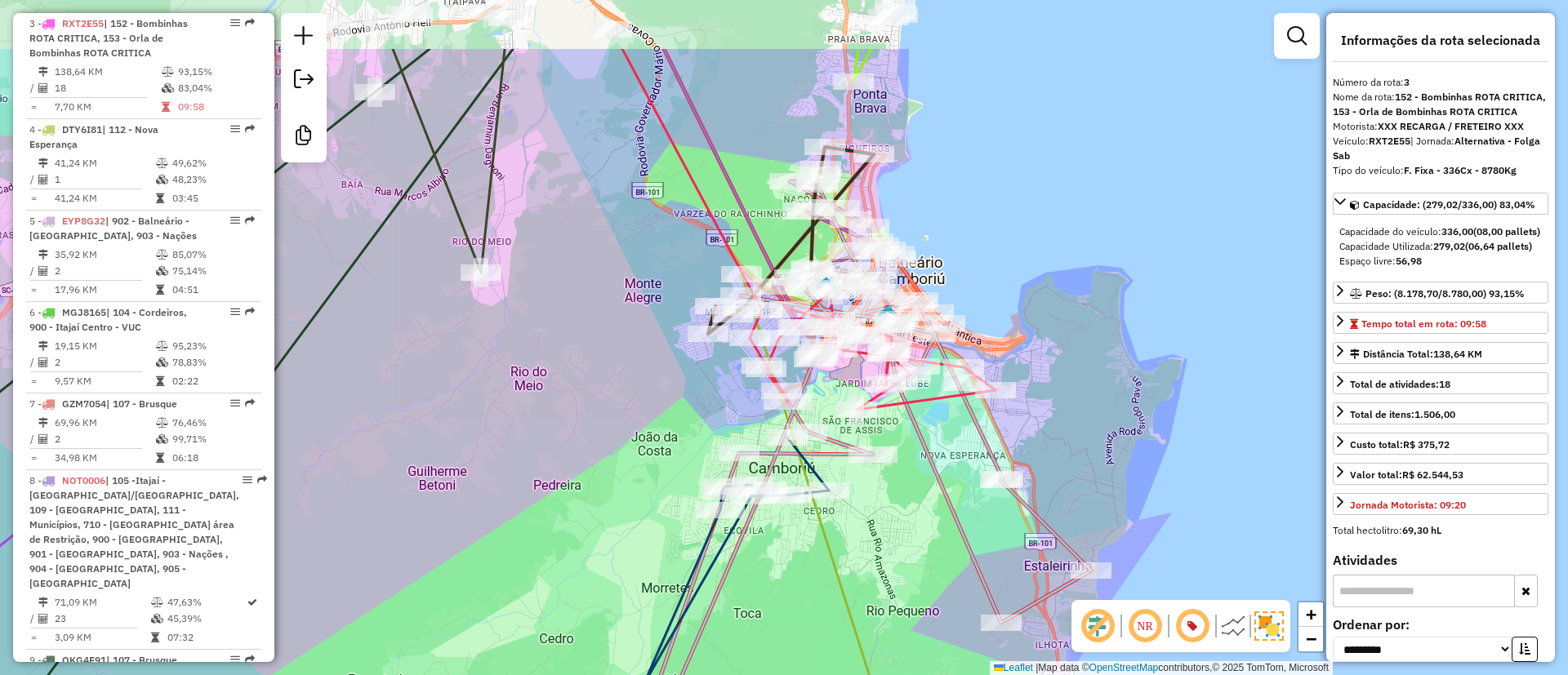
drag, startPoint x: 959, startPoint y: 252, endPoint x: 1083, endPoint y: 394, distance: 188.5
click at [1081, 394] on div "Janela de atendimento Grade de atendimento Capacidade Transportadoras Veículos …" at bounding box center [784, 337] width 1568 height 675
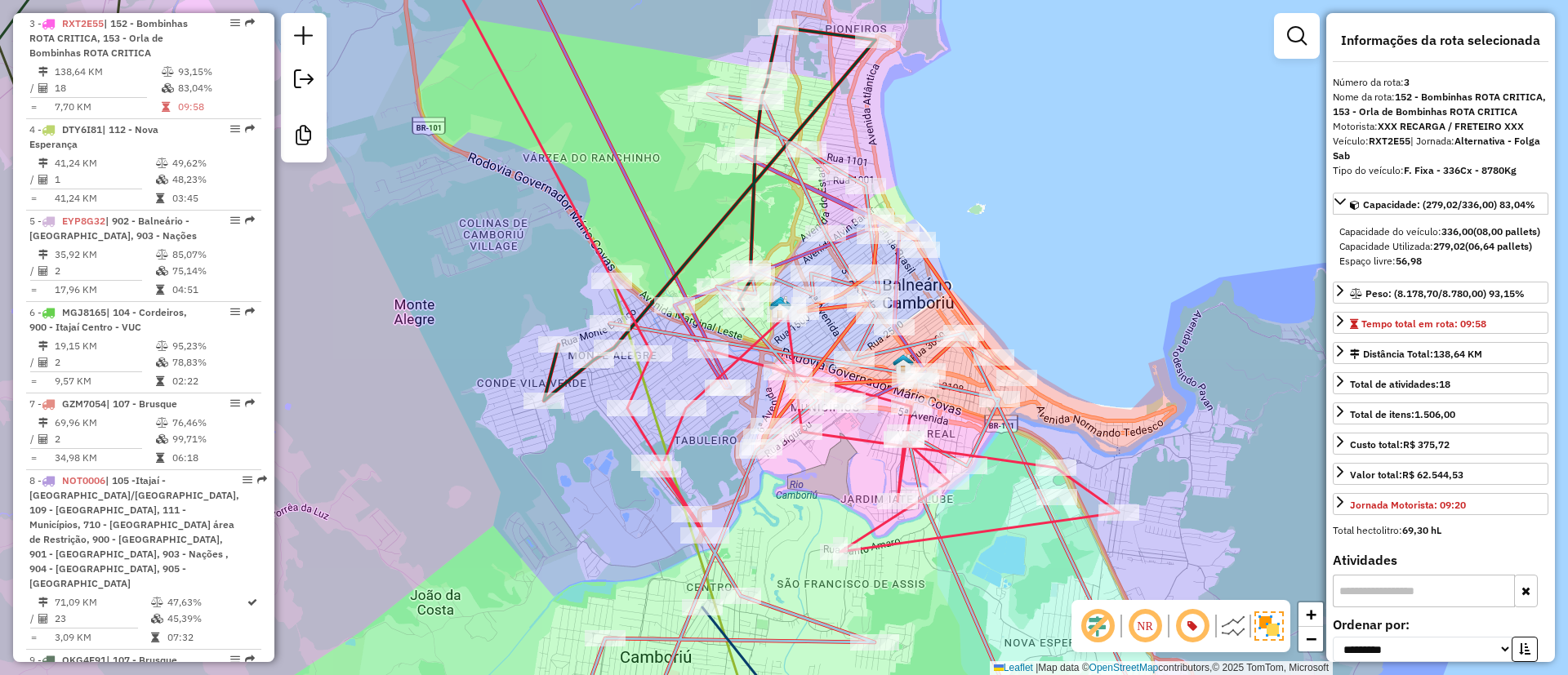
click at [966, 310] on icon at bounding box center [889, 332] width 254 height 231
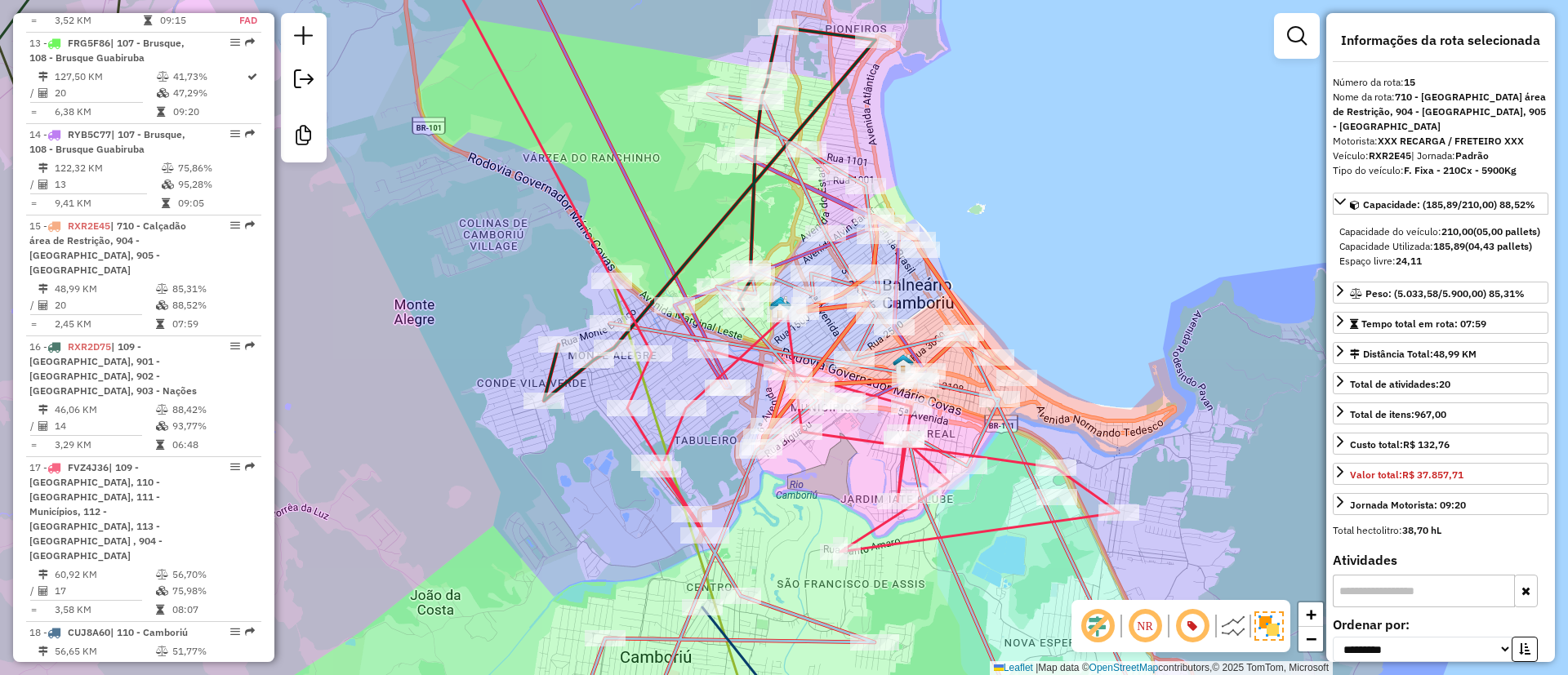
scroll to position [2213, 0]
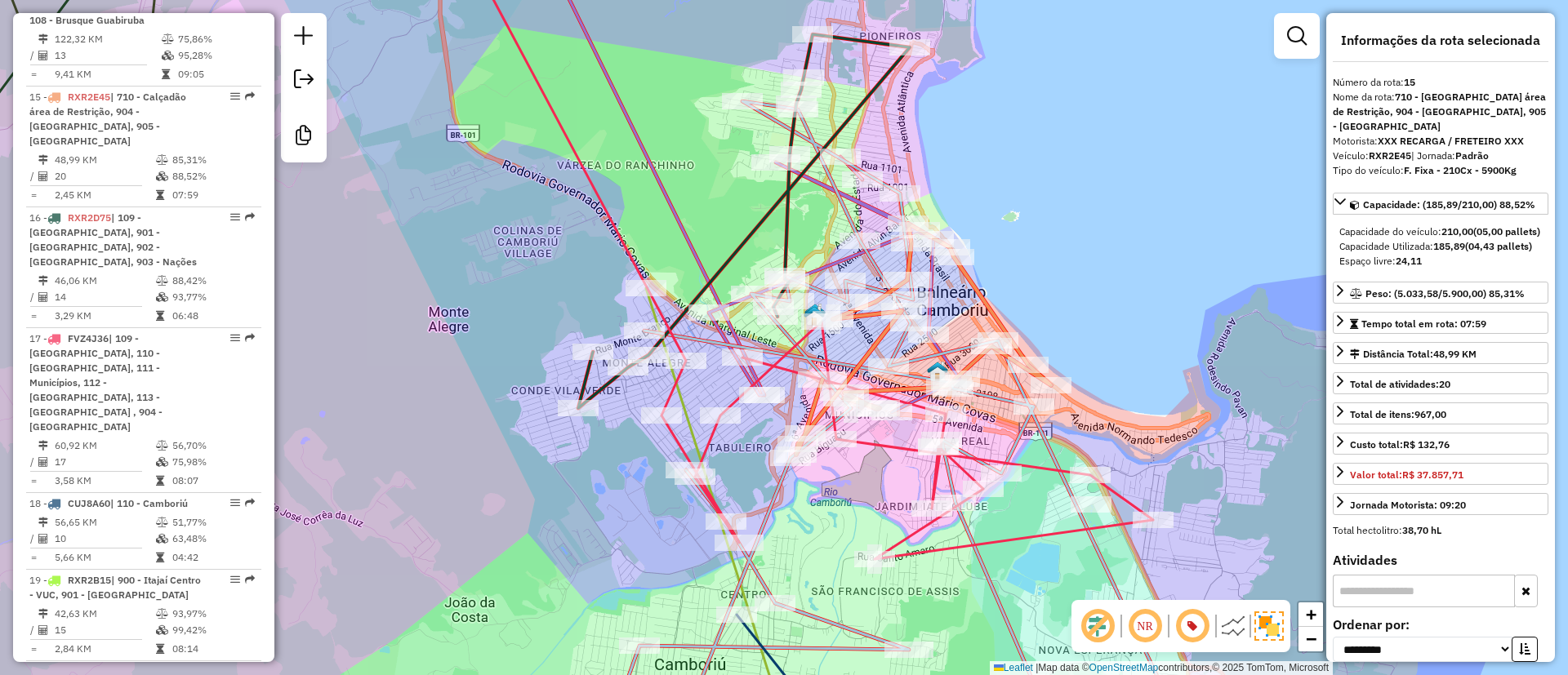
drag, startPoint x: 992, startPoint y: 290, endPoint x: 1027, endPoint y: 298, distance: 35.9
click at [1027, 298] on div "Janela de atendimento Grade de atendimento Capacidade Transportadoras Veículos …" at bounding box center [784, 337] width 1568 height 675
click at [1300, 31] on em at bounding box center [1297, 36] width 20 height 20
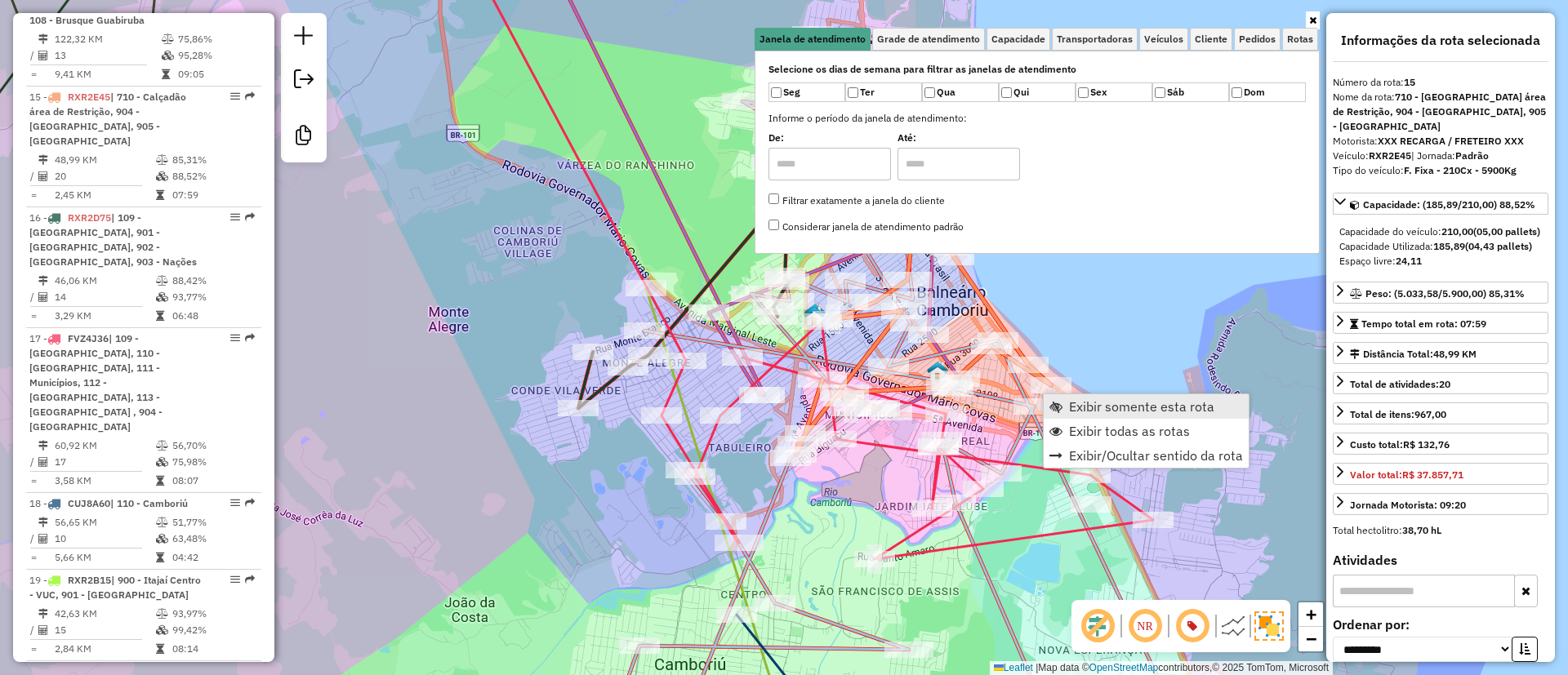
click at [1137, 405] on span "Exibir somente esta rota" at bounding box center [1142, 406] width 146 height 13
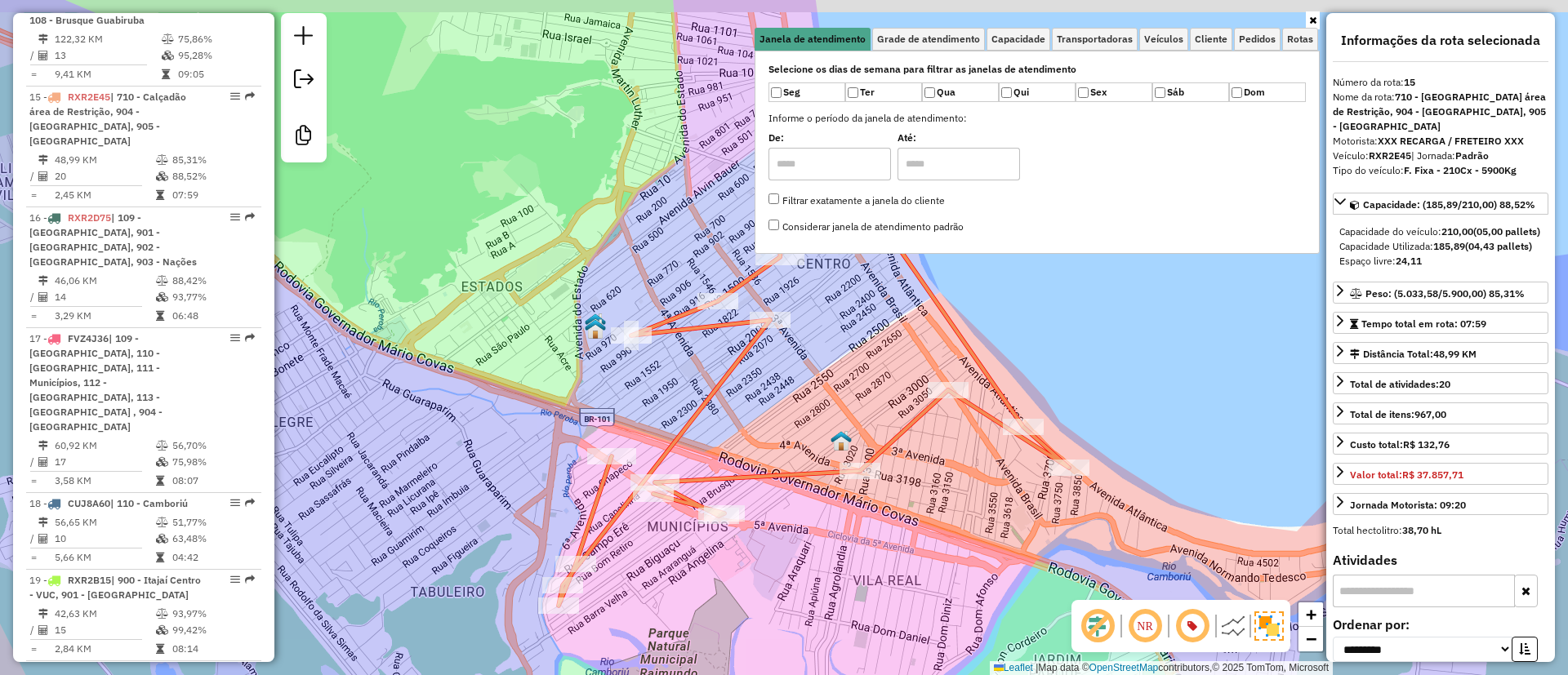
drag, startPoint x: 1113, startPoint y: 362, endPoint x: 1145, endPoint y: 403, distance: 52.0
click at [1145, 403] on div "Janela de atendimento Grade de atendimento Capacidade Transportadoras Veículos …" at bounding box center [784, 337] width 1568 height 675
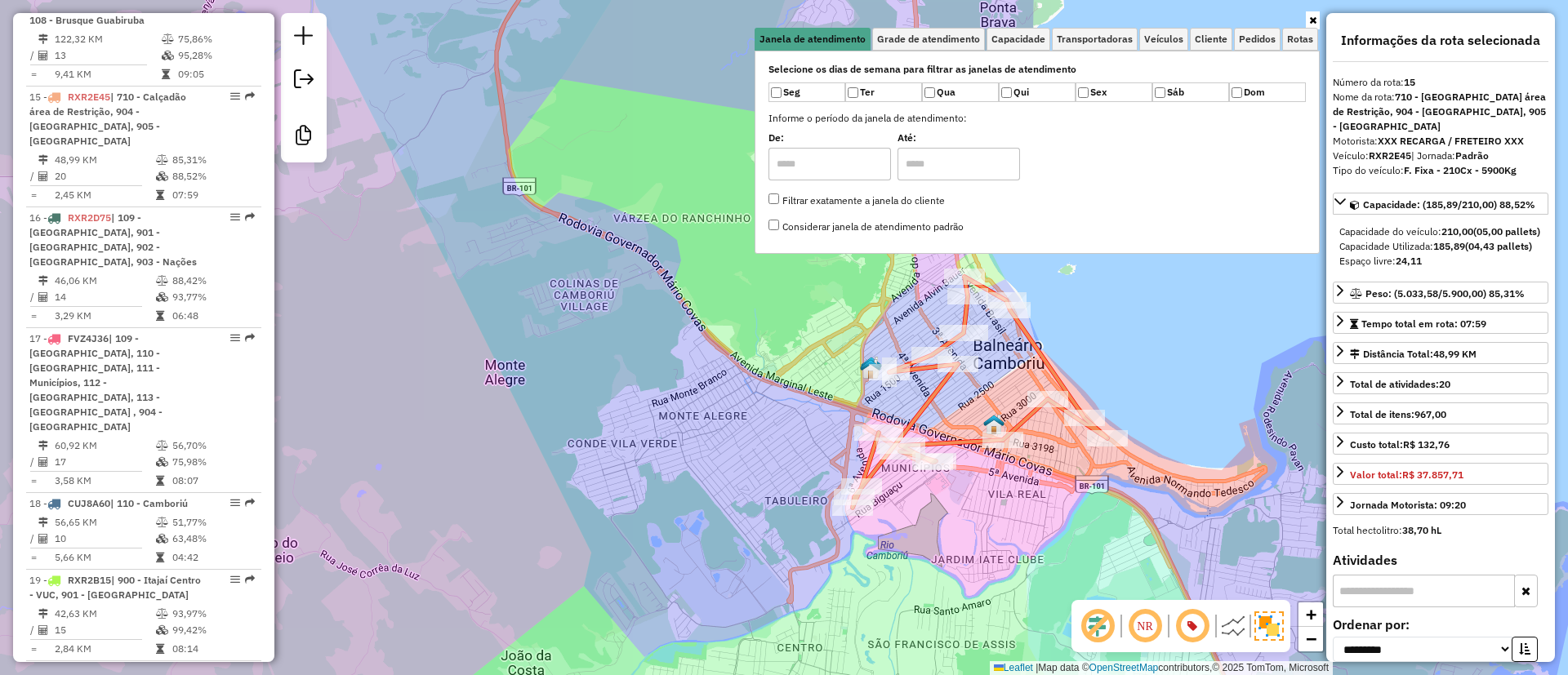
click at [1316, 22] on icon at bounding box center [1312, 21] width 7 height 10
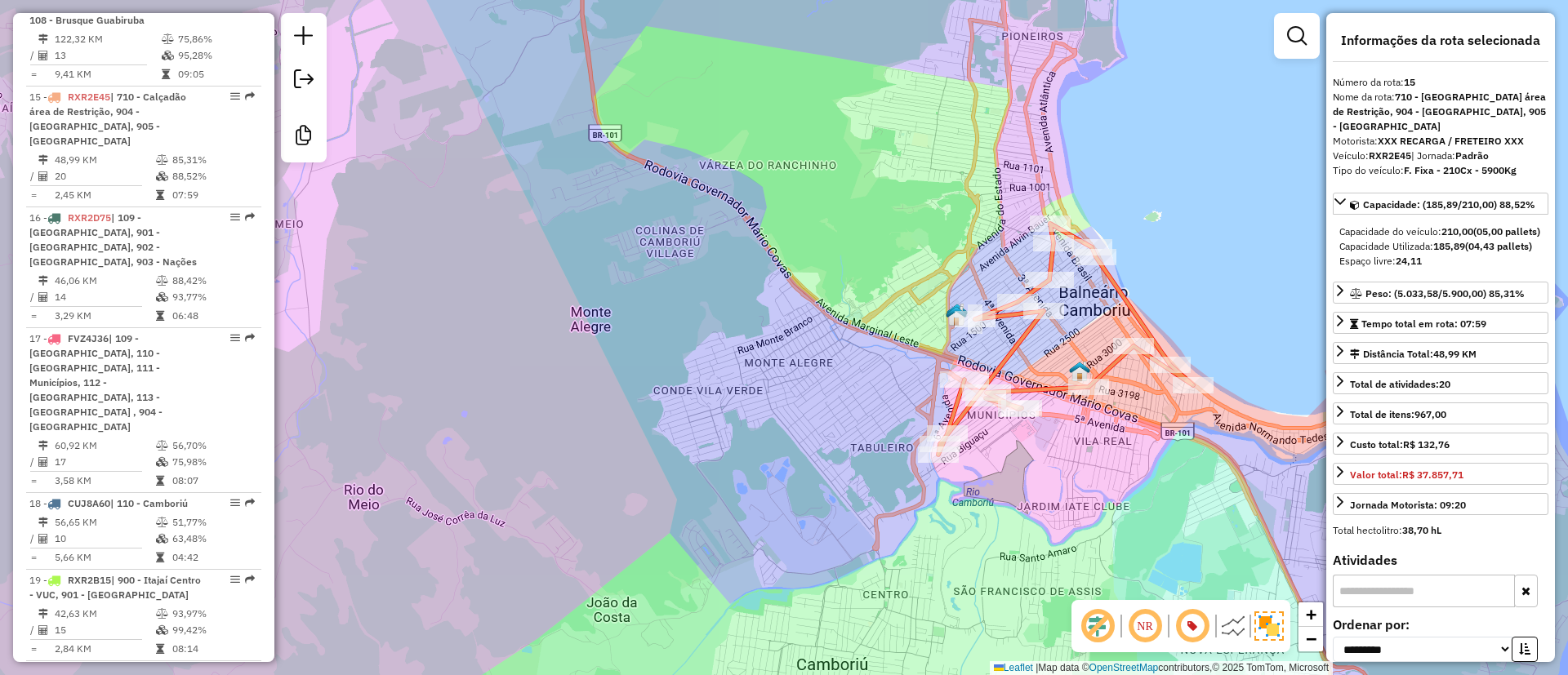
drag, startPoint x: 1153, startPoint y: 299, endPoint x: 1239, endPoint y: 246, distance: 101.0
click at [1239, 246] on div "Janela de atendimento Grade de atendimento Capacidade Transportadoras Veículos …" at bounding box center [784, 337] width 1568 height 675
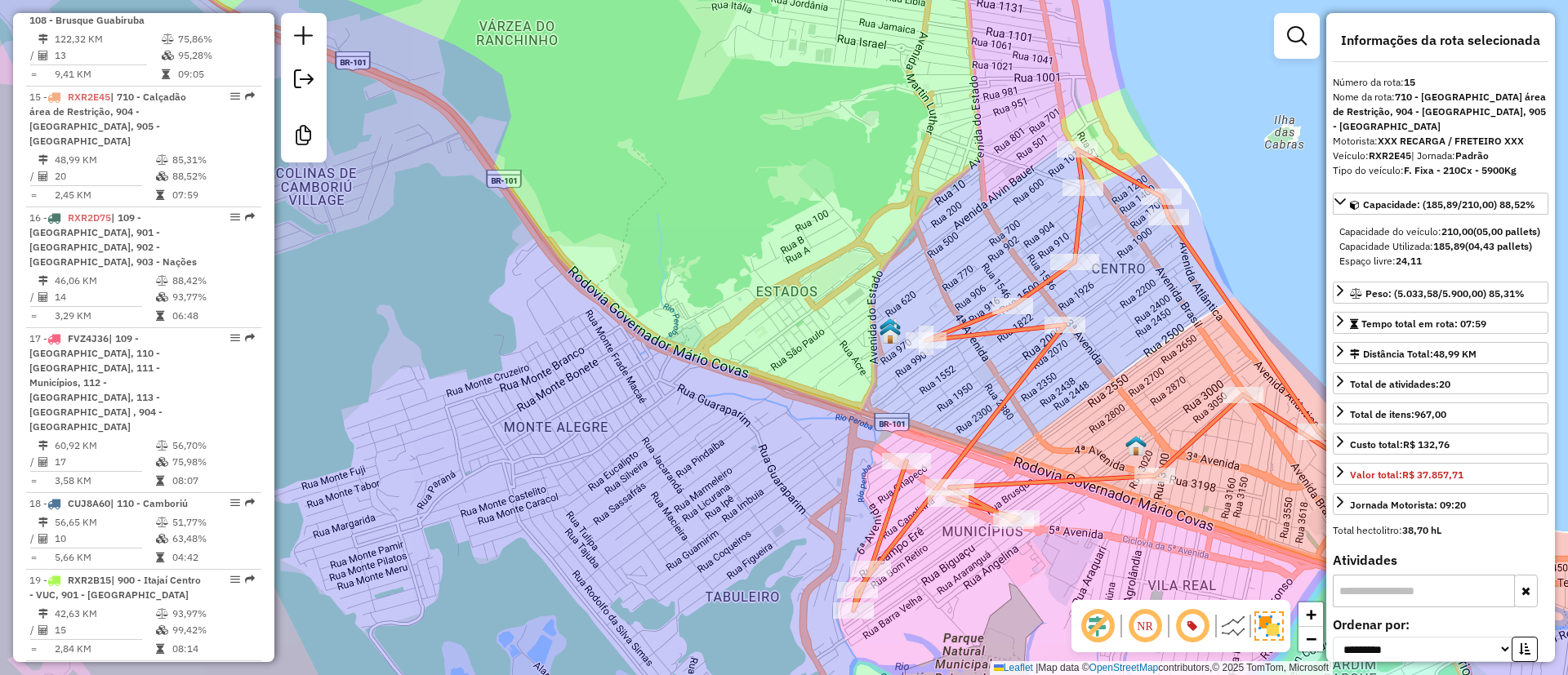
drag, startPoint x: 974, startPoint y: 281, endPoint x: 921, endPoint y: 237, distance: 68.9
click at [921, 237] on div "Janela de atendimento Grade de atendimento Capacidade Transportadoras Veículos …" at bounding box center [784, 337] width 1568 height 675
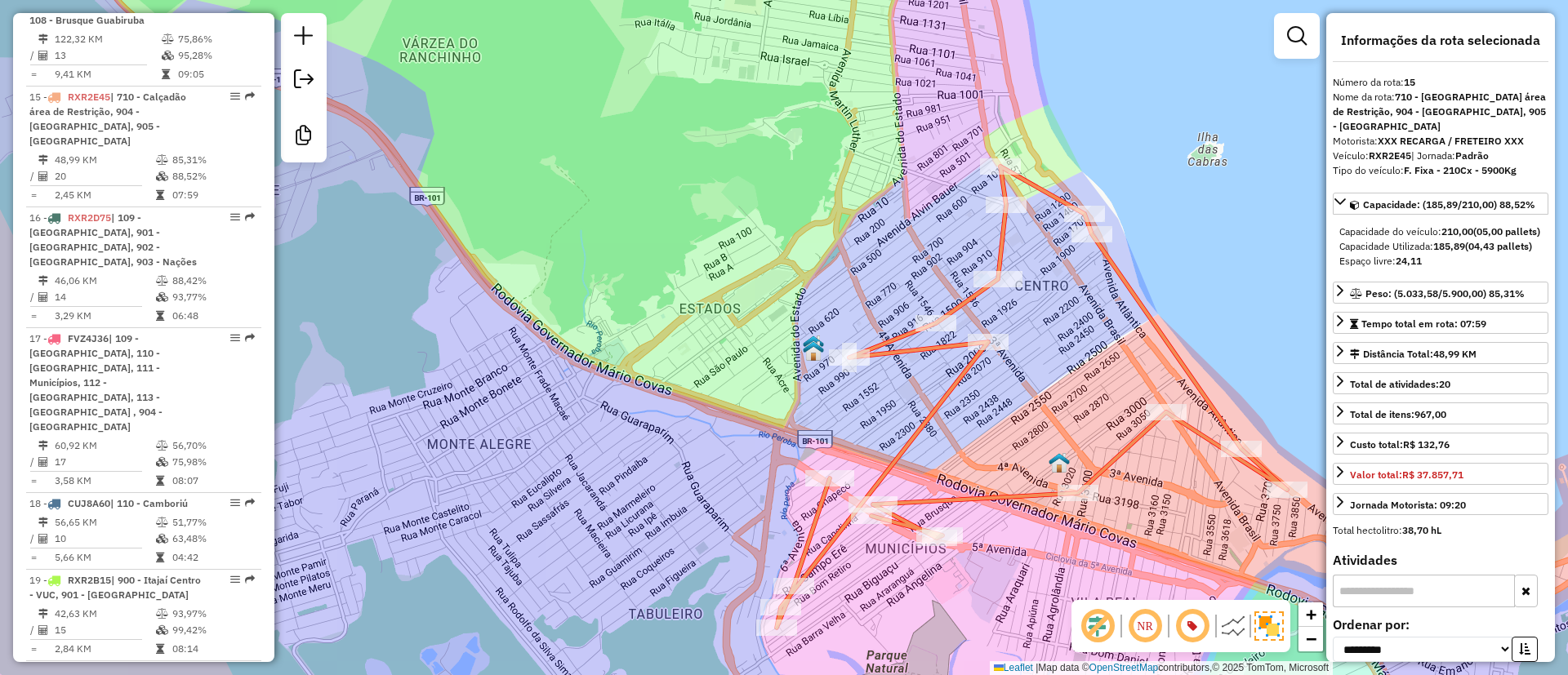
drag, startPoint x: 1105, startPoint y: 340, endPoint x: 1059, endPoint y: 361, distance: 50.6
click at [1059, 361] on div "Janela de atendimento Grade de atendimento Capacidade Transportadoras Veículos …" at bounding box center [784, 337] width 1568 height 675
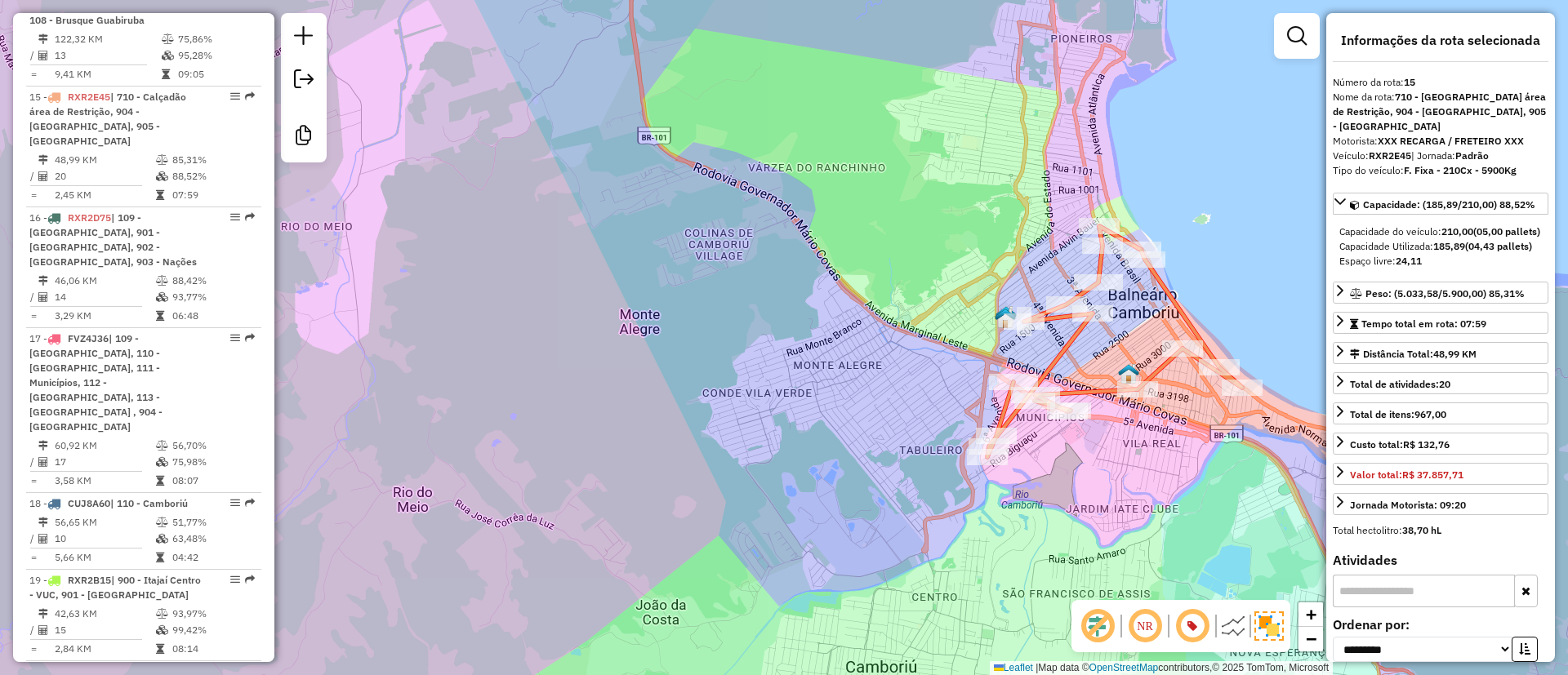
drag, startPoint x: 1063, startPoint y: 356, endPoint x: 1128, endPoint y: 322, distance: 73.4
click at [1128, 322] on div "Janela de atendimento Grade de atendimento Capacidade Transportadoras Veículos …" at bounding box center [784, 337] width 1568 height 675
drag, startPoint x: 826, startPoint y: 246, endPoint x: 826, endPoint y: 265, distance: 19.0
click at [826, 265] on div "Janela de atendimento Grade de atendimento Capacidade Transportadoras Veículos …" at bounding box center [784, 337] width 1568 height 675
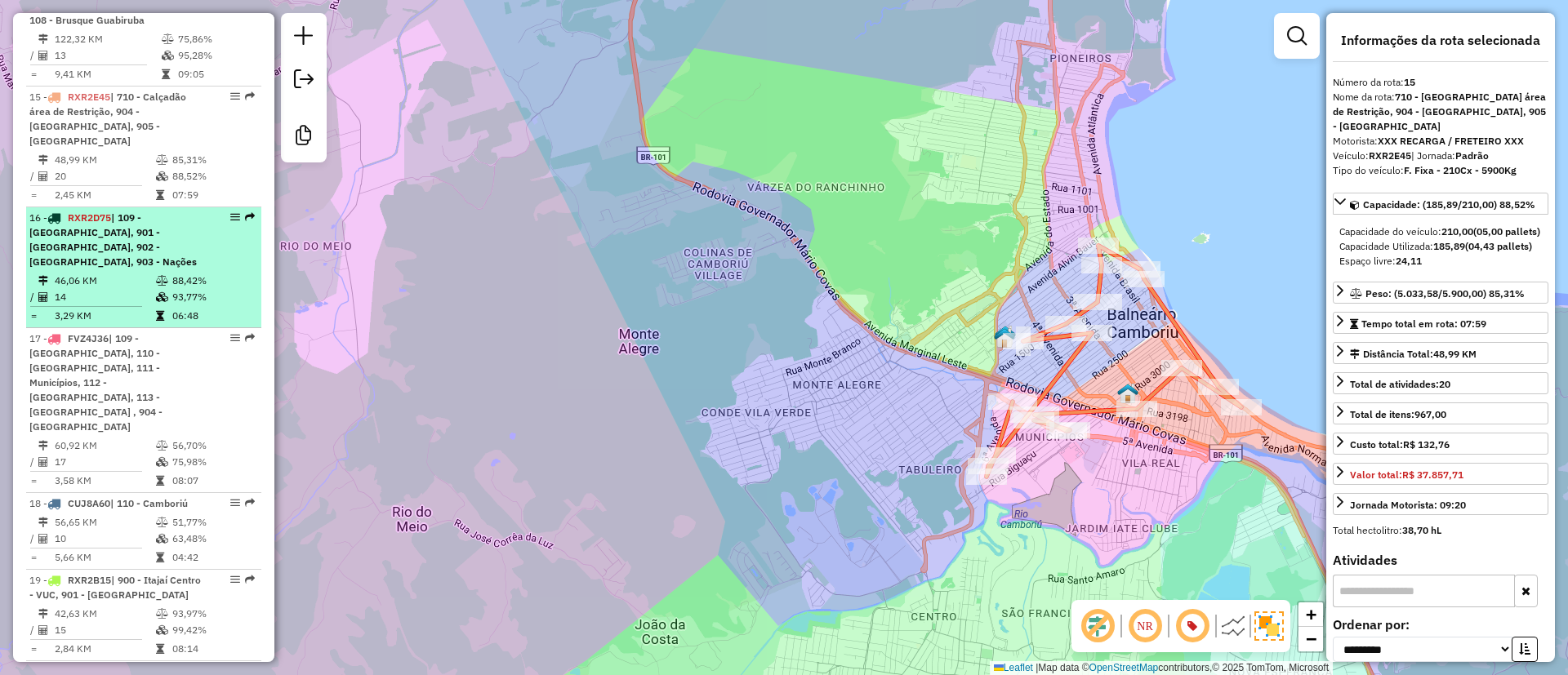
click at [120, 211] on span "| 109 - [GEOGRAPHIC_DATA], 901 - [GEOGRAPHIC_DATA], 902 - [GEOGRAPHIC_DATA], 90…" at bounding box center [113, 239] width 168 height 56
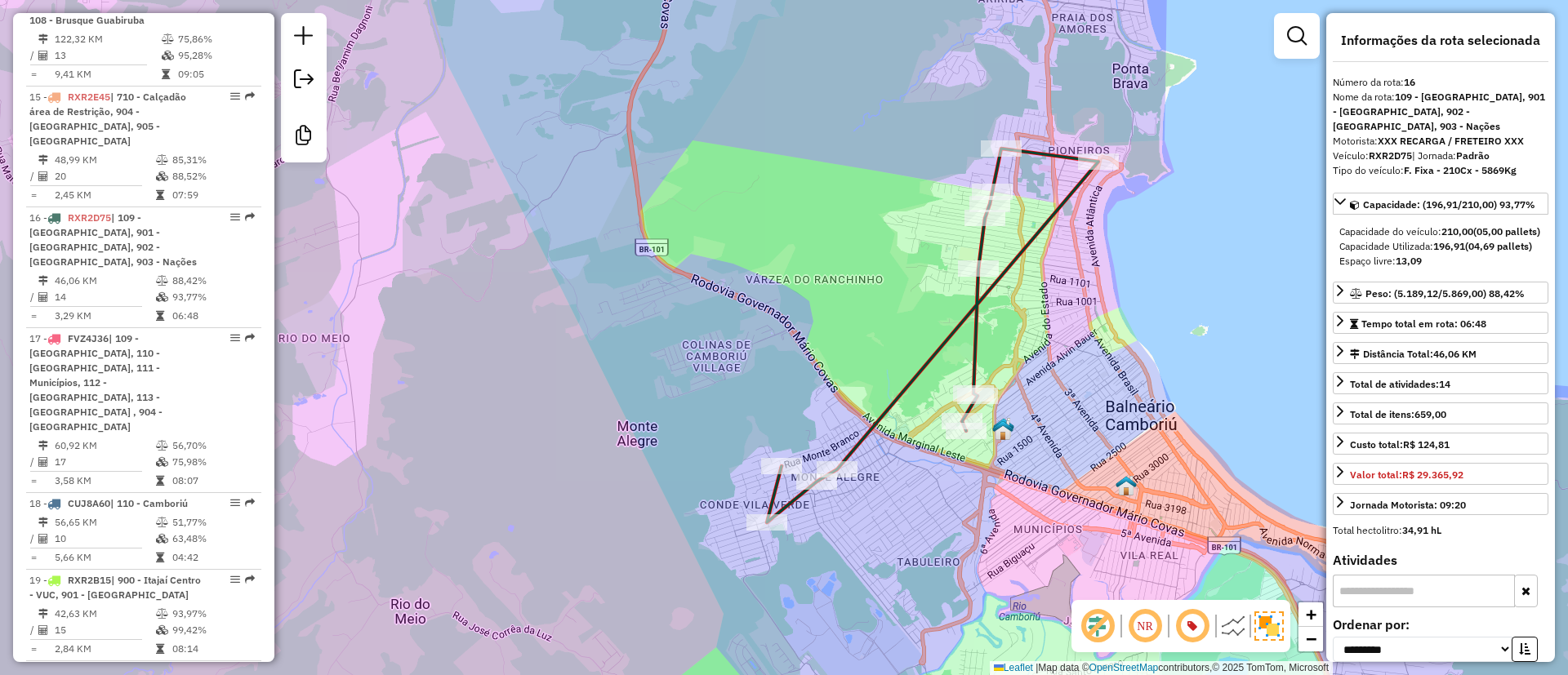
drag, startPoint x: 572, startPoint y: 197, endPoint x: 688, endPoint y: 202, distance: 116.1
click at [688, 202] on div "Janela de atendimento Grade de atendimento Capacidade Transportadoras Veículos …" at bounding box center [784, 337] width 1568 height 675
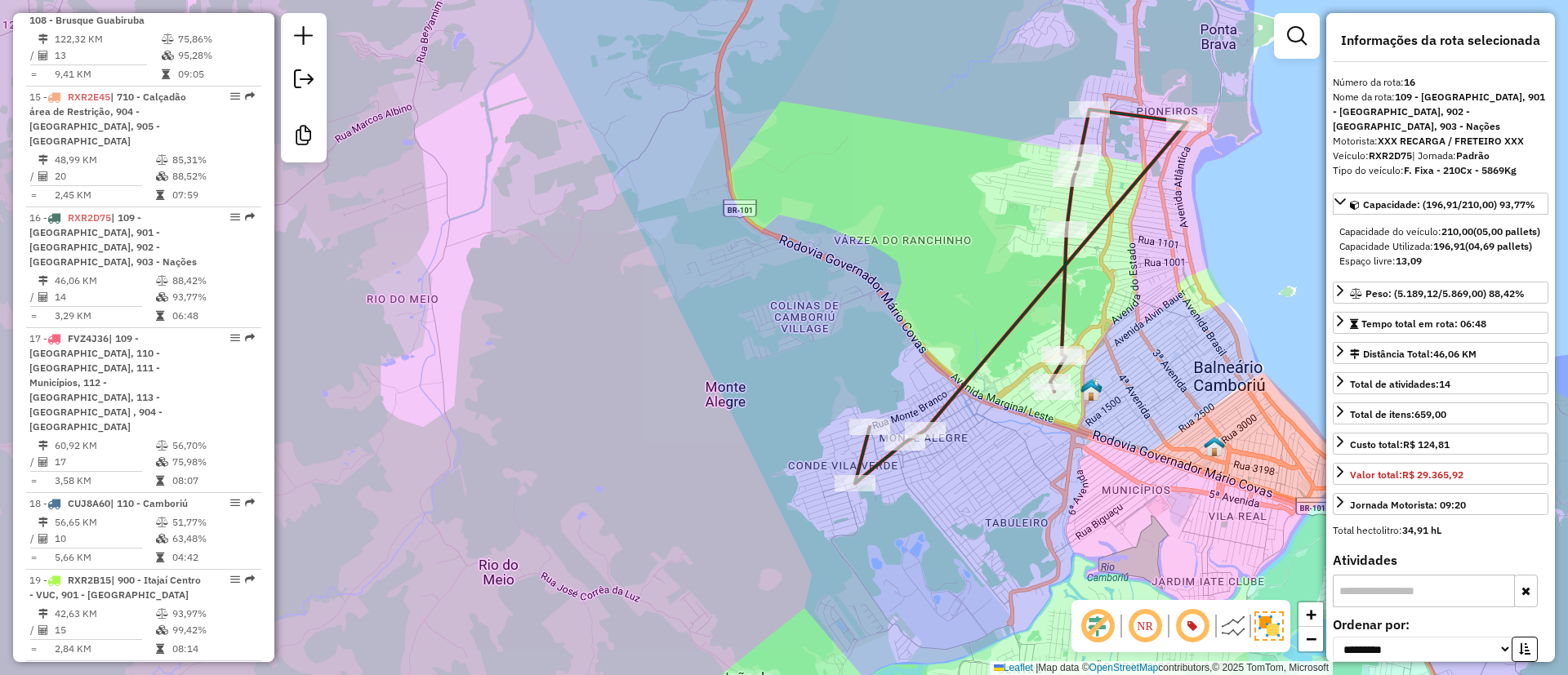
drag, startPoint x: 792, startPoint y: 195, endPoint x: 840, endPoint y: 178, distance: 50.9
click at [840, 178] on div "Janela de atendimento Grade de atendimento Capacidade Transportadoras Veículos …" at bounding box center [784, 337] width 1568 height 675
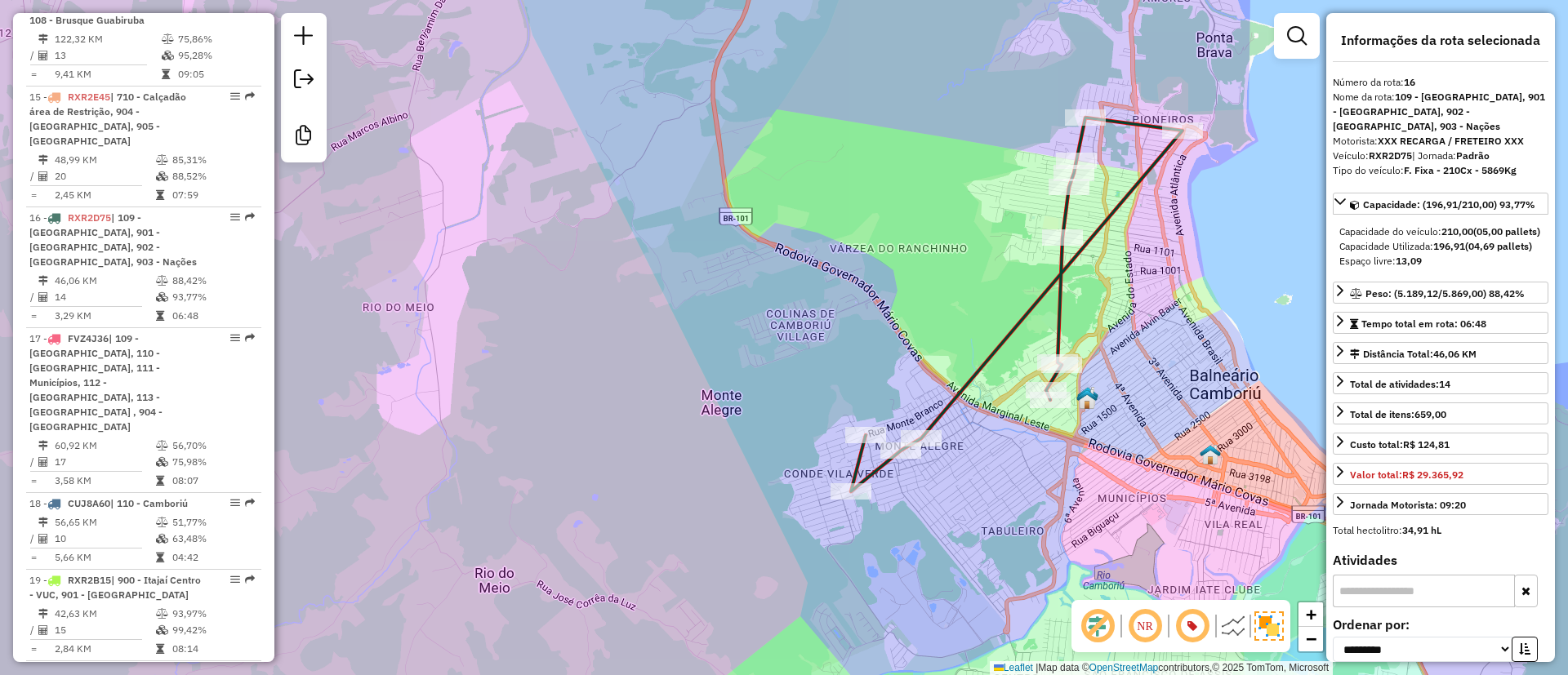
drag, startPoint x: 824, startPoint y: 308, endPoint x: 772, endPoint y: 436, distance: 138.2
click at [784, 405] on div "Janela de atendimento Grade de atendimento Capacidade Transportadoras Veículos …" at bounding box center [784, 337] width 1568 height 675
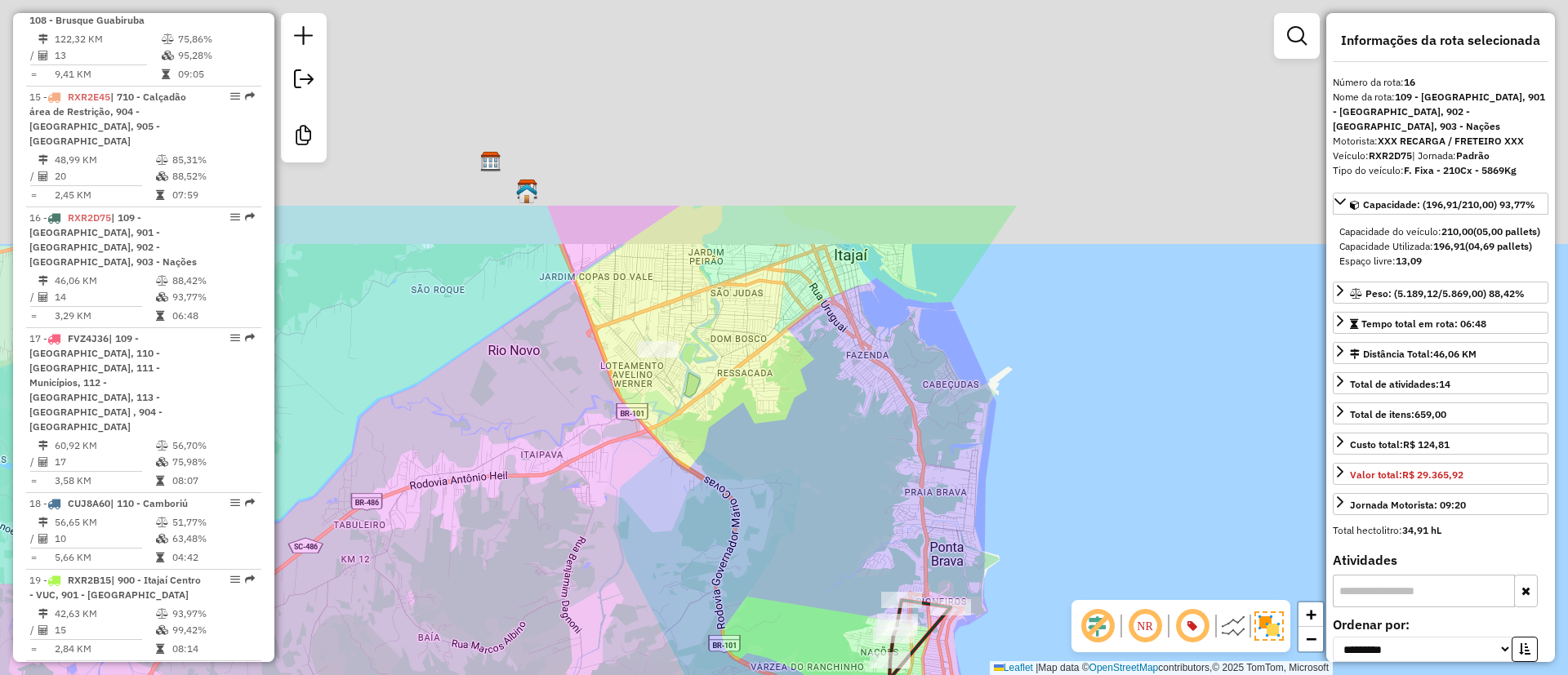
drag, startPoint x: 712, startPoint y: 448, endPoint x: 730, endPoint y: 543, distance: 96.7
click at [730, 543] on div "Janela de atendimento Grade de atendimento Capacidade Transportadoras Veículos …" at bounding box center [784, 337] width 1568 height 675
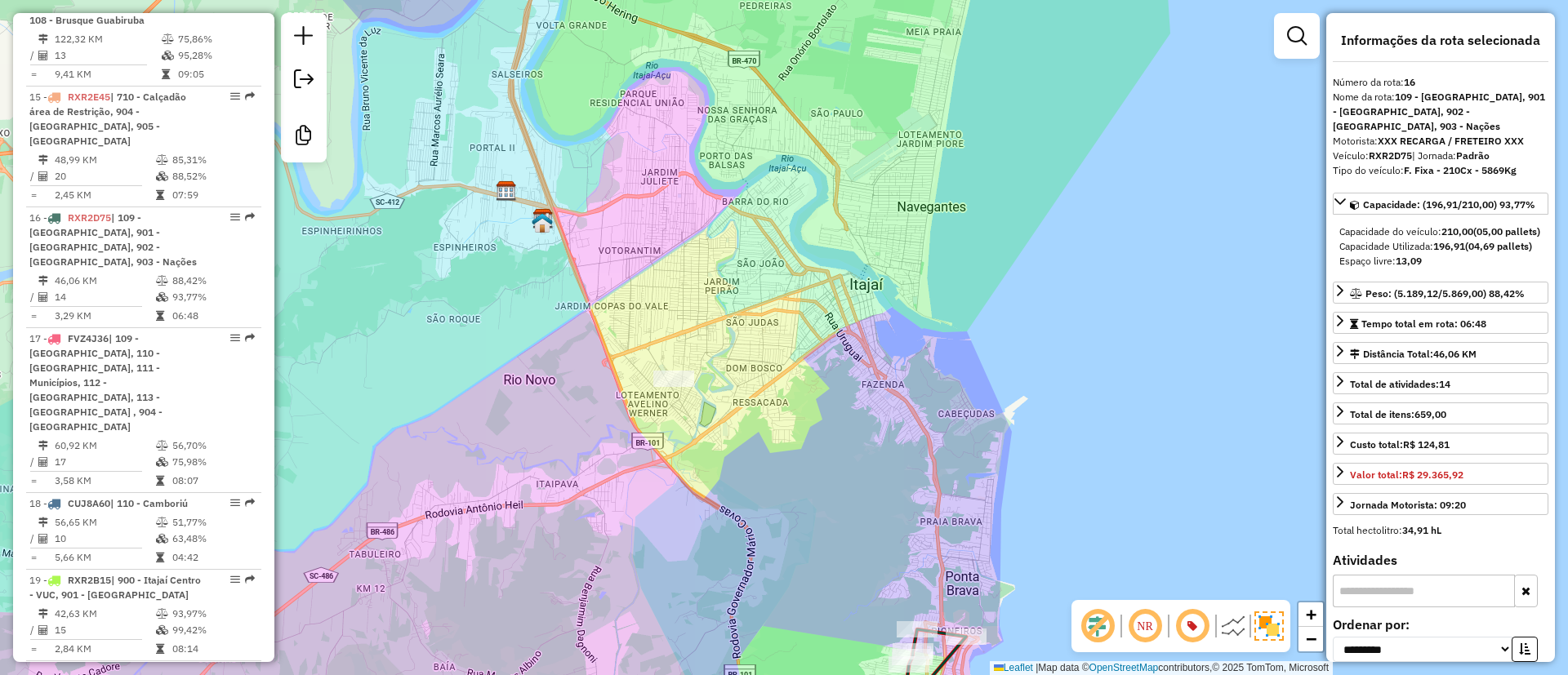
click at [873, 373] on div "Janela de atendimento Grade de atendimento Capacidade Transportadoras Veículos …" at bounding box center [784, 337] width 1568 height 675
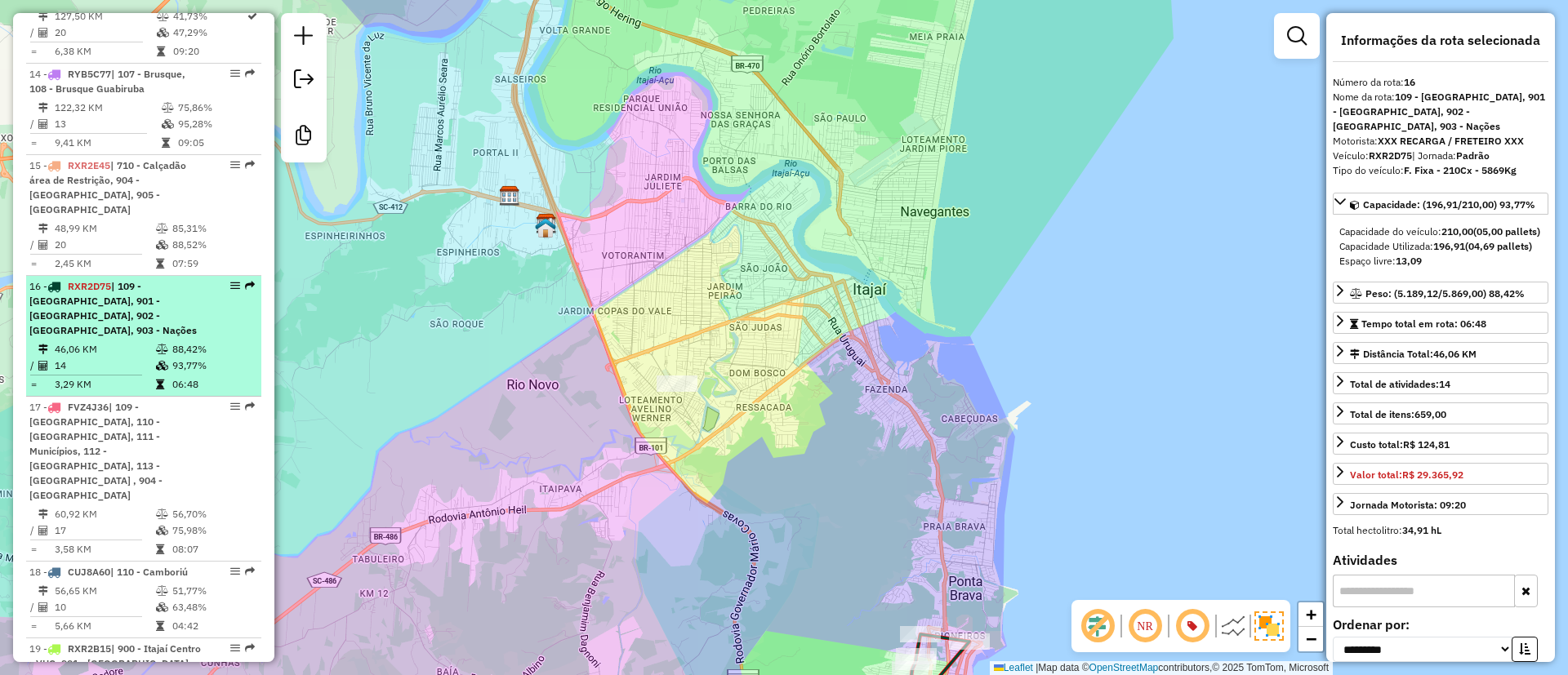
scroll to position [1969, 0]
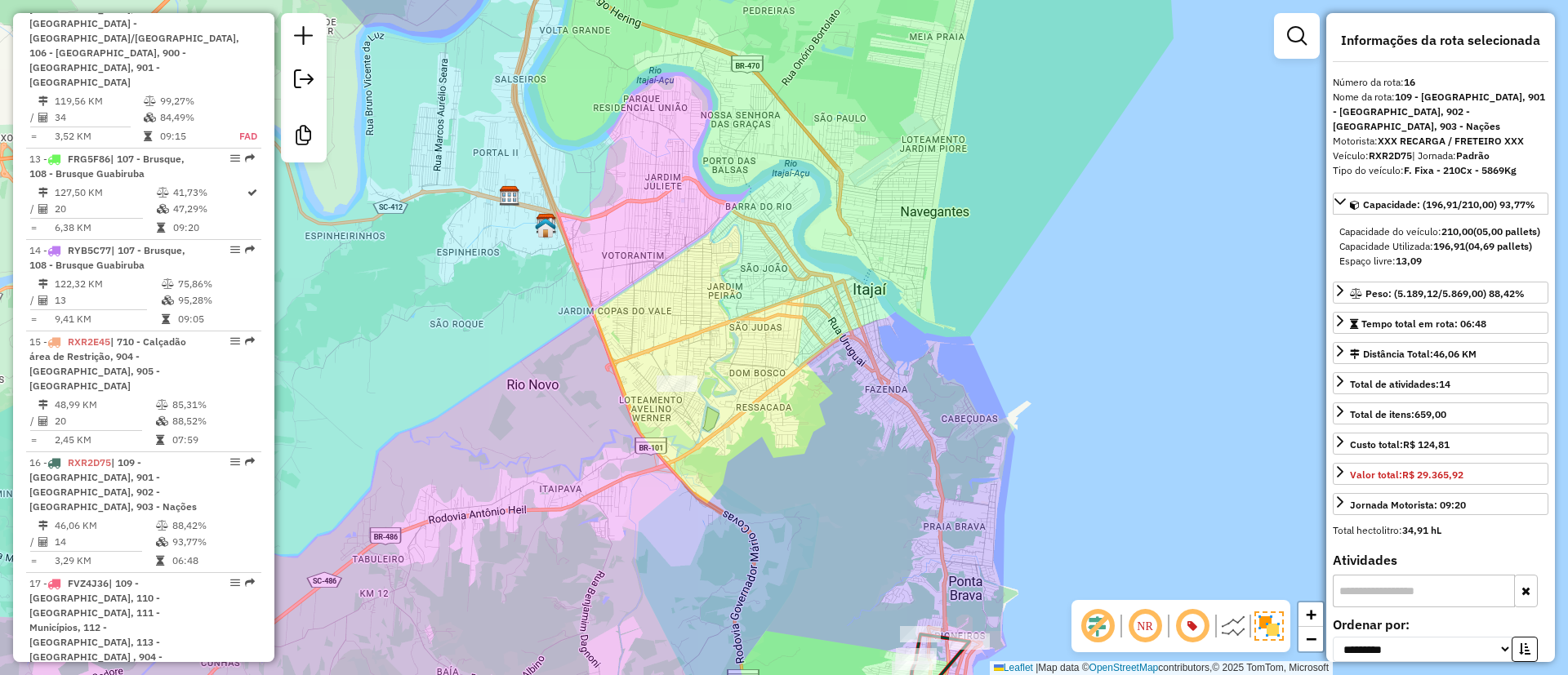
drag, startPoint x: 1281, startPoint y: 38, endPoint x: 620, endPoint y: 222, distance: 686.1
click at [759, 224] on div "Janela de atendimento Grade de atendimento Capacidade Transportadoras Veículos …" at bounding box center [784, 337] width 1568 height 675
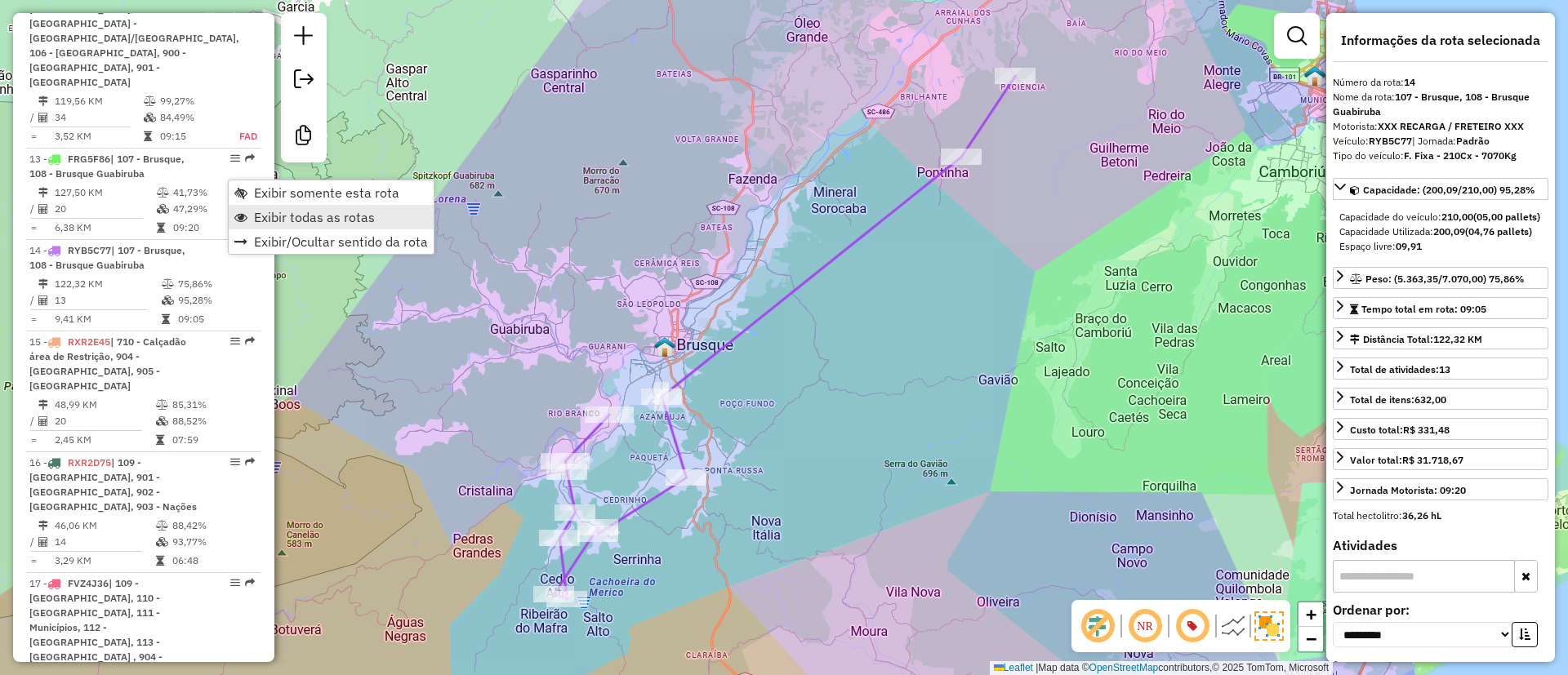
click at [340, 213] on span "Exibir todas as rotas" at bounding box center [314, 216] width 121 height 13
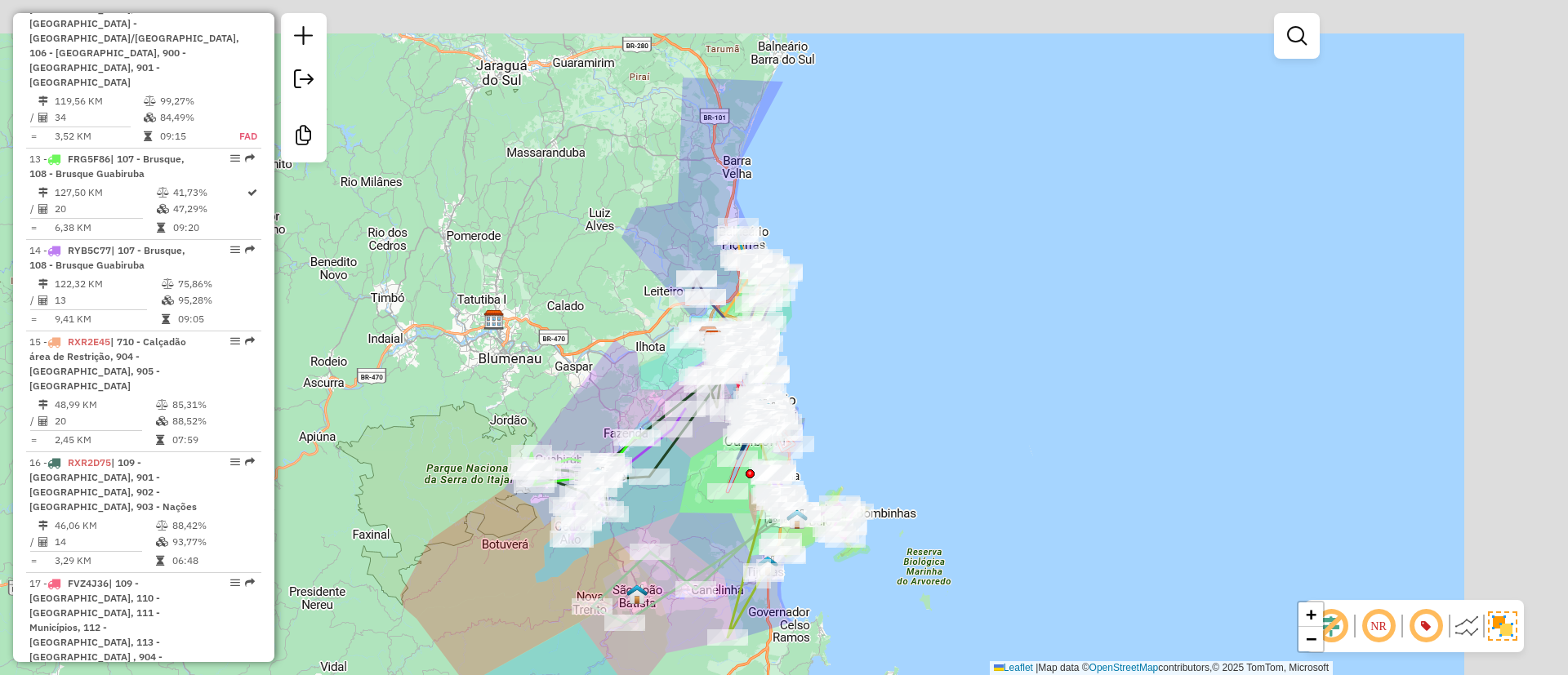
drag, startPoint x: 593, startPoint y: 308, endPoint x: 582, endPoint y: 353, distance: 46.3
click at [532, 349] on div "Janela de atendimento Grade de atendimento Capacidade Transportadoras Veículos …" at bounding box center [784, 337] width 1568 height 675
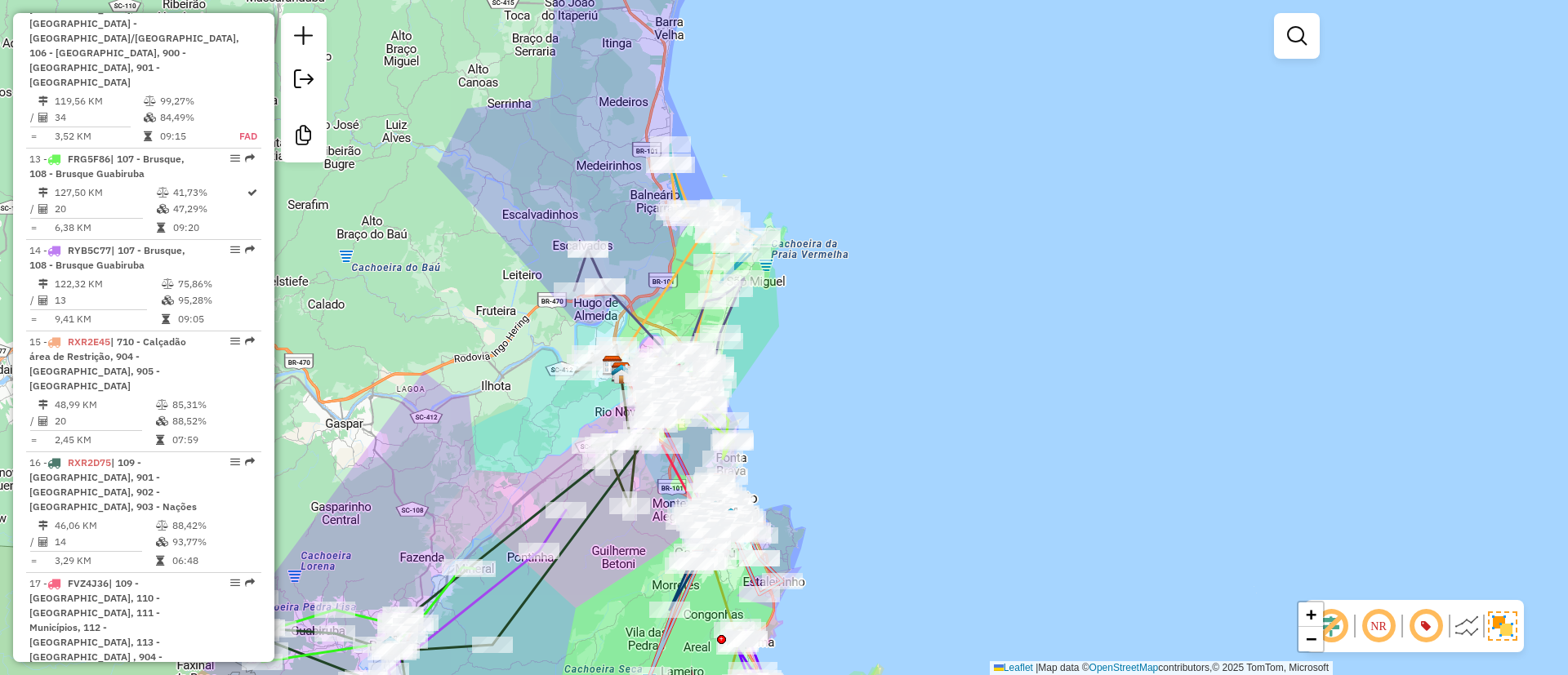
drag, startPoint x: 801, startPoint y: 240, endPoint x: 881, endPoint y: 215, distance: 83.8
click at [881, 215] on div "Janela de atendimento Grade de atendimento Capacidade Transportadoras Veículos …" at bounding box center [784, 337] width 1568 height 675
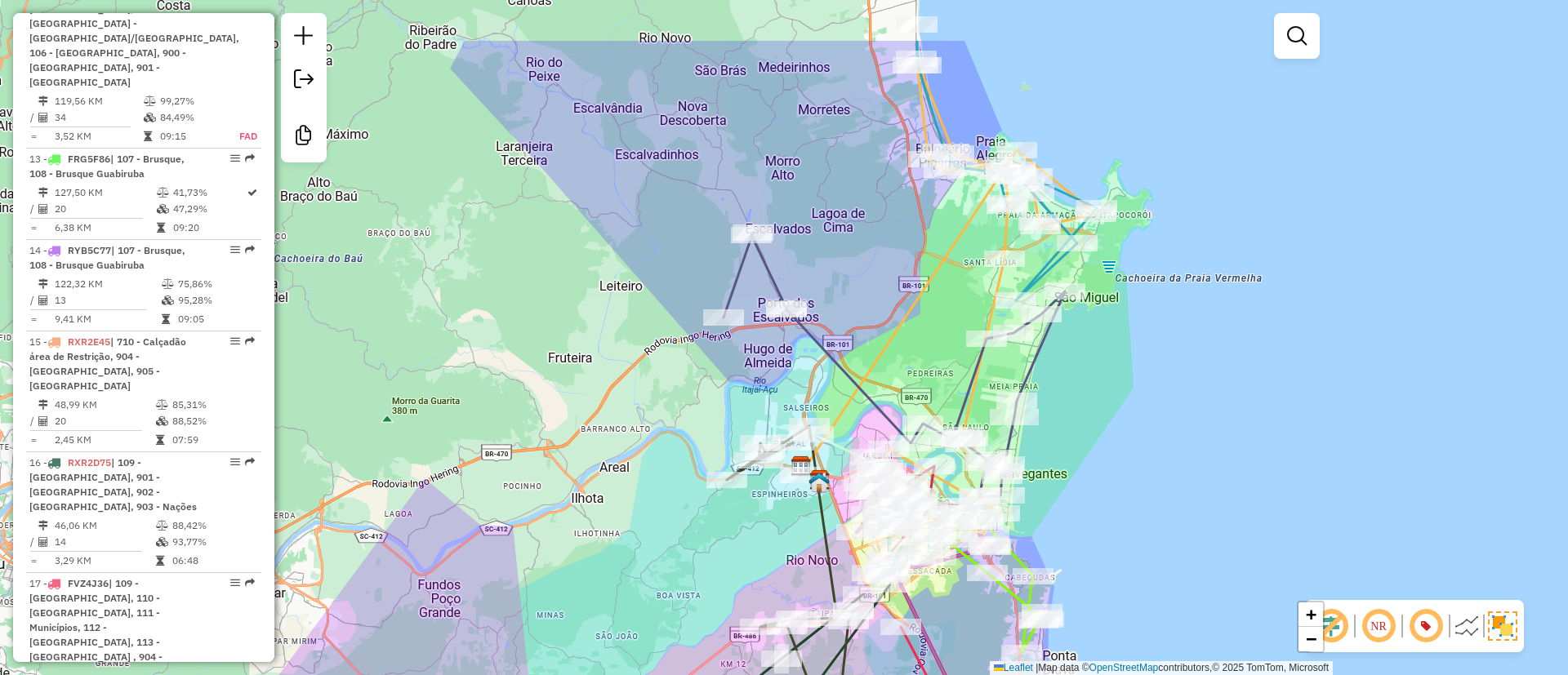
drag, startPoint x: 899, startPoint y: 268, endPoint x: 1141, endPoint y: 376, distance: 265.0
click at [1141, 376] on div "Janela de atendimento Grade de atendimento Capacidade Transportadoras Veículos …" at bounding box center [784, 337] width 1568 height 675
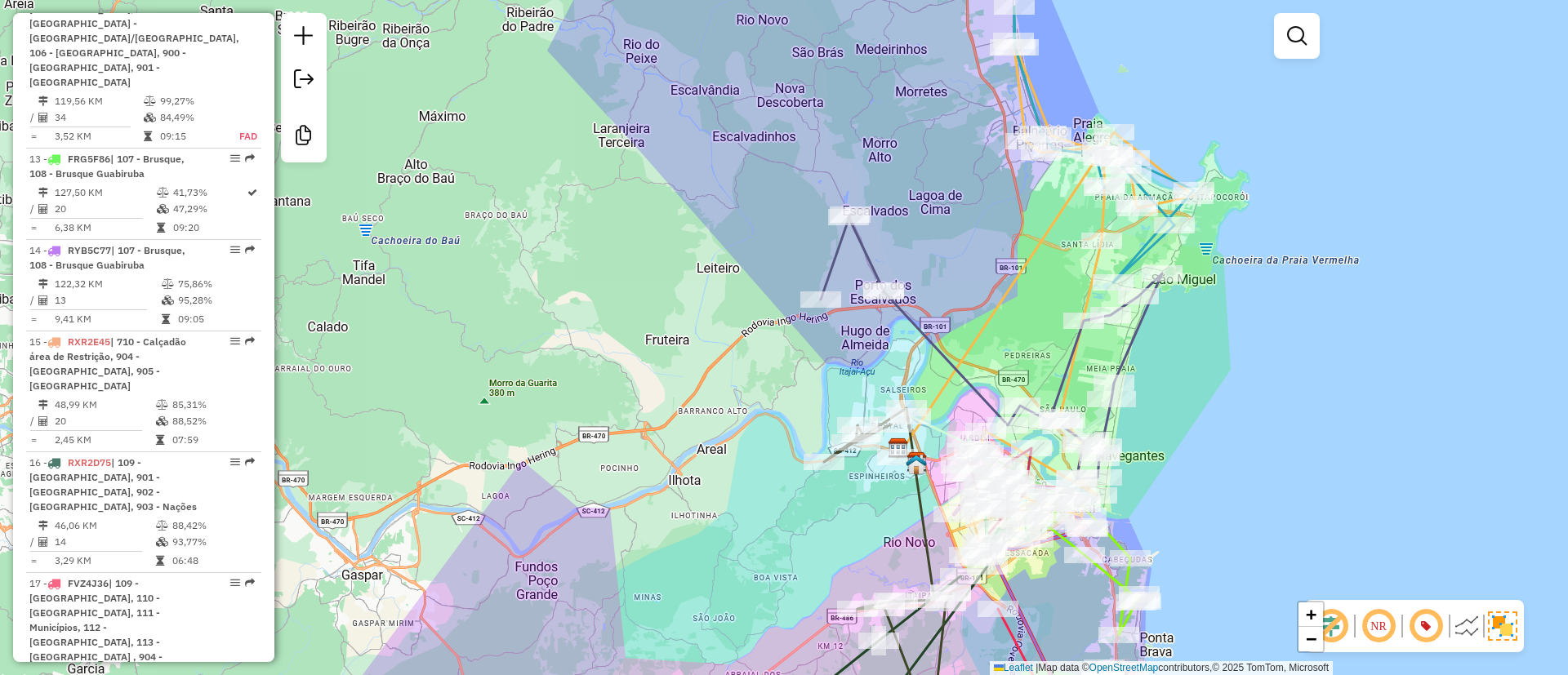
select select "**********"
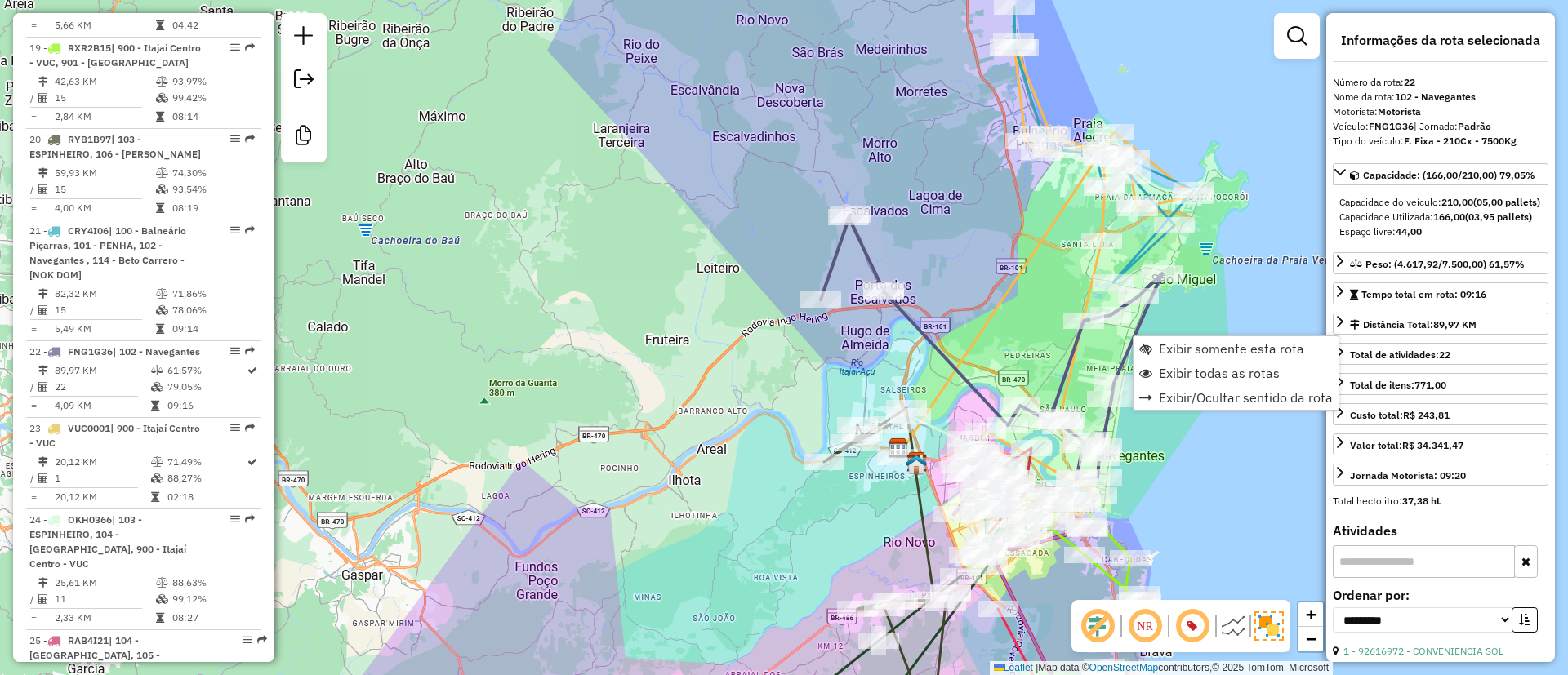
scroll to position [2941, 0]
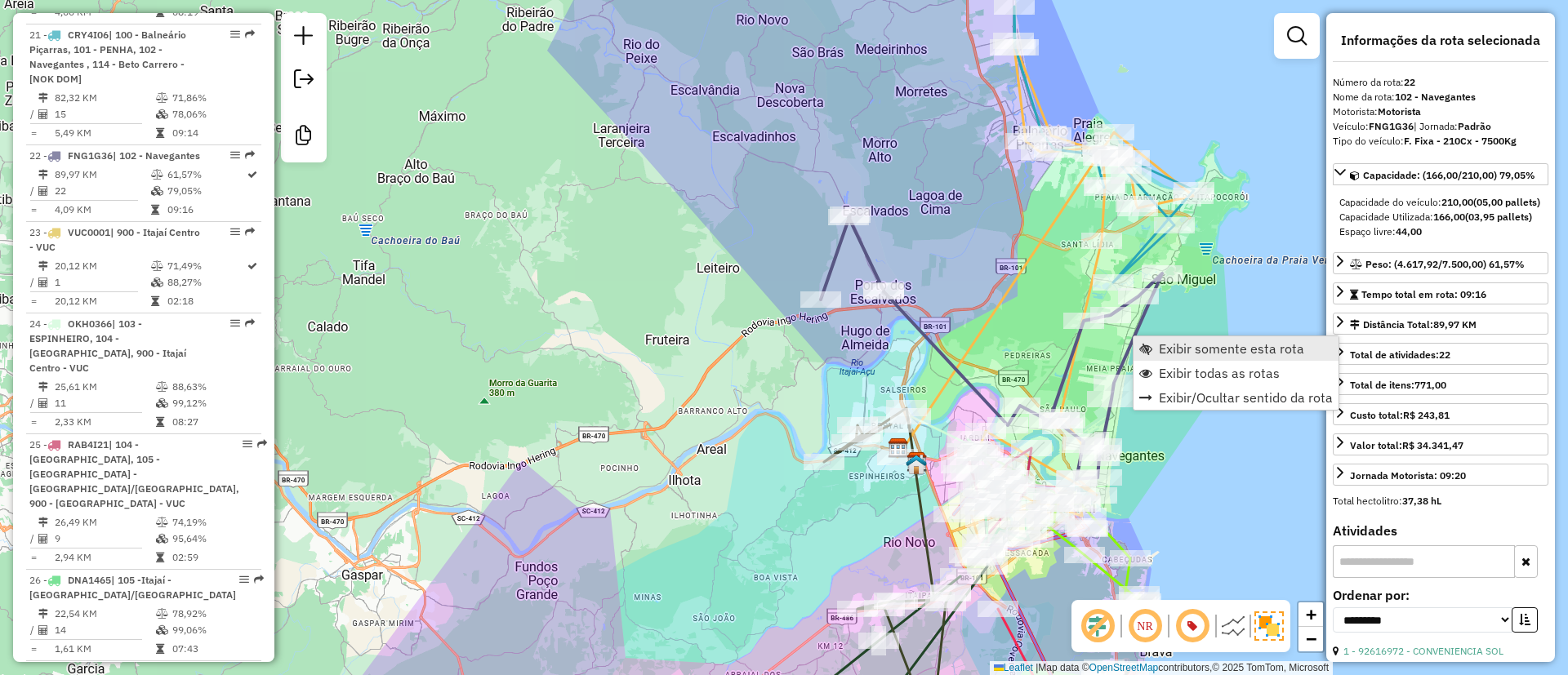
click at [1174, 352] on span "Exibir somente esta rota" at bounding box center [1232, 348] width 146 height 13
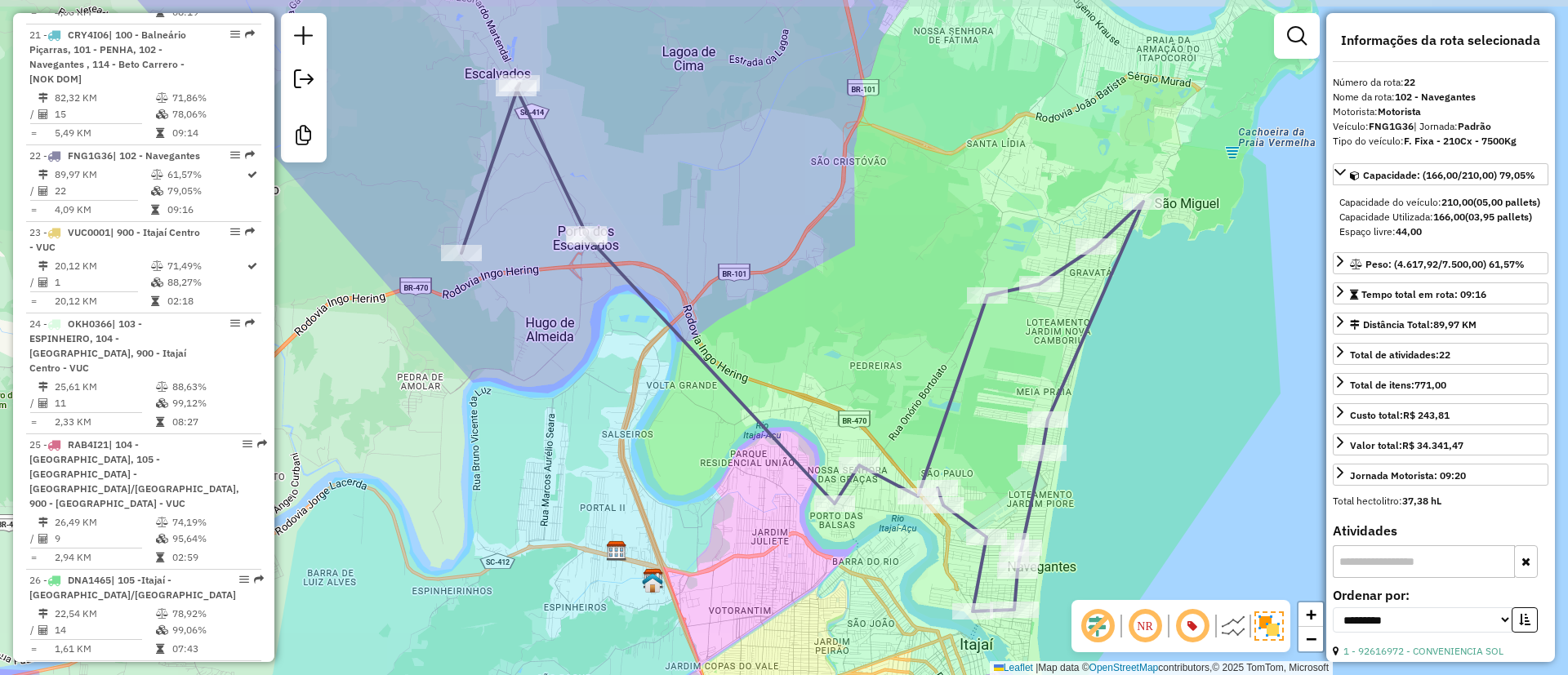
drag, startPoint x: 1143, startPoint y: 322, endPoint x: 1161, endPoint y: 332, distance: 20.6
click at [1161, 332] on div "Janela de atendimento Grade de atendimento Capacidade Transportadoras Veículos …" at bounding box center [784, 337] width 1568 height 675
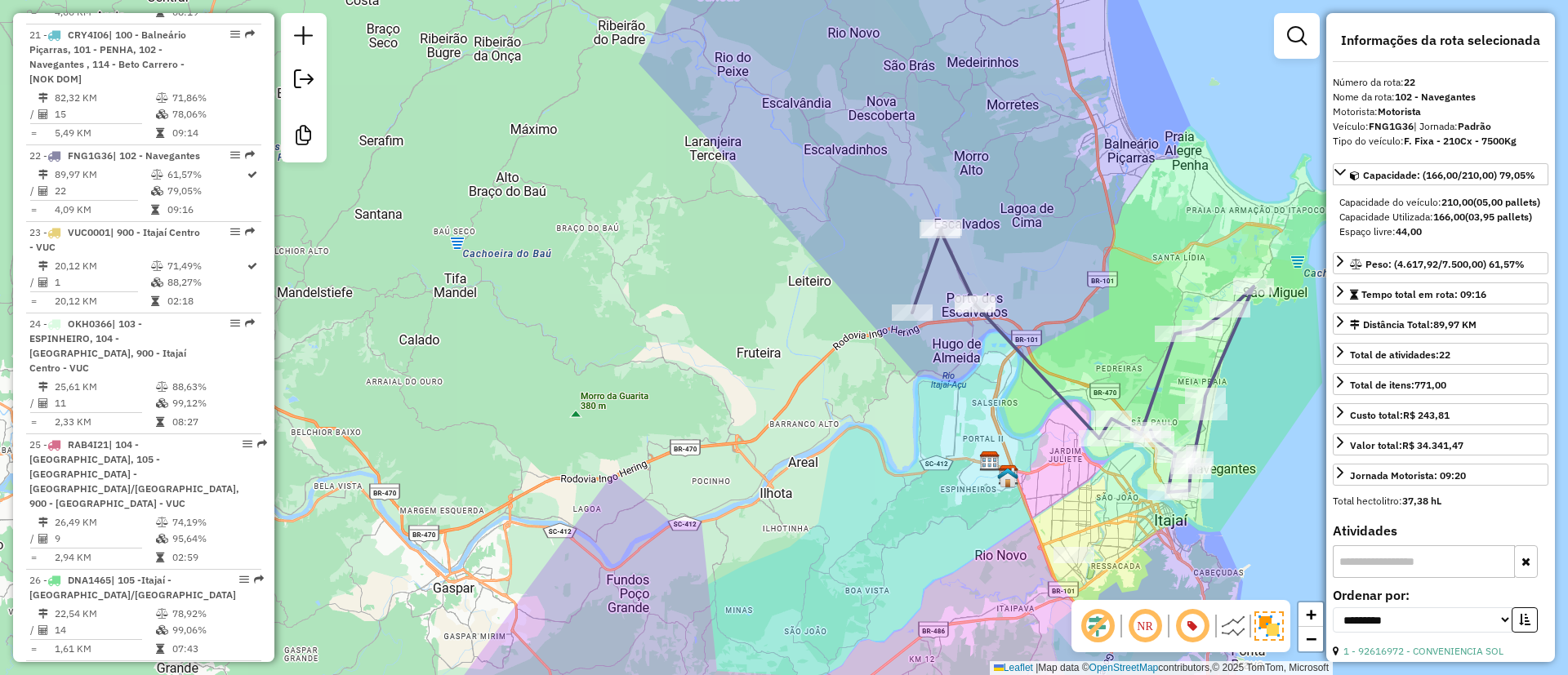
drag, startPoint x: 1166, startPoint y: 335, endPoint x: 1268, endPoint y: 355, distance: 103.9
click at [1268, 355] on div "Janela de atendimento Grade de atendimento Capacidade Transportadoras Veículos …" at bounding box center [784, 337] width 1568 height 675
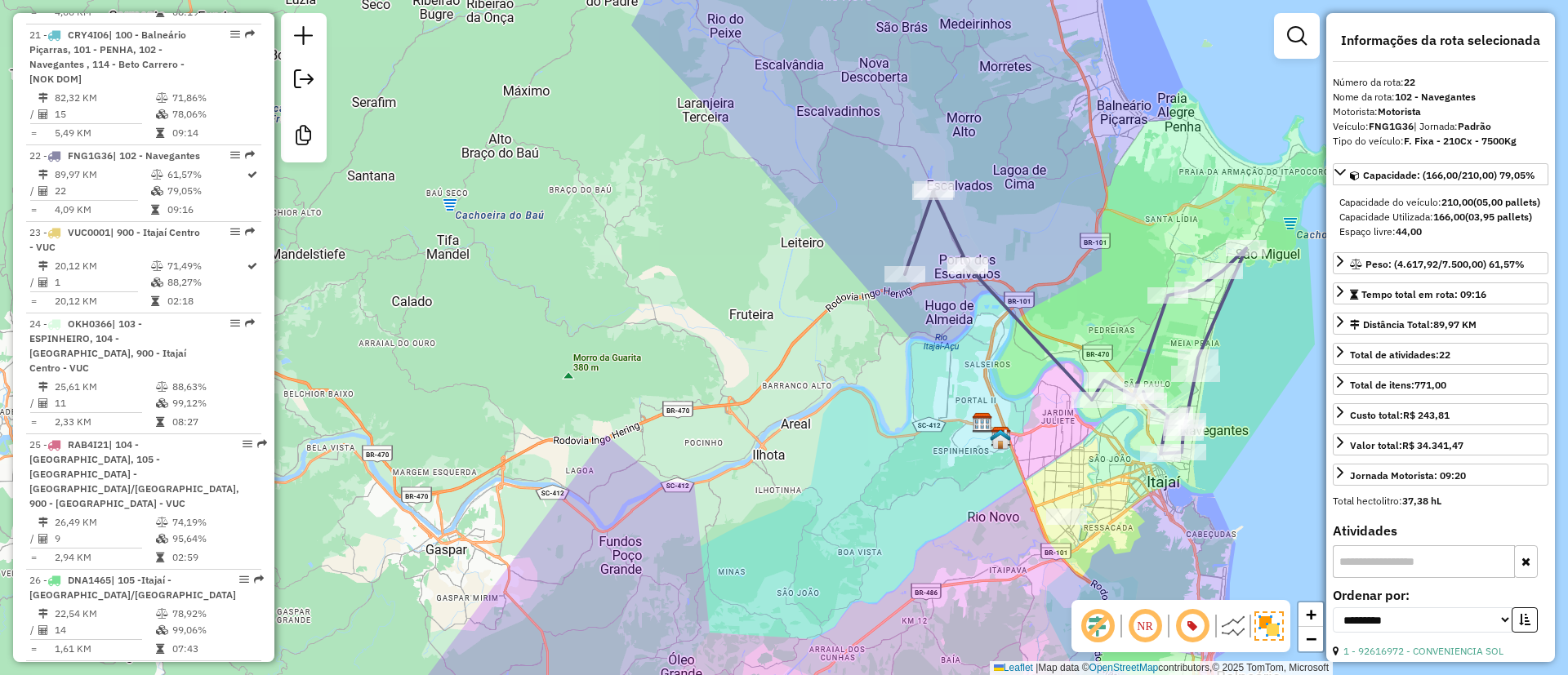
drag, startPoint x: 1110, startPoint y: 289, endPoint x: 1103, endPoint y: 250, distance: 39.6
click at [1103, 250] on div "Janela de atendimento Grade de atendimento Capacidade Transportadoras Veículos …" at bounding box center [784, 337] width 1568 height 675
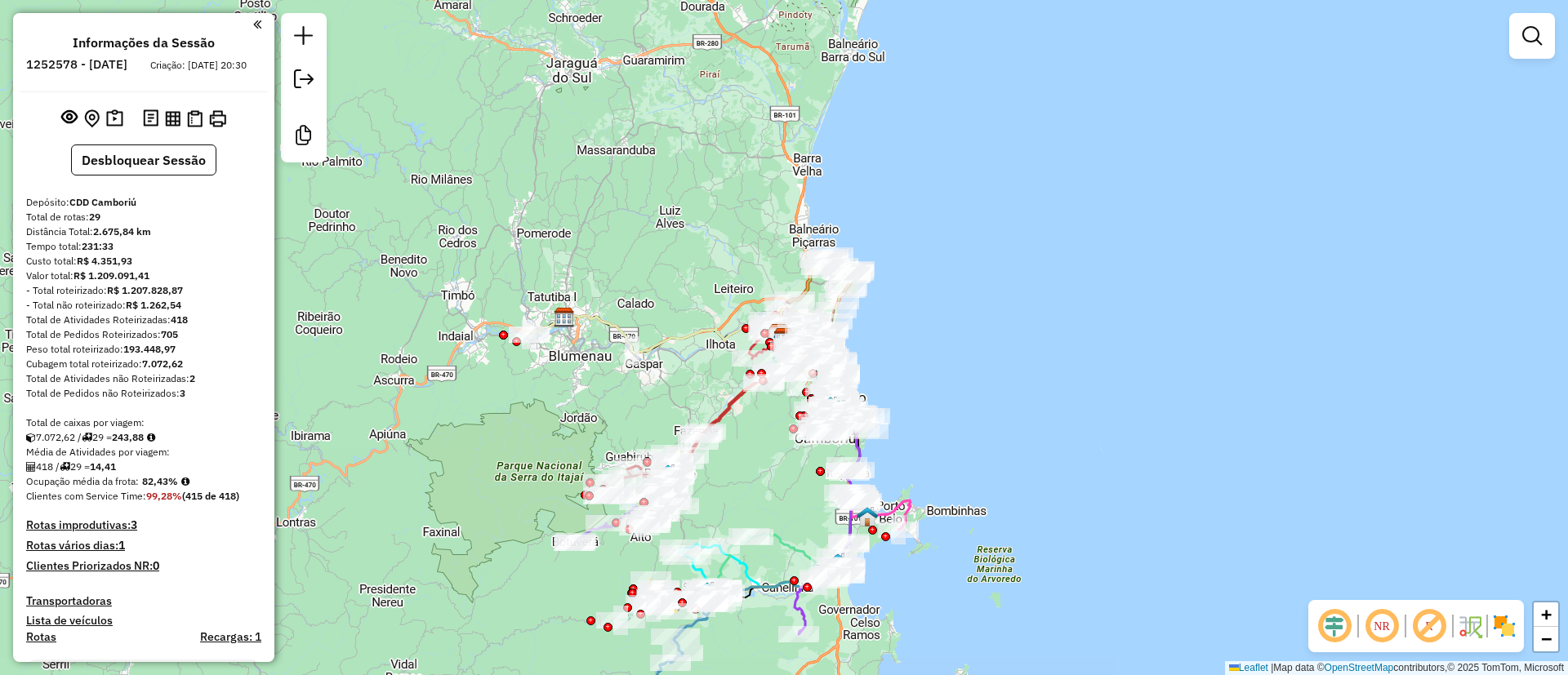
click at [1335, 627] on em at bounding box center [1334, 625] width 39 height 39
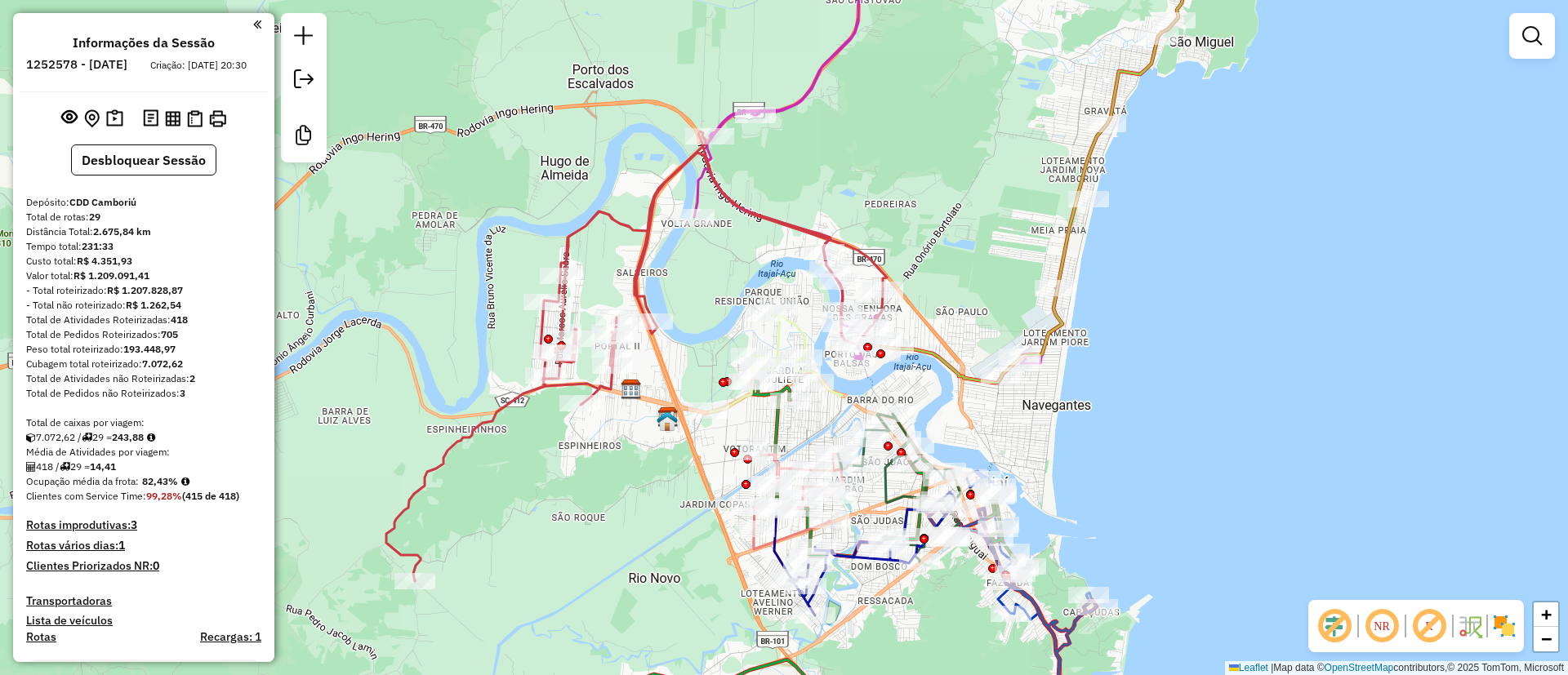
drag, startPoint x: 872, startPoint y: 181, endPoint x: 872, endPoint y: 168, distance: 13.0
click at [872, 168] on div "Janela de atendimento Grade de atendimento Capacidade Transportadoras Veículos …" at bounding box center [784, 337] width 1568 height 675
click at [1114, 90] on icon at bounding box center [1033, 158] width 351 height 451
select select "**********"
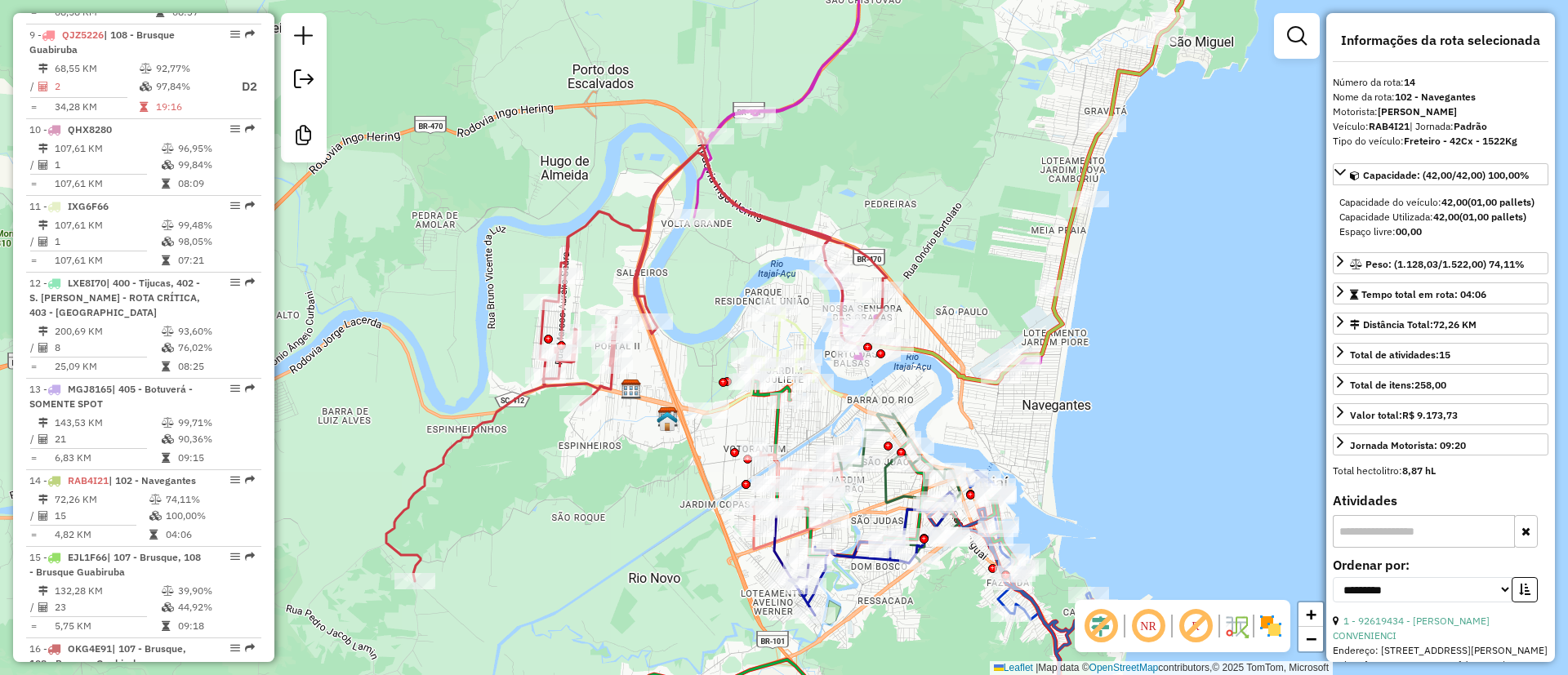
scroll to position [1978, 0]
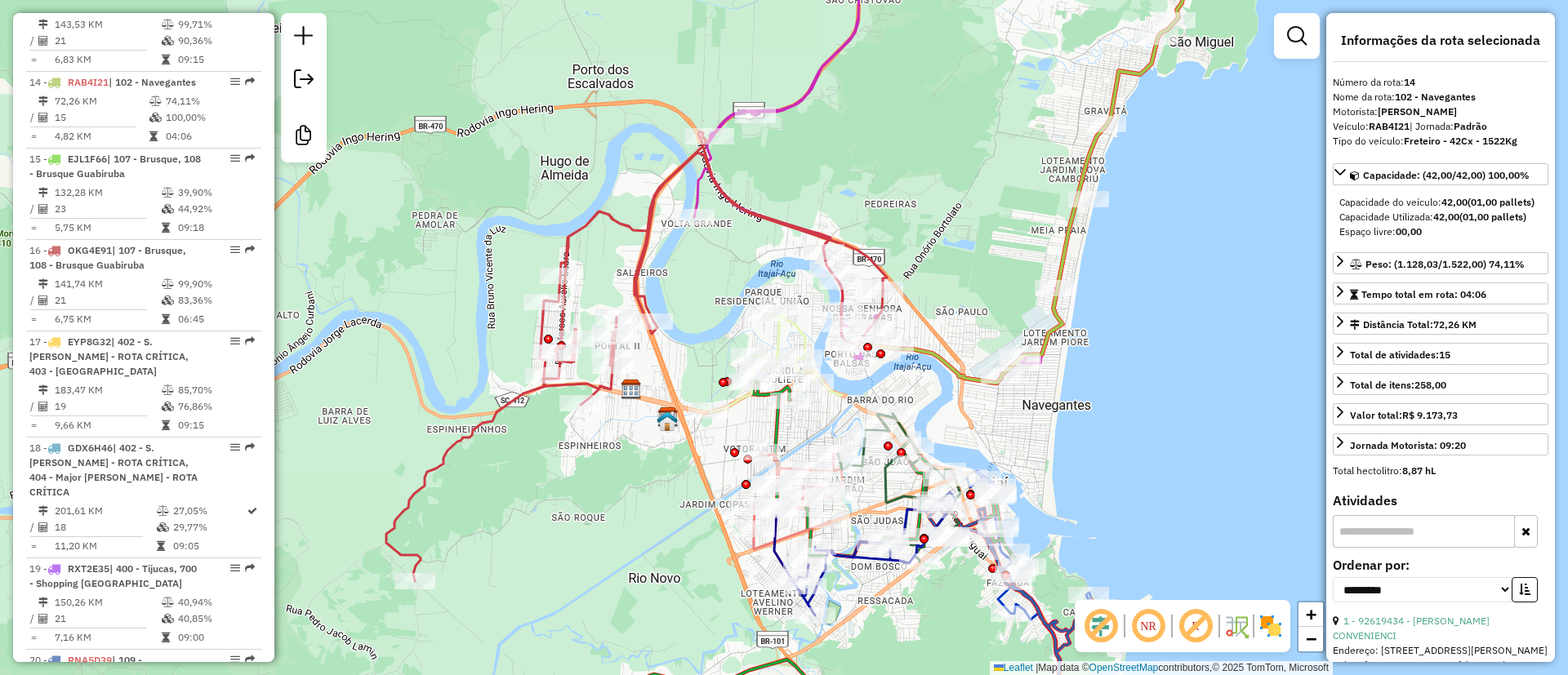
click at [614, 227] on icon at bounding box center [636, 356] width 501 height 450
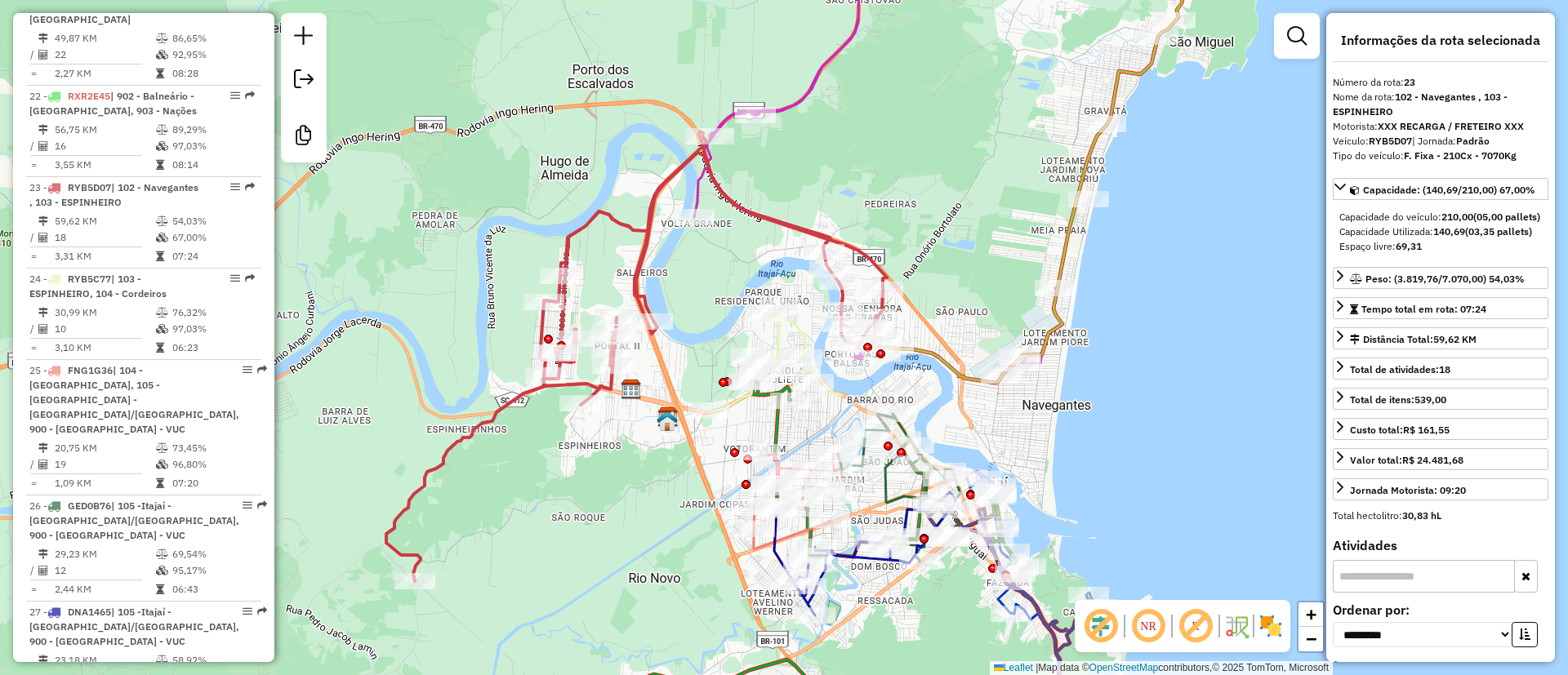
scroll to position [2904, 0]
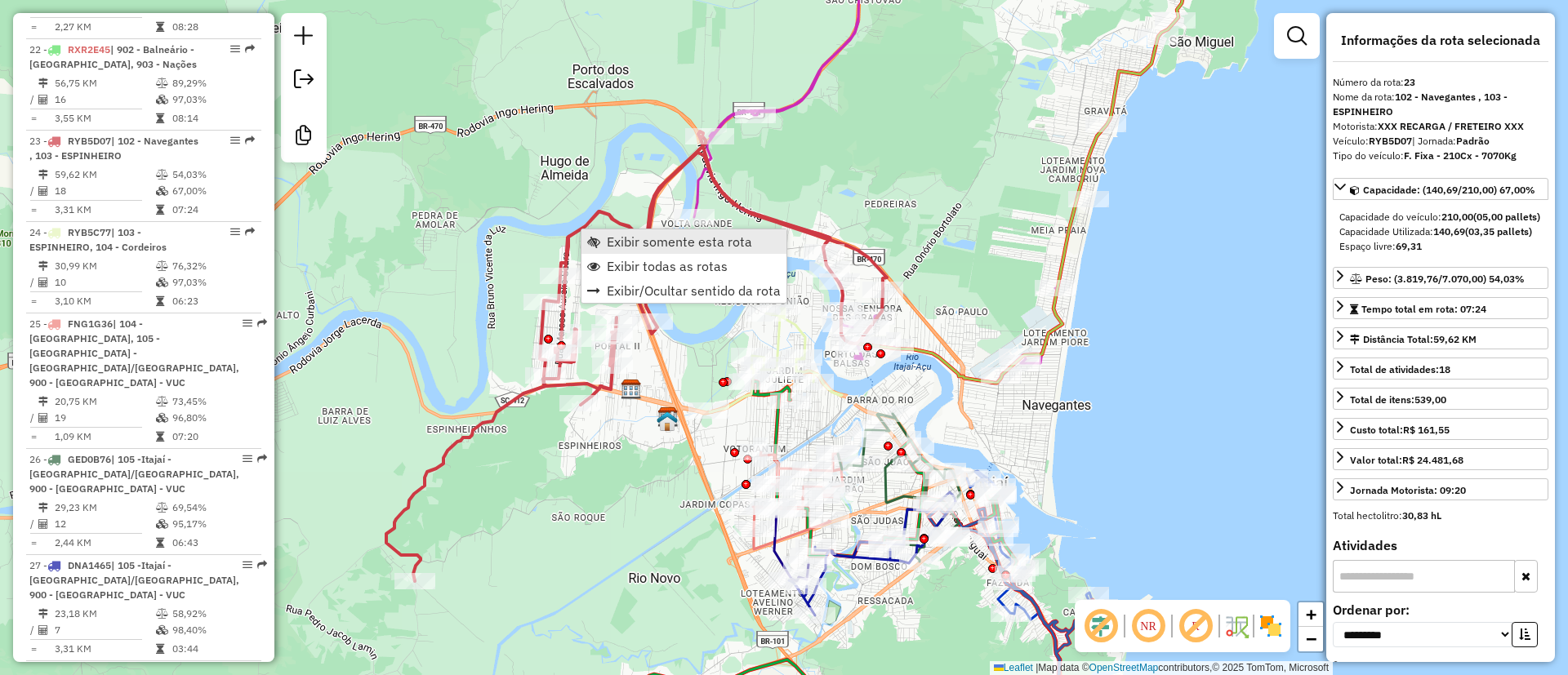
click at [590, 235] on span "Exibir somente esta rota" at bounding box center [593, 241] width 13 height 13
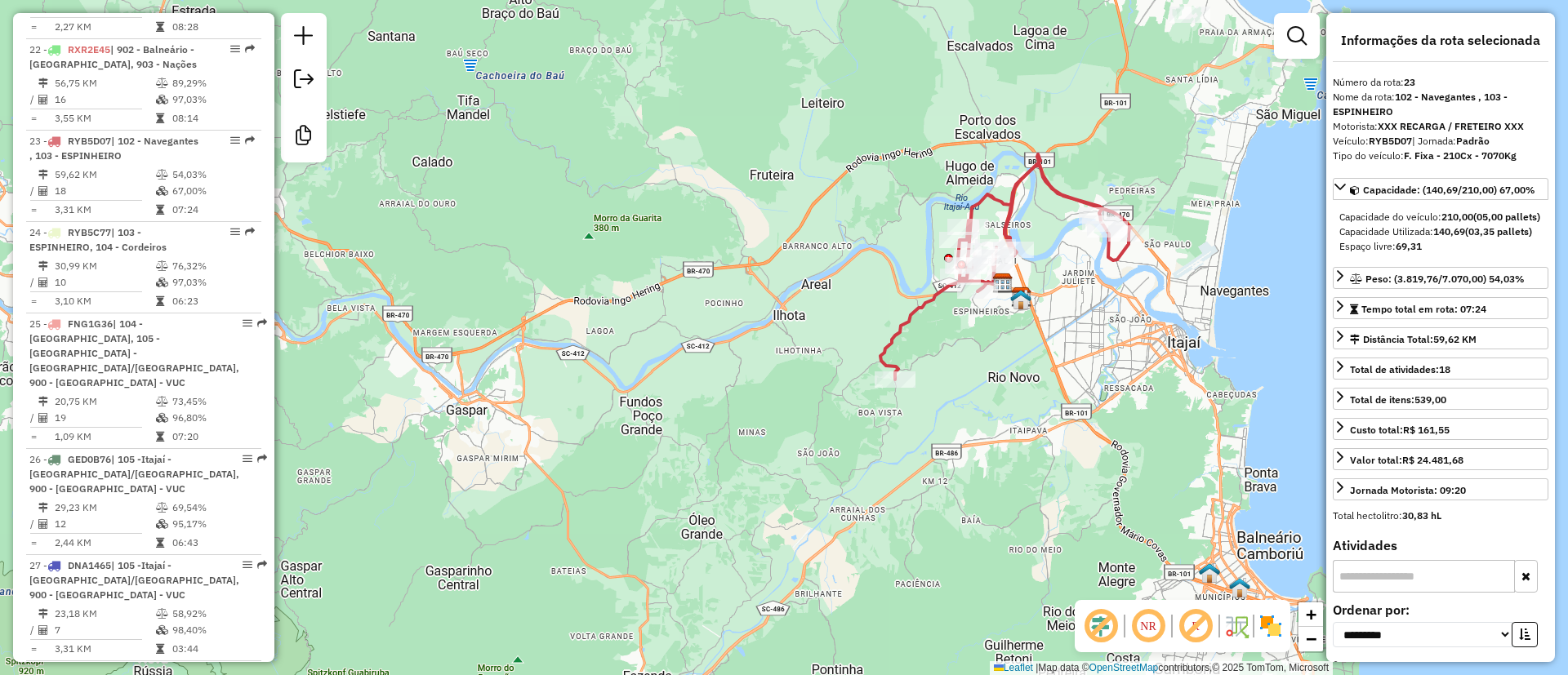
click at [1196, 623] on em at bounding box center [1195, 625] width 39 height 39
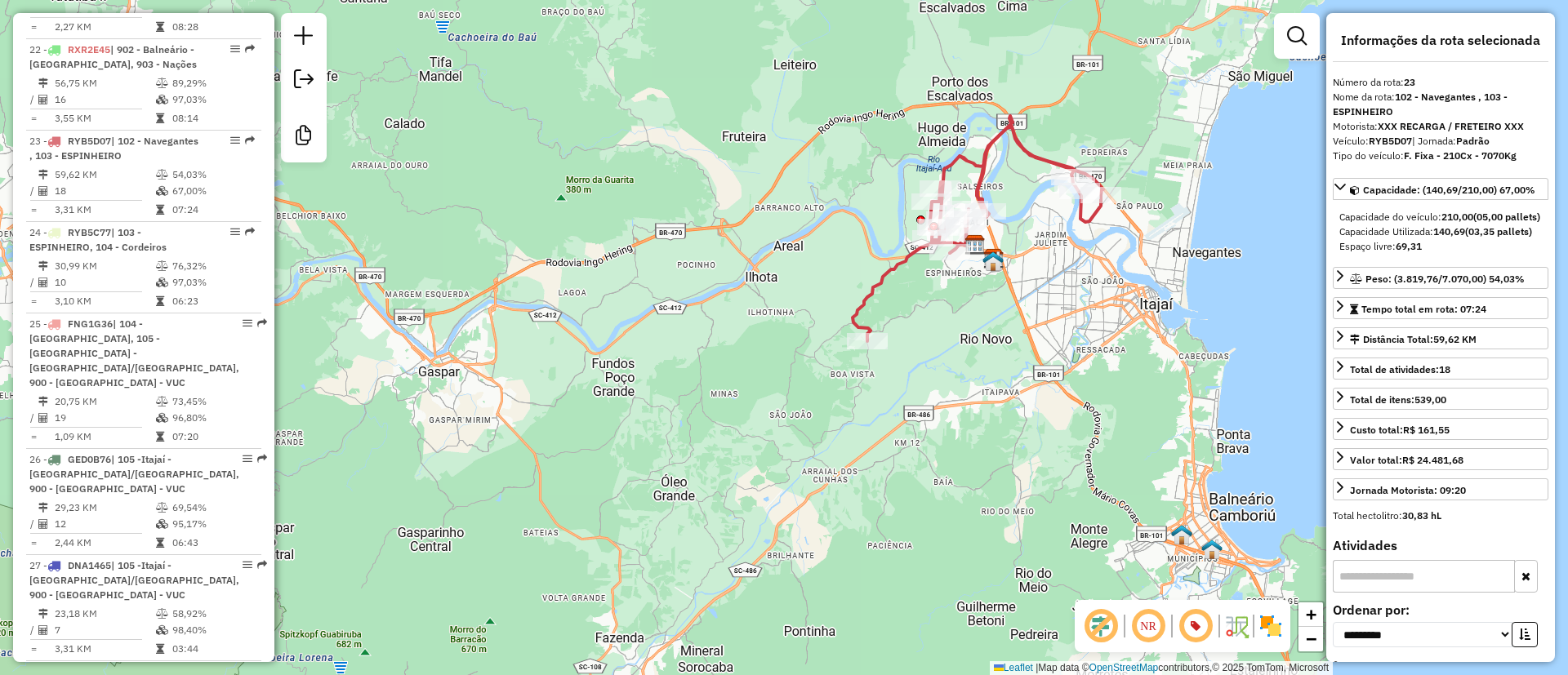
click at [1047, 395] on div "Janela de atendimento Grade de atendimento Capacidade Transportadoras Veículos …" at bounding box center [784, 337] width 1568 height 675
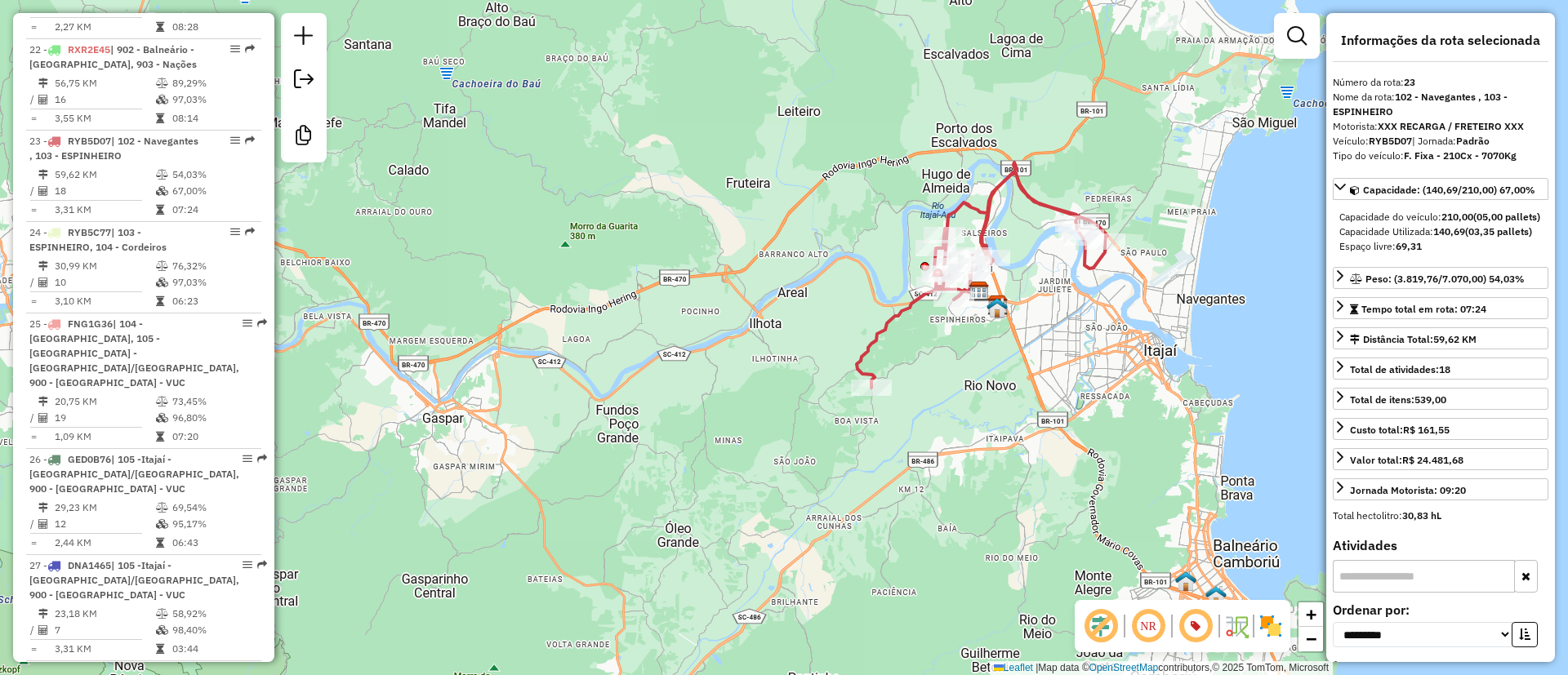
drag, startPoint x: 1075, startPoint y: 361, endPoint x: 1079, endPoint y: 388, distance: 27.3
click at [1079, 388] on div "Janela de atendimento Grade de atendimento Capacidade Transportadoras Veículos …" at bounding box center [784, 337] width 1568 height 675
click at [1272, 631] on img at bounding box center [1271, 626] width 26 height 26
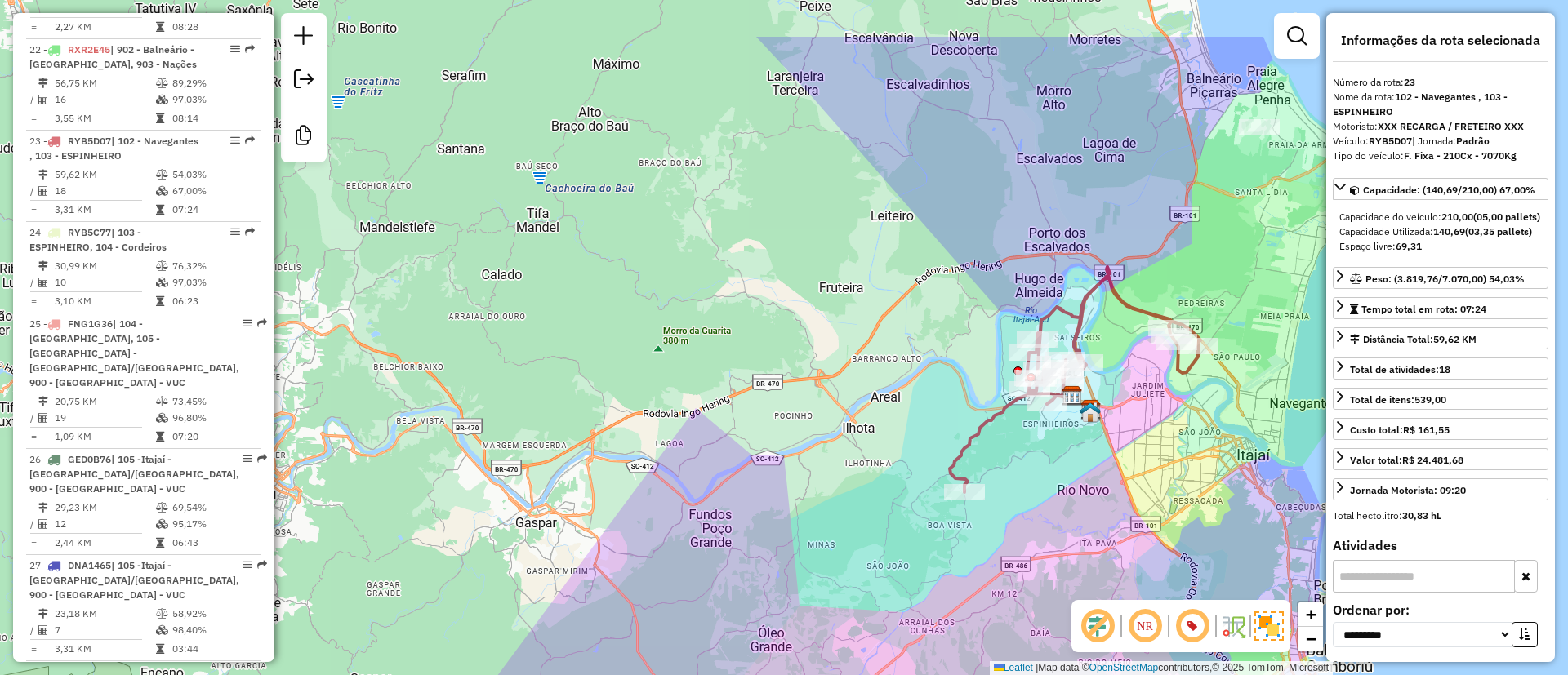
drag, startPoint x: 1106, startPoint y: 372, endPoint x: 1200, endPoint y: 477, distance: 140.9
click at [1200, 477] on div "Janela de atendimento Grade de atendimento Capacidade Transportadoras Veículos …" at bounding box center [784, 337] width 1568 height 675
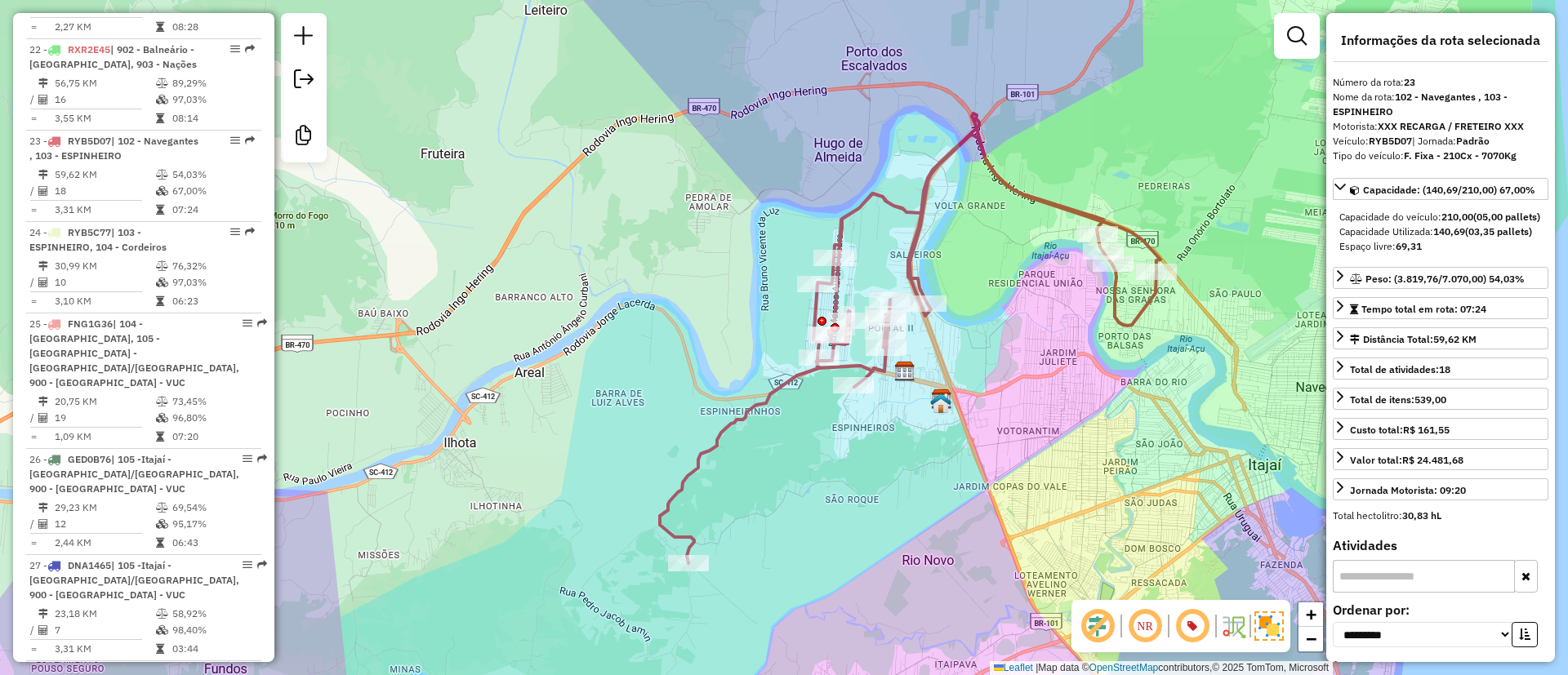
drag, startPoint x: 1166, startPoint y: 415, endPoint x: 1087, endPoint y: 420, distance: 79.2
click at [1089, 417] on div "Janela de atendimento Grade de atendimento Capacidade Transportadoras Veículos …" at bounding box center [784, 337] width 1568 height 675
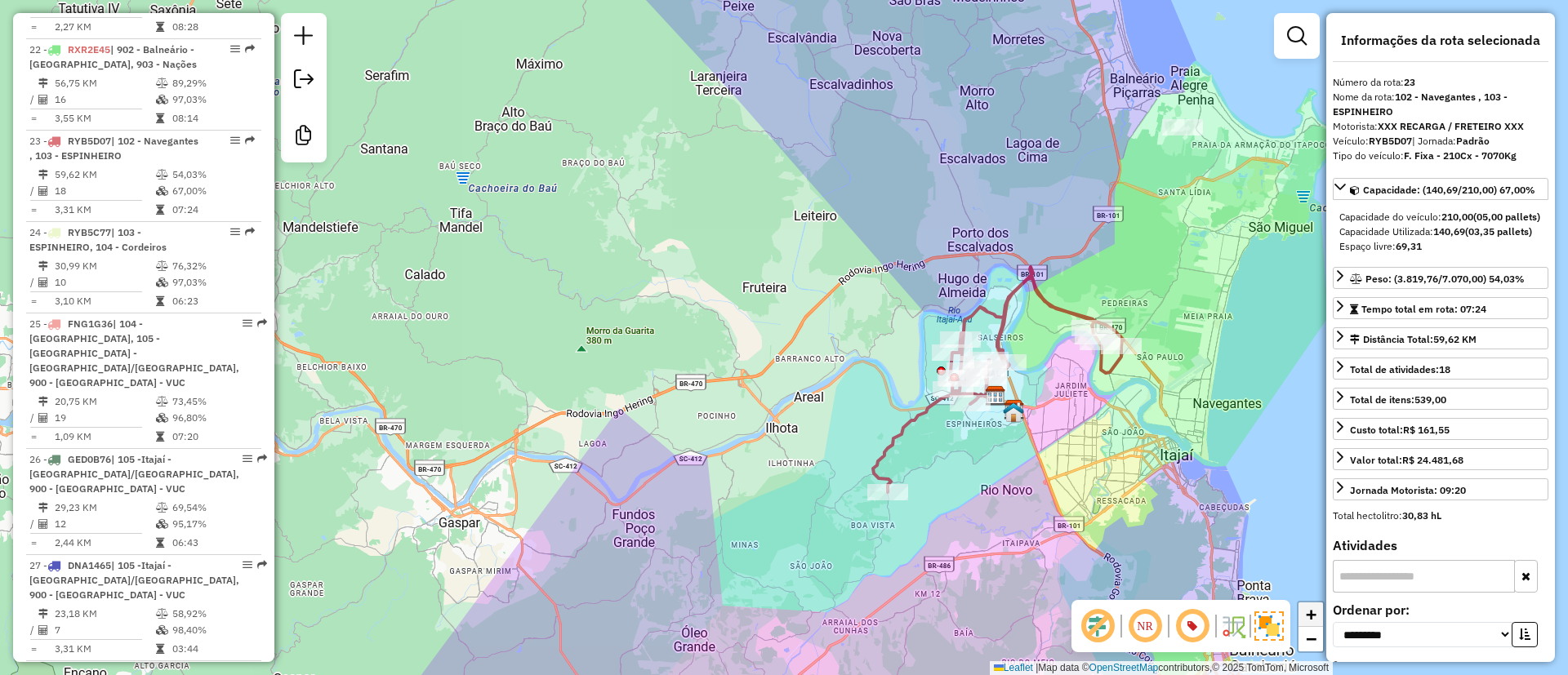
click at [1315, 619] on span "+" at bounding box center [1311, 614] width 11 height 20
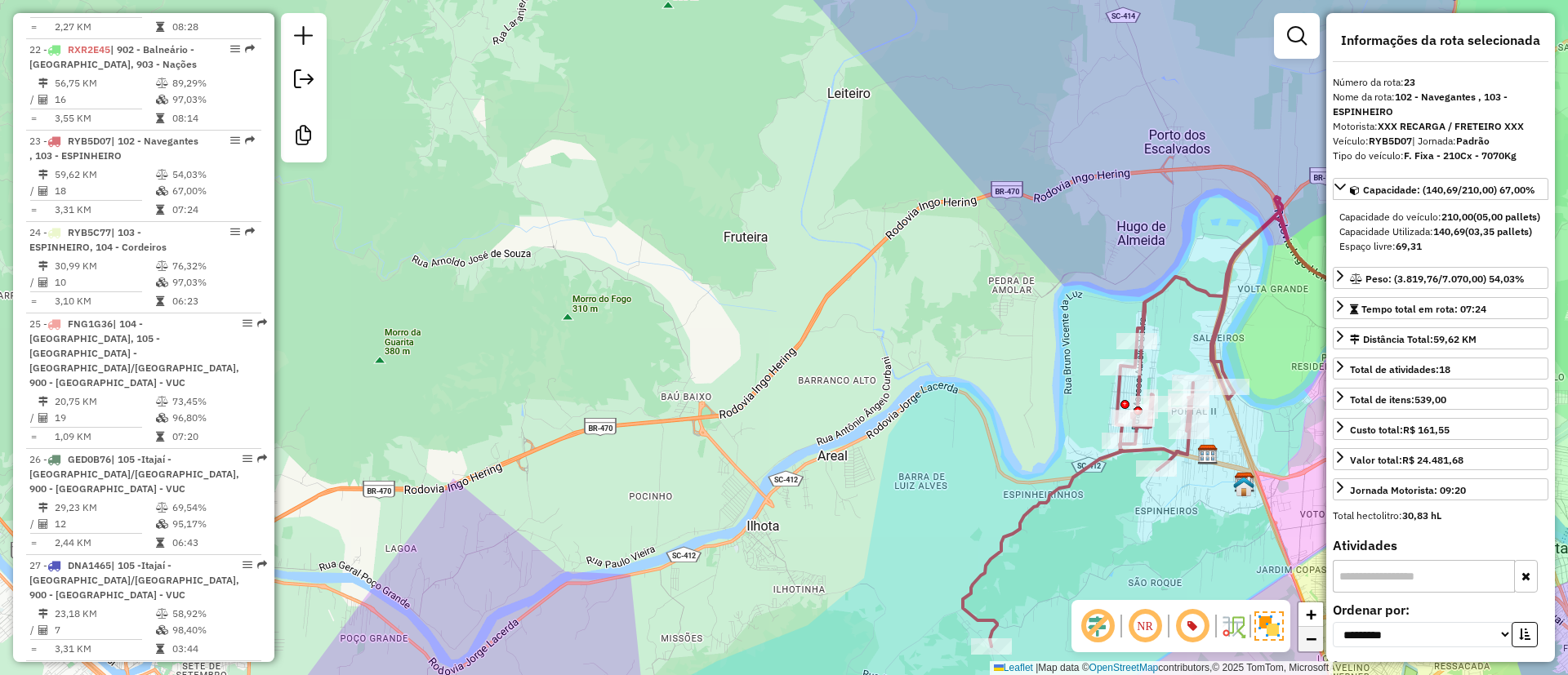
click at [1306, 637] on span "−" at bounding box center [1311, 638] width 11 height 20
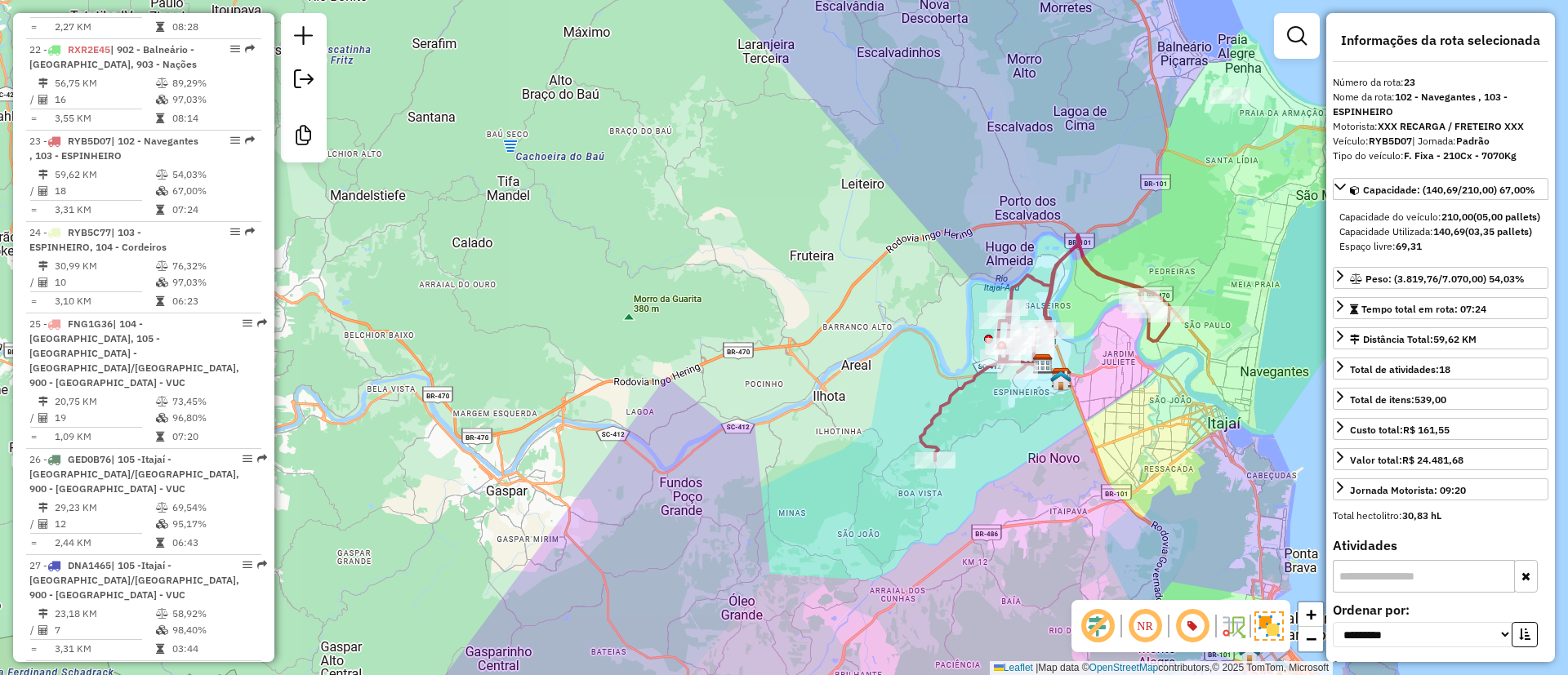
drag, startPoint x: 1176, startPoint y: 420, endPoint x: 1218, endPoint y: 409, distance: 43.4
click at [1218, 409] on div "Janela de atendimento Grade de atendimento Capacidade Transportadoras Veículos …" at bounding box center [784, 337] width 1568 height 675
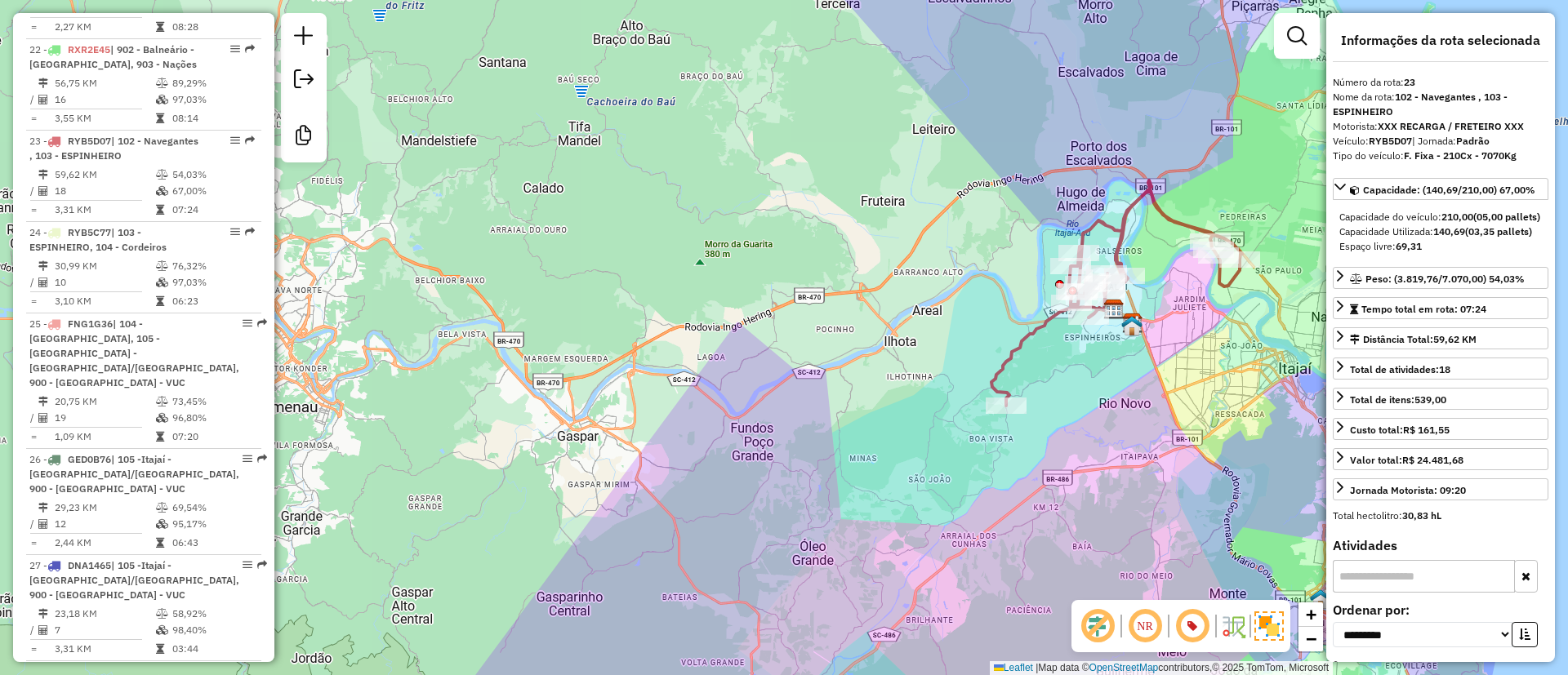
drag, startPoint x: 686, startPoint y: 353, endPoint x: 757, endPoint y: 298, distance: 89.8
click at [757, 298] on div "Janela de atendimento Grade de atendimento Capacidade Transportadoras Veículos …" at bounding box center [784, 337] width 1568 height 675
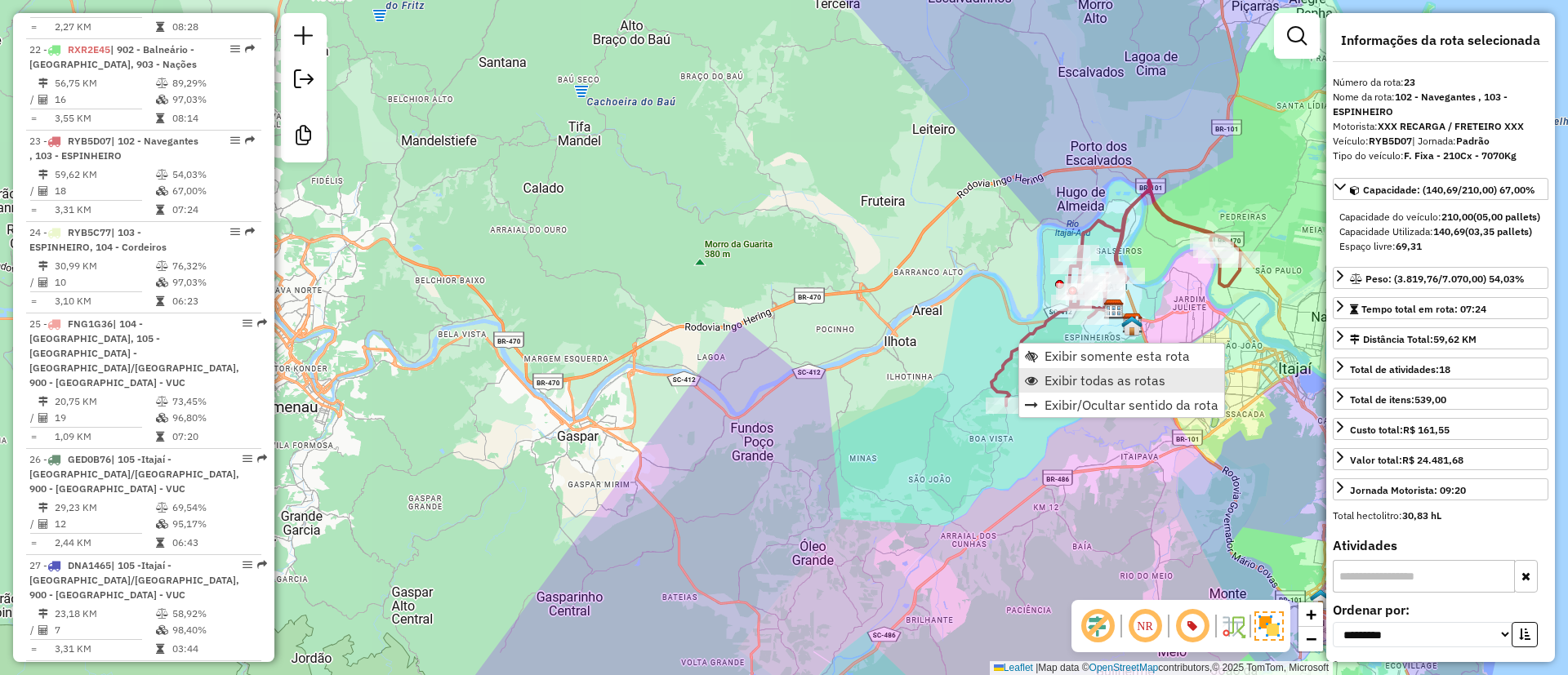
click at [1082, 376] on span "Exibir todas as rotas" at bounding box center [1104, 380] width 121 height 13
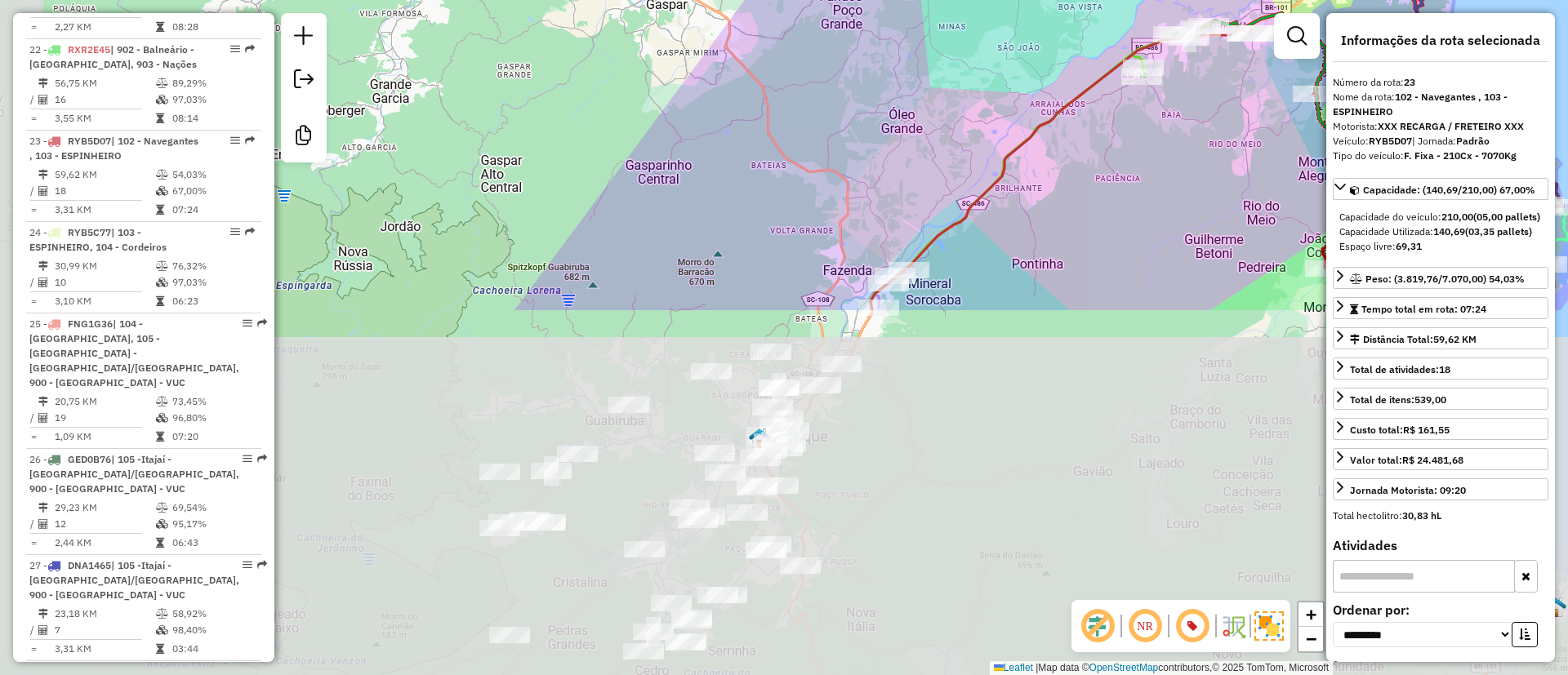
drag, startPoint x: 595, startPoint y: 511, endPoint x: 682, endPoint y: 84, distance: 435.8
click at [682, 84] on div "Janela de atendimento Grade de atendimento Capacidade Transportadoras Veículos …" at bounding box center [784, 337] width 1568 height 675
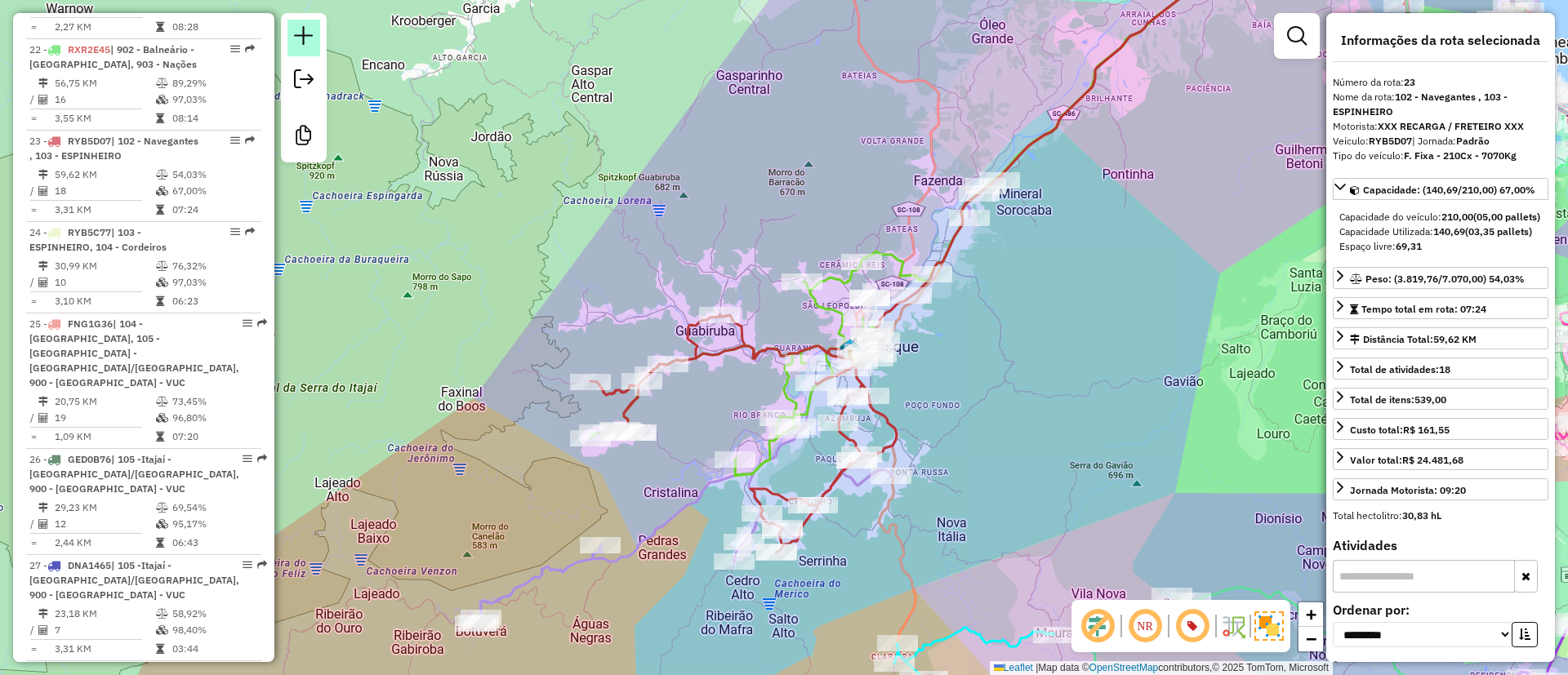
click at [304, 27] on em at bounding box center [304, 36] width 20 height 20
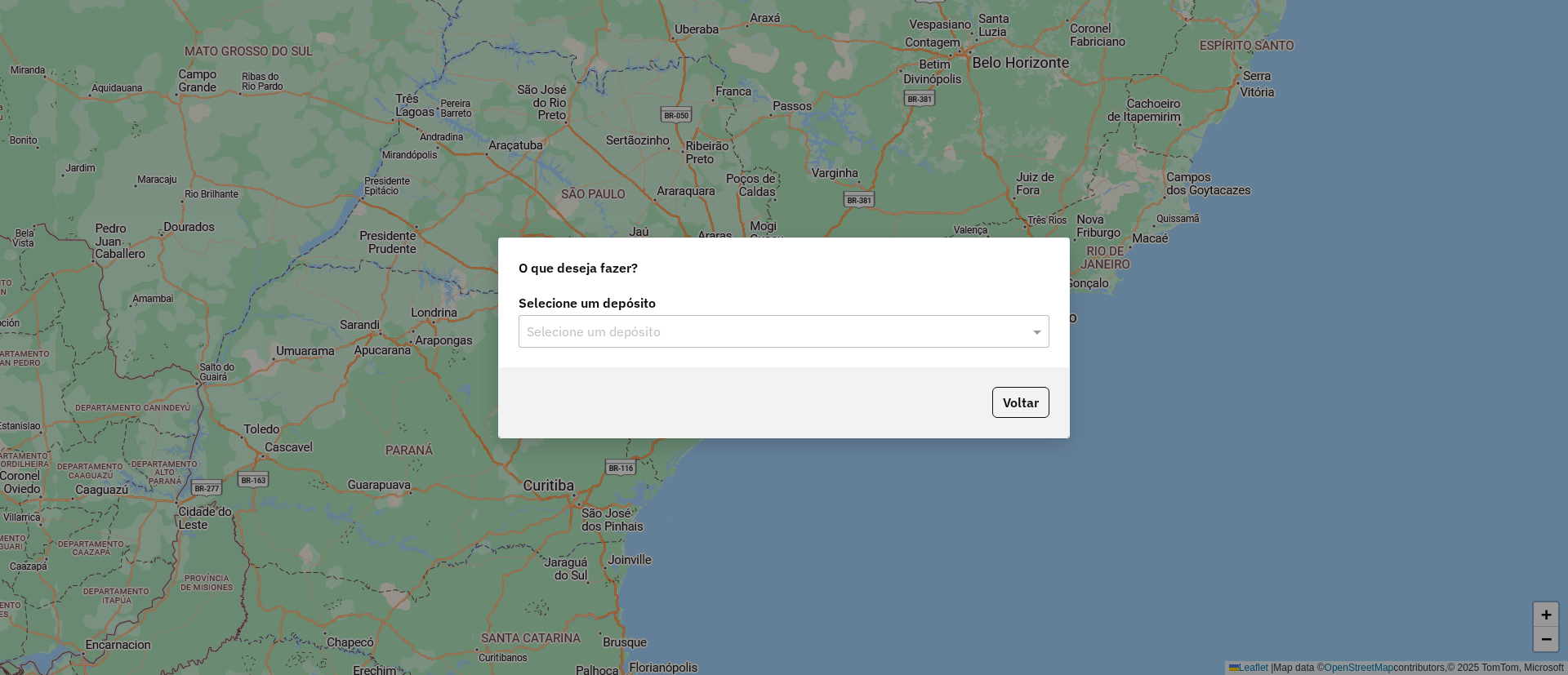
click at [717, 336] on input "text" at bounding box center [767, 332] width 482 height 20
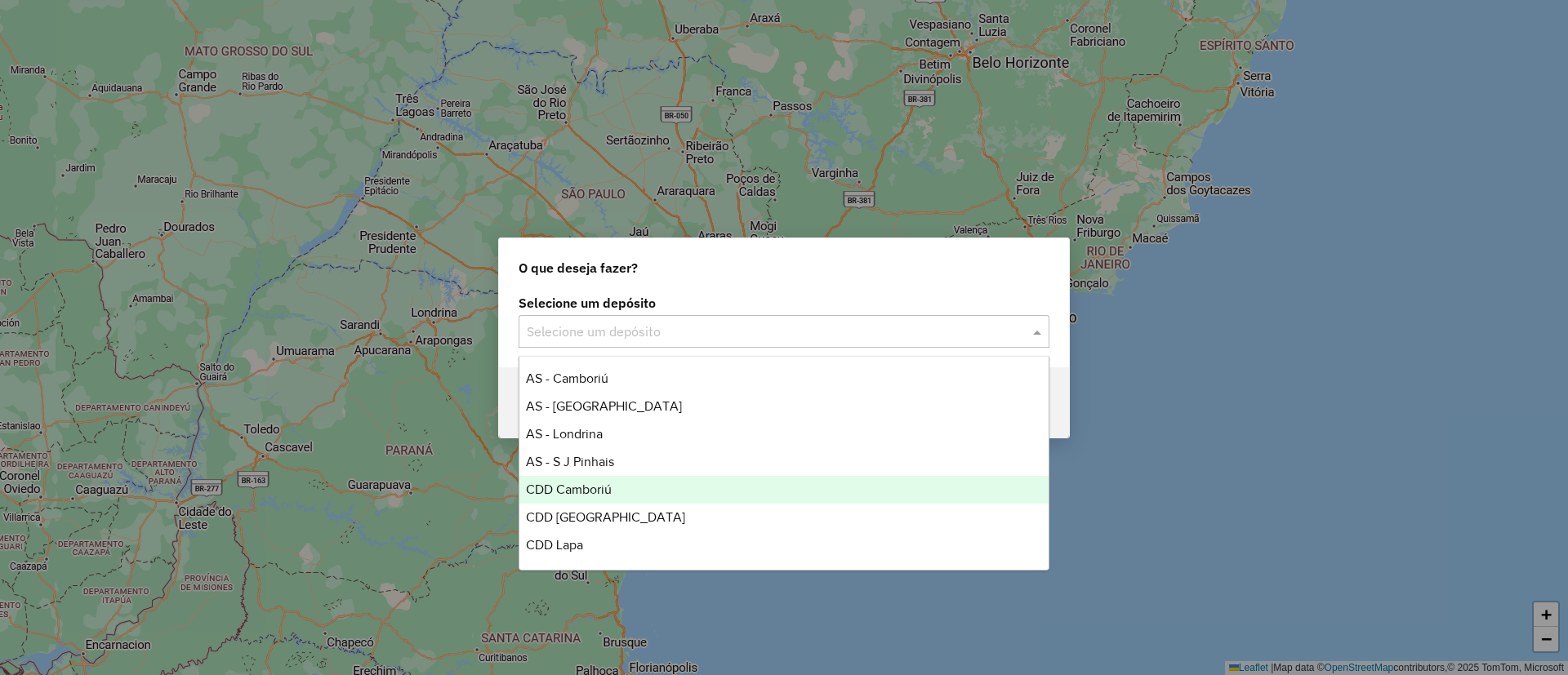
click at [613, 489] on div "CDD Camboriú" at bounding box center [784, 490] width 529 height 28
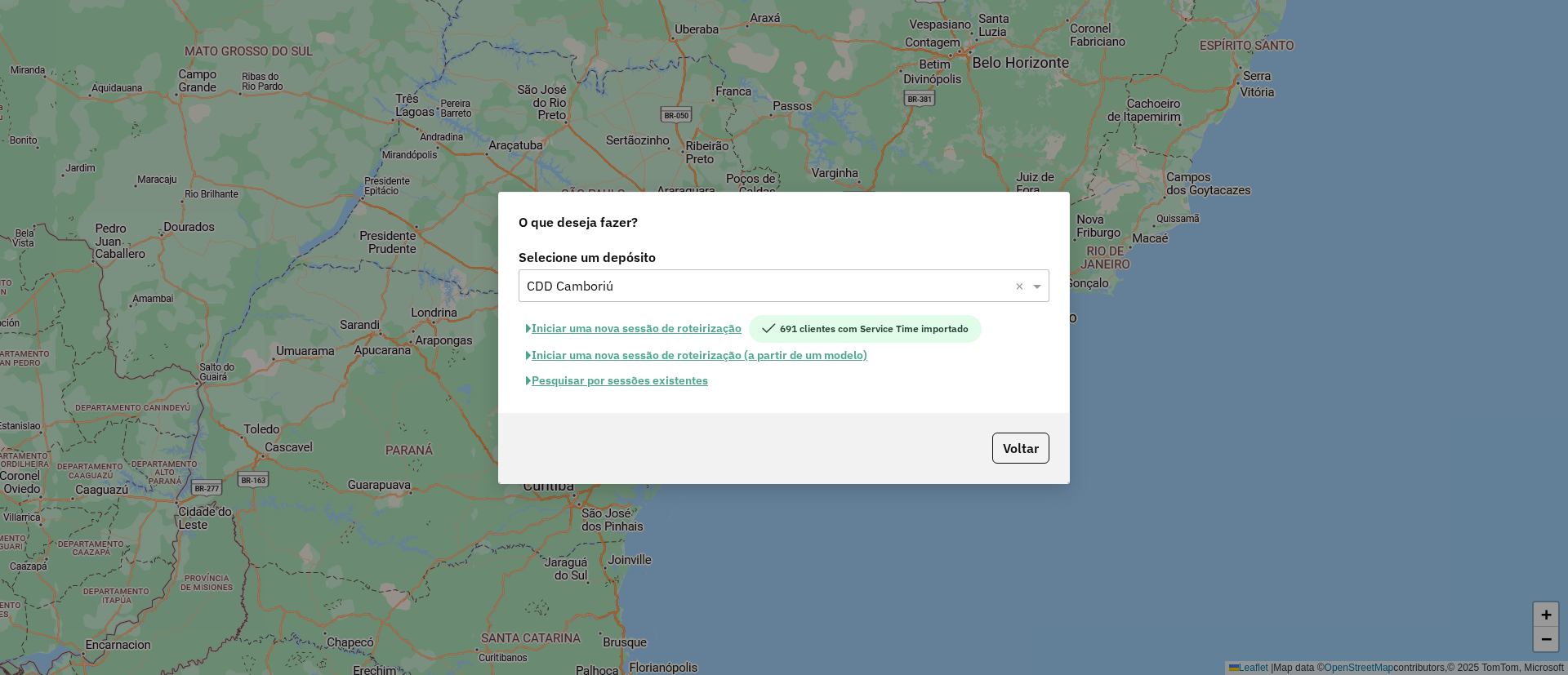
click at [632, 385] on button "Pesquisar por sessões existentes" at bounding box center [616, 380] width 196 height 25
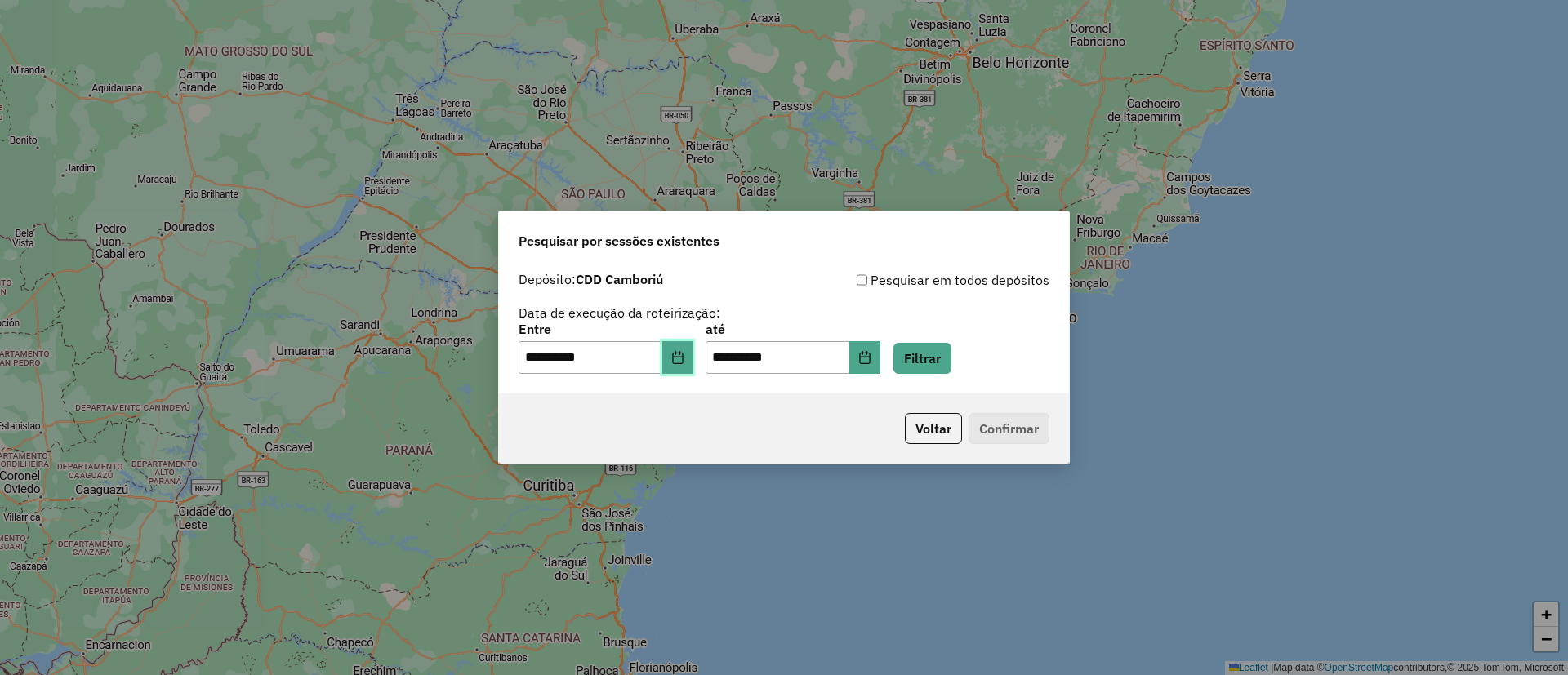
click at [684, 358] on icon "Choose Date" at bounding box center [677, 357] width 13 height 13
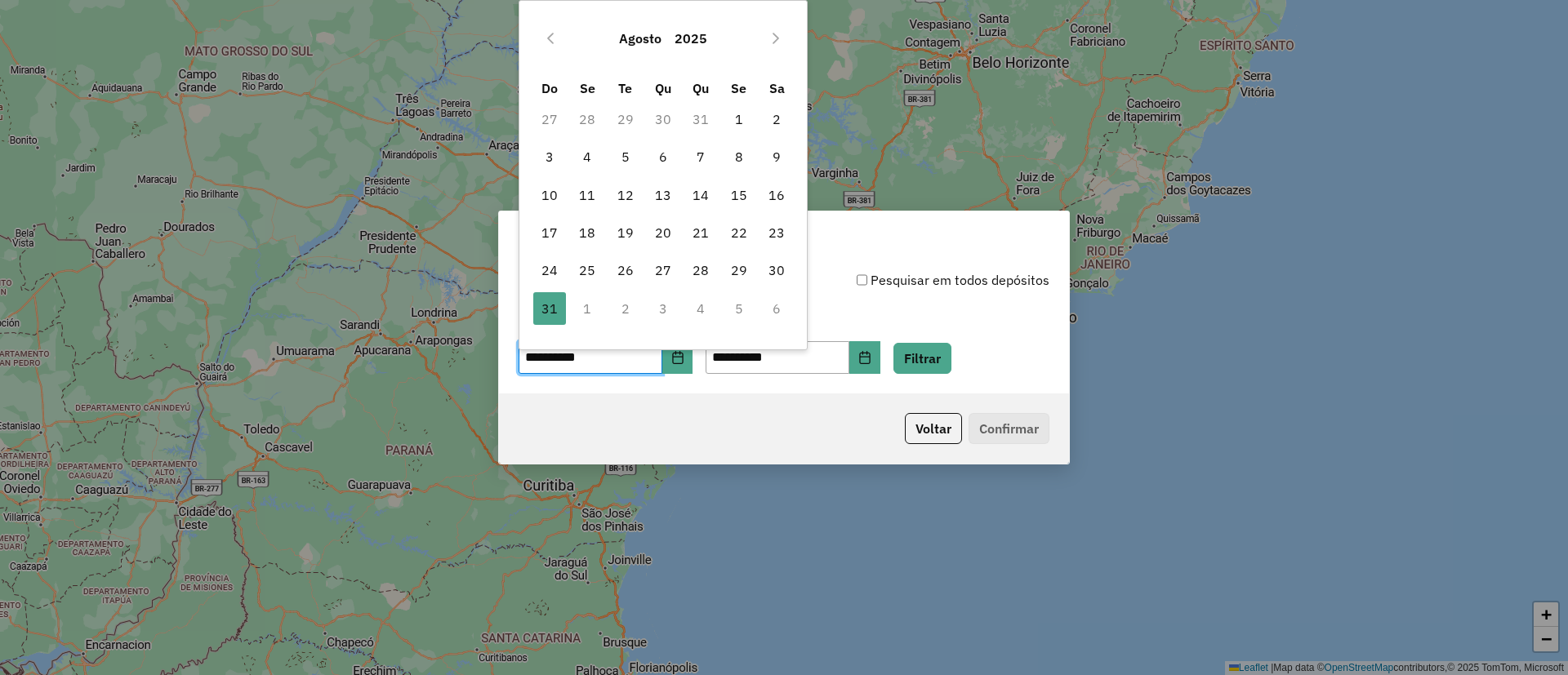
click at [775, 26] on button "Next Month" at bounding box center [776, 38] width 26 height 26
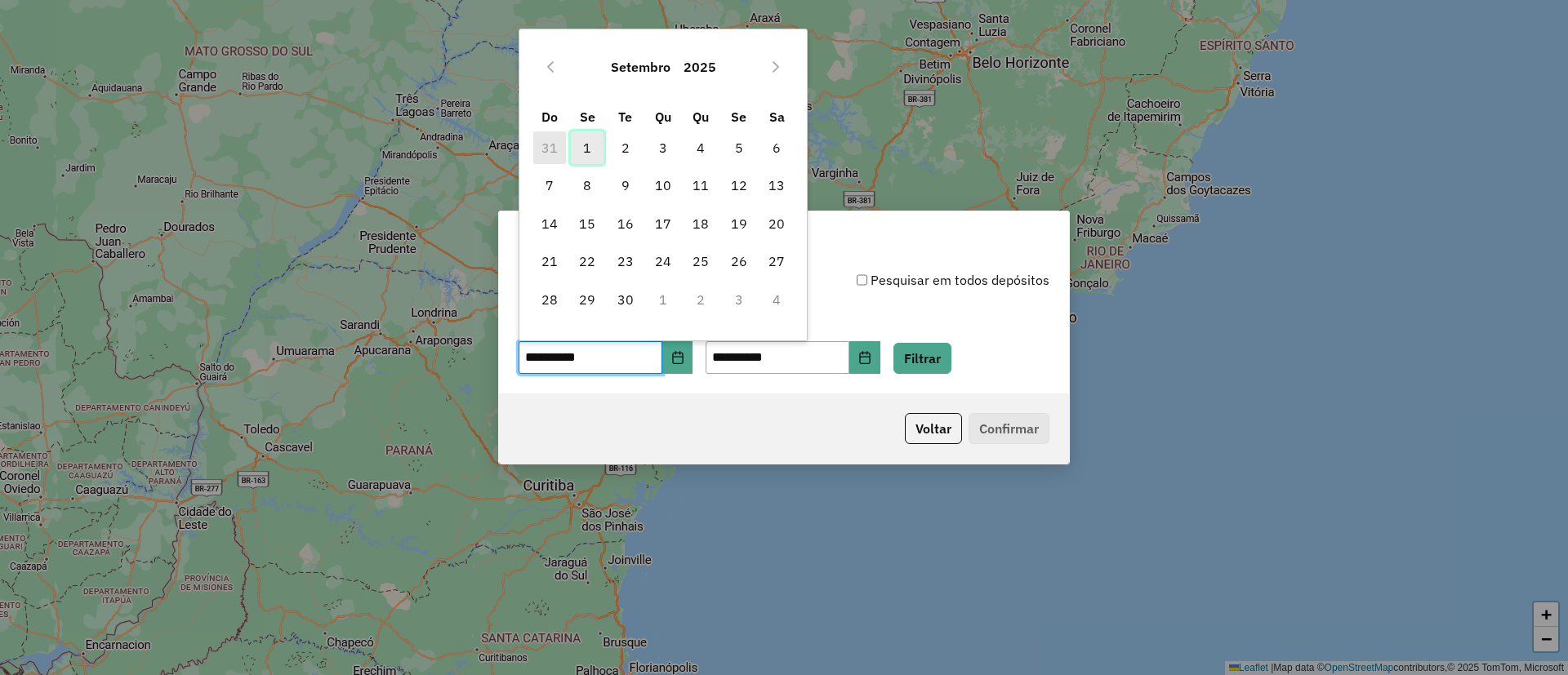
click at [589, 148] on span "1" at bounding box center [587, 148] width 33 height 33
type input "**********"
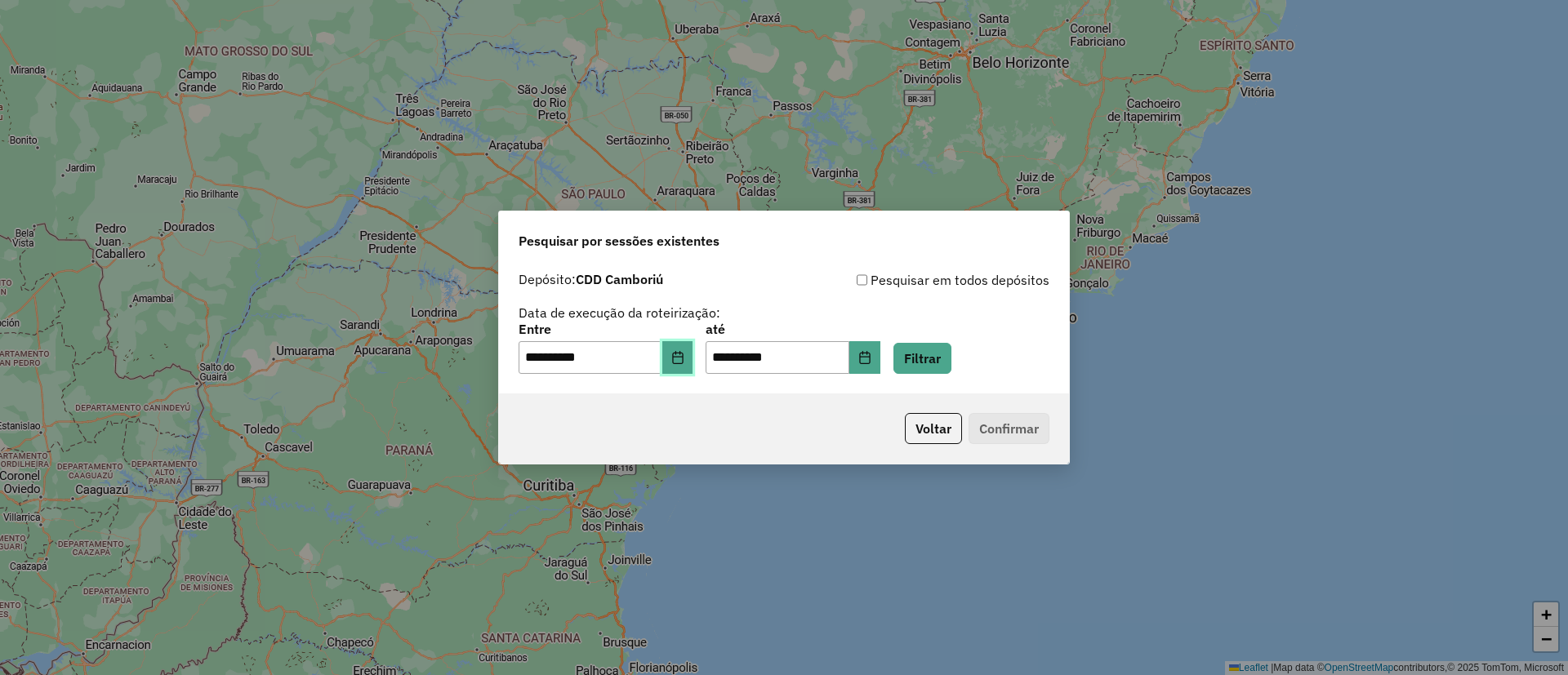
click at [684, 361] on icon "Choose Date" at bounding box center [677, 357] width 13 height 13
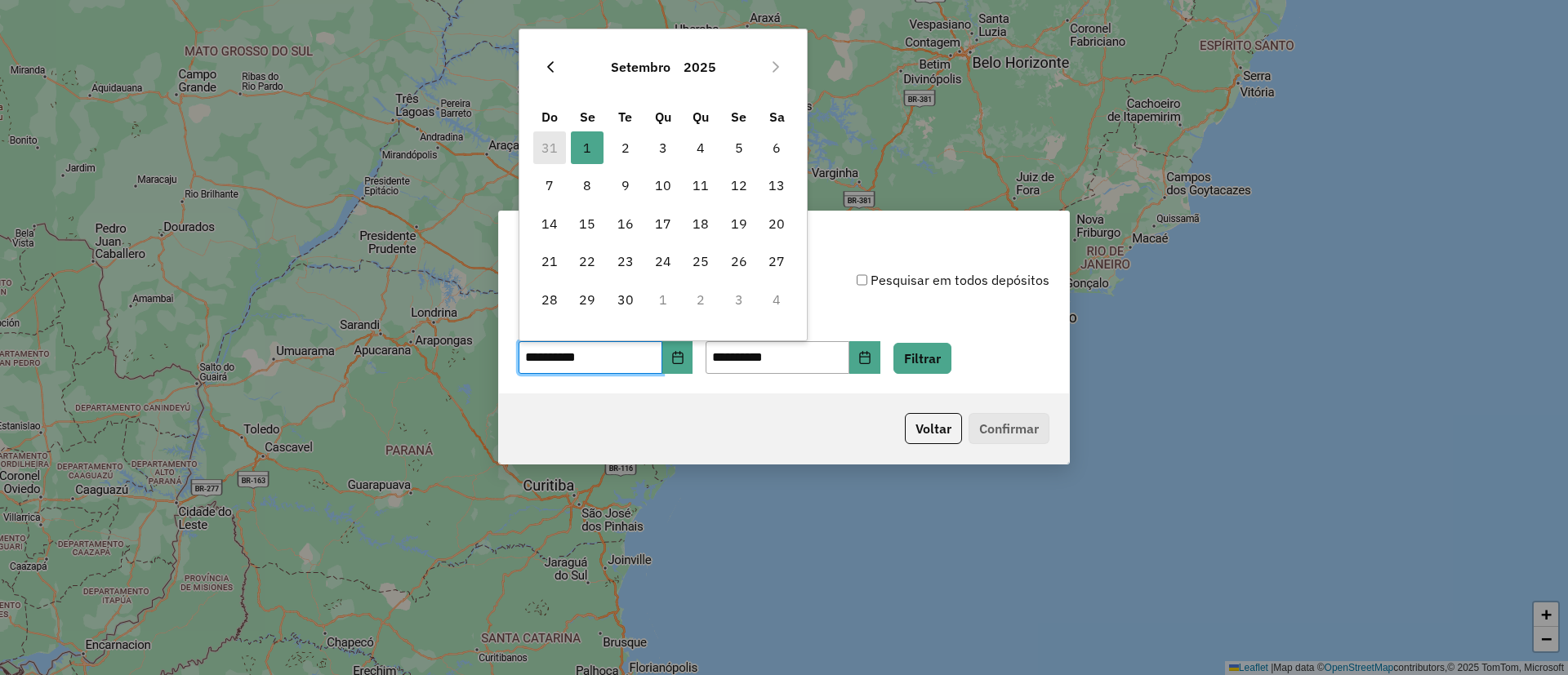
click at [548, 67] on icon "Previous Month" at bounding box center [550, 66] width 7 height 11
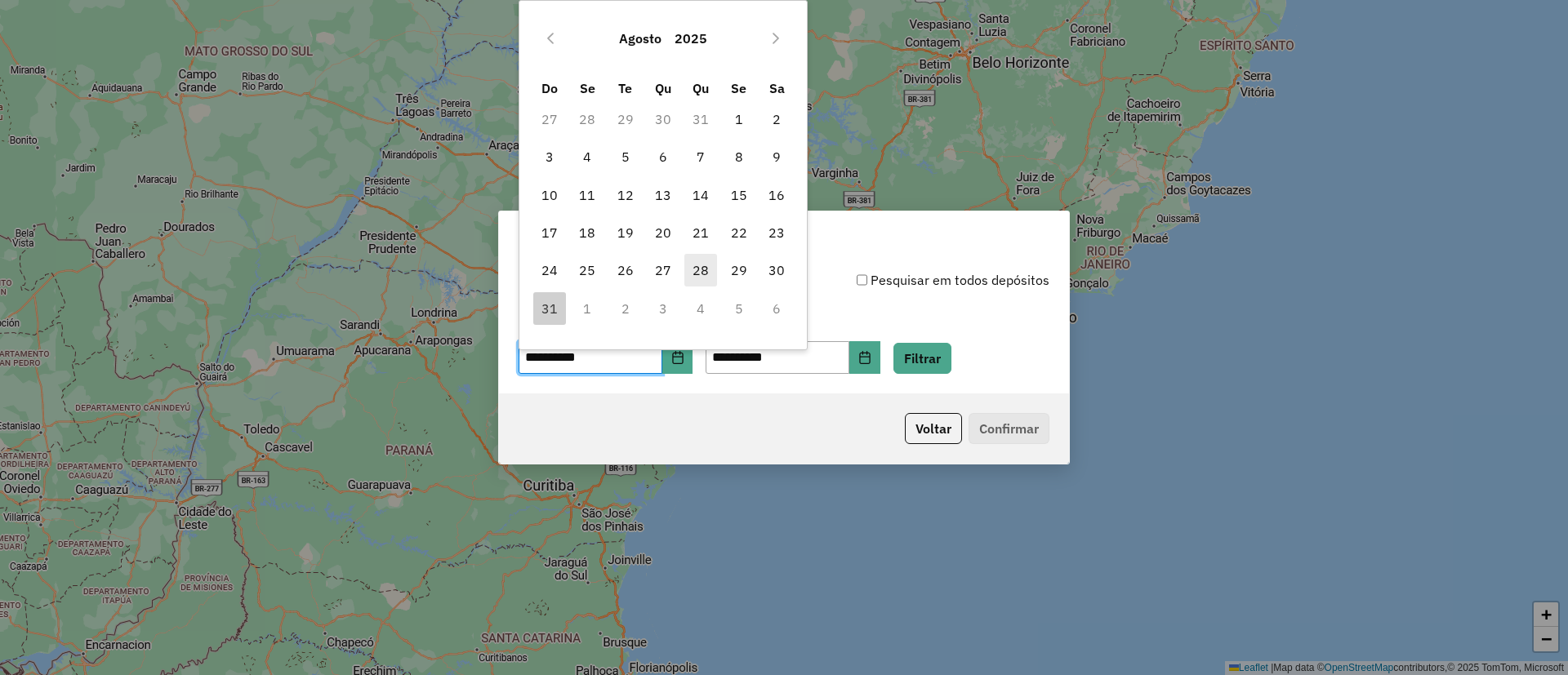
click at [703, 270] on span "28" at bounding box center [700, 270] width 33 height 33
type input "**********"
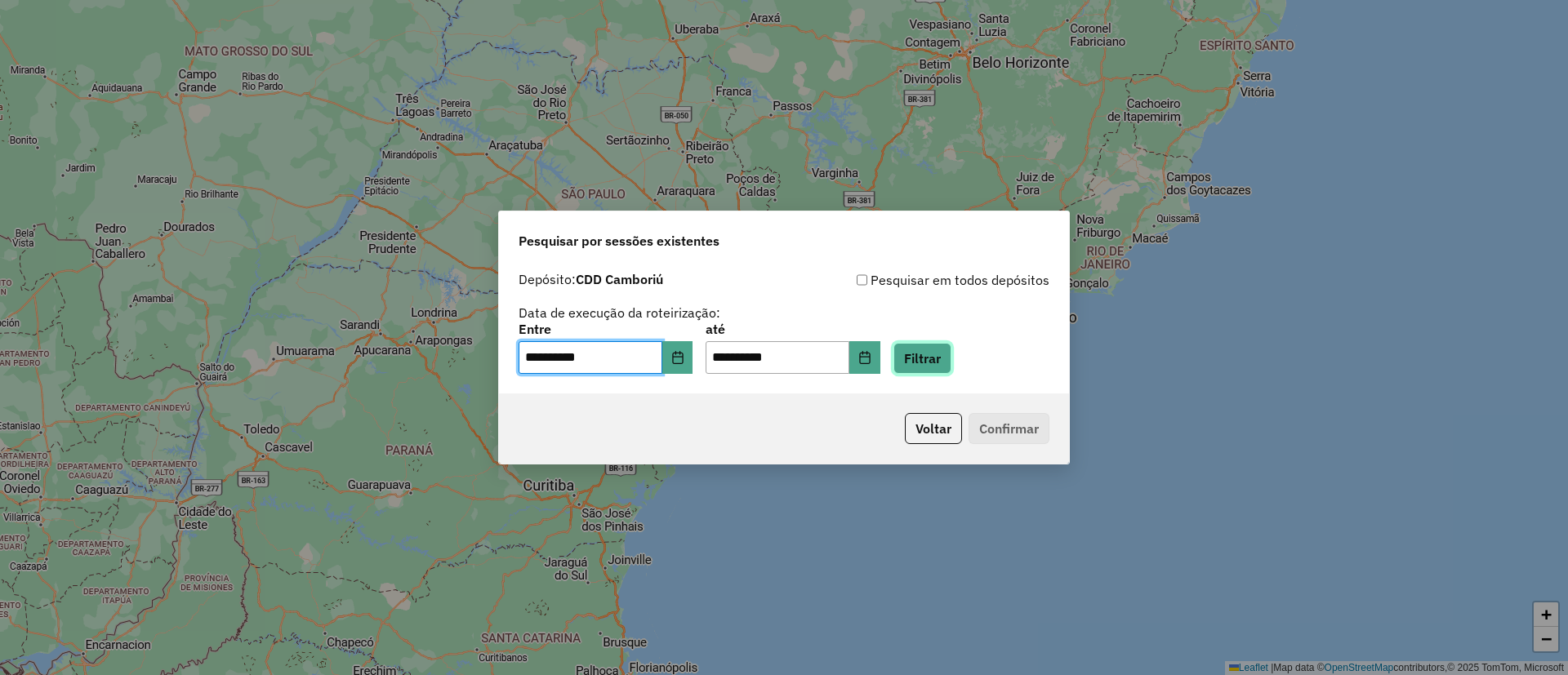
click at [952, 361] on button "Filtrar" at bounding box center [923, 358] width 58 height 31
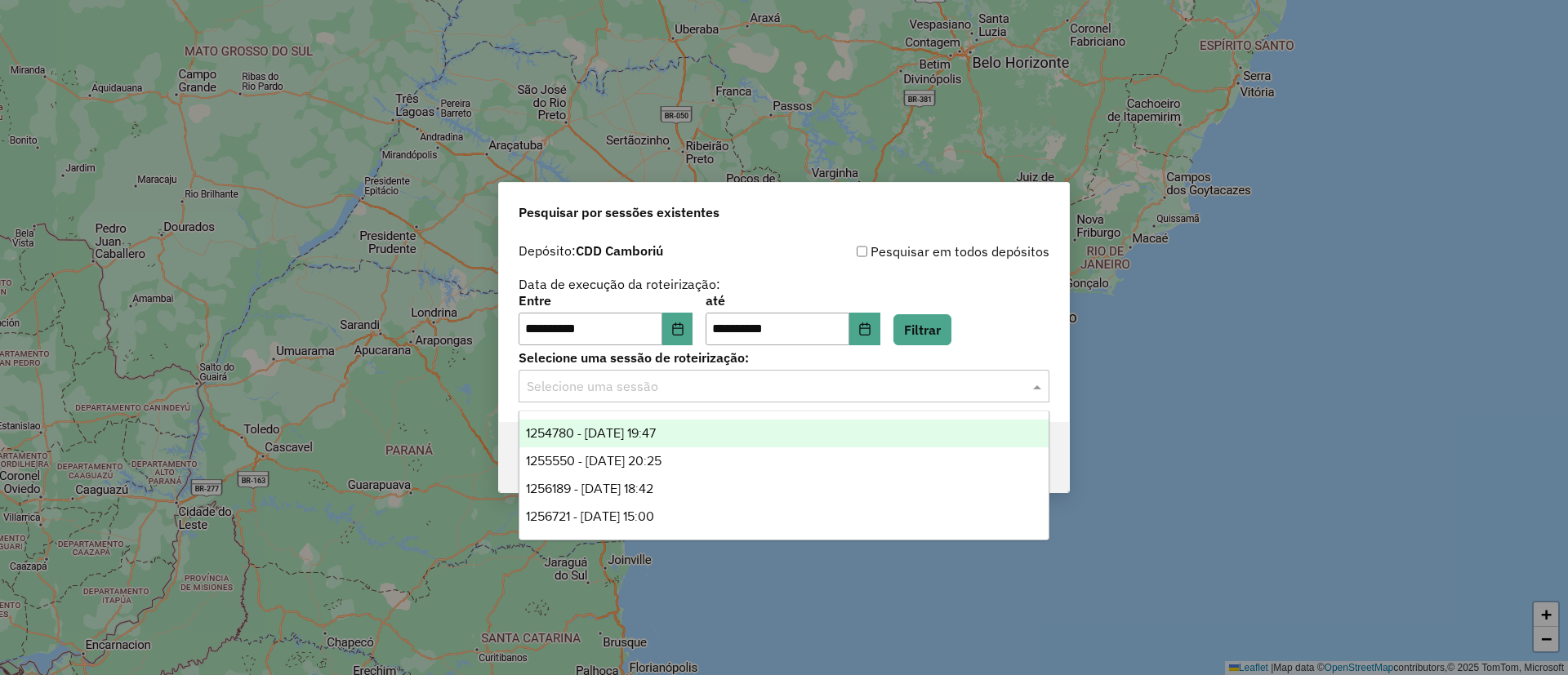
click at [699, 394] on input "text" at bounding box center [767, 387] width 482 height 20
click at [650, 426] on span "1254780 - 28/08/2025 19:47" at bounding box center [590, 433] width 130 height 14
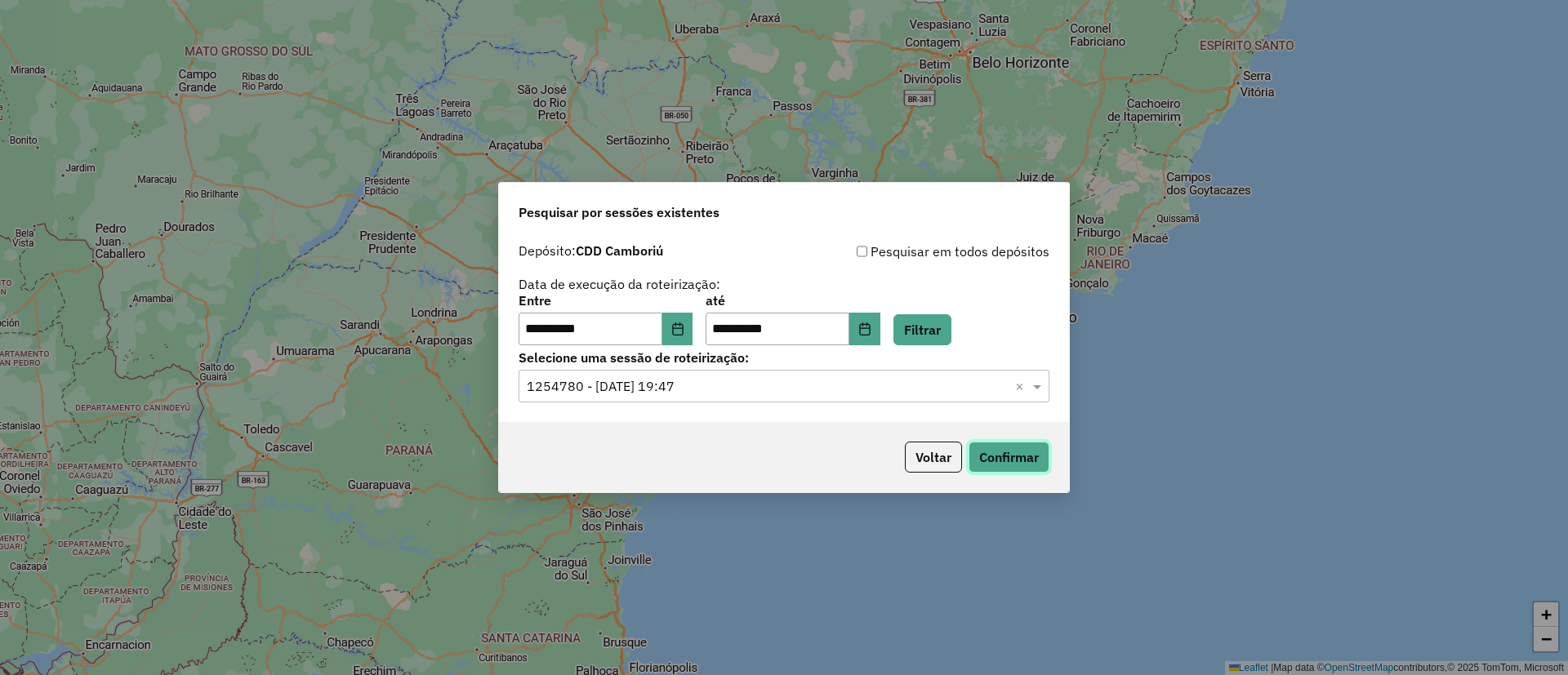
click at [1028, 448] on button "Confirmar" at bounding box center [1008, 457] width 81 height 31
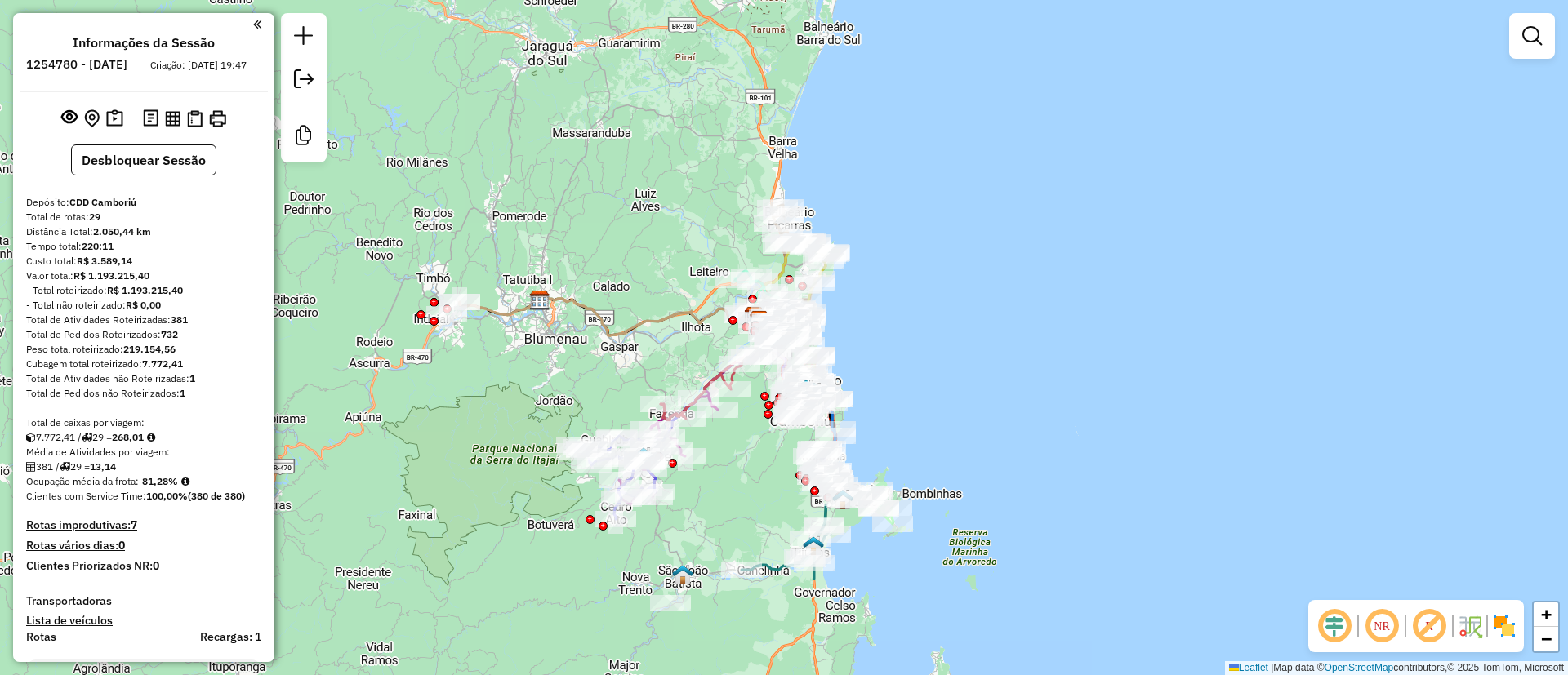
drag, startPoint x: 516, startPoint y: 529, endPoint x: 490, endPoint y: 512, distance: 31.1
click at [490, 512] on div "Janela de atendimento Grade de atendimento Capacidade Transportadoras Veículos …" at bounding box center [784, 337] width 1568 height 675
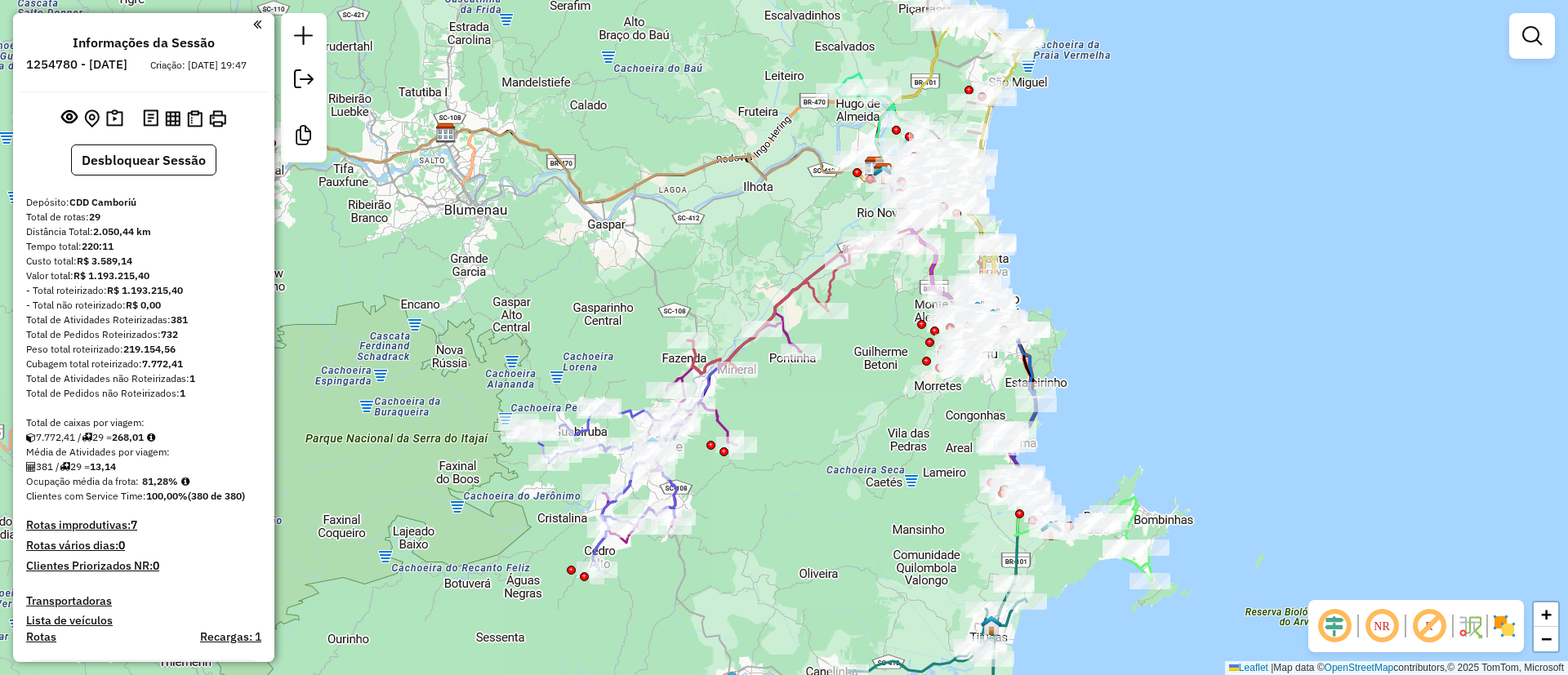
click at [1344, 618] on em at bounding box center [1334, 625] width 39 height 39
click at [1427, 620] on em at bounding box center [1428, 625] width 39 height 39
click at [1475, 619] on img at bounding box center [1469, 626] width 26 height 26
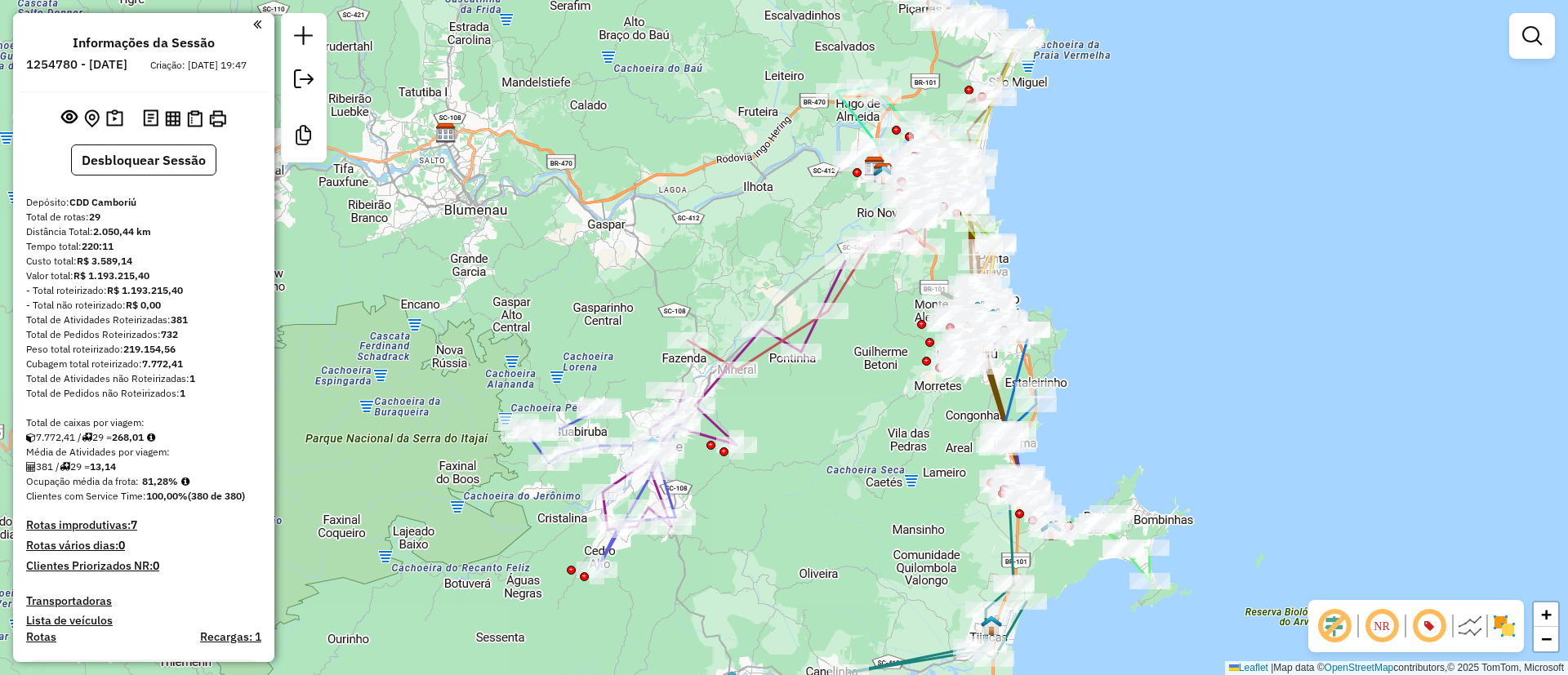
drag, startPoint x: 831, startPoint y: 536, endPoint x: 864, endPoint y: 545, distance: 34.2
click at [864, 545] on div "Janela de atendimento Grade de atendimento Capacidade Transportadoras Veículos …" at bounding box center [784, 337] width 1568 height 675
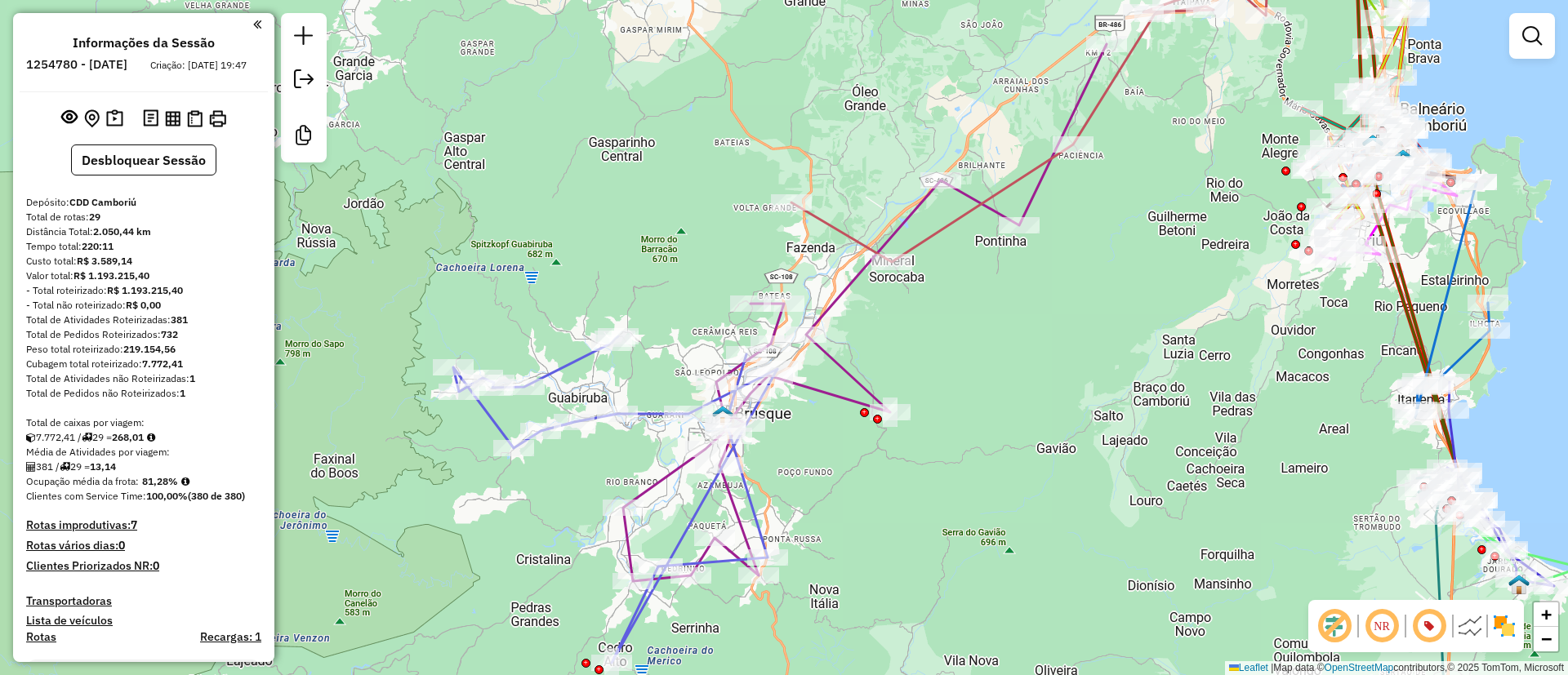
drag, startPoint x: 642, startPoint y: 313, endPoint x: 649, endPoint y: 284, distance: 29.8
click at [649, 284] on div "Janela de atendimento Grade de atendimento Capacidade Transportadoras Veículos …" at bounding box center [784, 337] width 1568 height 675
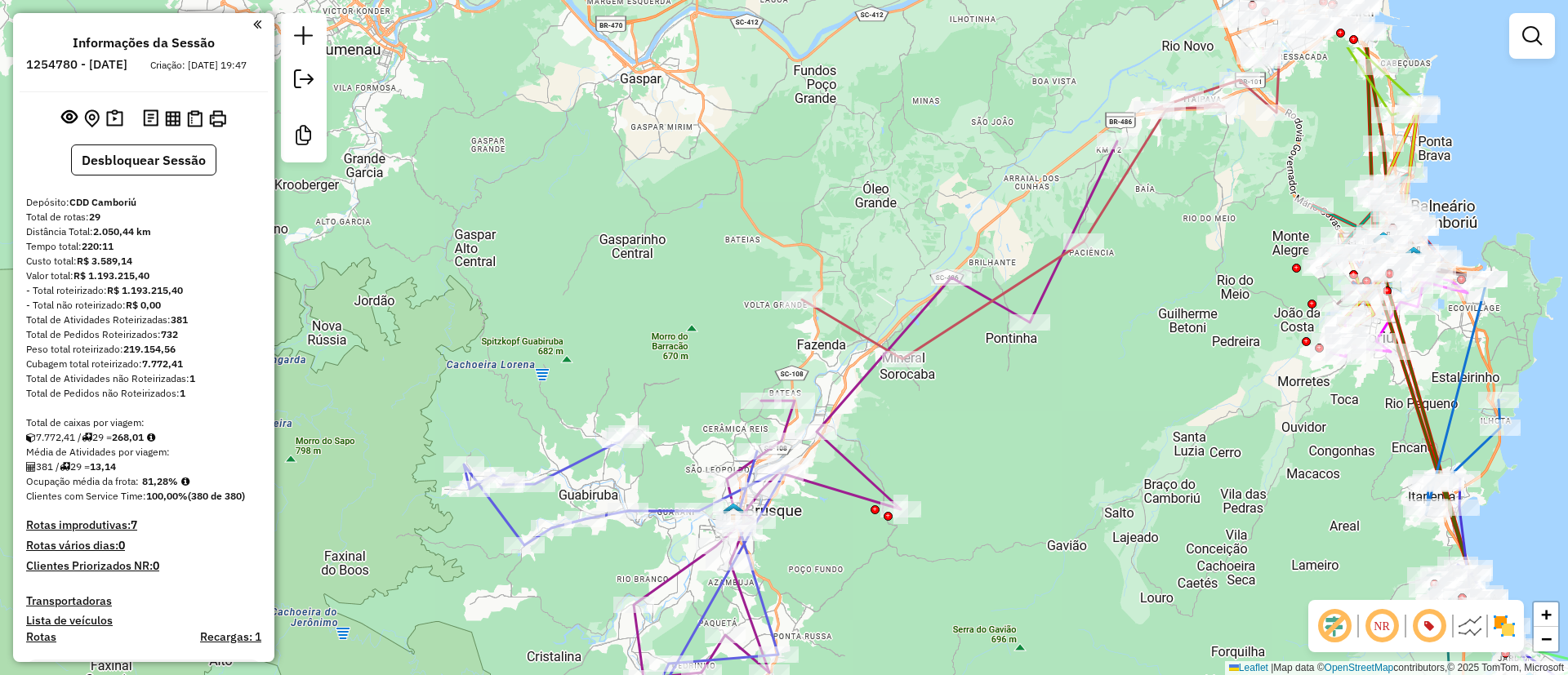
drag, startPoint x: 972, startPoint y: 347, endPoint x: 974, endPoint y: 425, distance: 78.0
click at [974, 425] on div "Janela de atendimento Grade de atendimento Capacidade Transportadoras Veículos …" at bounding box center [784, 337] width 1568 height 675
select select "**********"
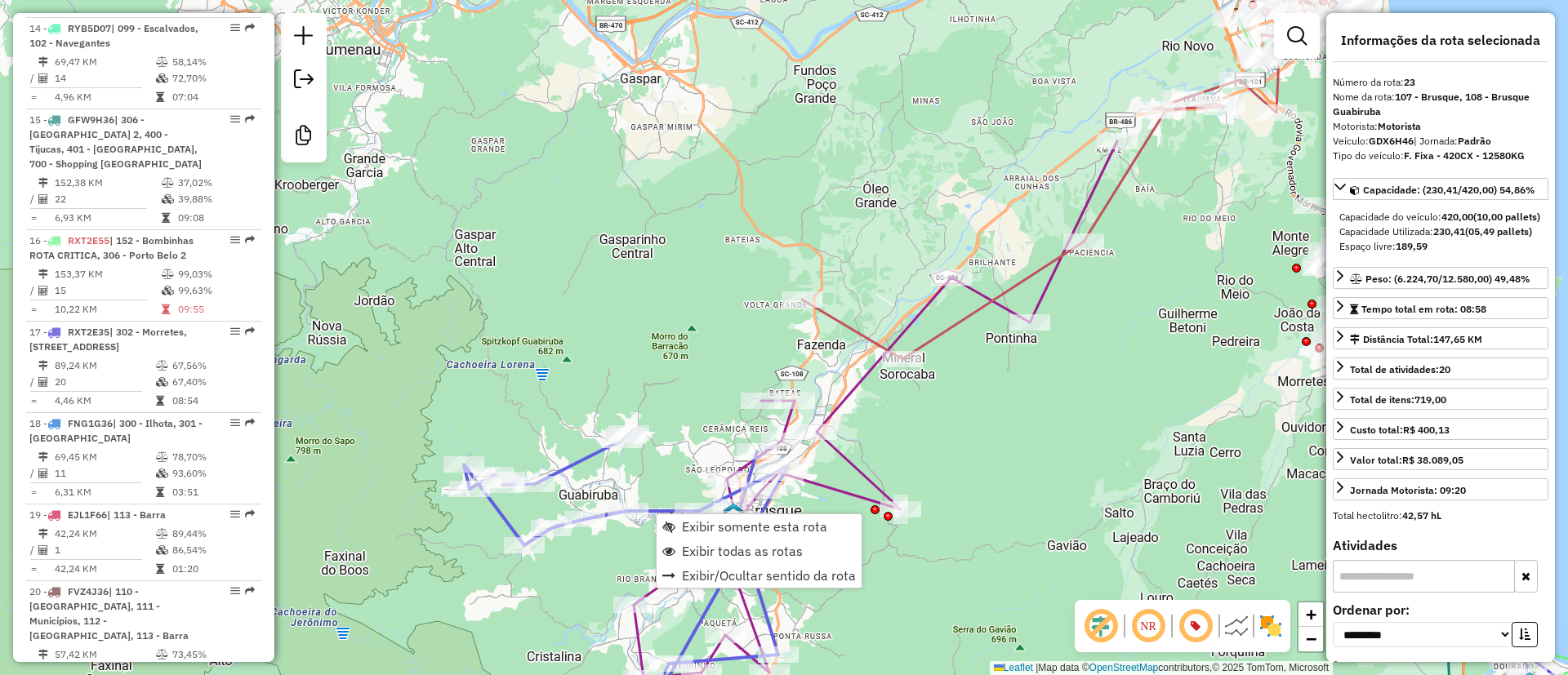
scroll to position [2798, 0]
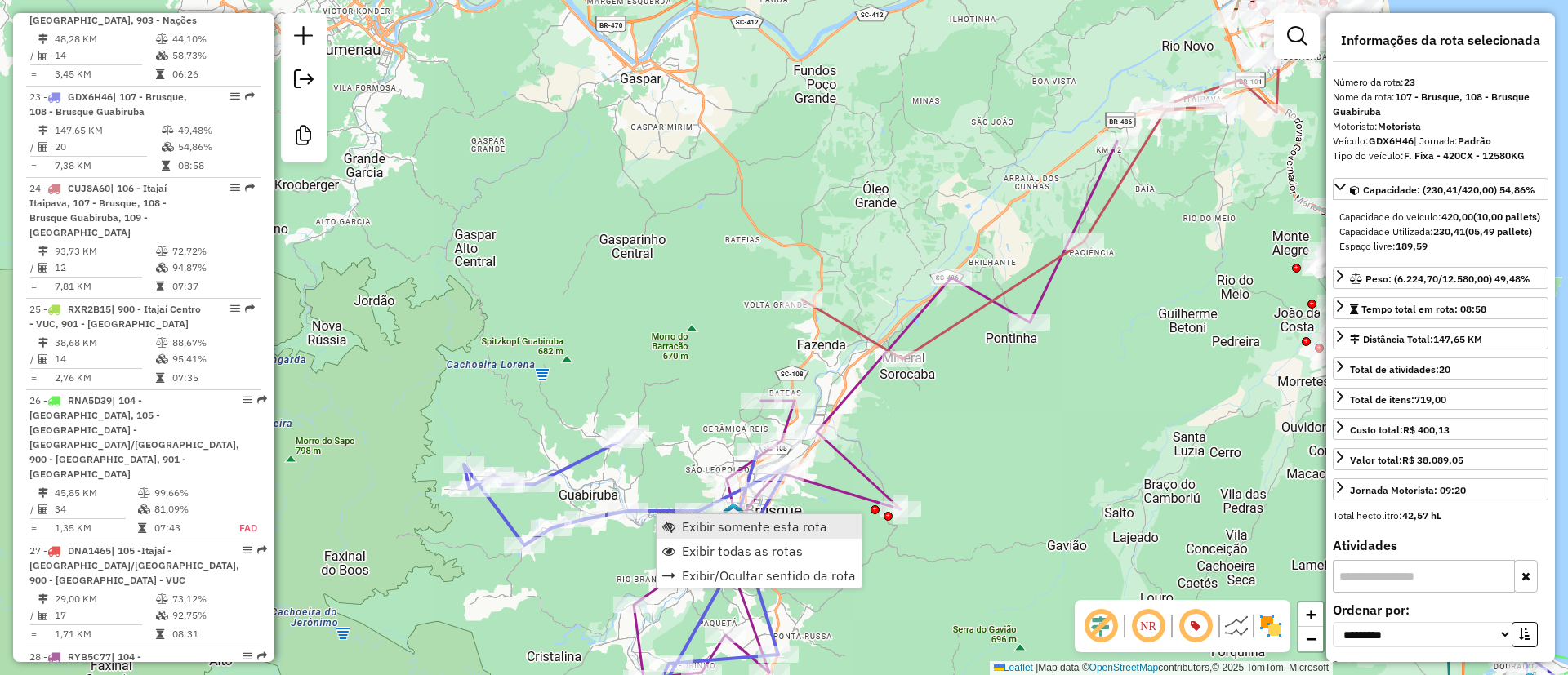
click at [693, 515] on link "Exibir somente esta rota" at bounding box center [758, 526] width 204 height 25
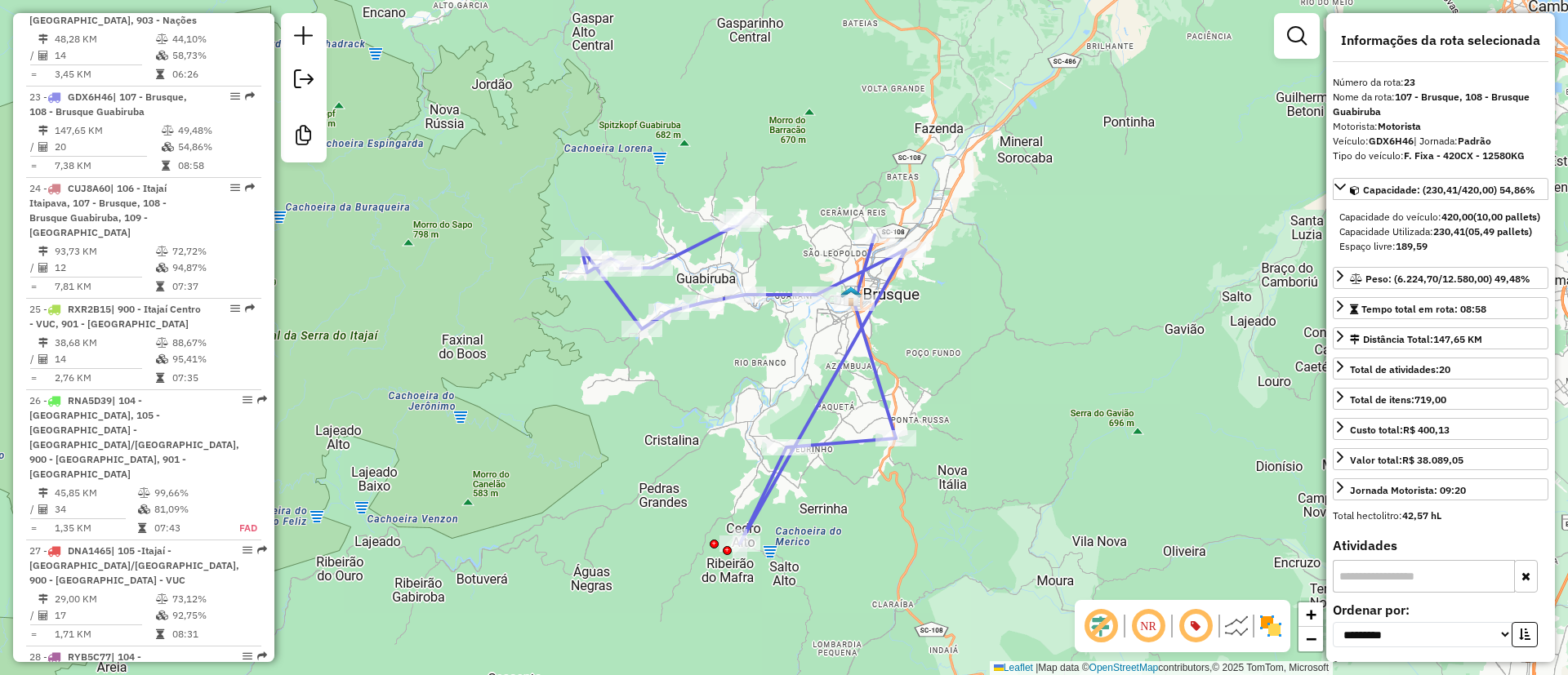
click at [1236, 624] on img at bounding box center [1236, 626] width 26 height 26
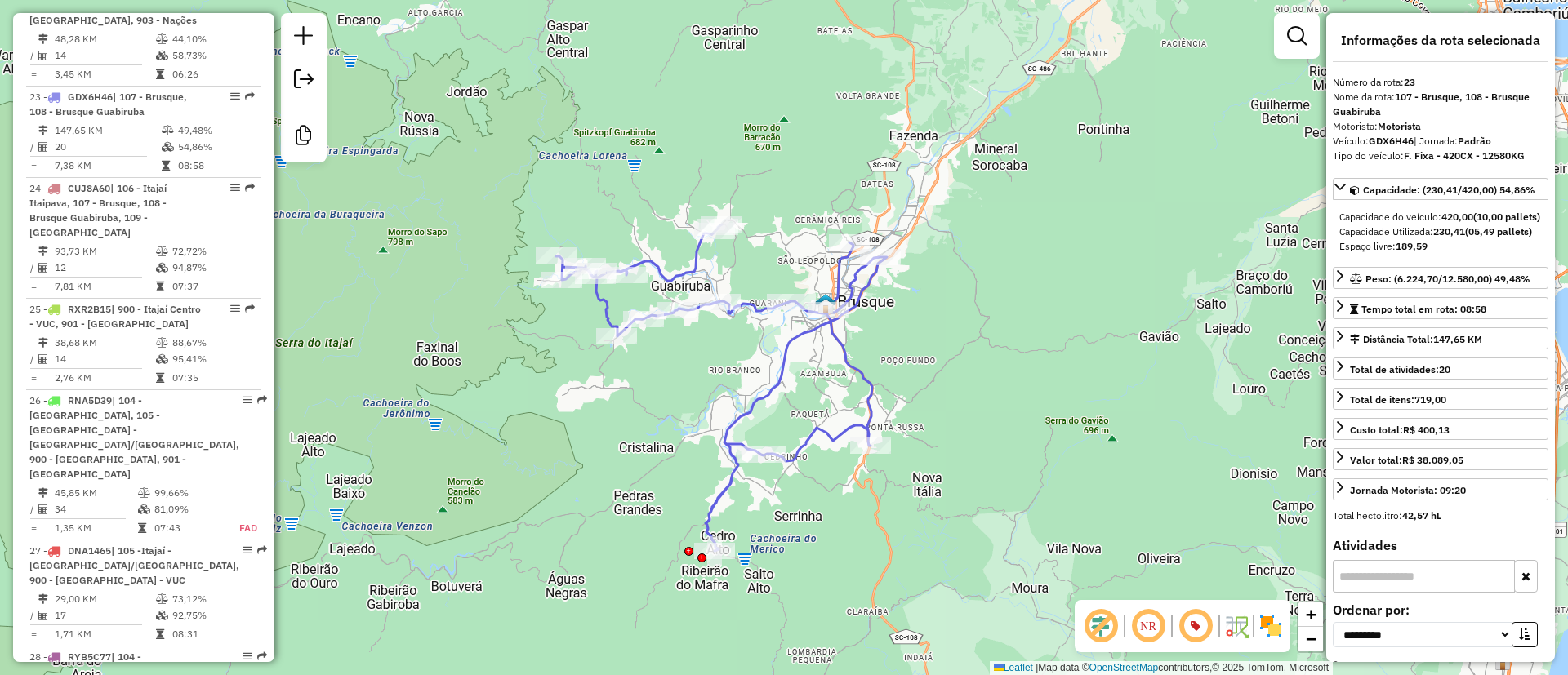
drag, startPoint x: 1088, startPoint y: 467, endPoint x: 1038, endPoint y: 472, distance: 50.2
click at [1042, 472] on div "Janela de atendimento Grade de atendimento Capacidade Transportadoras Veículos …" at bounding box center [784, 337] width 1568 height 675
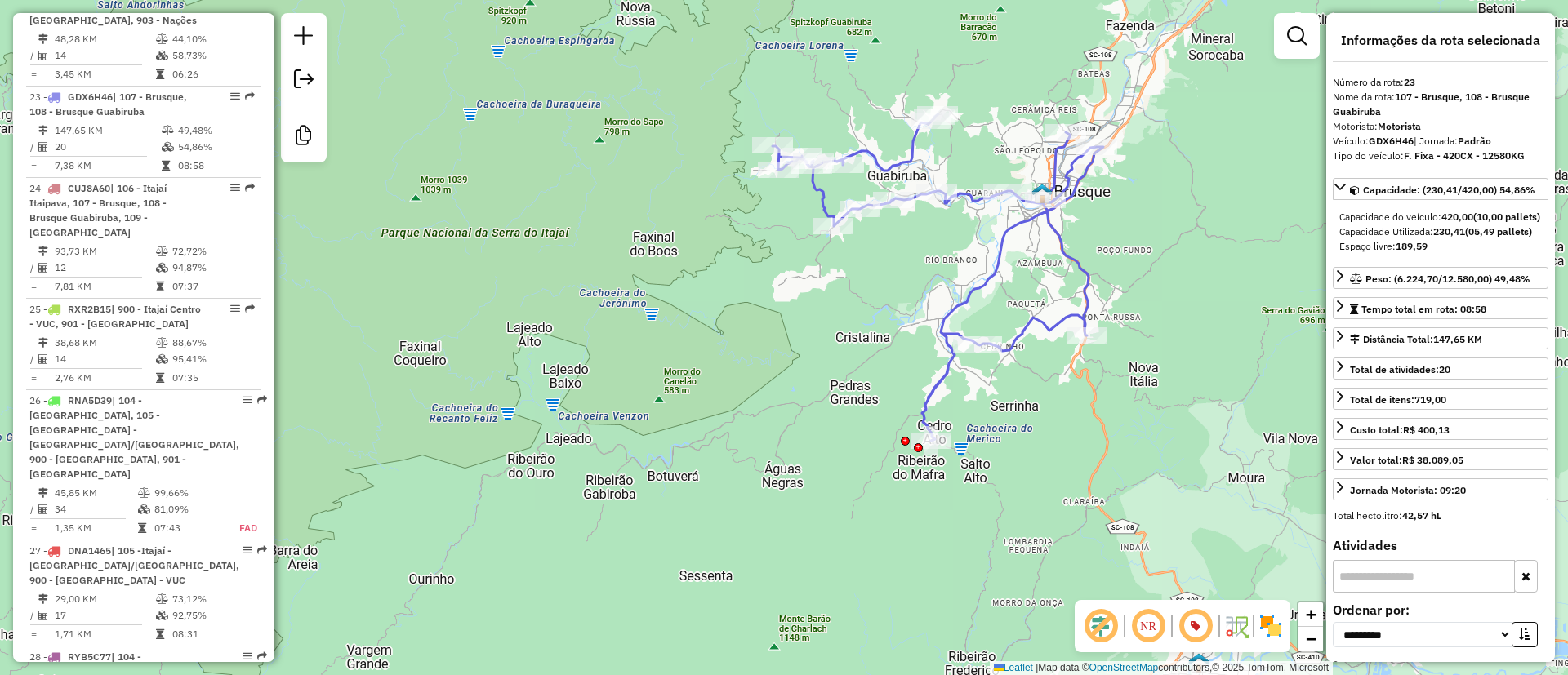
drag, startPoint x: 1073, startPoint y: 439, endPoint x: 1327, endPoint y: 329, distance: 276.8
click at [1327, 329] on hb-router-mapa "Informações da Sessão 1254780 - [DATE] Criação: [DATE] 19:47 Desbloquear Sessão…" at bounding box center [784, 337] width 1568 height 675
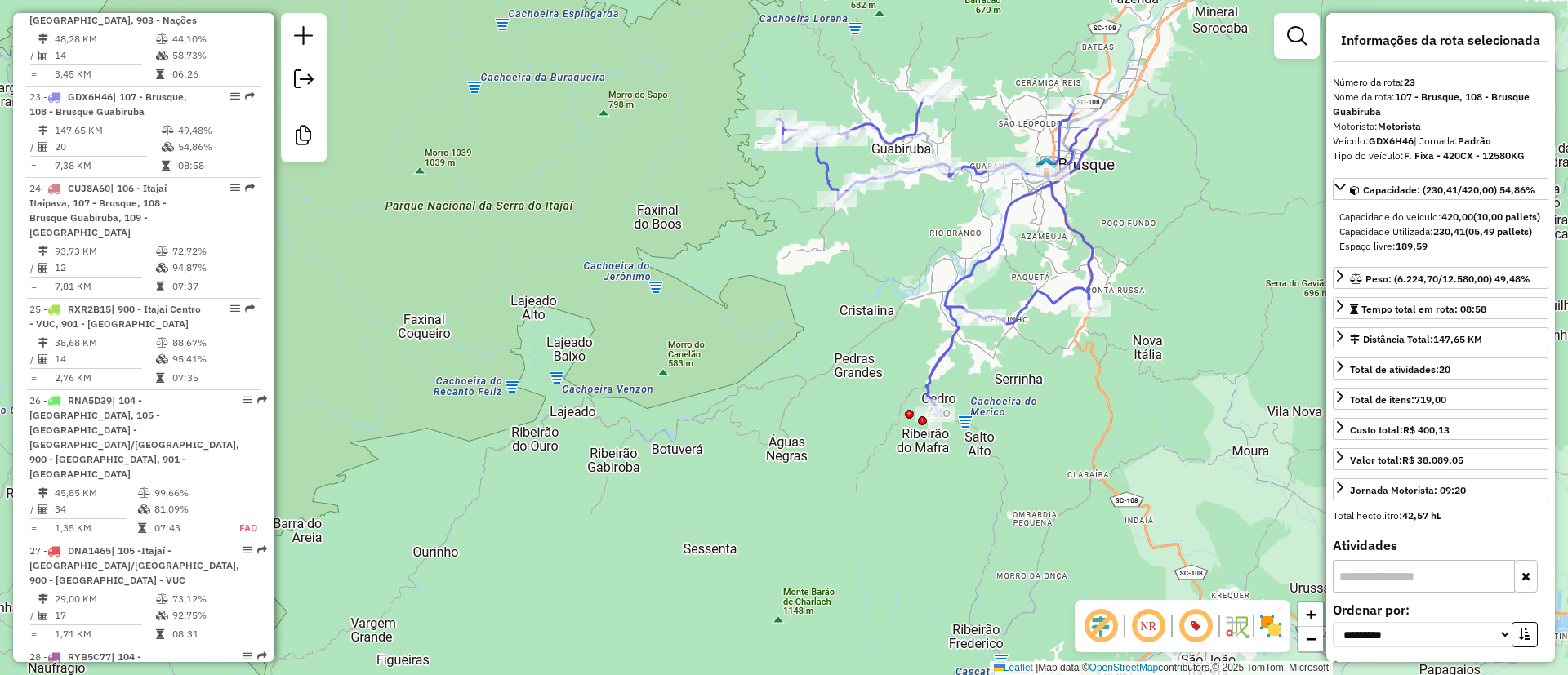
drag, startPoint x: 1178, startPoint y: 347, endPoint x: 1182, endPoint y: 324, distance: 23.3
click at [1182, 324] on div "Janela de atendimento Grade de atendimento Capacidade Transportadoras Veículos …" at bounding box center [784, 337] width 1568 height 675
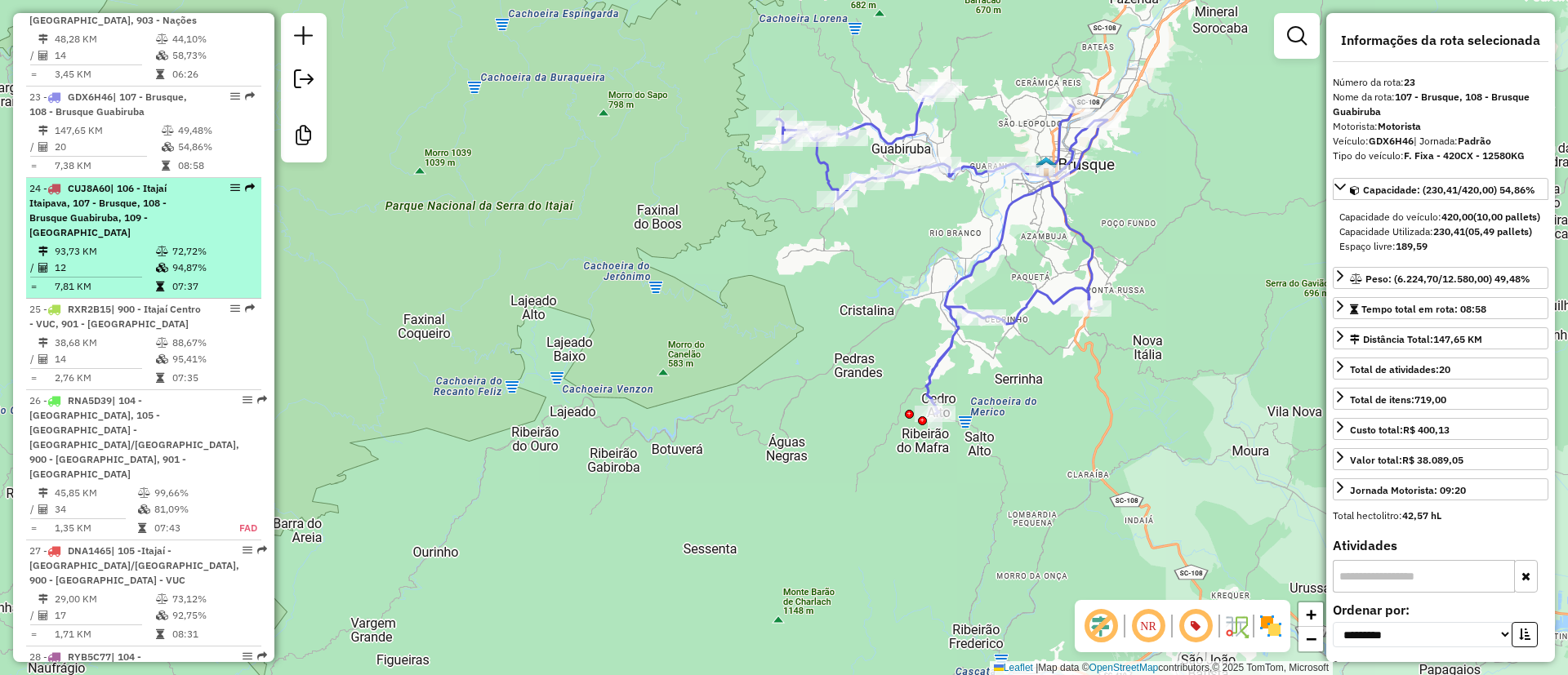
click at [151, 243] on td "93,73 KM" at bounding box center [105, 251] width 102 height 16
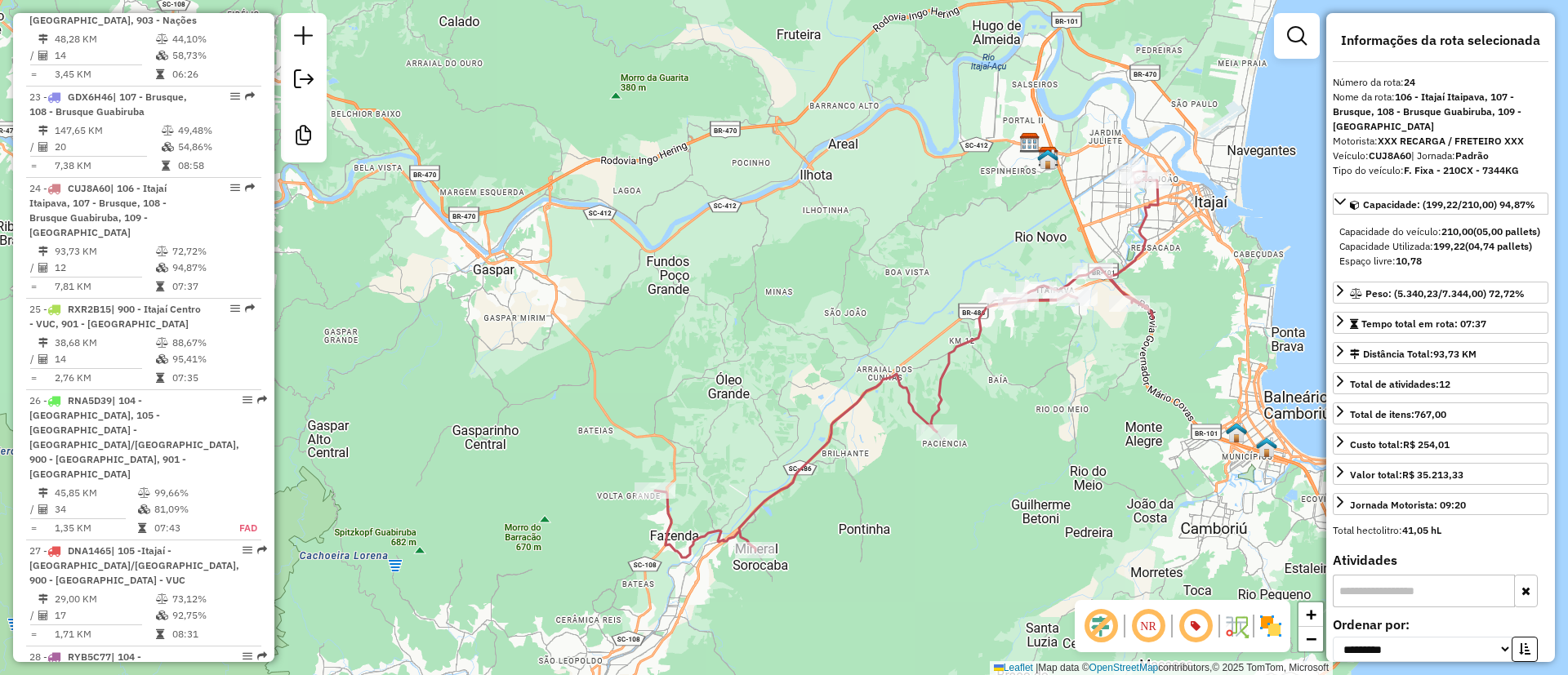
drag, startPoint x: 634, startPoint y: 285, endPoint x: 752, endPoint y: 309, distance: 120.4
click at [752, 309] on div "Janela de atendimento Grade de atendimento Capacidade Transportadoras Veículos …" at bounding box center [784, 337] width 1568 height 675
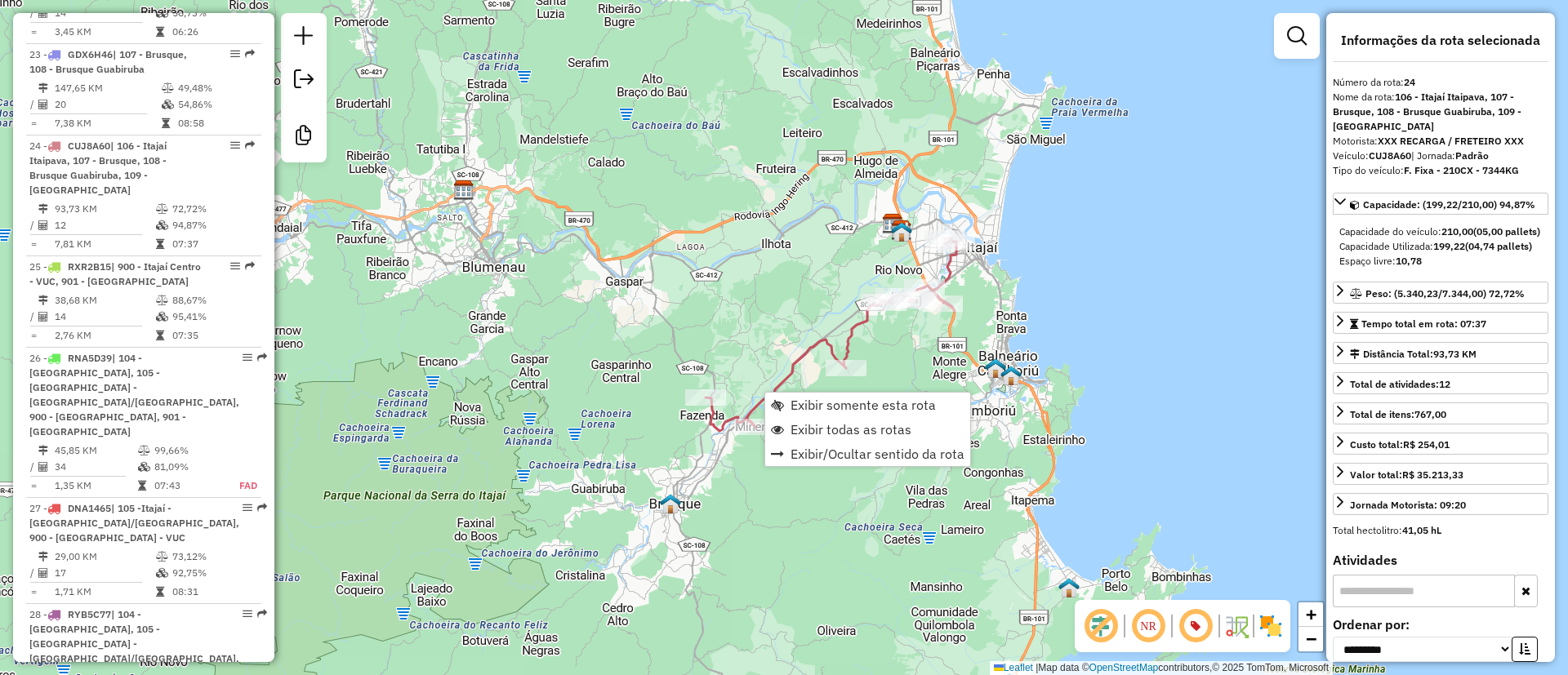
scroll to position [2889, 0]
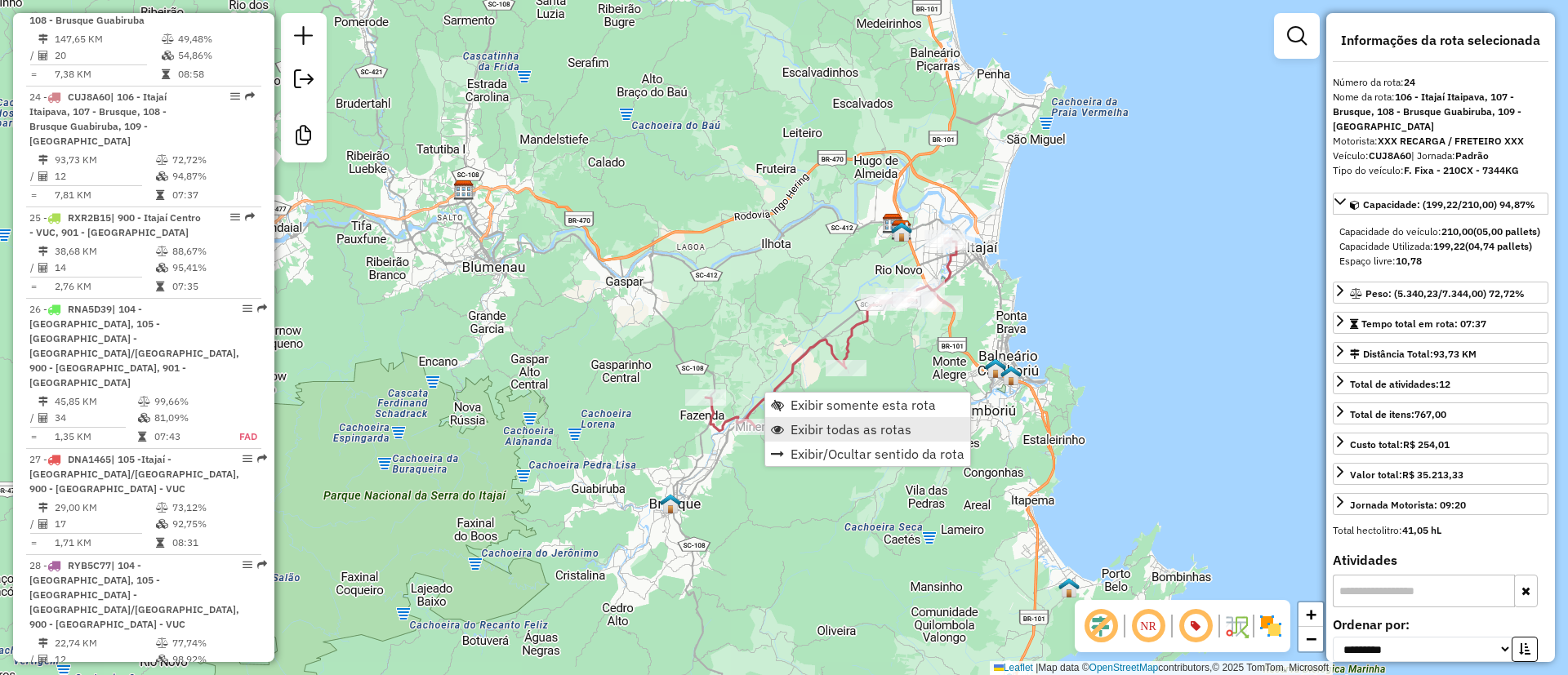
click at [817, 423] on span "Exibir todas as rotas" at bounding box center [850, 429] width 121 height 13
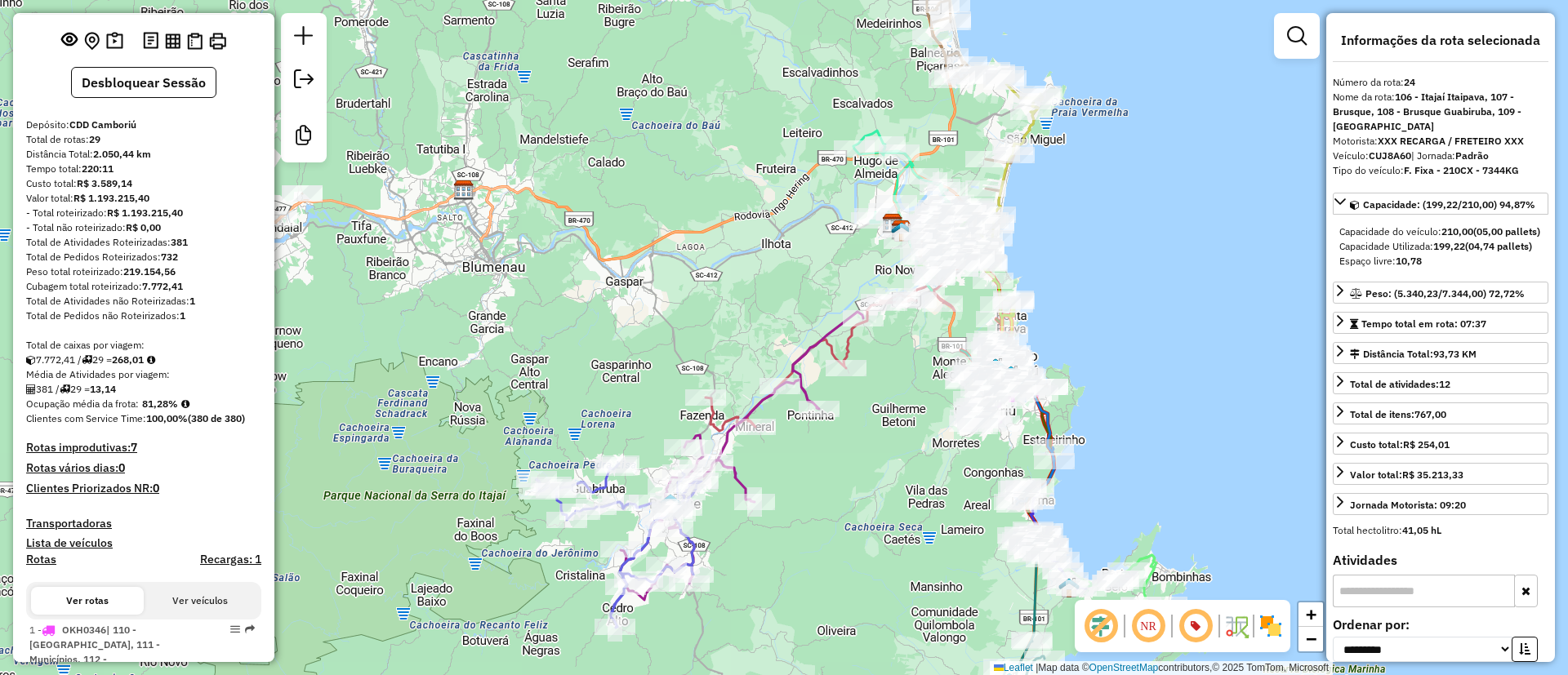
scroll to position [0, 0]
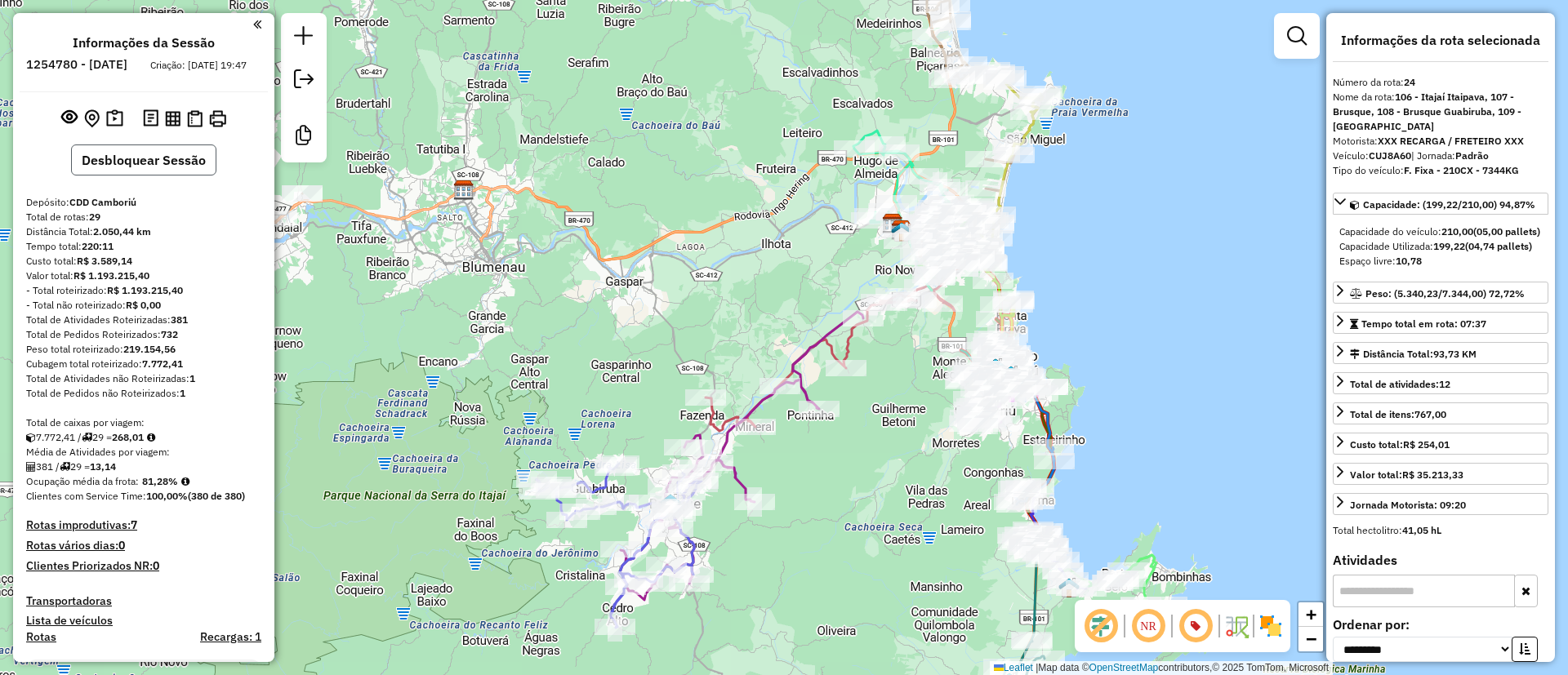
click at [149, 175] on button "Desbloquear Sessão" at bounding box center [144, 160] width 146 height 31
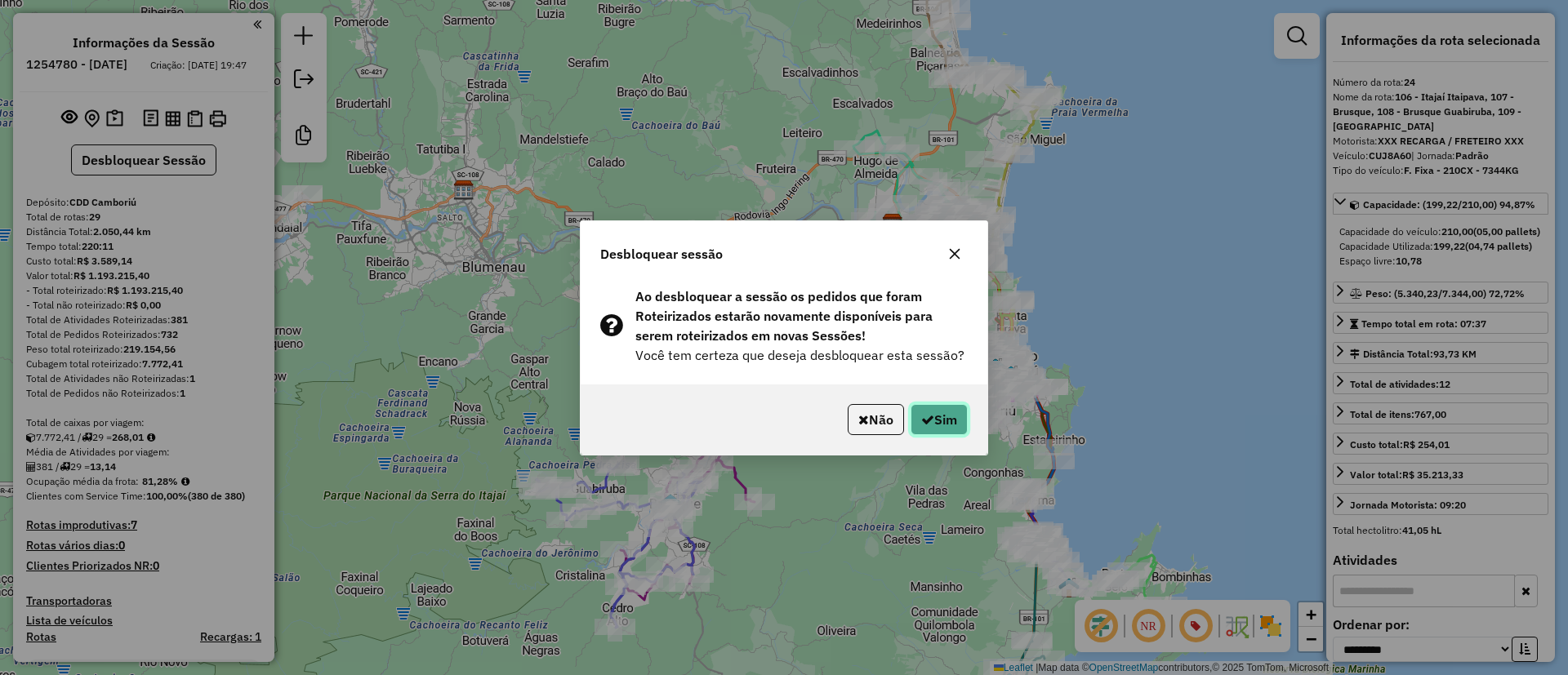
click at [927, 415] on icon "button" at bounding box center [927, 419] width 13 height 13
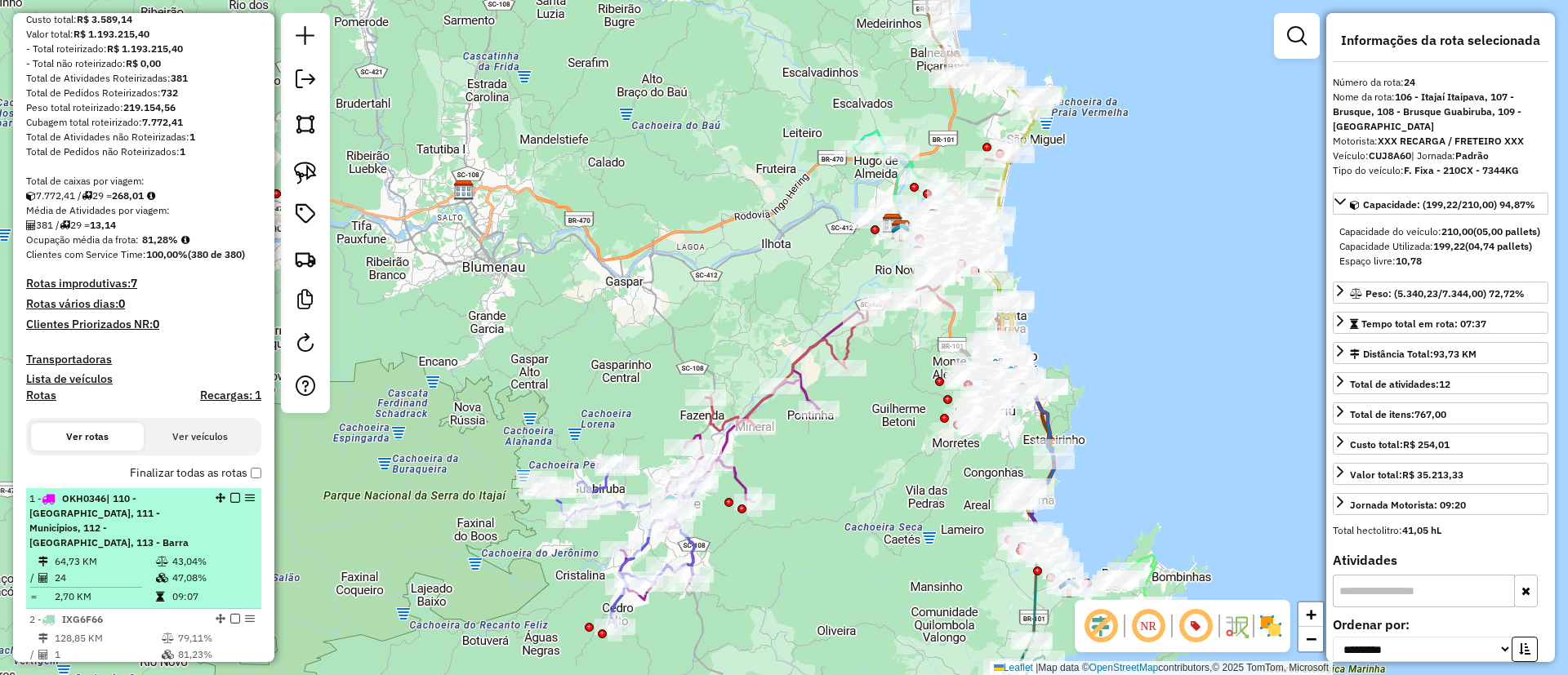
scroll to position [245, 0]
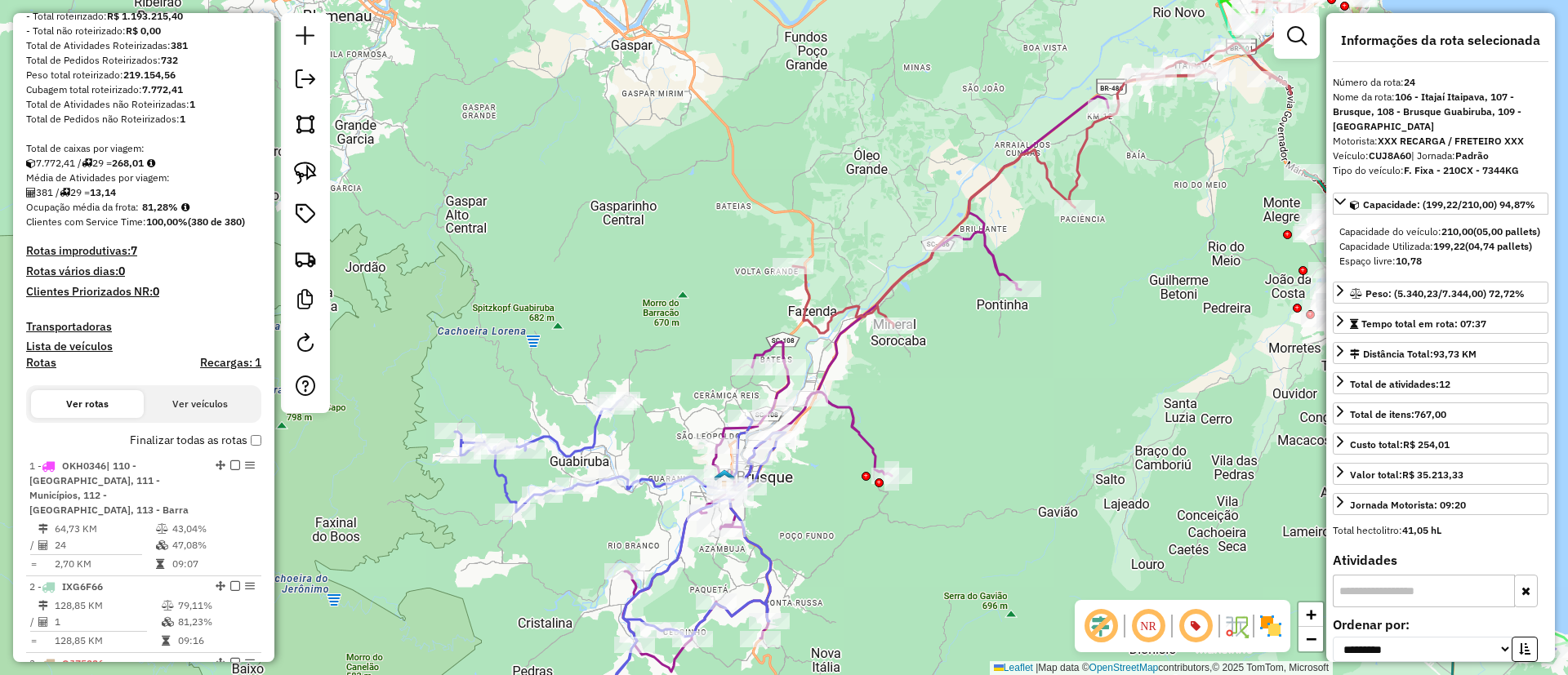
click at [855, 416] on icon at bounding box center [866, 384] width 485 height 575
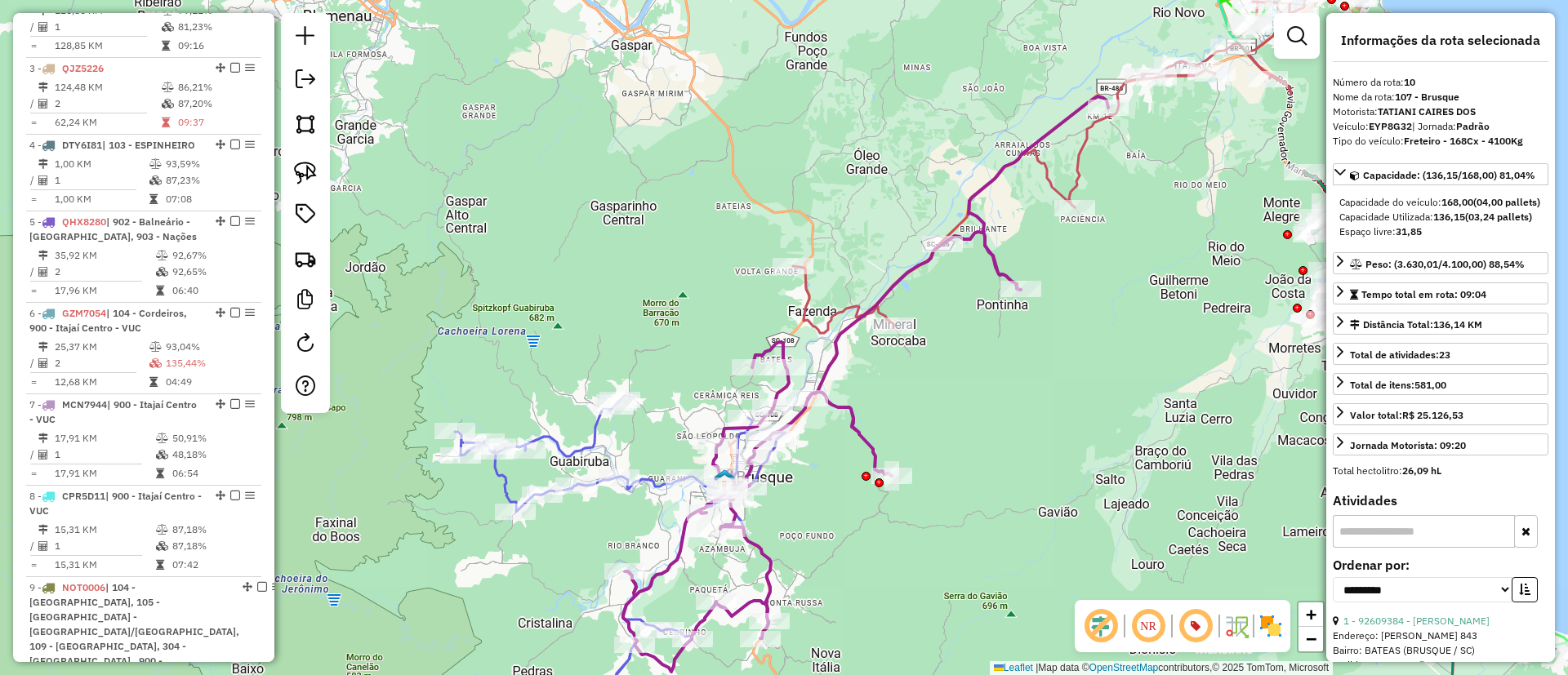
scroll to position [1568, 0]
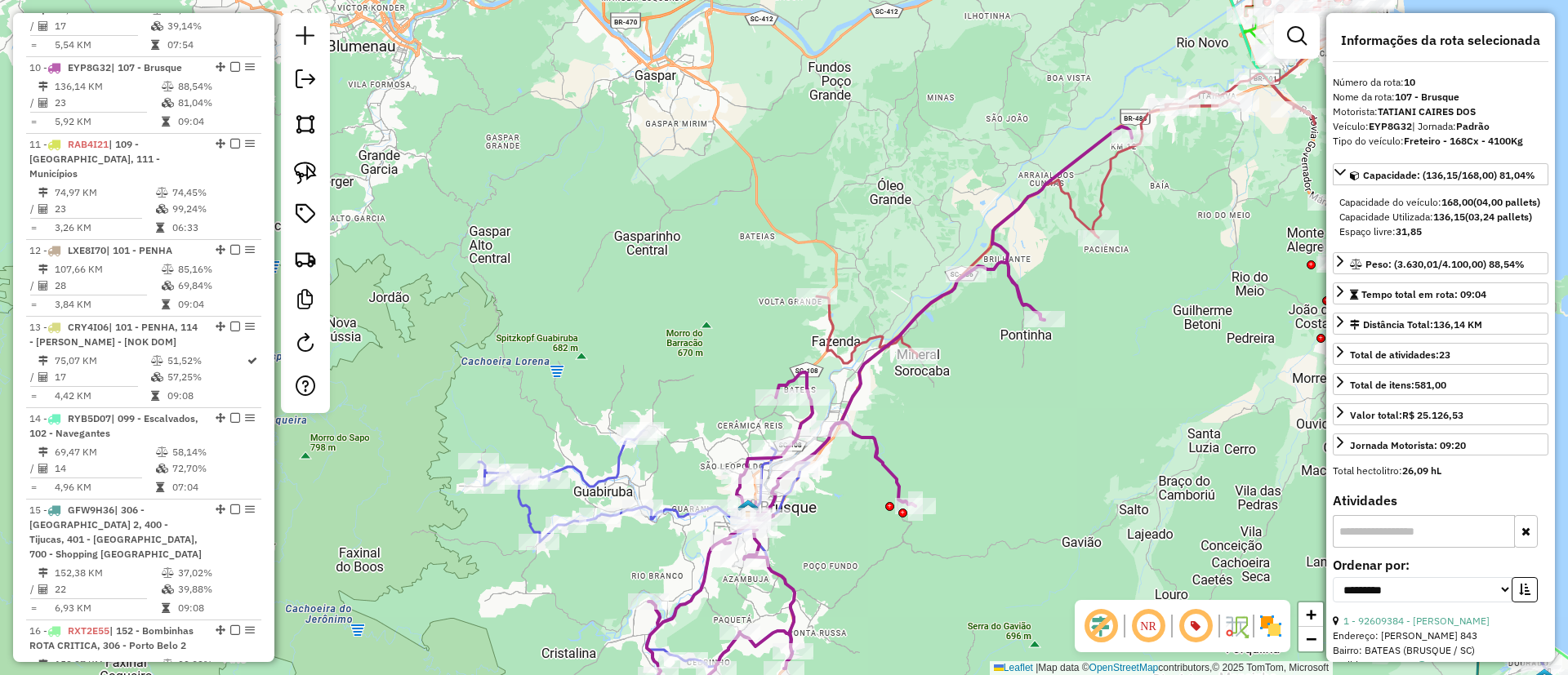
drag, startPoint x: 889, startPoint y: 414, endPoint x: 914, endPoint y: 444, distance: 39.1
click at [914, 444] on div "Janela de atendimento Grade de atendimento Capacidade Transportadoras Veículos …" at bounding box center [784, 337] width 1568 height 675
click at [1234, 628] on img at bounding box center [1236, 626] width 26 height 26
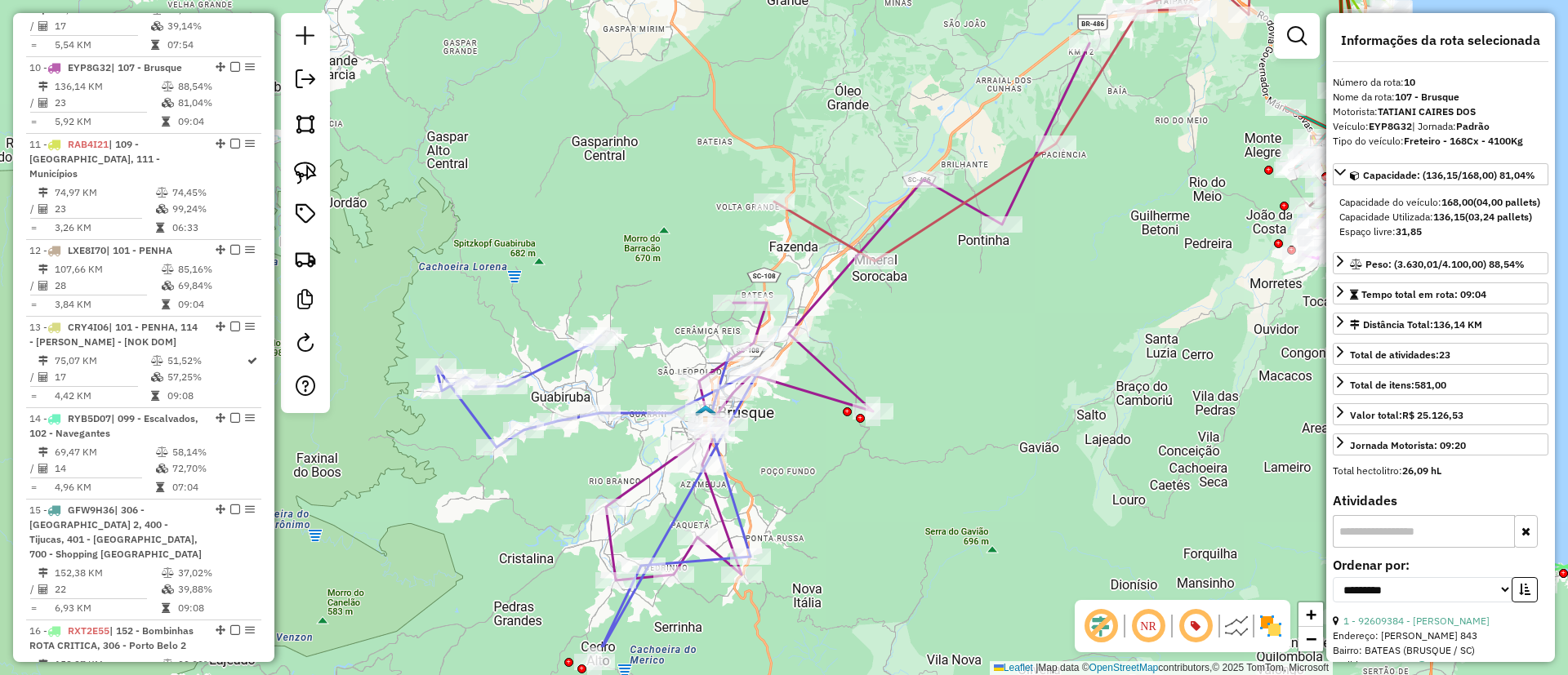
drag, startPoint x: 857, startPoint y: 573, endPoint x: 814, endPoint y: 469, distance: 112.5
click at [814, 469] on div "Janela de atendimento Grade de atendimento Capacidade Transportadoras Veículos …" at bounding box center [784, 337] width 1568 height 675
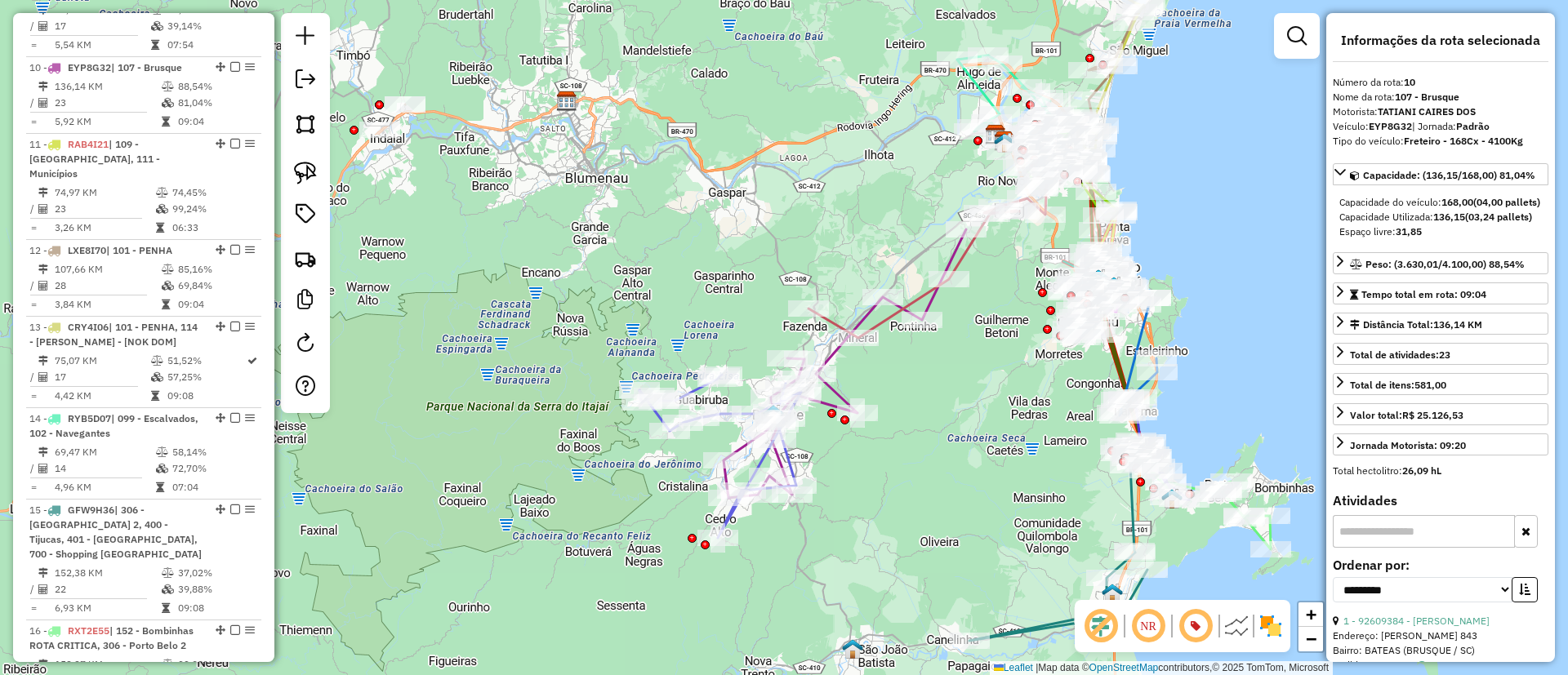
drag, startPoint x: 875, startPoint y: 385, endPoint x: 958, endPoint y: 367, distance: 84.9
click at [958, 367] on div "Janela de atendimento Grade de atendimento Capacidade Transportadoras Veículos …" at bounding box center [784, 337] width 1568 height 675
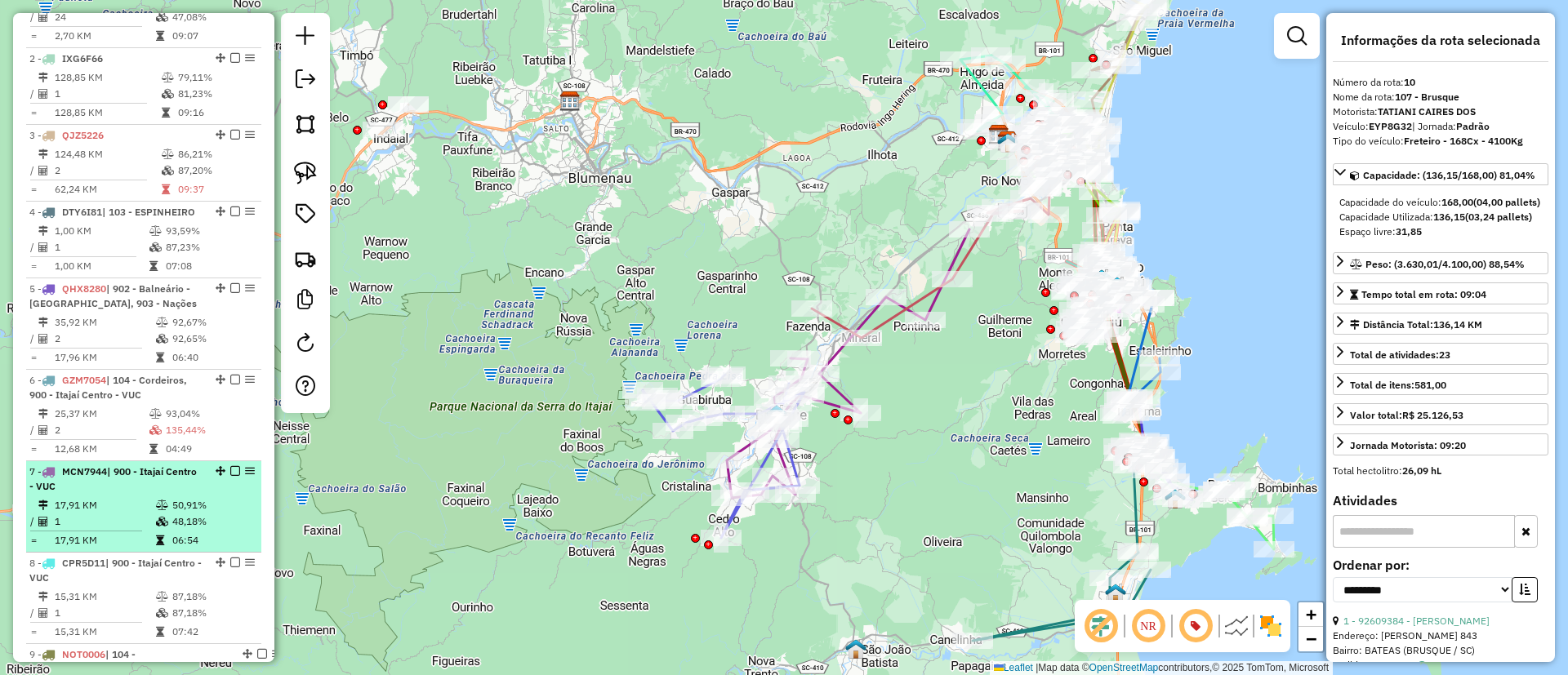
scroll to position [589, 0]
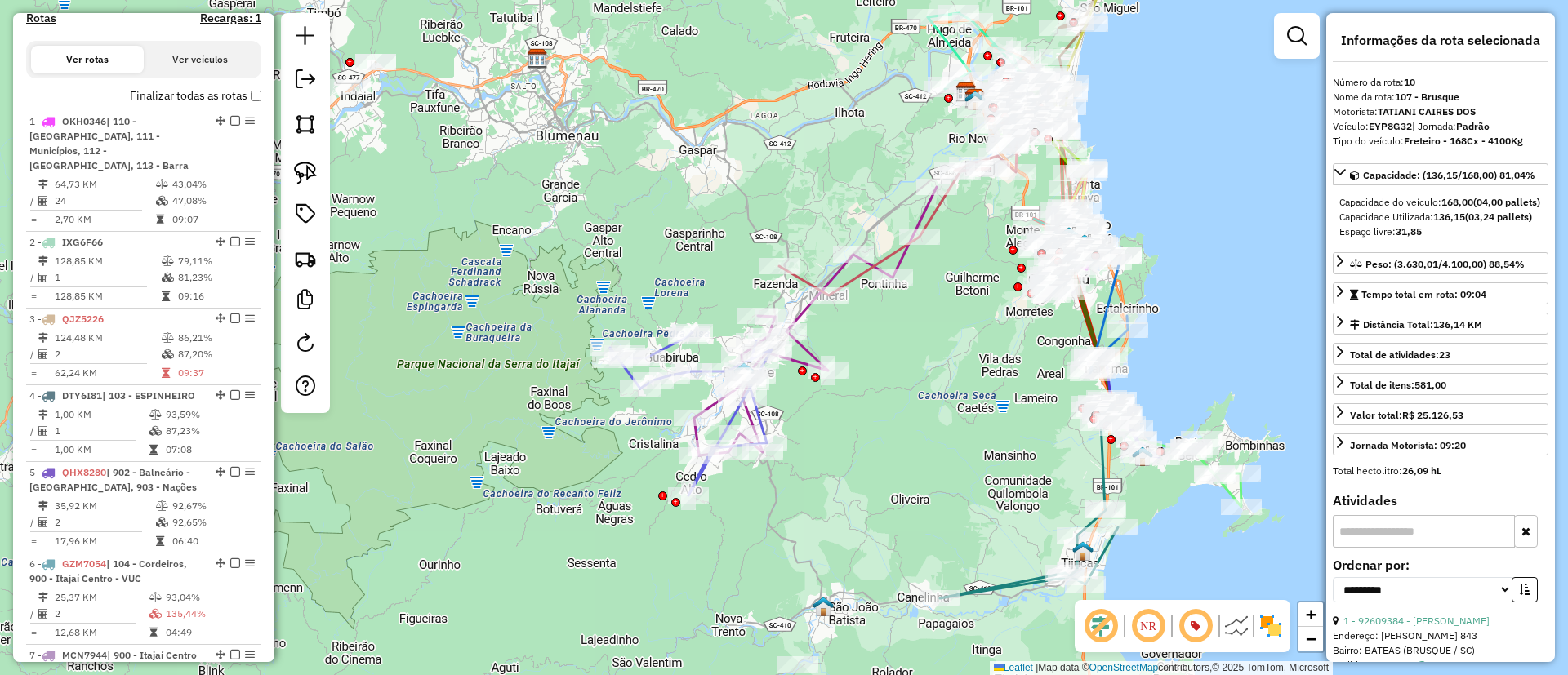
drag, startPoint x: 670, startPoint y: 290, endPoint x: 645, endPoint y: 255, distance: 43.0
click at [644, 256] on div "Janela de atendimento Grade de atendimento Capacidade Transportadoras Veículos …" at bounding box center [784, 337] width 1568 height 675
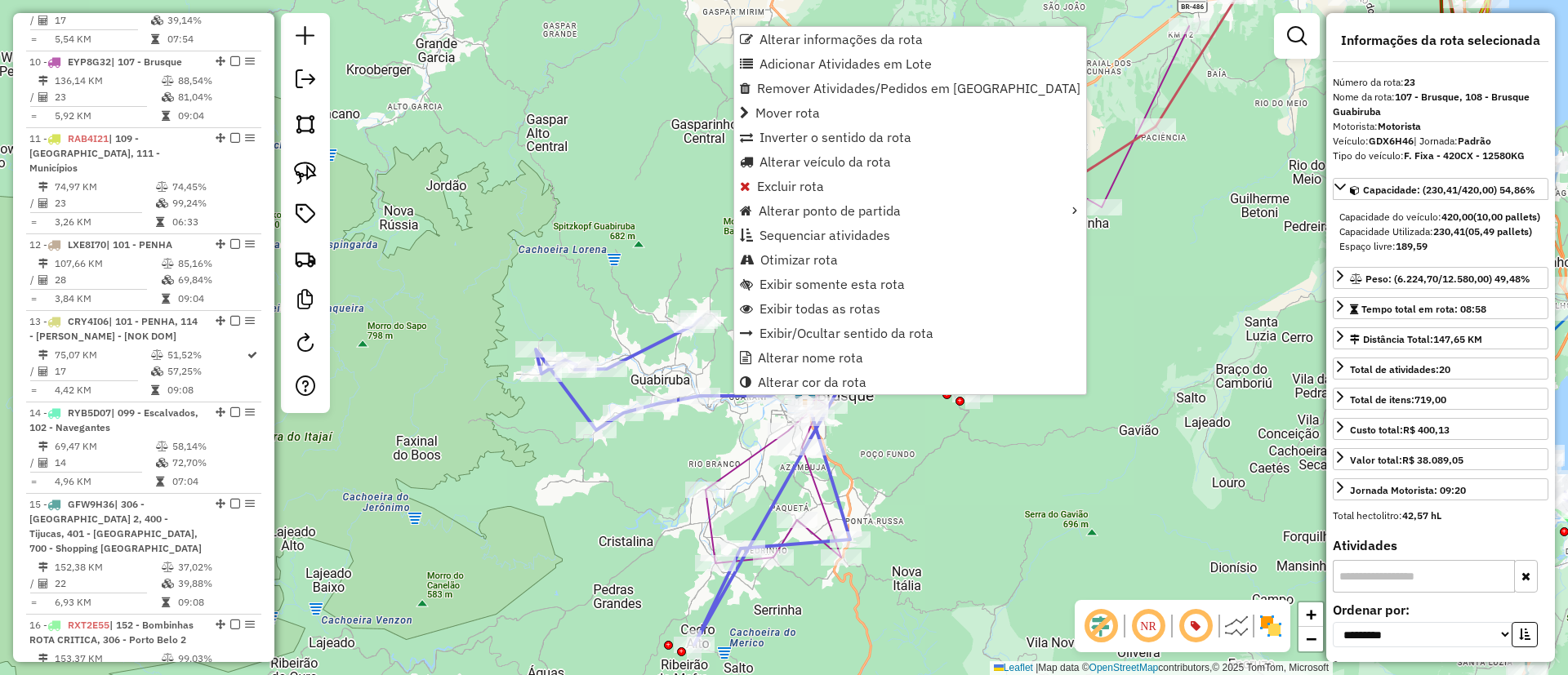
scroll to position [2787, 0]
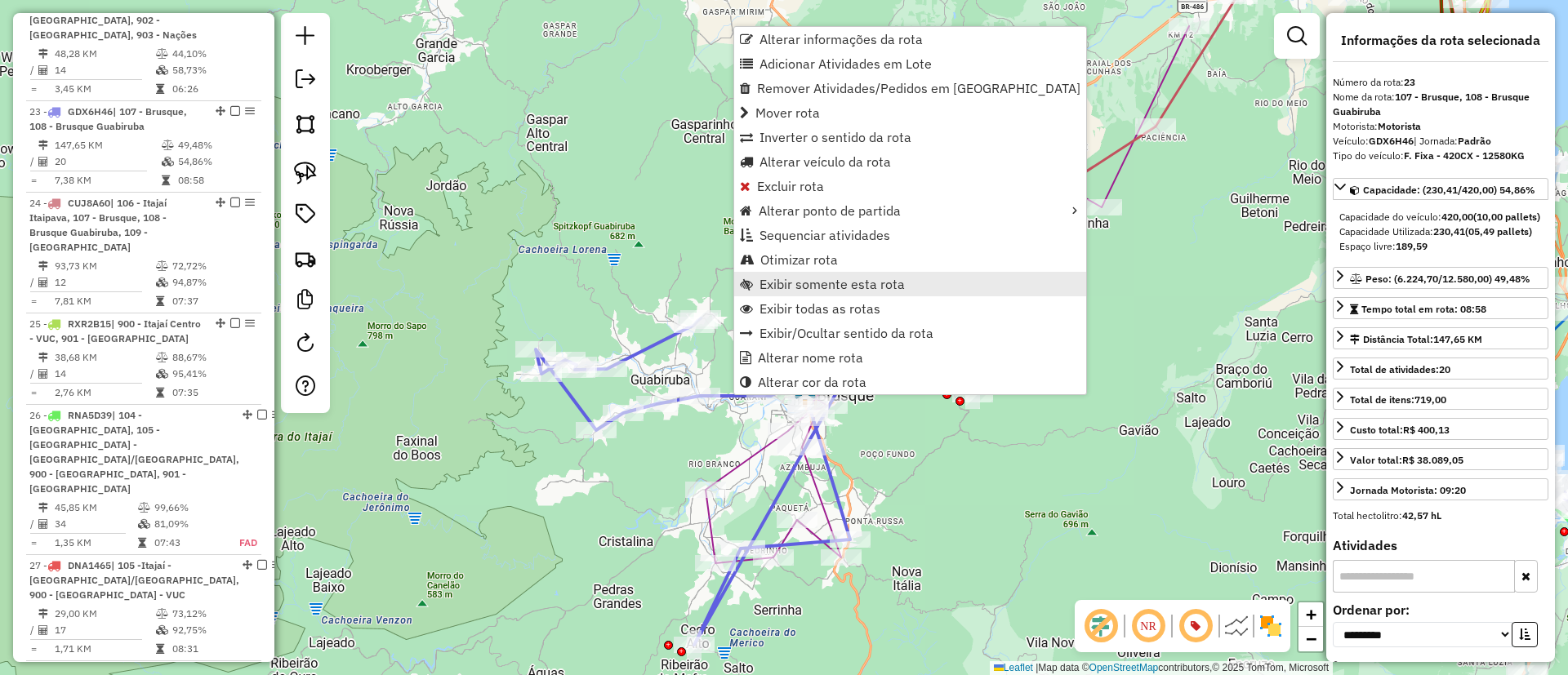
click at [798, 279] on span "Exibir somente esta rota" at bounding box center [832, 283] width 146 height 13
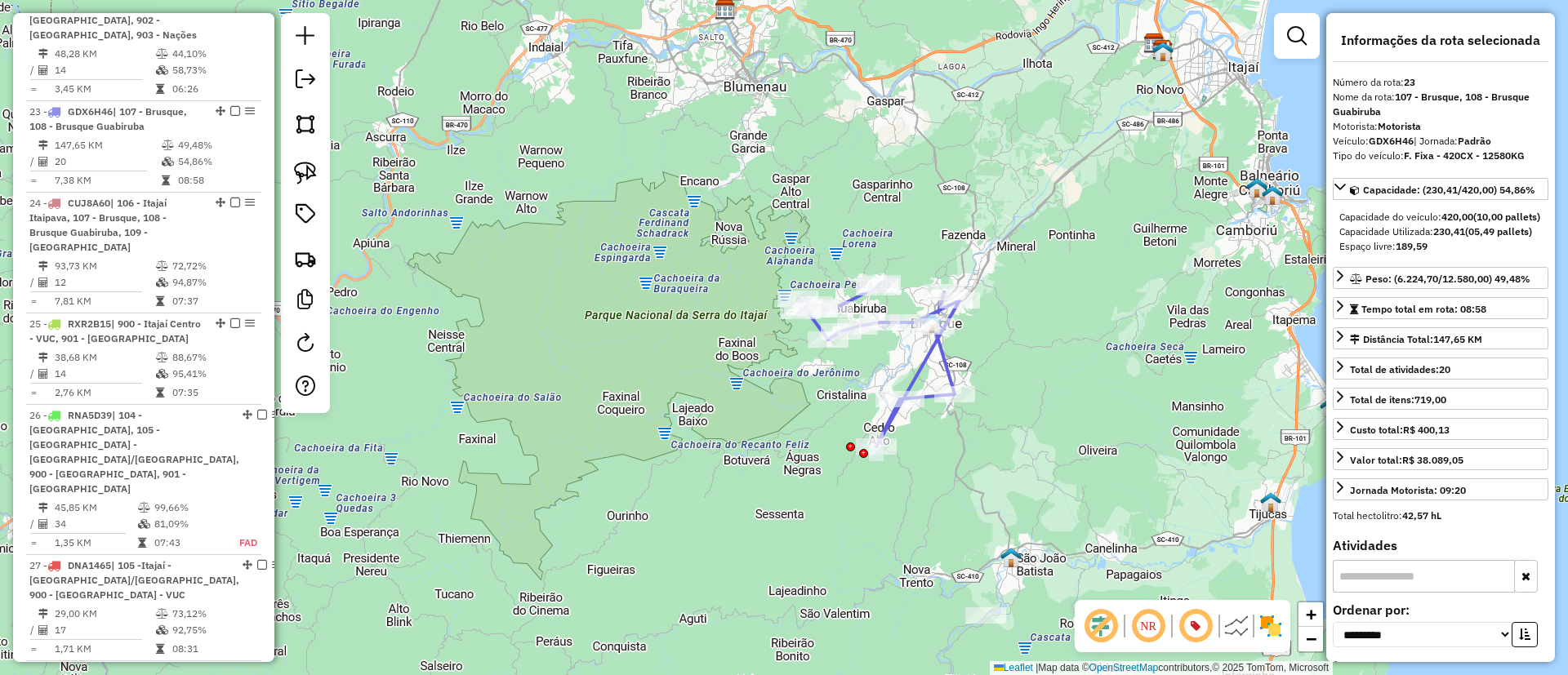
drag, startPoint x: 971, startPoint y: 378, endPoint x: 950, endPoint y: 357, distance: 29.7
click at [950, 357] on icon at bounding box center [879, 365] width 162 height 164
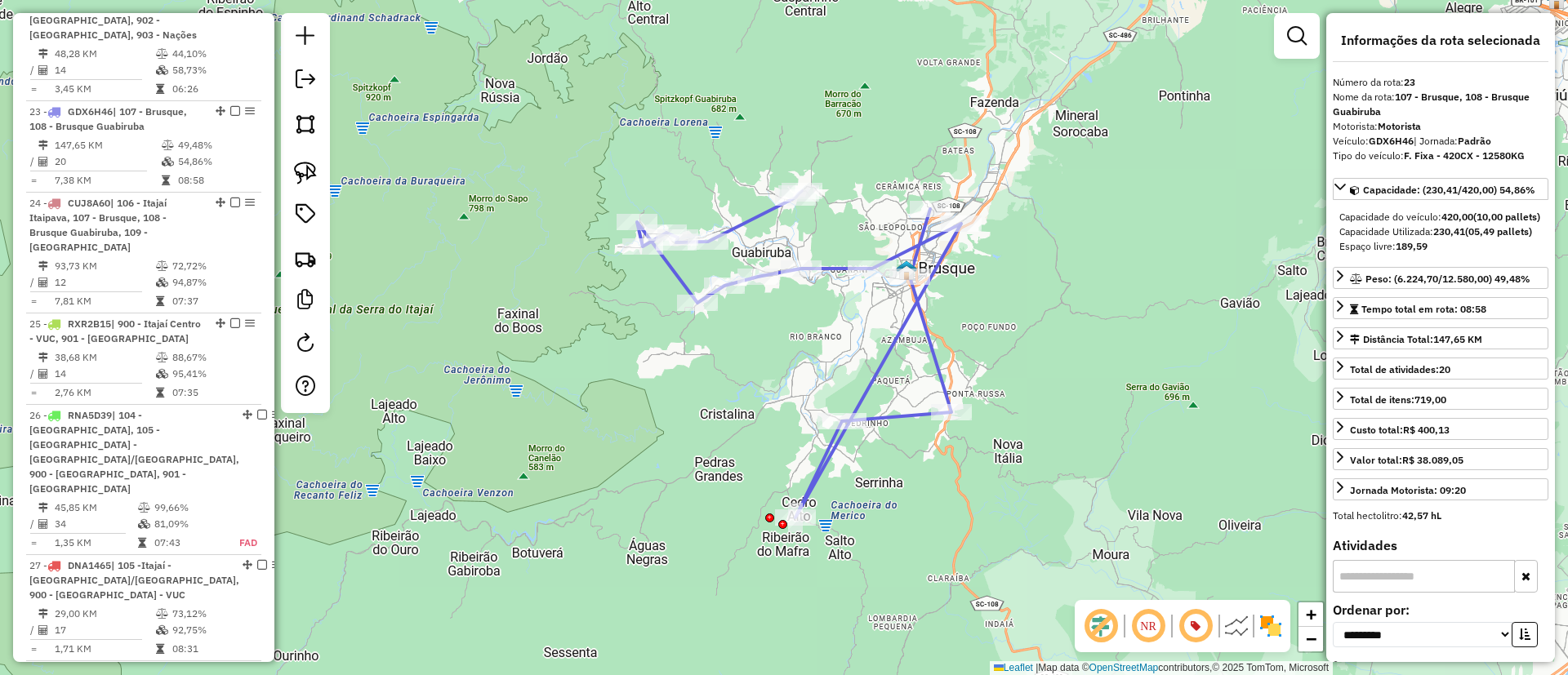
click at [983, 315] on div "Janela de atendimento Grade de atendimento Capacidade Transportadoras Veículos …" at bounding box center [784, 337] width 1568 height 675
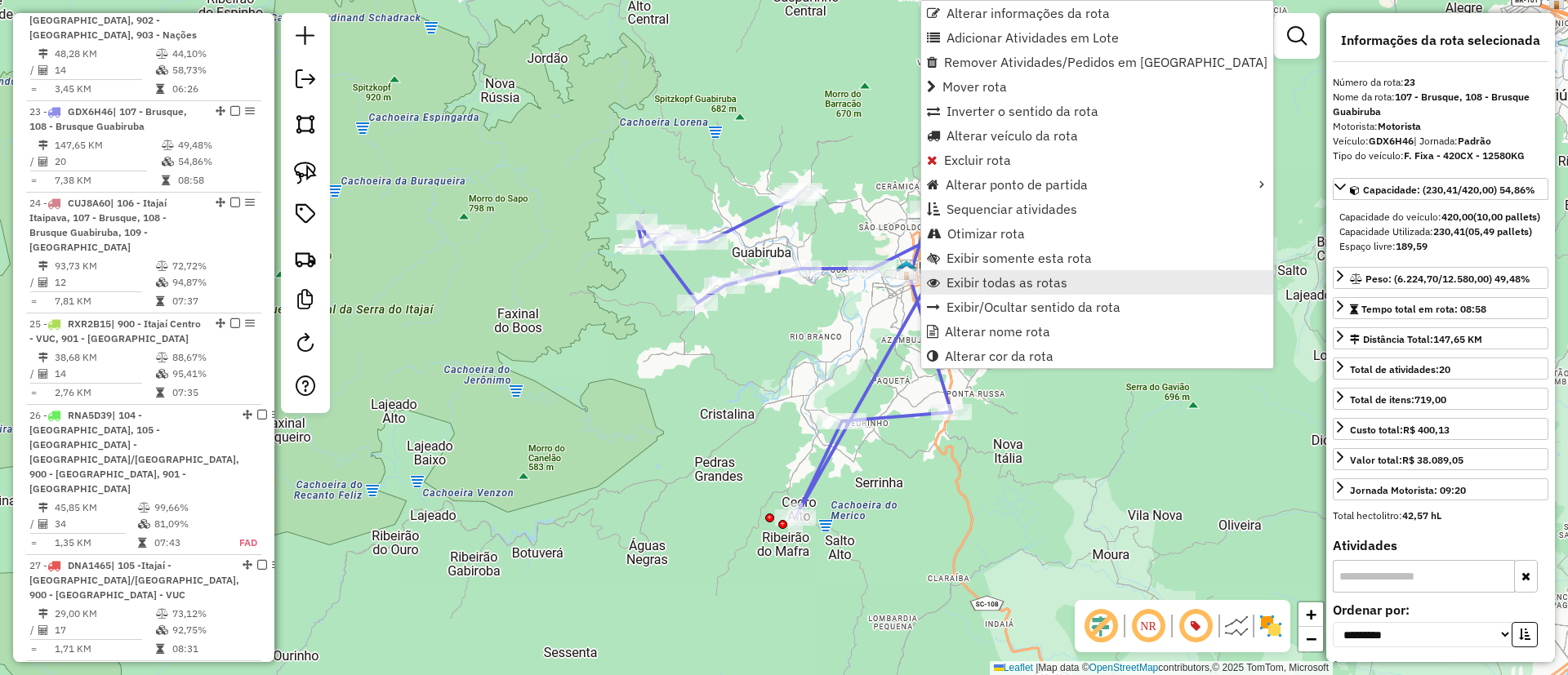
click at [974, 277] on span "Exibir todas as rotas" at bounding box center [1006, 282] width 121 height 13
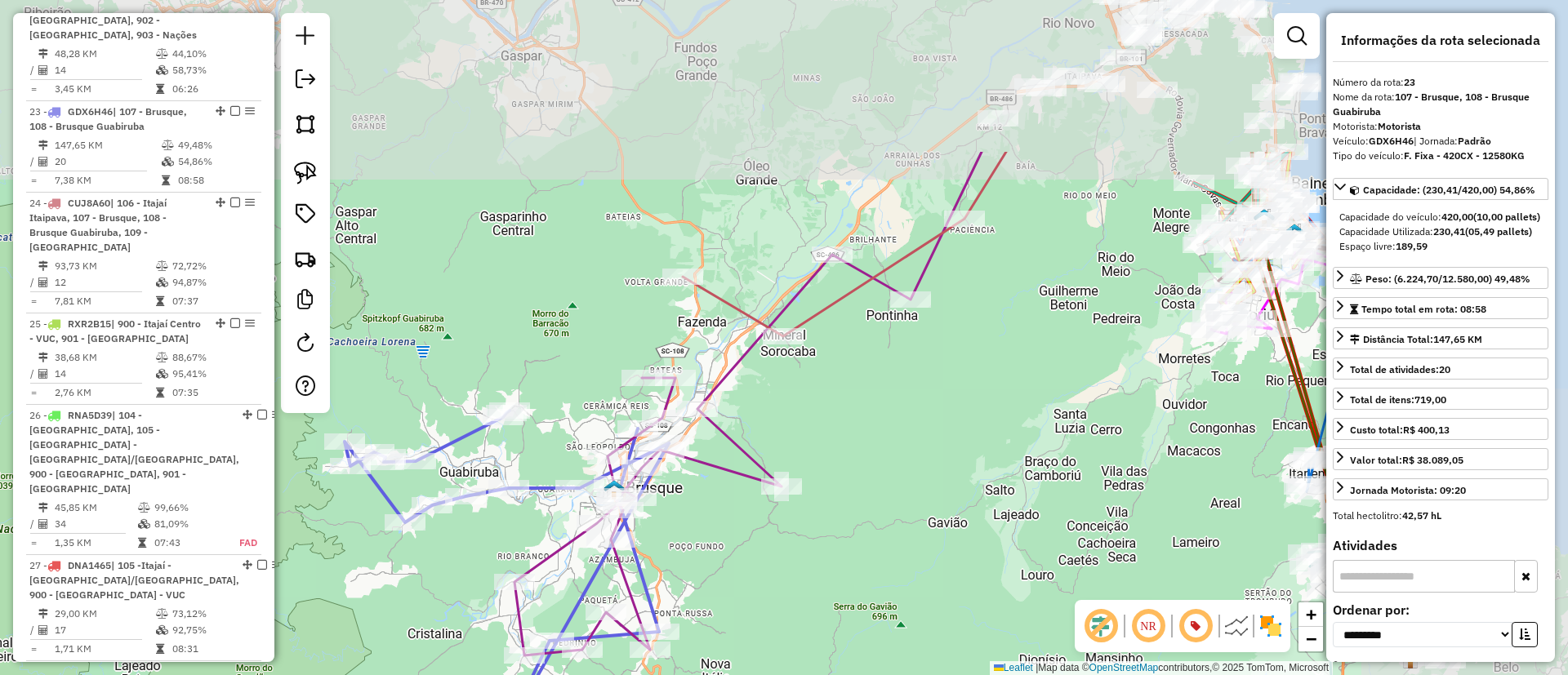
drag, startPoint x: 1146, startPoint y: 195, endPoint x: 854, endPoint y: 415, distance: 365.6
click at [854, 415] on div "Janela de atendimento Grade de atendimento Capacidade Transportadoras Veículos …" at bounding box center [784, 337] width 1568 height 675
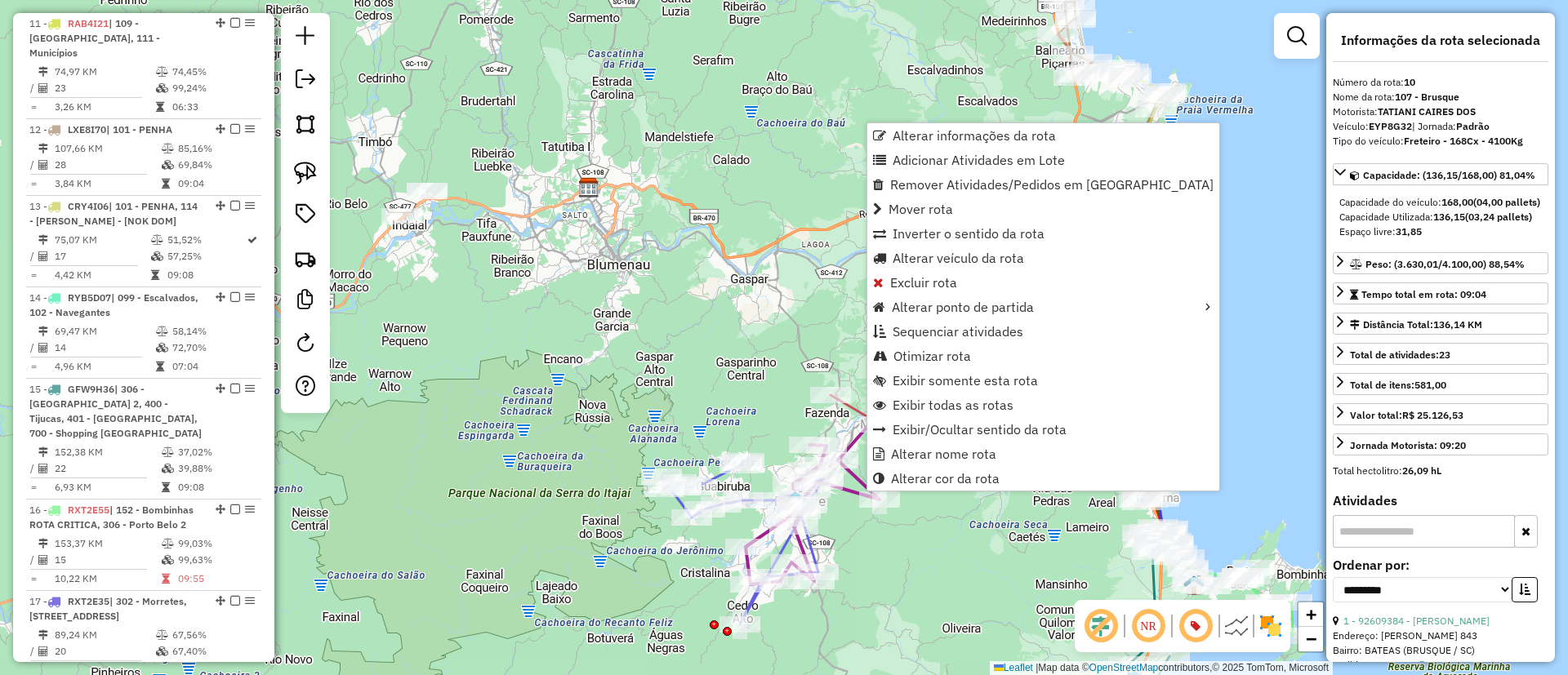
scroll to position [1568, 0]
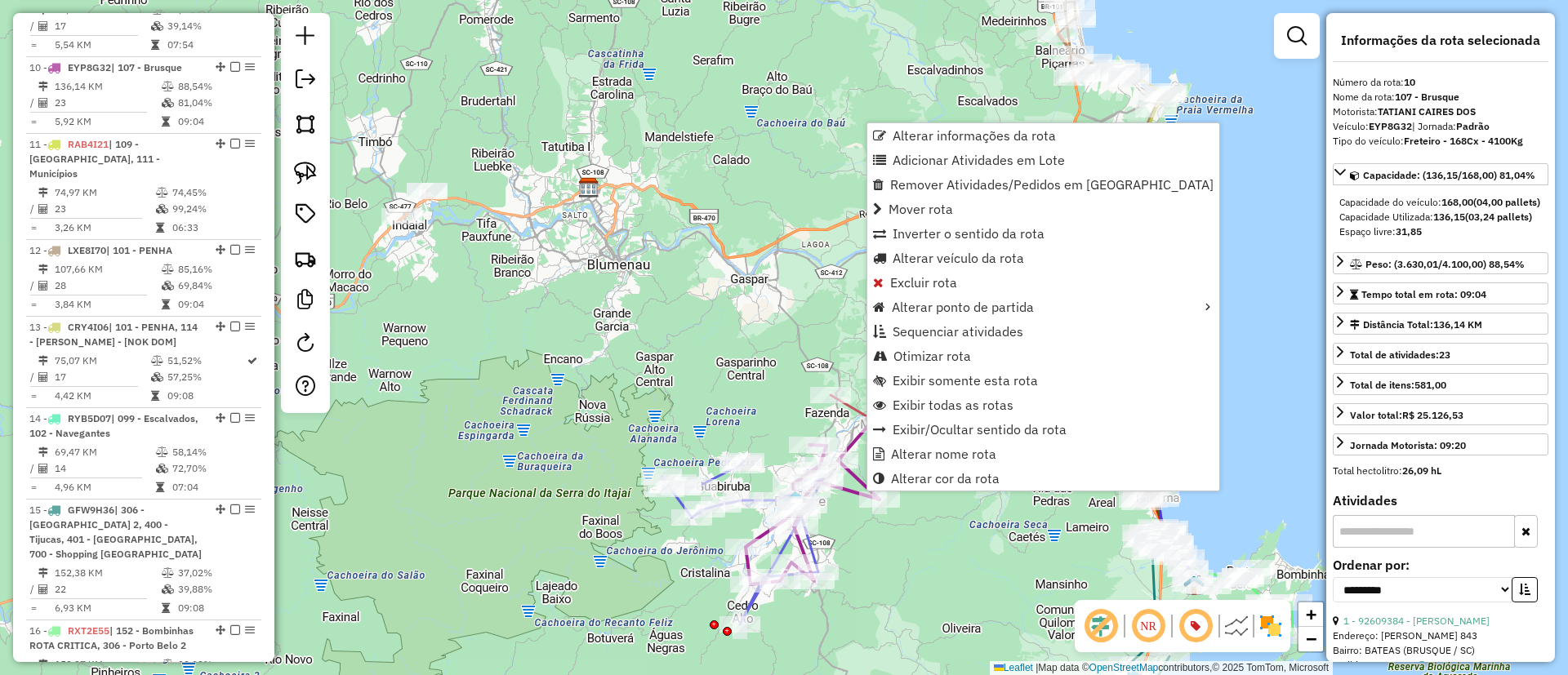
click at [438, 51] on div "Janela de atendimento Grade de atendimento Capacidade Transportadoras Veículos …" at bounding box center [784, 337] width 1568 height 675
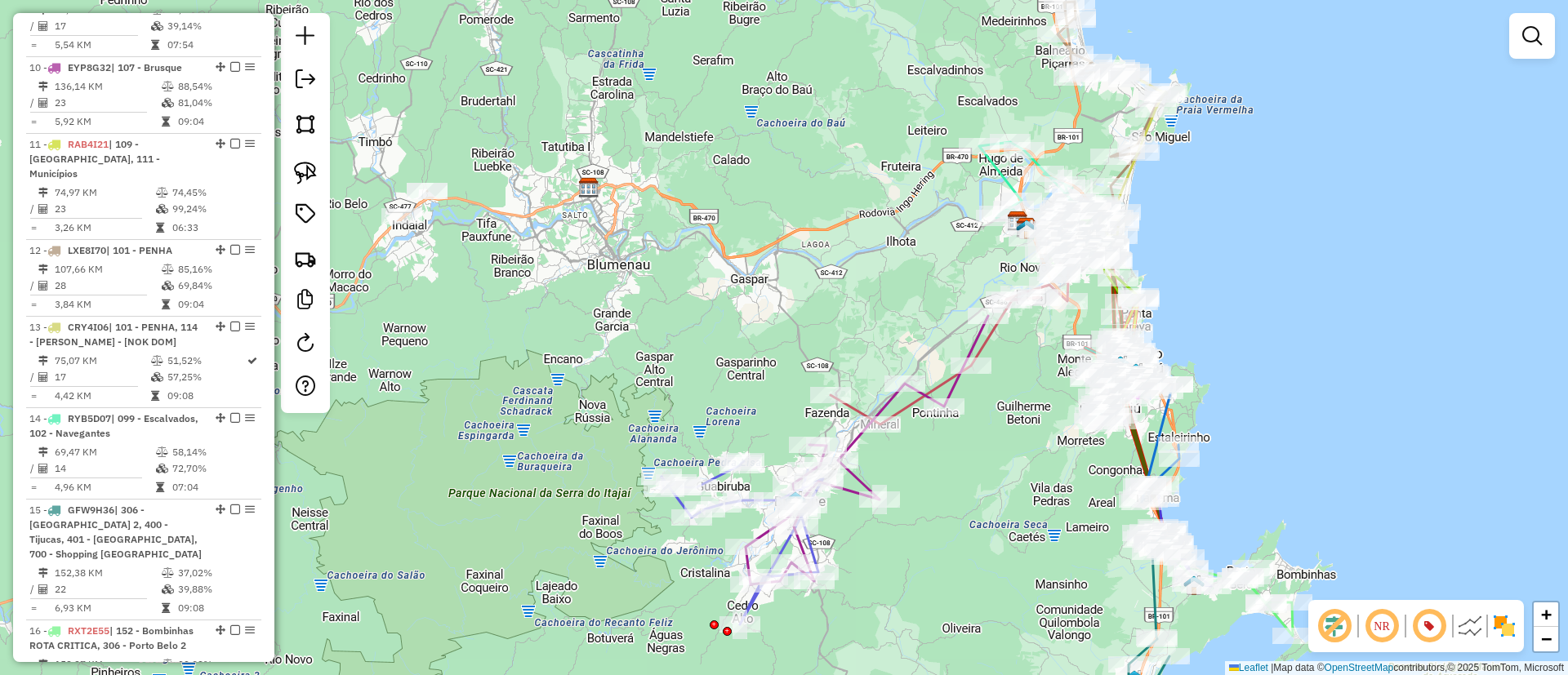
click at [848, 493] on icon at bounding box center [866, 450] width 242 height 268
select select "**********"
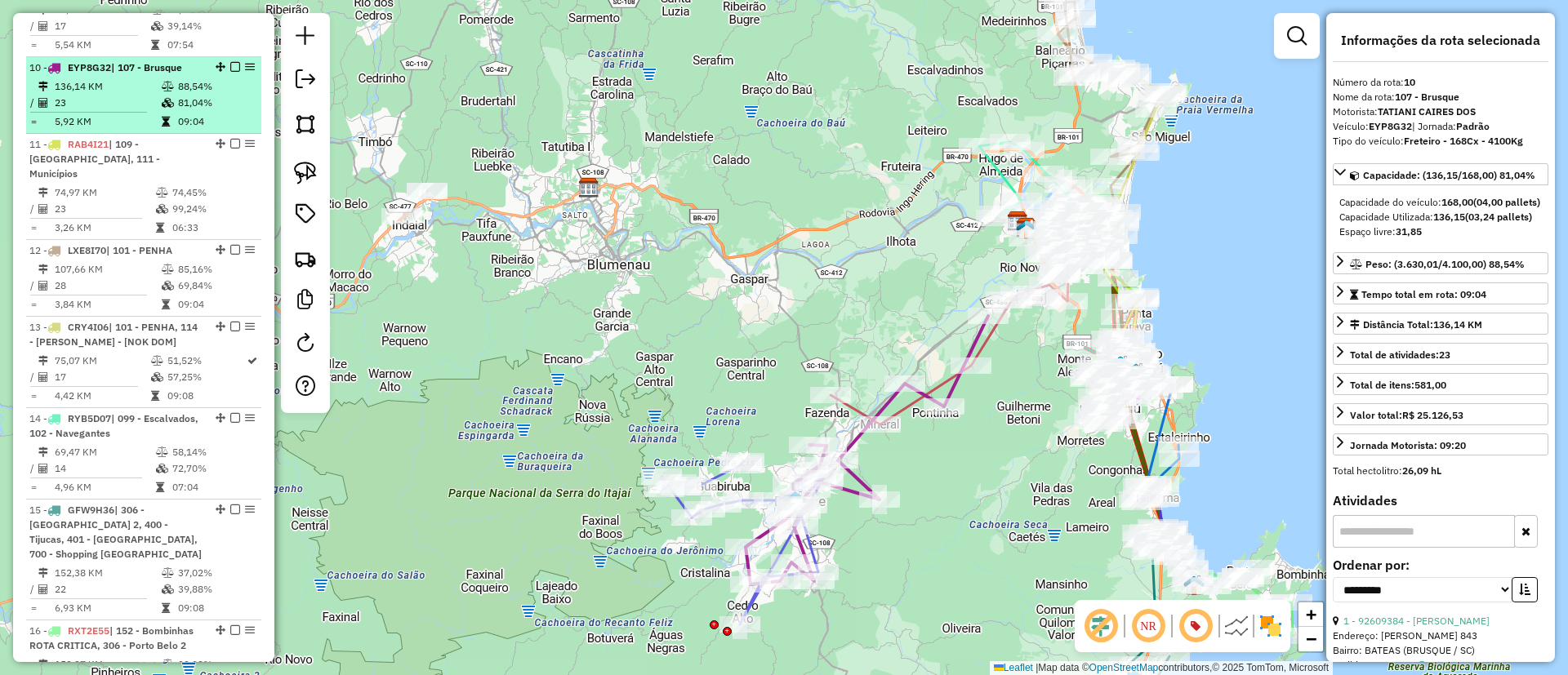
click at [233, 62] on em at bounding box center [235, 67] width 10 height 10
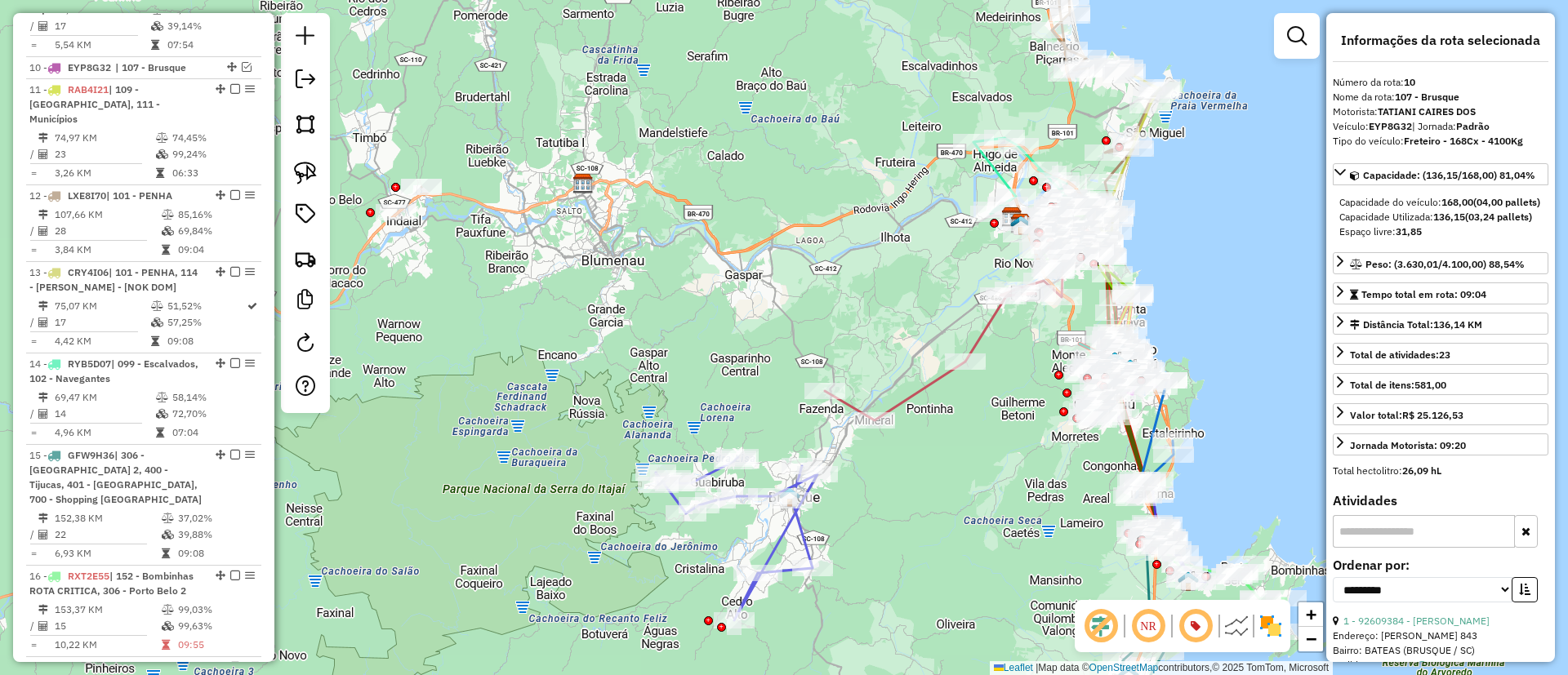
drag, startPoint x: 653, startPoint y: 323, endPoint x: 646, endPoint y: 319, distance: 8.1
click at [646, 319] on div "Janela de atendimento Grade de atendimento Capacidade Transportadoras Veículos …" at bounding box center [784, 337] width 1568 height 675
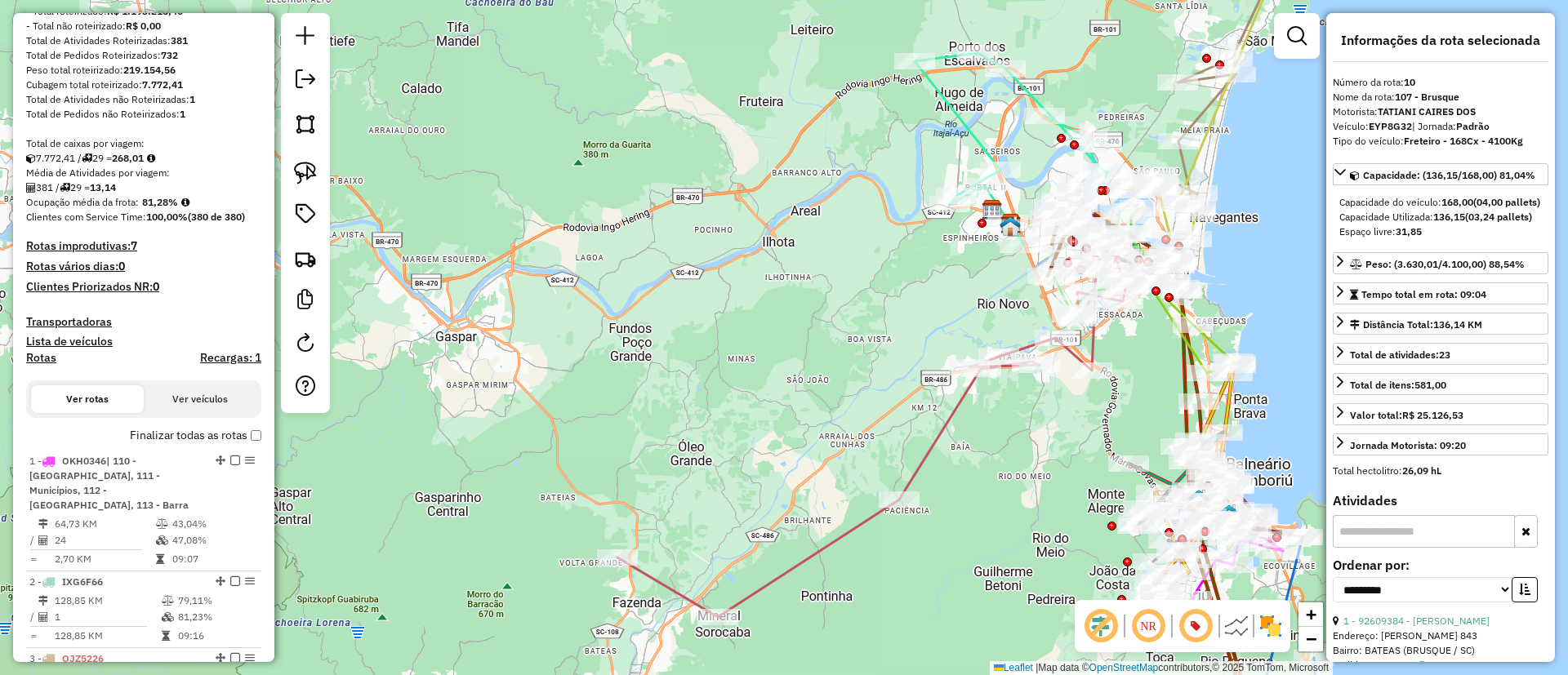
scroll to position [344, 0]
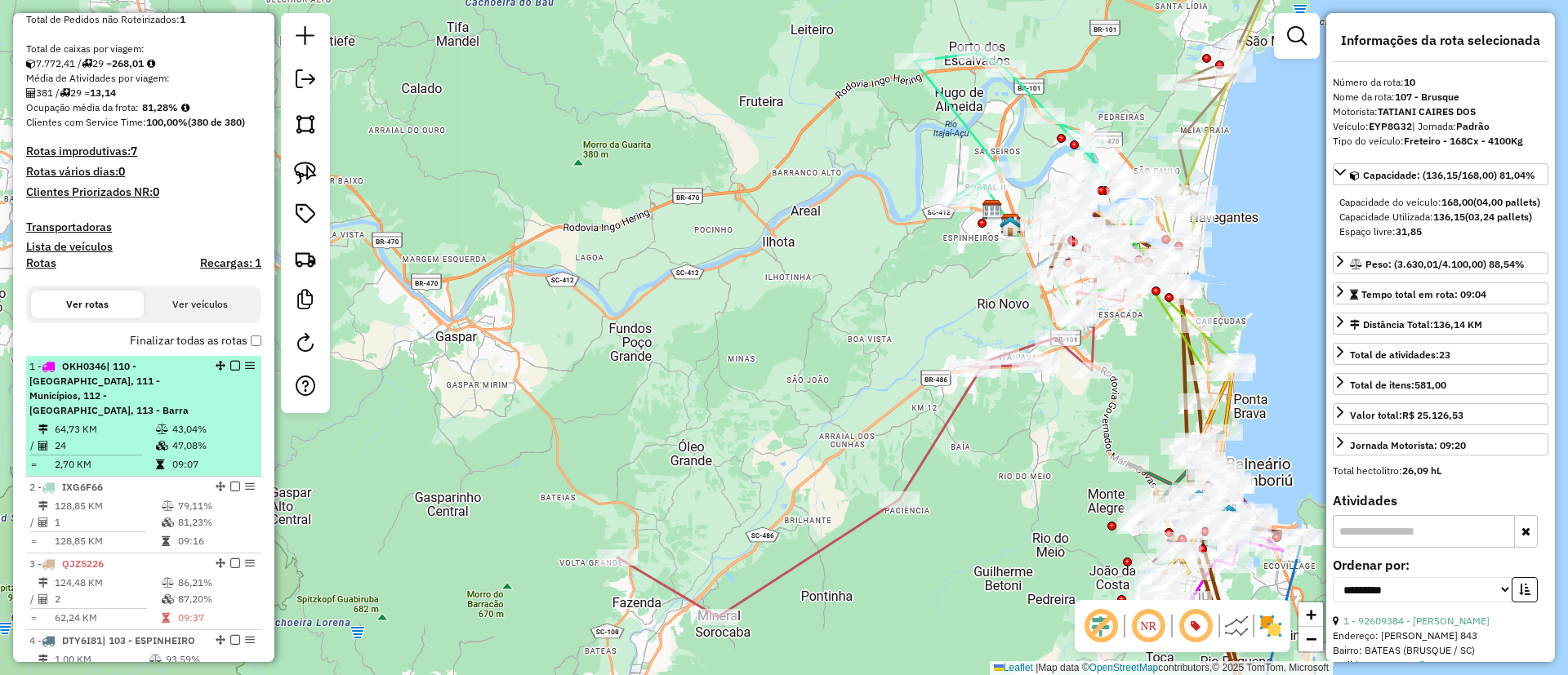
click at [230, 364] on em at bounding box center [235, 366] width 10 height 10
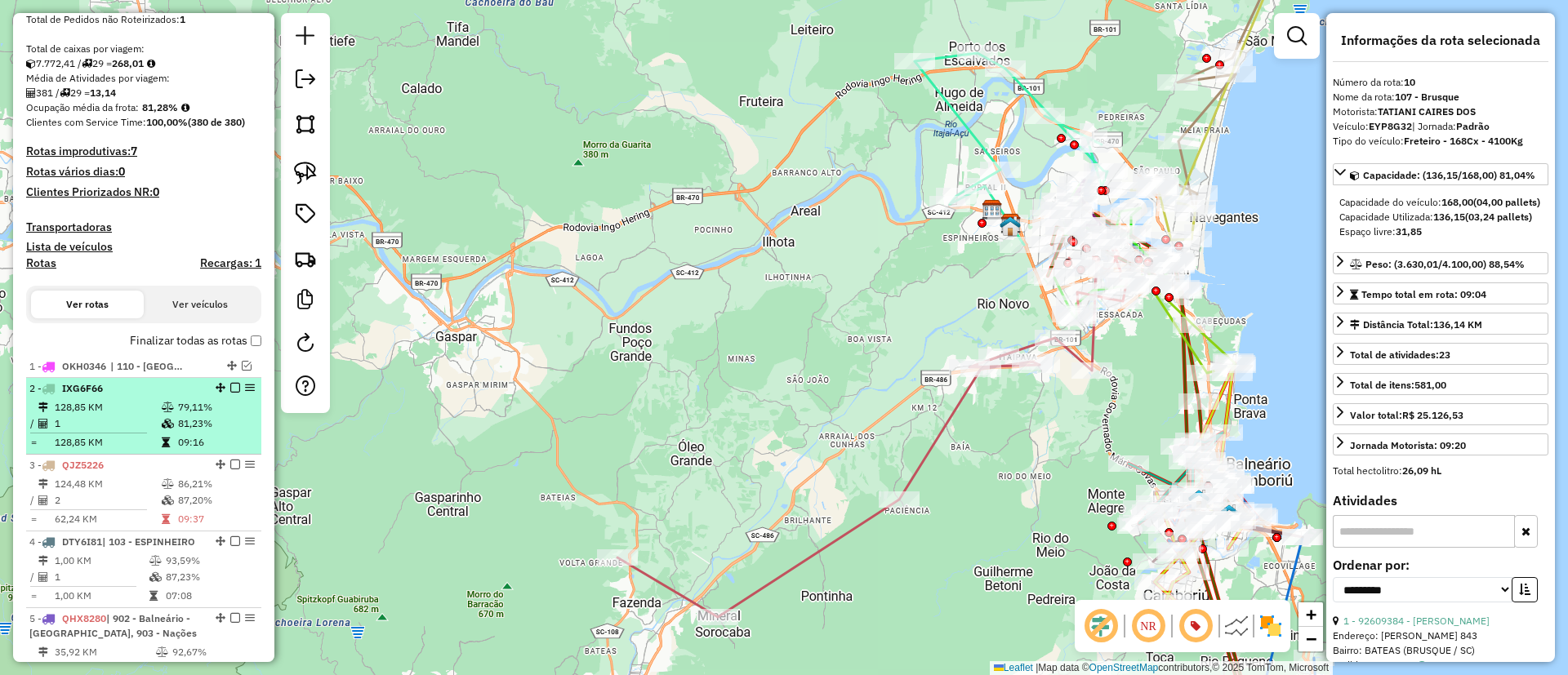
click at [230, 390] on em at bounding box center [235, 388] width 10 height 10
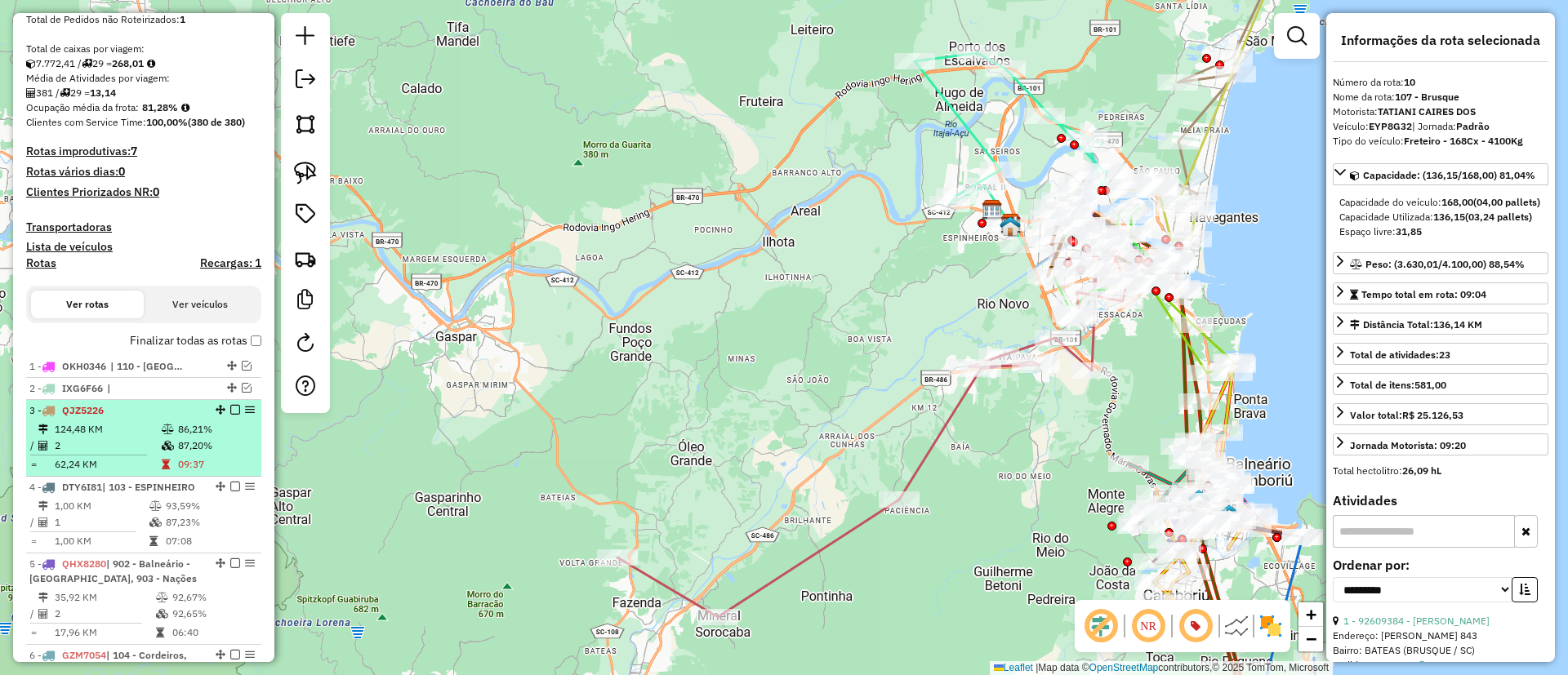
click at [231, 399] on li "2 - IXG6F66 |" at bounding box center [144, 389] width 235 height 22
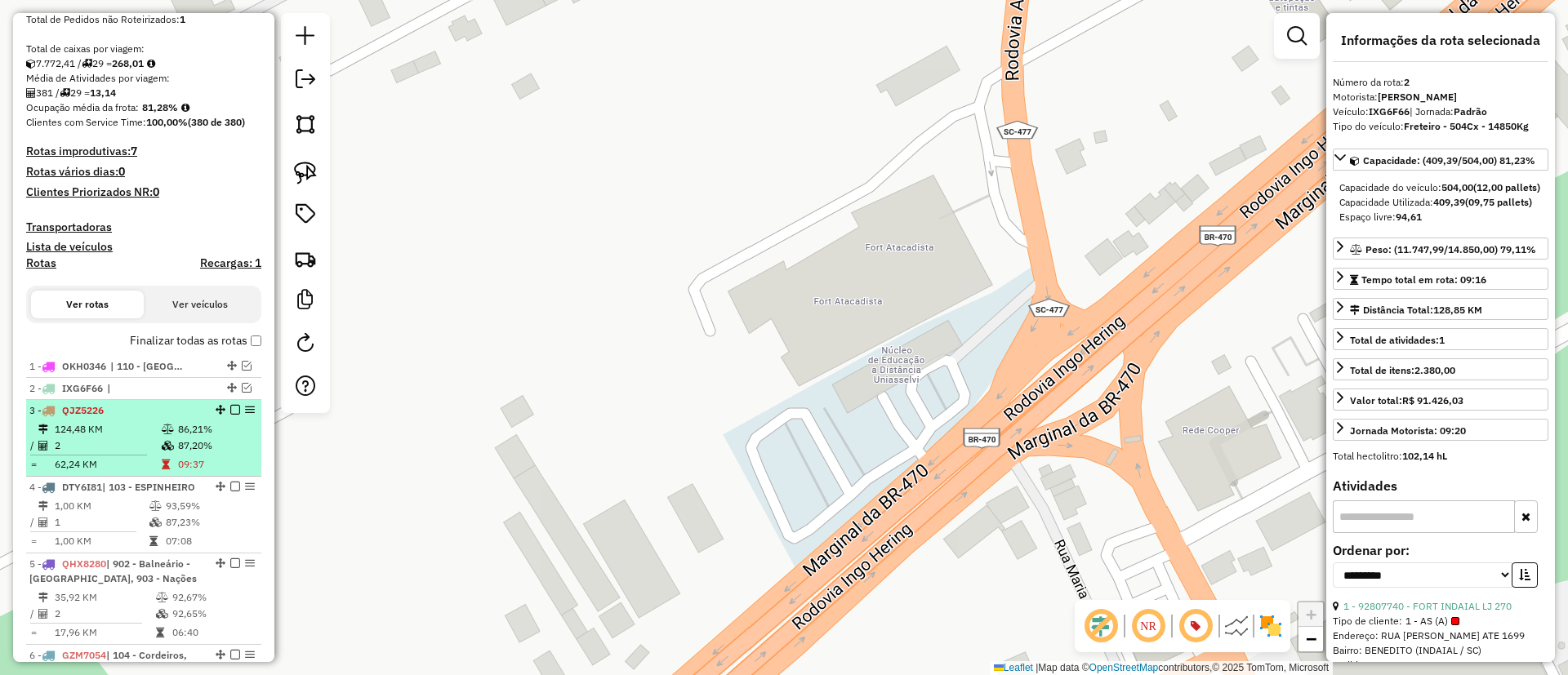
click at [231, 403] on div "3 - QJZ5226" at bounding box center [143, 410] width 228 height 15
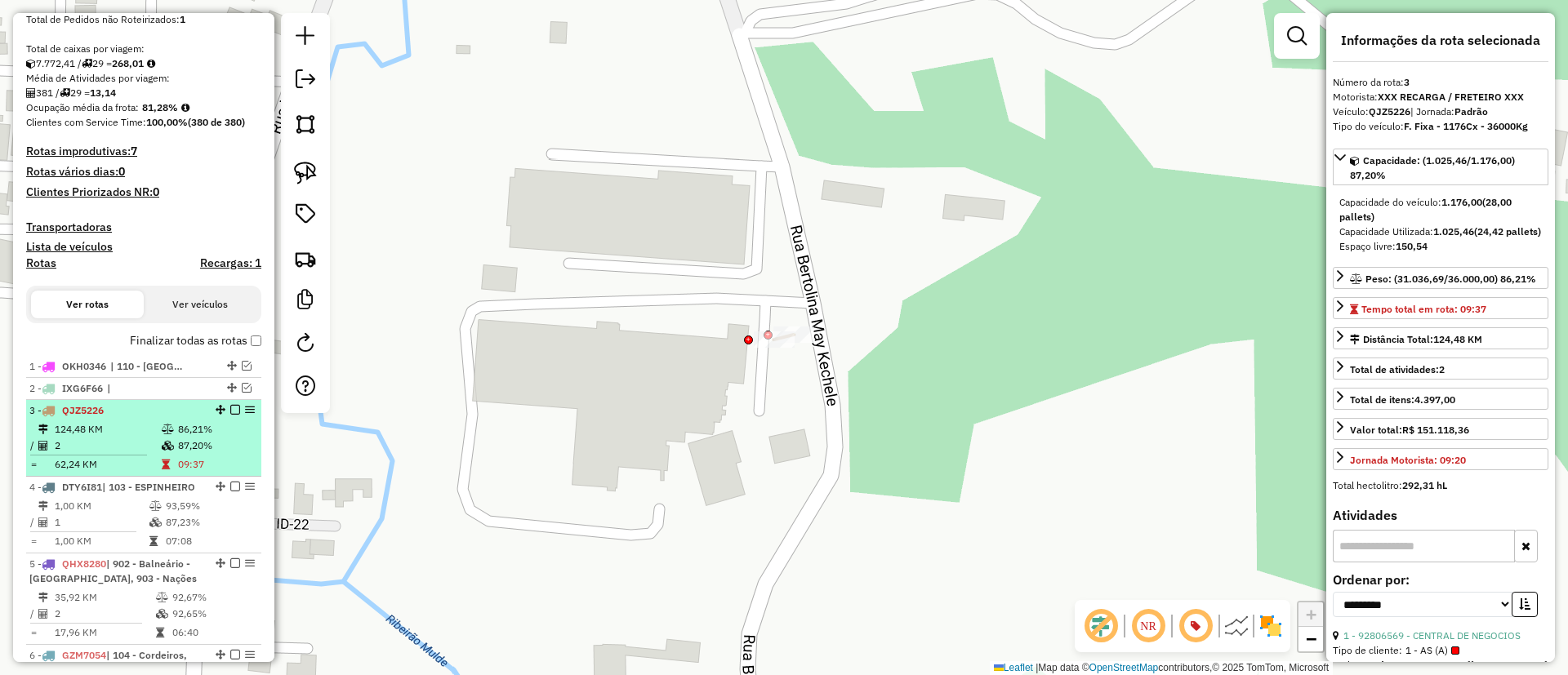
click at [223, 410] on div at bounding box center [229, 410] width 49 height 10
click at [230, 411] on em at bounding box center [235, 410] width 10 height 10
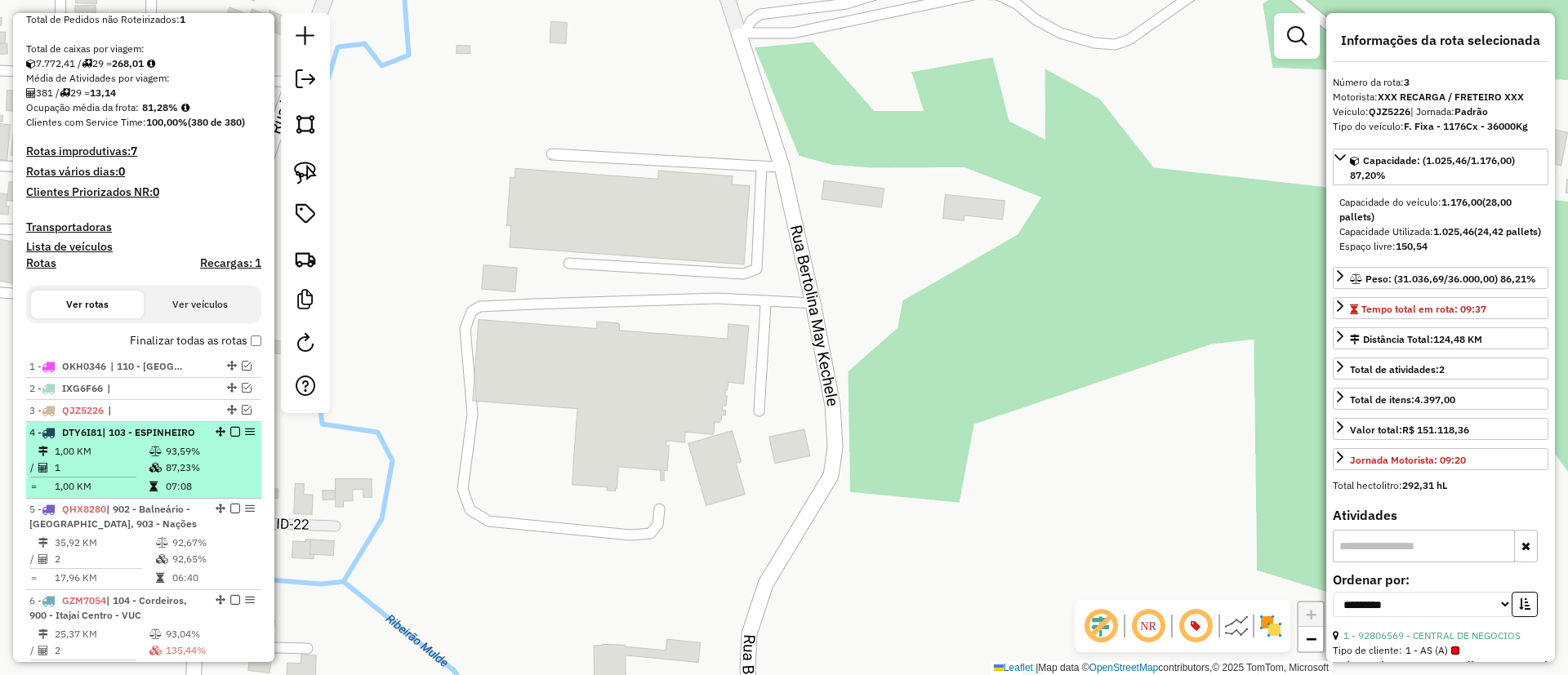
click at [231, 432] on em at bounding box center [235, 432] width 10 height 10
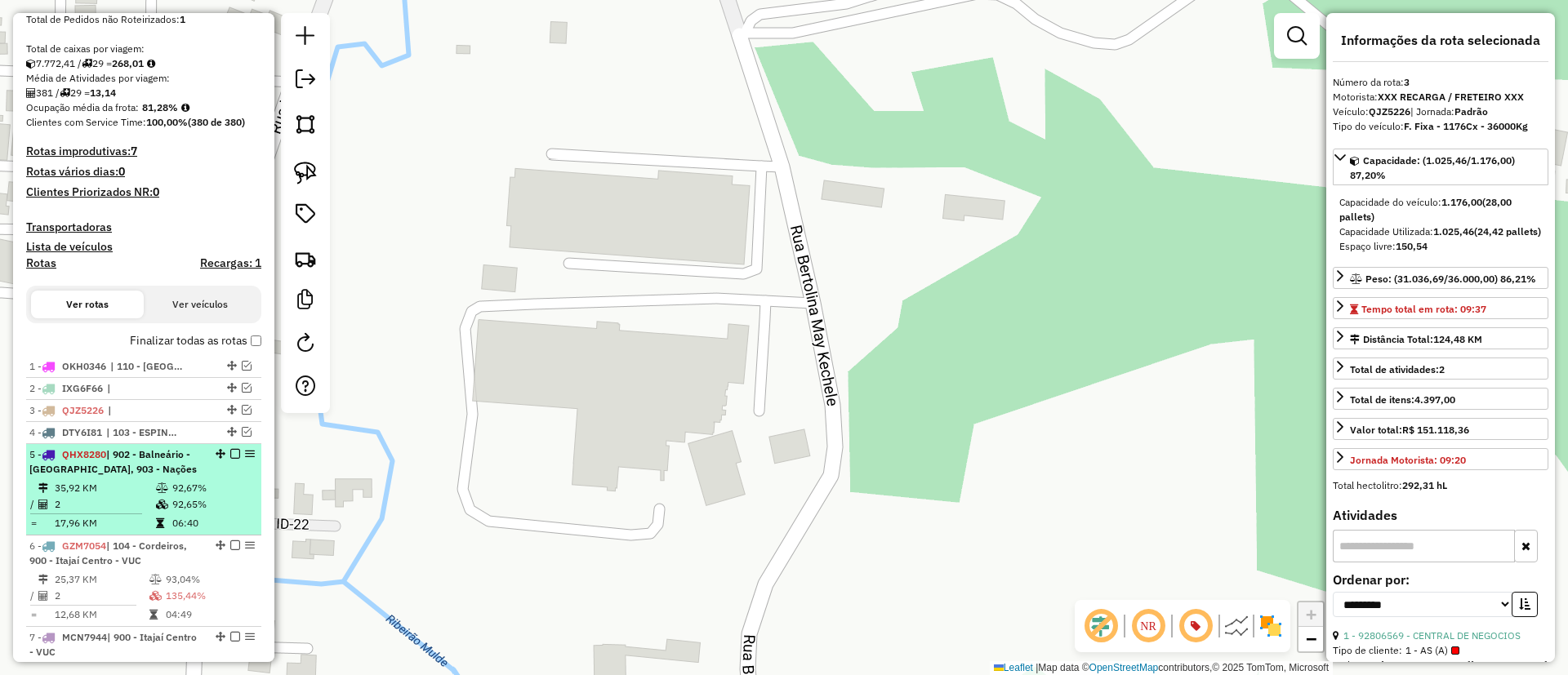
click at [231, 453] on em at bounding box center [235, 454] width 10 height 10
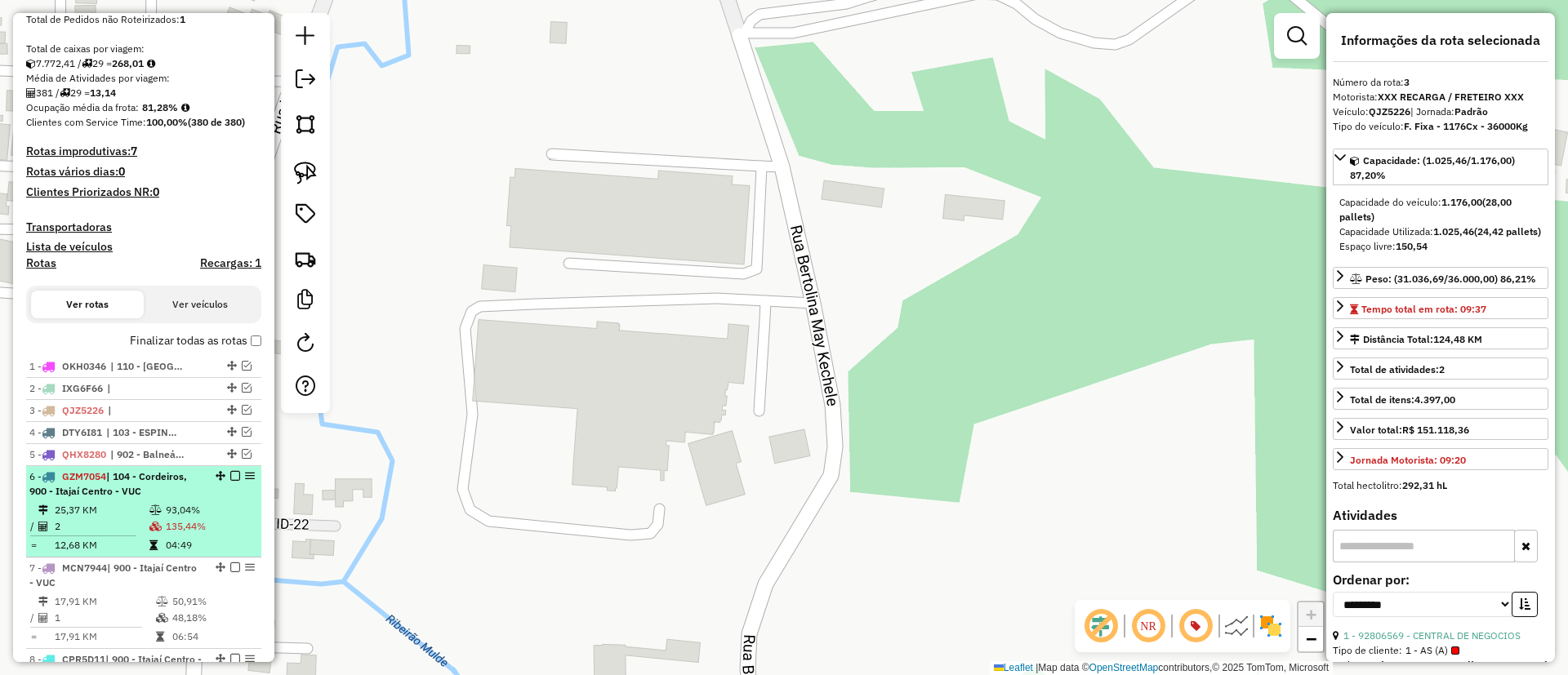
click at [233, 472] on em at bounding box center [235, 476] width 10 height 10
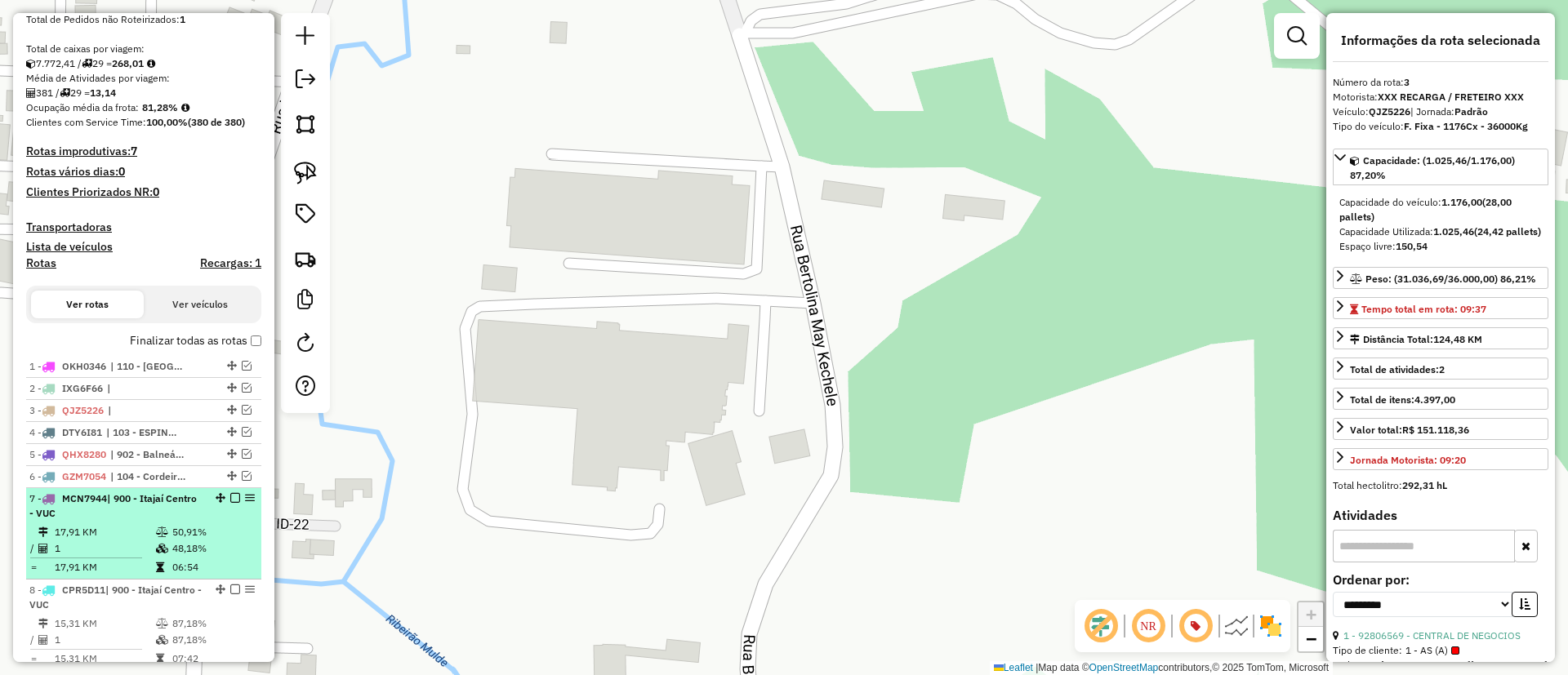
click at [230, 498] on em at bounding box center [235, 498] width 10 height 10
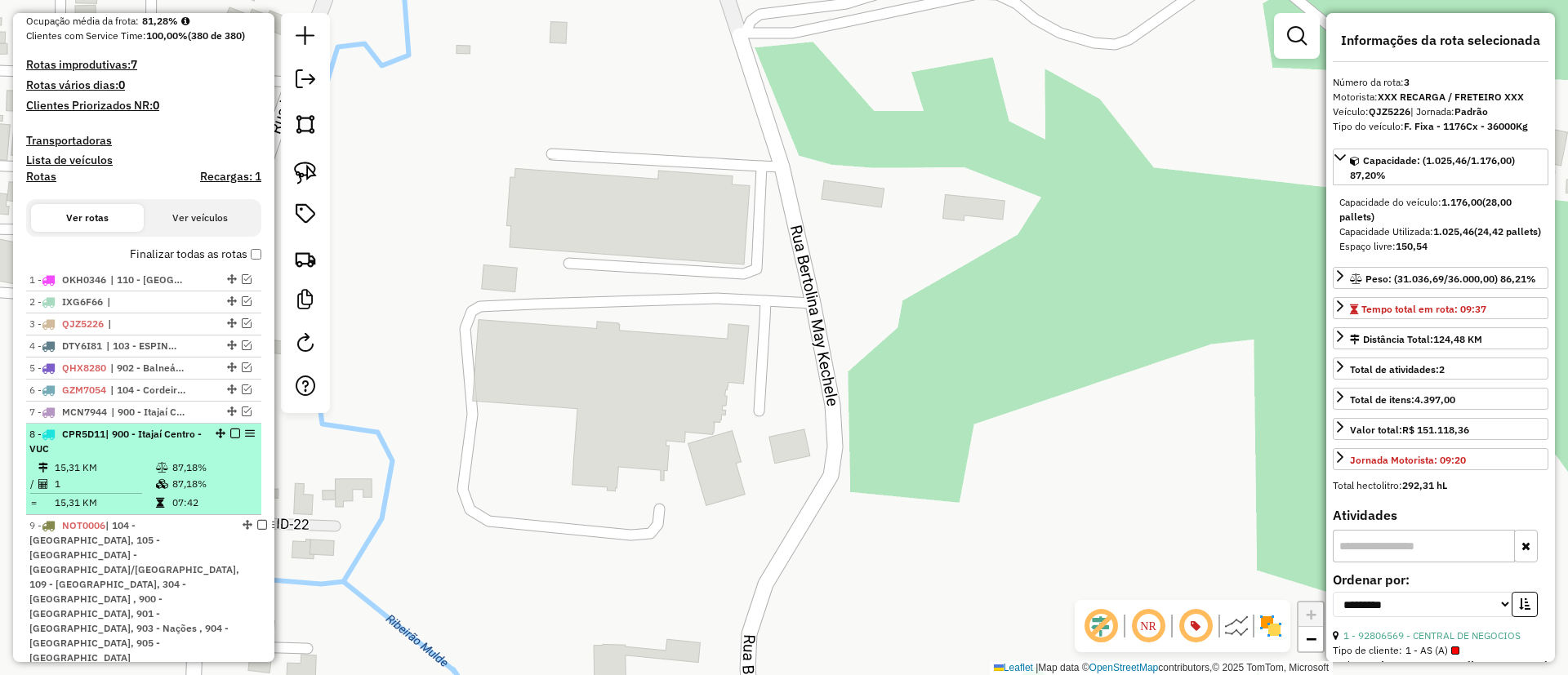
scroll to position [467, 0]
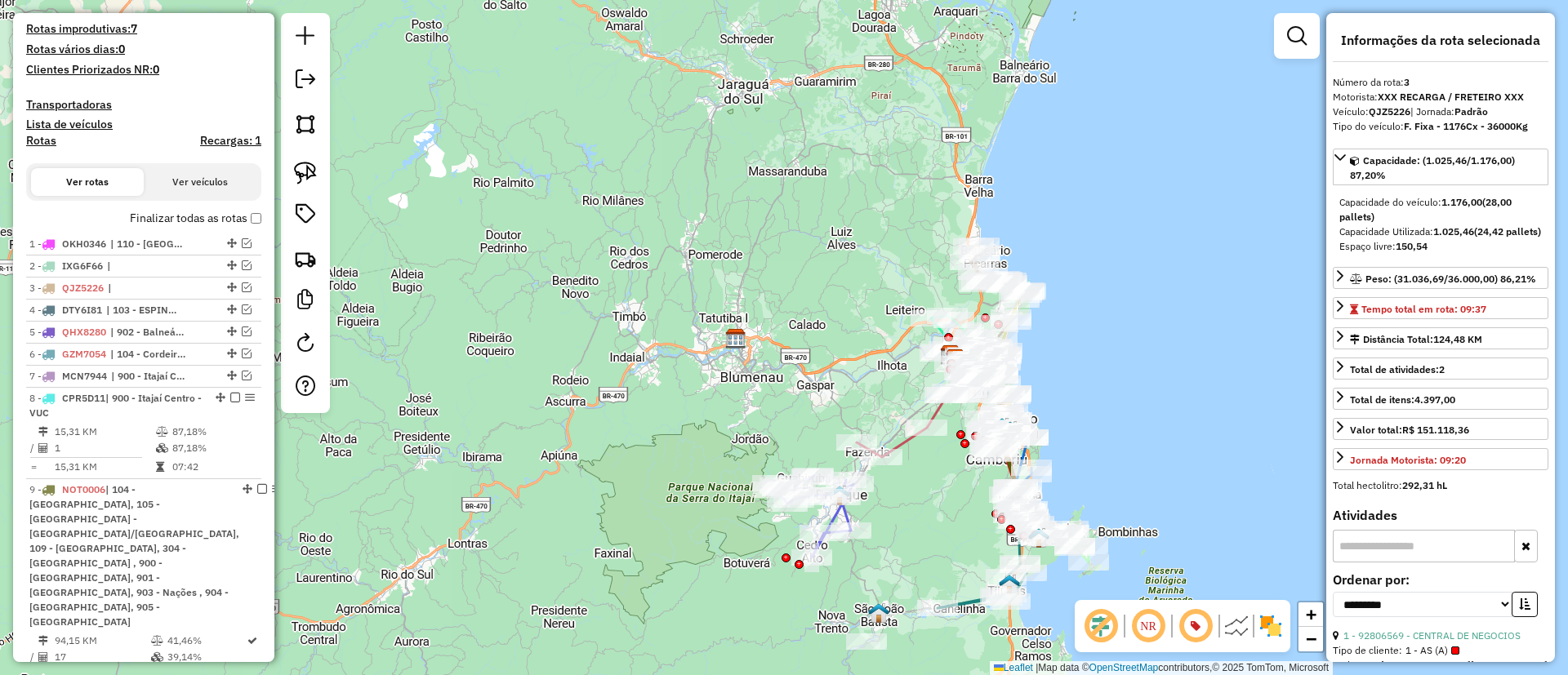
drag, startPoint x: 685, startPoint y: 358, endPoint x: 644, endPoint y: 335, distance: 47.0
click at [644, 335] on div "Janela de atendimento Grade de atendimento Capacidade Transportadoras Veículos …" at bounding box center [784, 337] width 1568 height 675
click at [906, 448] on icon at bounding box center [919, 410] width 124 height 94
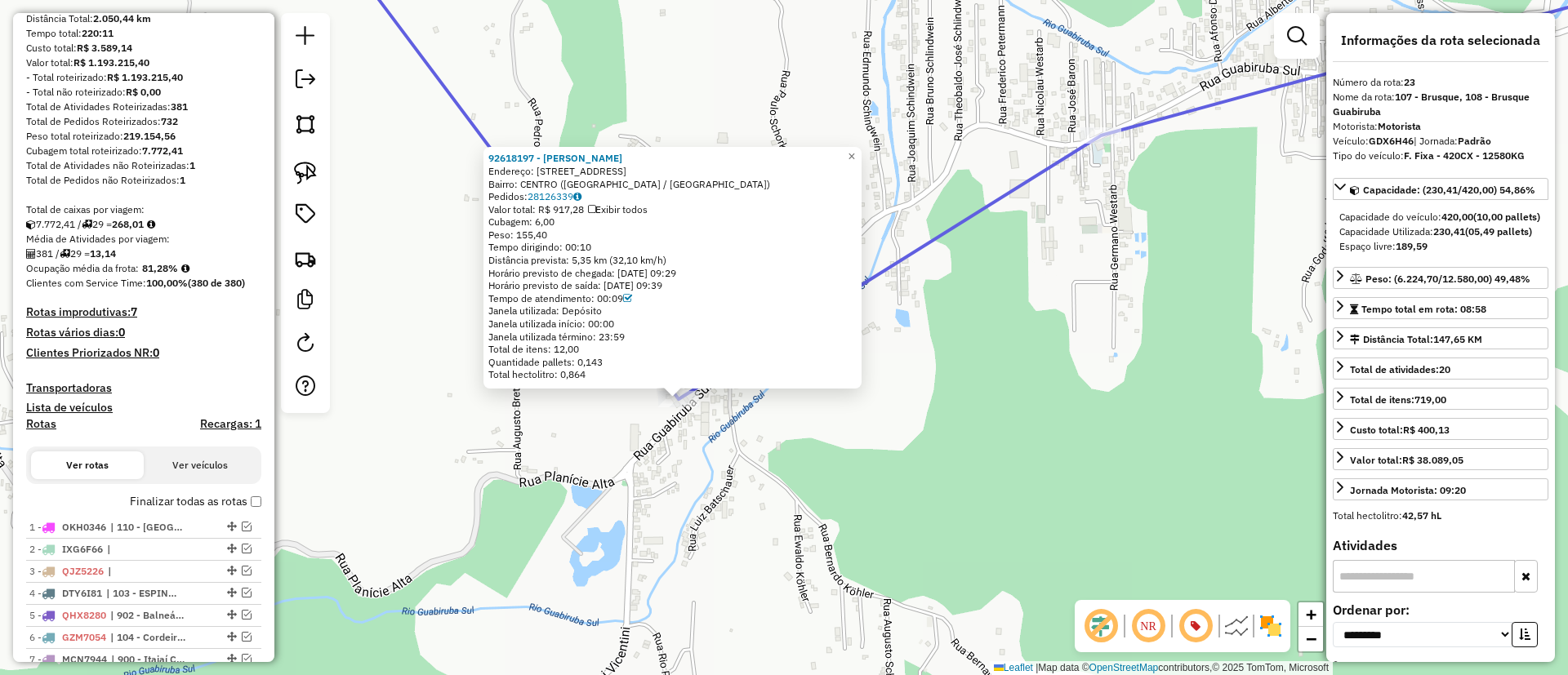
scroll to position [302, 0]
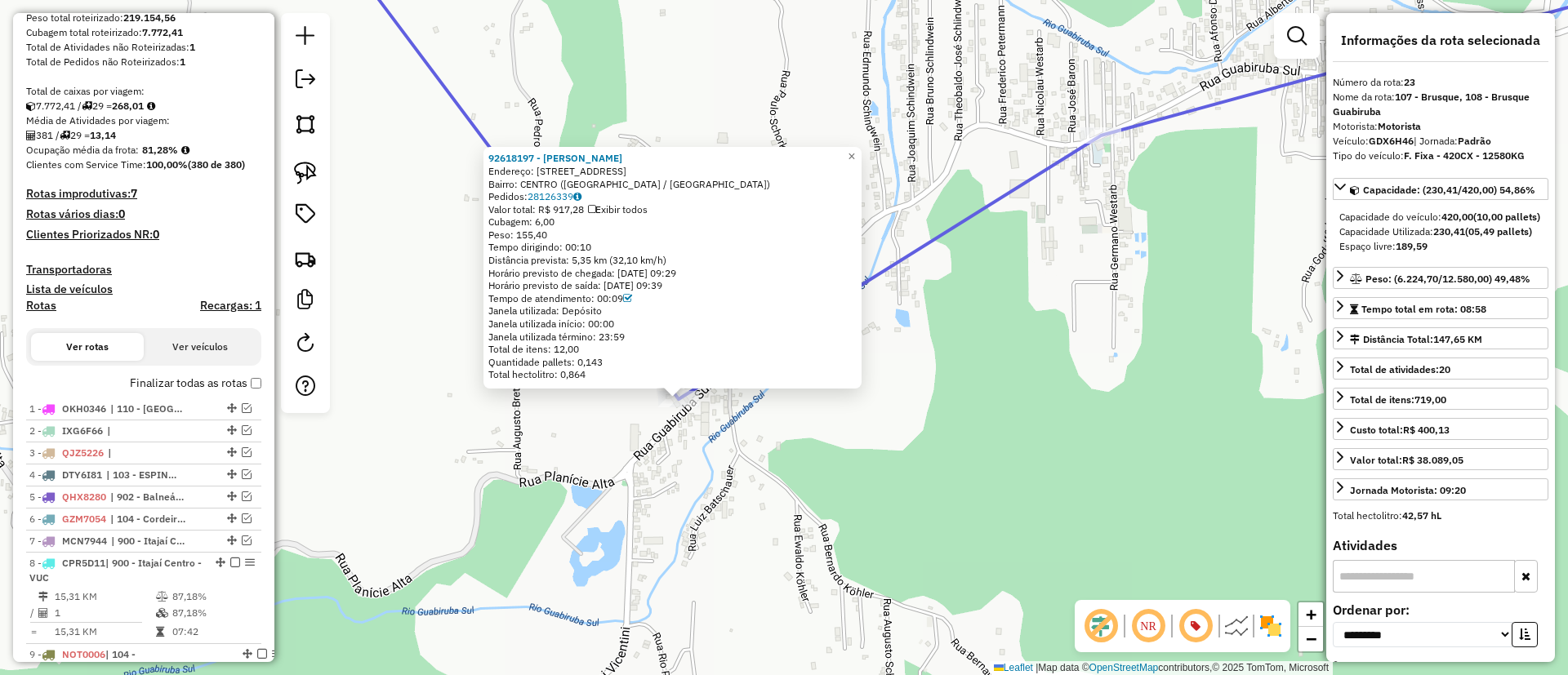
click at [245, 383] on label "Finalizar todas as rotas" at bounding box center [196, 383] width 132 height 17
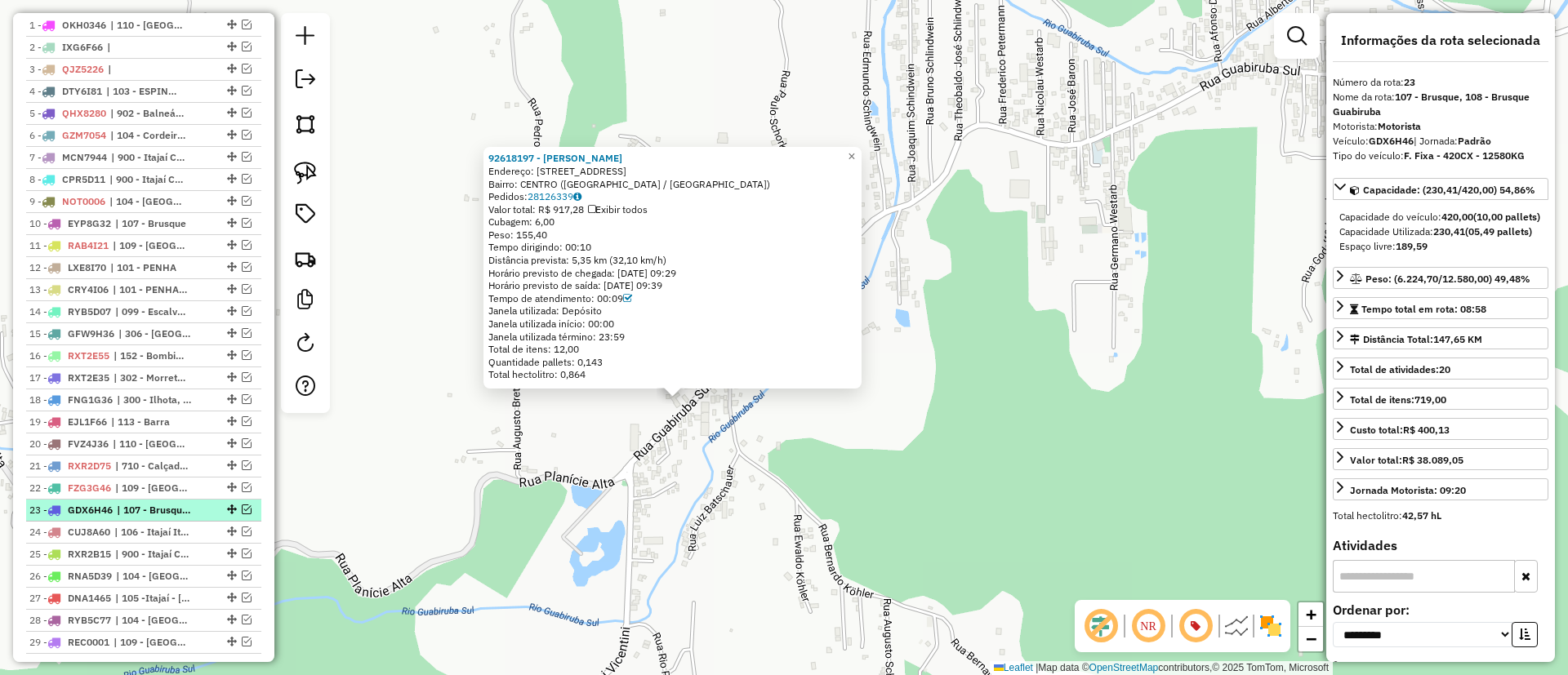
scroll to position [792, 0]
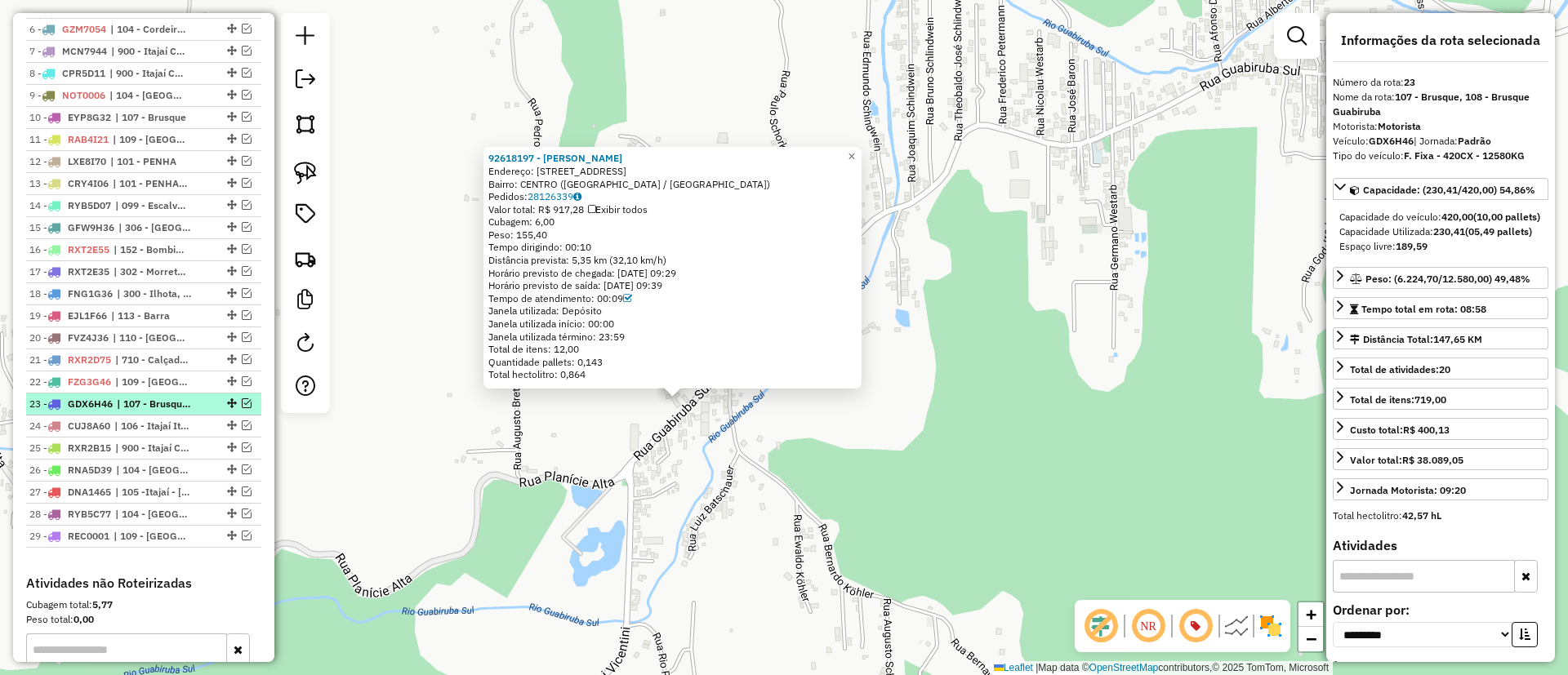
click at [244, 401] on em at bounding box center [246, 403] width 10 height 10
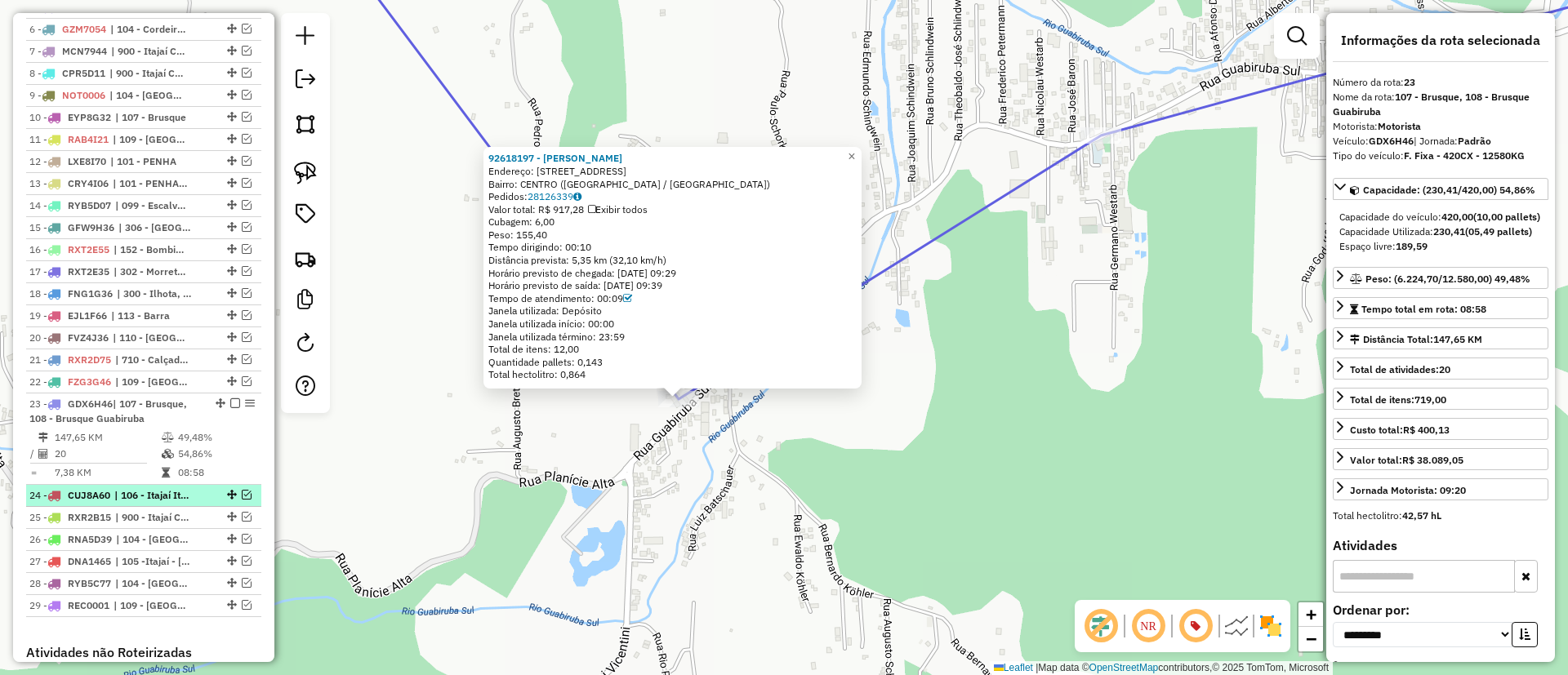
click at [242, 492] on em at bounding box center [246, 495] width 10 height 10
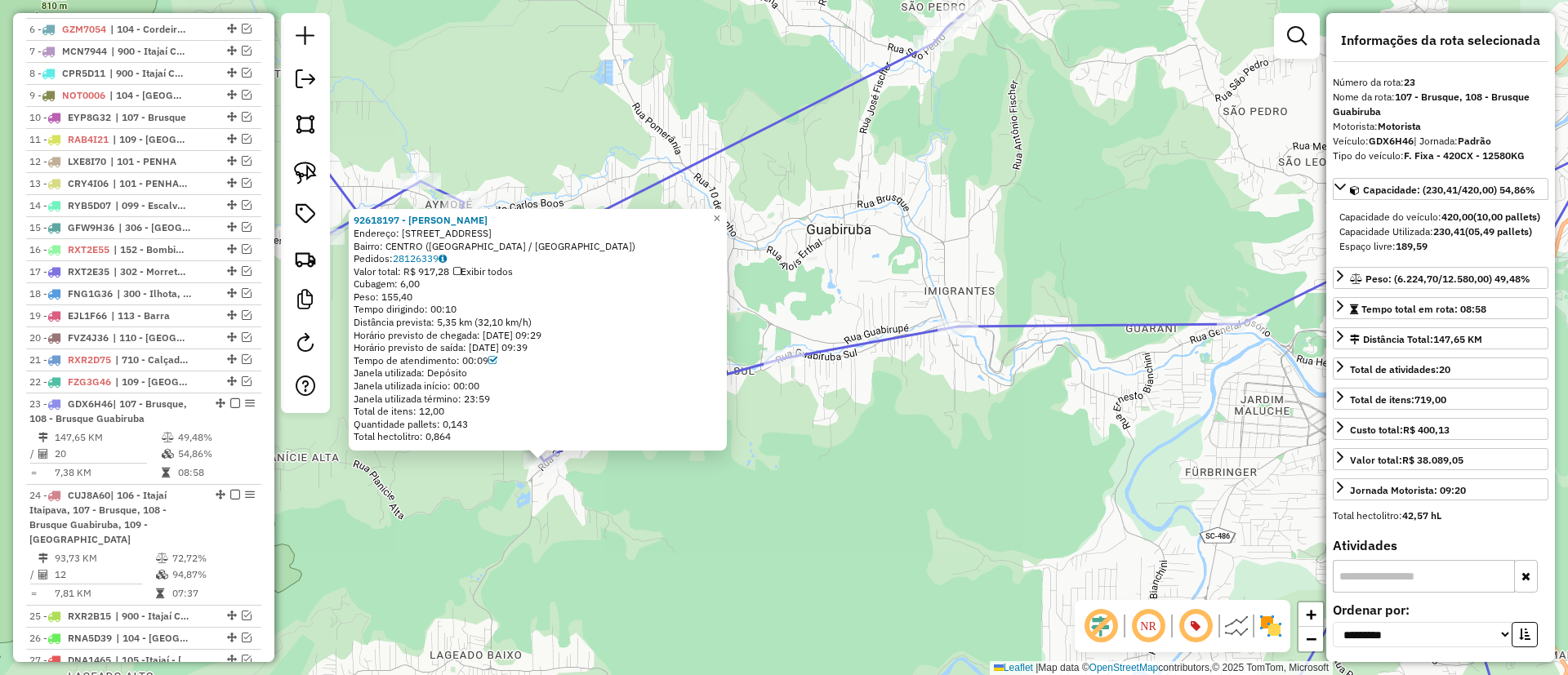
click at [738, 218] on div "92618197 - Leticia Cardoso Endereço: RUA GUABIRUBA SUL 4836 Bairro: CENTRO (GUA…" at bounding box center [784, 337] width 1568 height 675
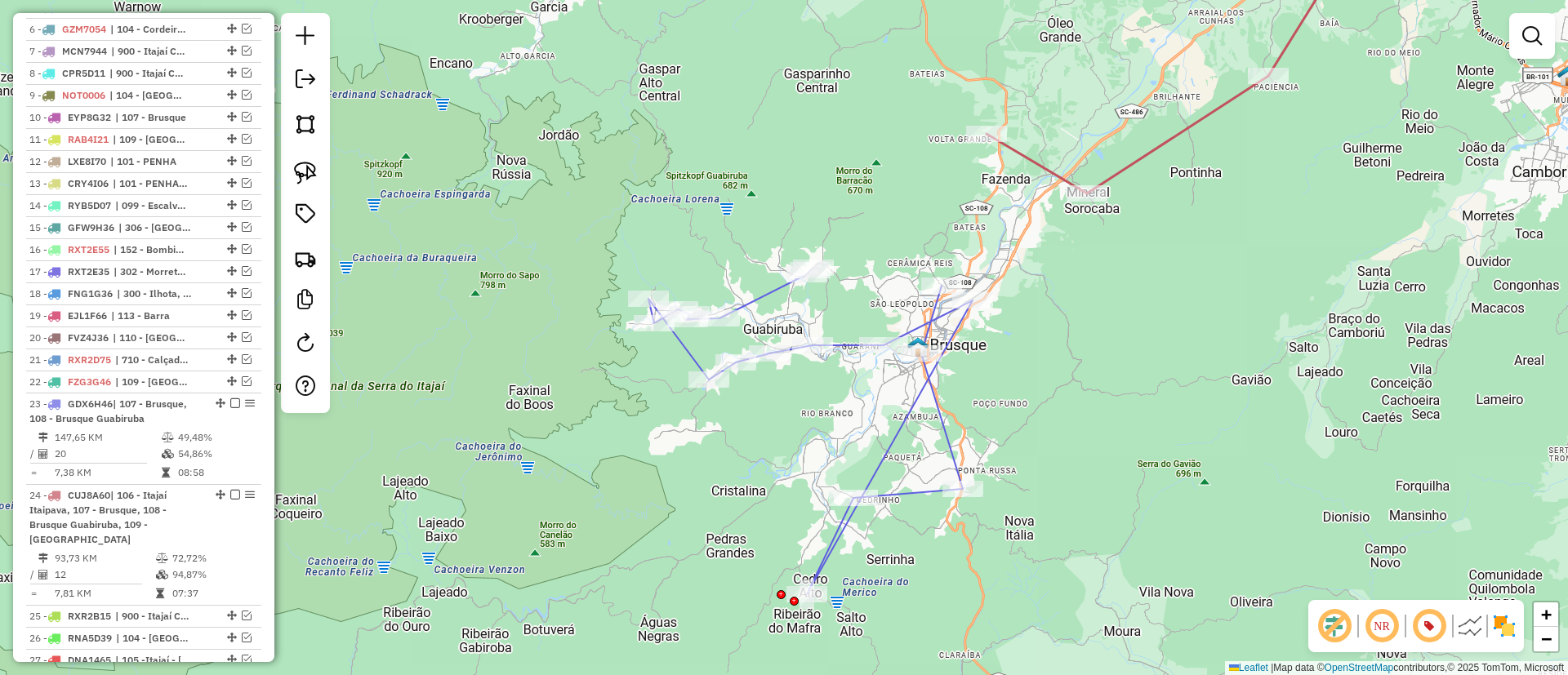
drag, startPoint x: 1077, startPoint y: 342, endPoint x: 979, endPoint y: 444, distance: 141.4
click at [979, 444] on div "Janela de atendimento Grade de atendimento Capacidade Transportadoras Veículos …" at bounding box center [784, 337] width 1568 height 675
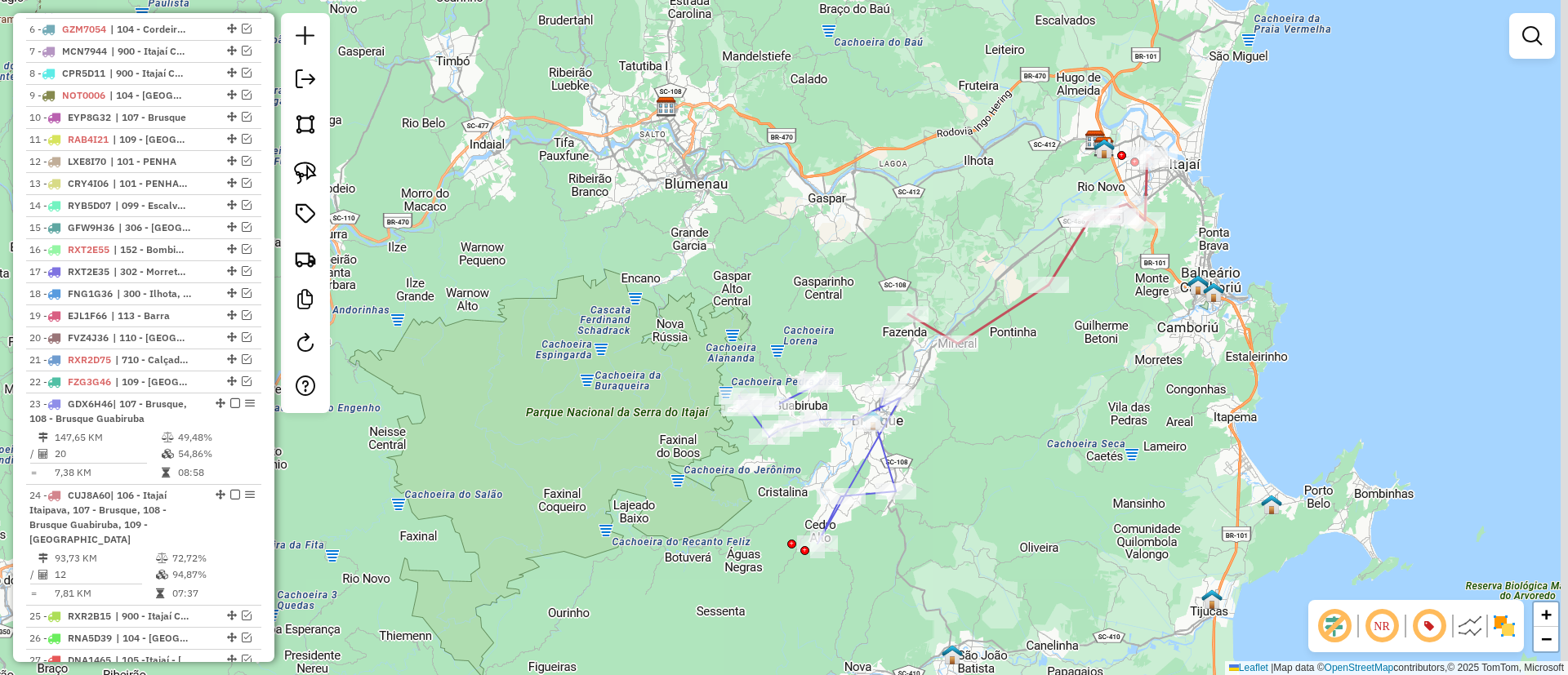
drag, startPoint x: 1015, startPoint y: 418, endPoint x: 988, endPoint y: 389, distance: 39.6
click at [988, 389] on div "Janela de atendimento Grade de atendimento Capacidade Transportadoras Veículos …" at bounding box center [784, 337] width 1568 height 675
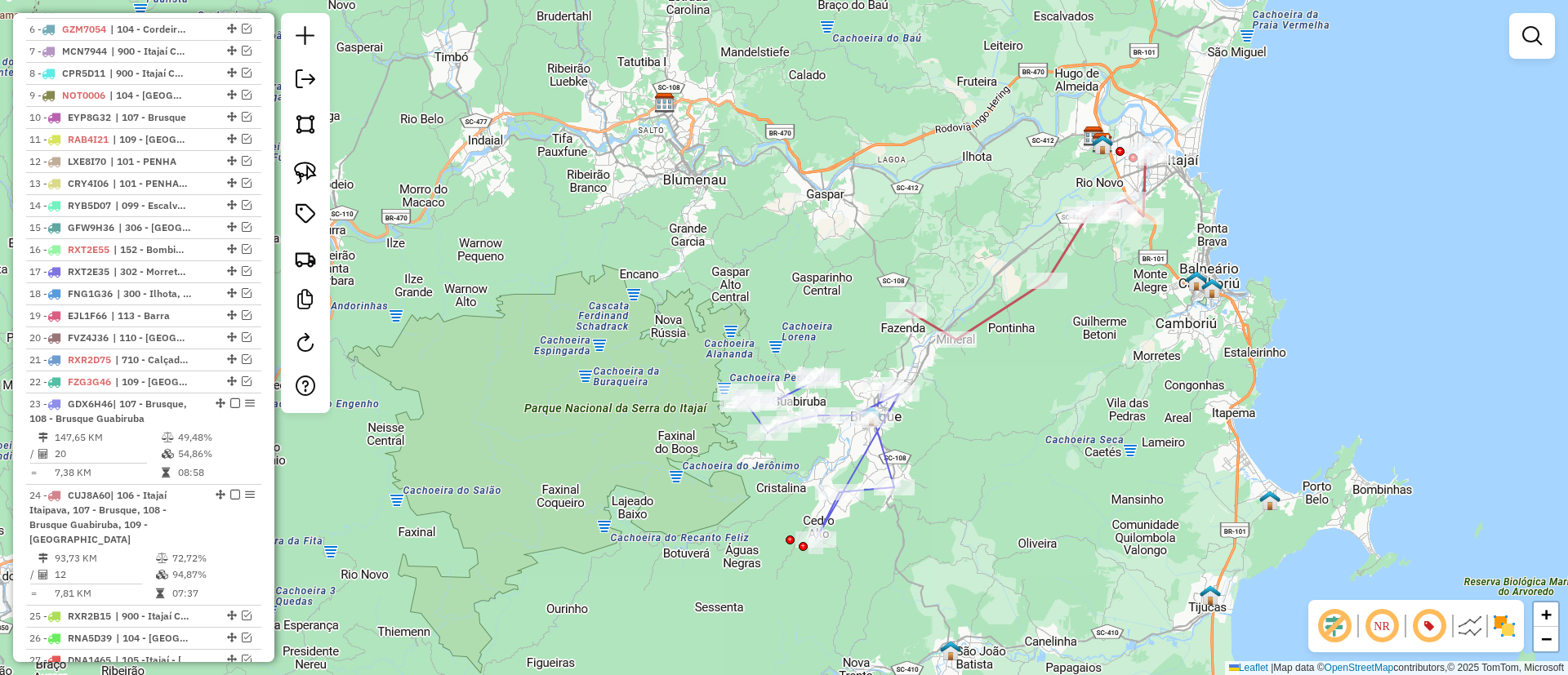
click at [984, 320] on icon at bounding box center [1029, 244] width 245 height 188
select select "**********"
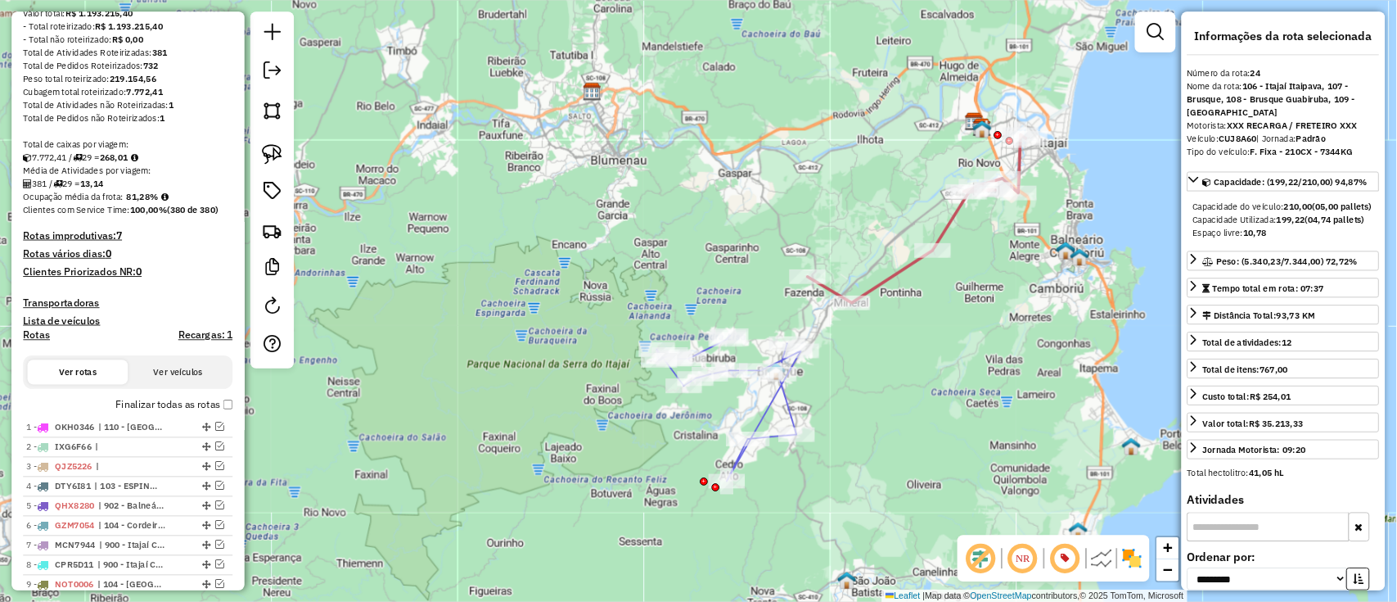
scroll to position [0, 0]
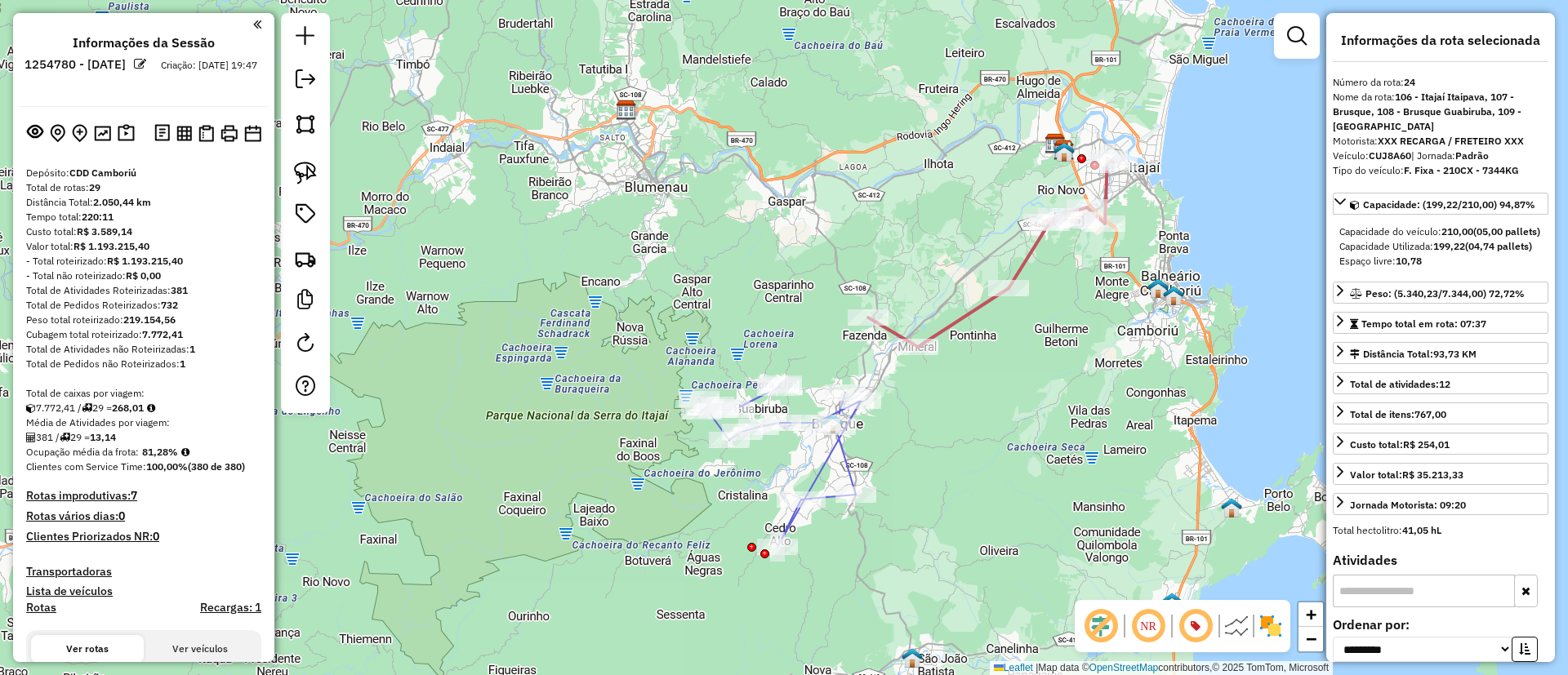
drag, startPoint x: 927, startPoint y: 201, endPoint x: 773, endPoint y: 229, distance: 156.5
click at [774, 229] on div "Janela de atendimento Grade de atendimento Capacidade Transportadoras Veículos …" at bounding box center [784, 337] width 1568 height 675
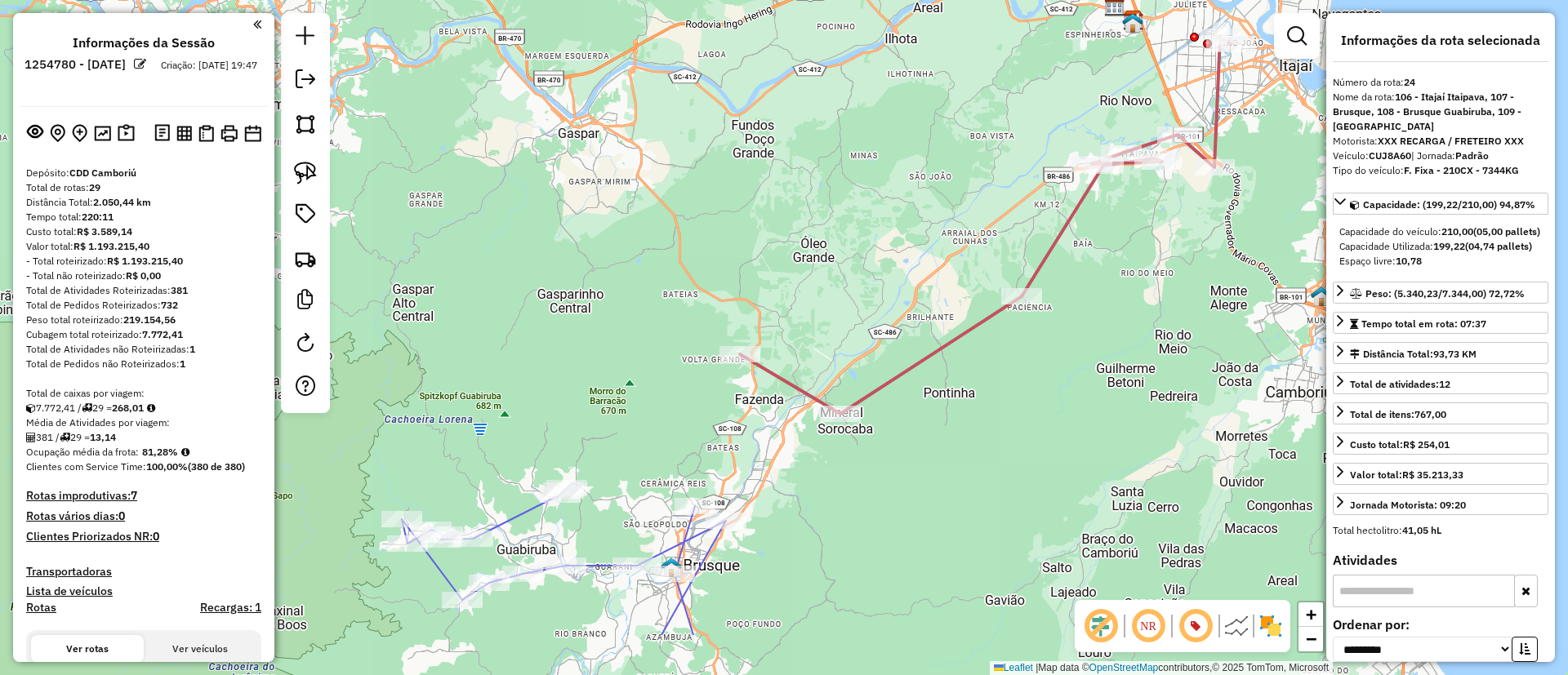
drag, startPoint x: 986, startPoint y: 407, endPoint x: 1165, endPoint y: 308, distance: 204.6
click at [1165, 308] on div "Janela de atendimento Grade de atendimento Capacidade Transportadoras Veículos …" at bounding box center [784, 337] width 1568 height 675
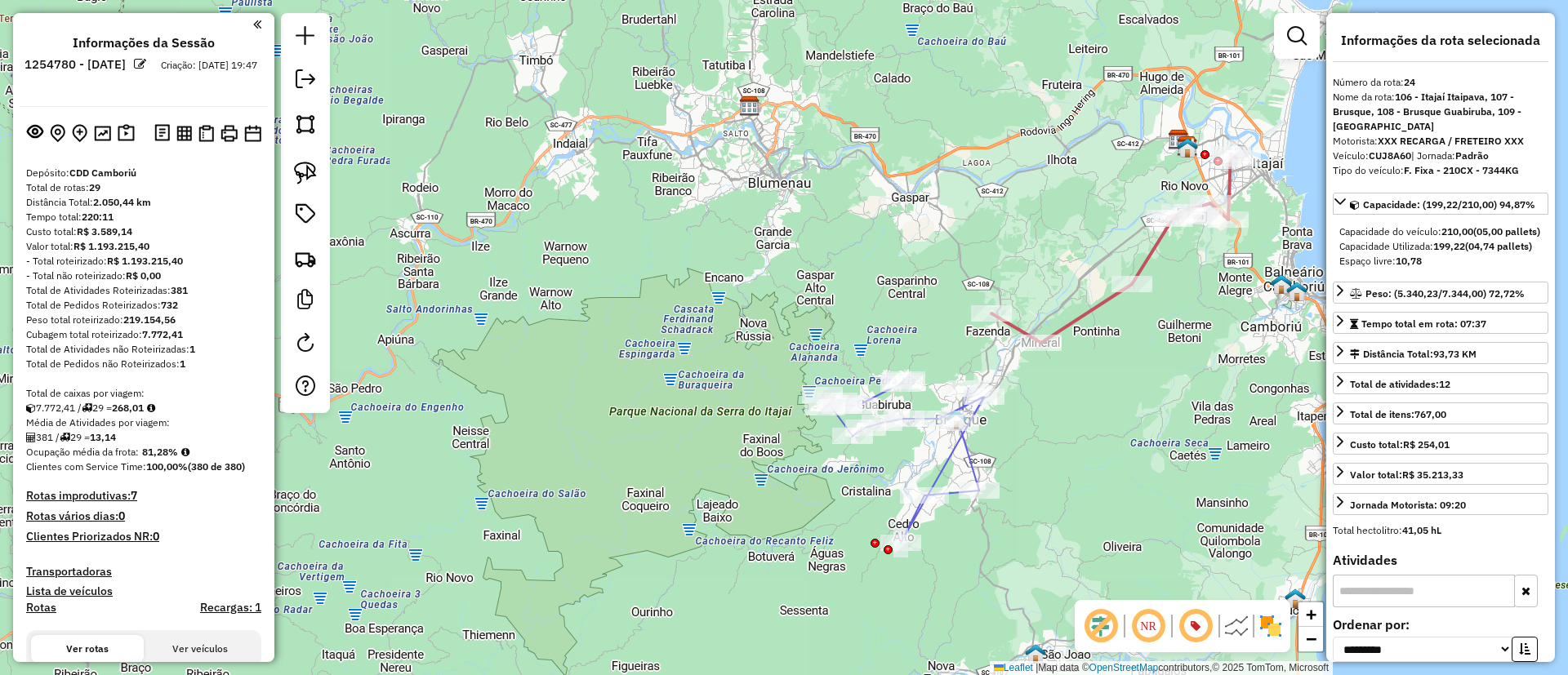
drag, startPoint x: 1157, startPoint y: 334, endPoint x: 1184, endPoint y: 331, distance: 27.2
click at [1184, 331] on div "Janela de atendimento Grade de atendimento Capacidade Transportadoras Veículos …" at bounding box center [784, 337] width 1568 height 675
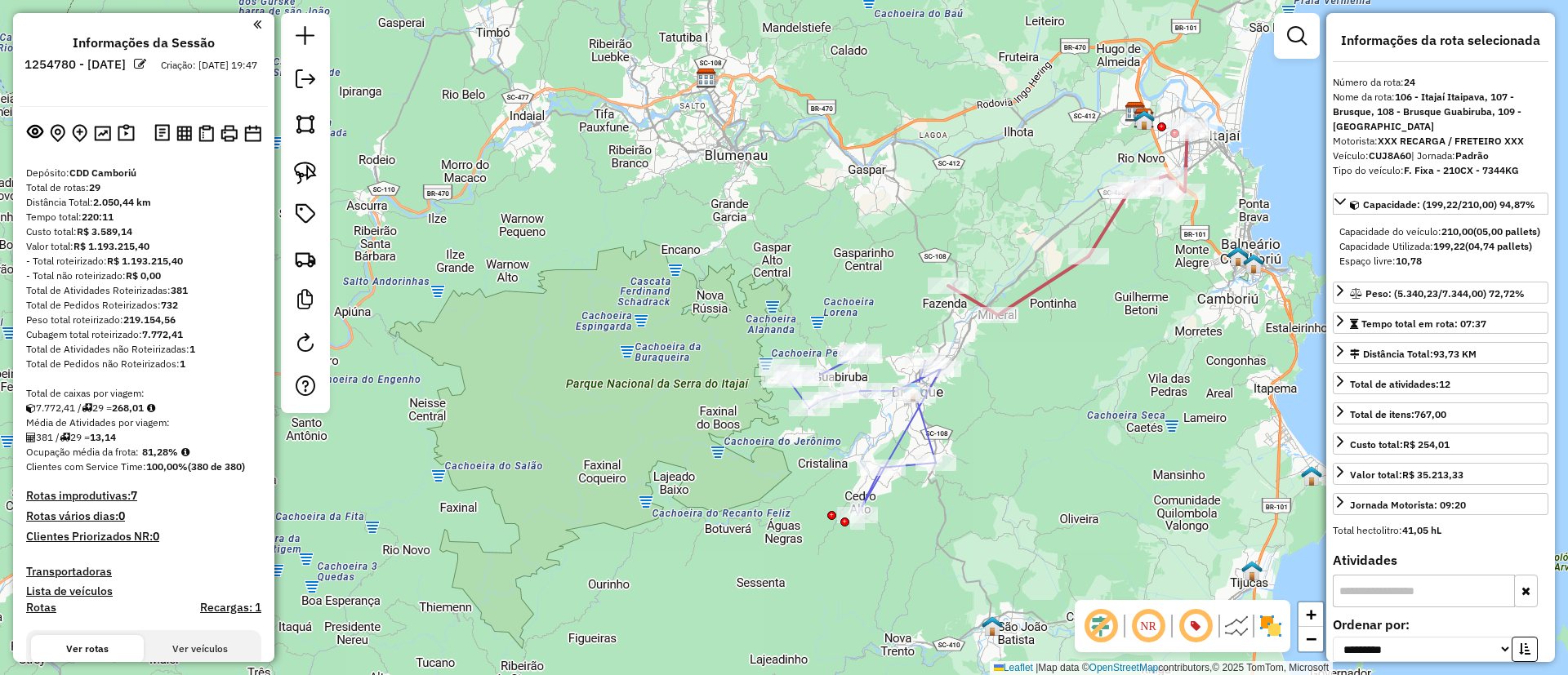
drag, startPoint x: 780, startPoint y: 335, endPoint x: 790, endPoint y: 311, distance: 26.0
click at [790, 311] on div "Janela de atendimento Grade de atendimento Capacidade Transportadoras Veículos …" at bounding box center [784, 337] width 1568 height 675
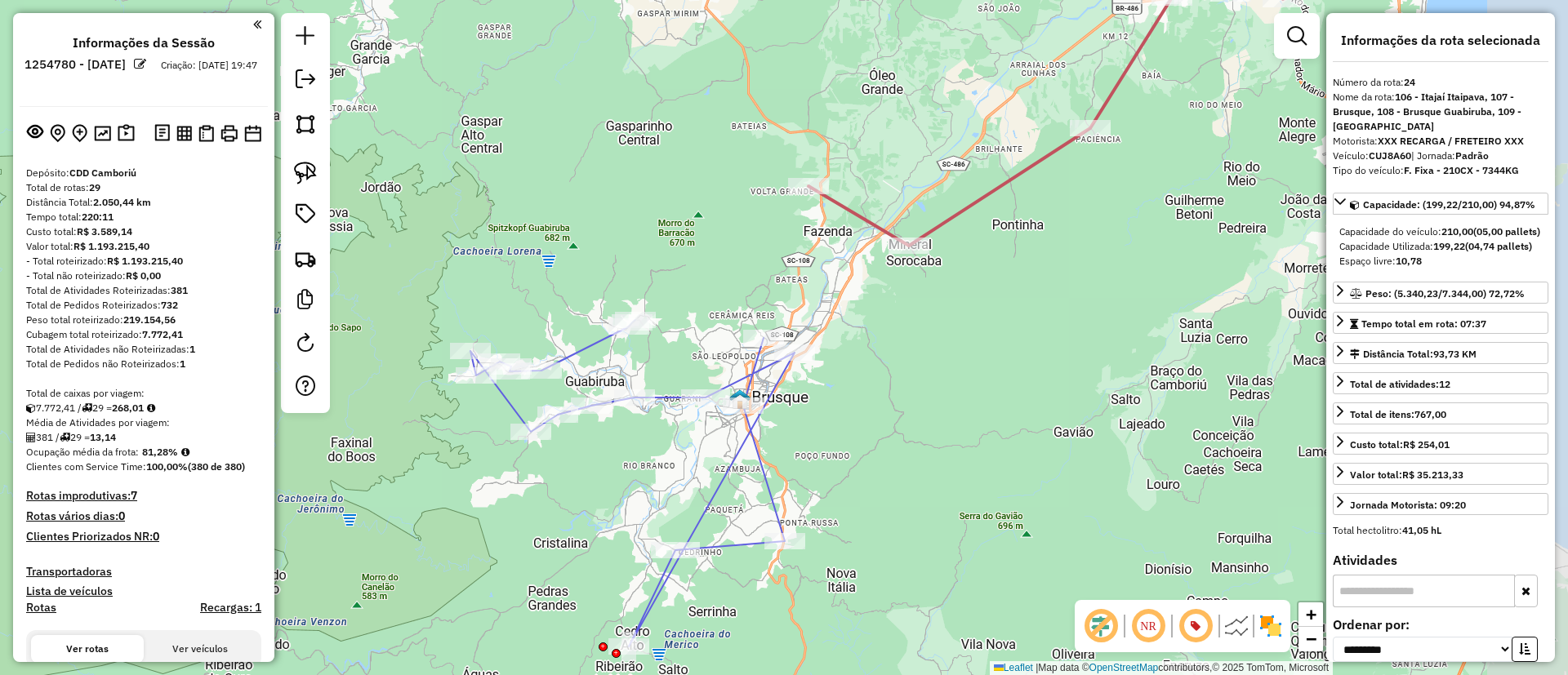
drag, startPoint x: 1019, startPoint y: 393, endPoint x: 871, endPoint y: 435, distance: 153.8
click at [871, 435] on div "Janela de atendimento Grade de atendimento Capacidade Transportadoras Veículos …" at bounding box center [784, 337] width 1568 height 675
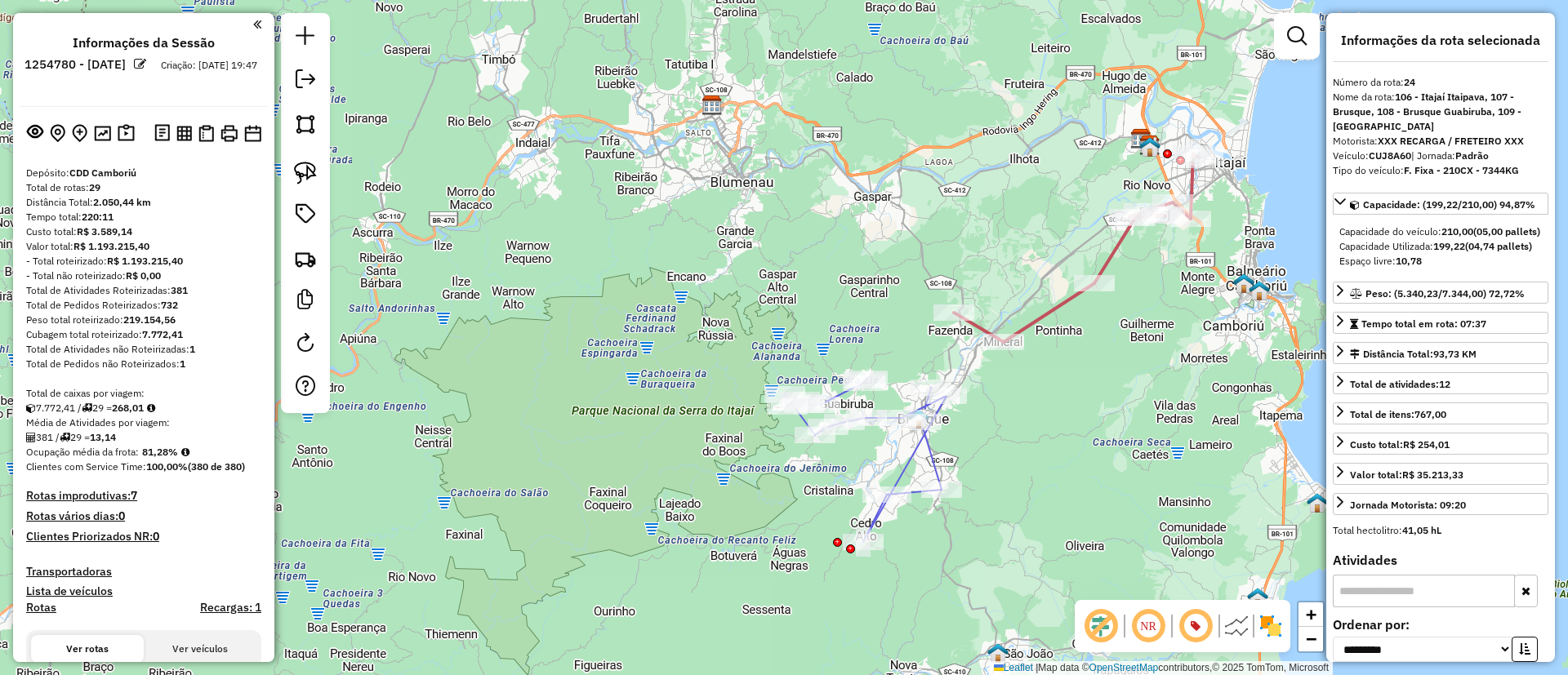
drag, startPoint x: 958, startPoint y: 407, endPoint x: 1059, endPoint y: 411, distance: 101.1
click at [1059, 411] on div "Janela de atendimento Grade de atendimento Capacidade Transportadoras Veículos …" at bounding box center [784, 337] width 1568 height 675
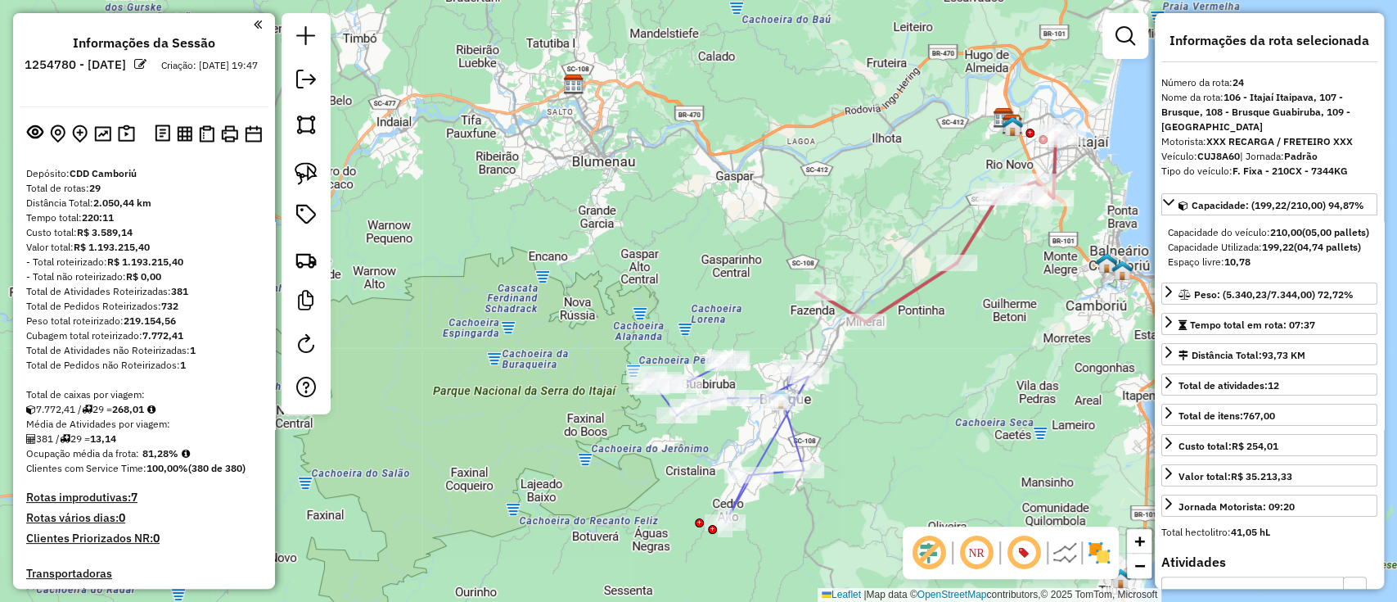
click at [984, 463] on div "Janela de atendimento Grade de atendimento Capacidade Transportadoras Veículos …" at bounding box center [698, 301] width 1397 height 602
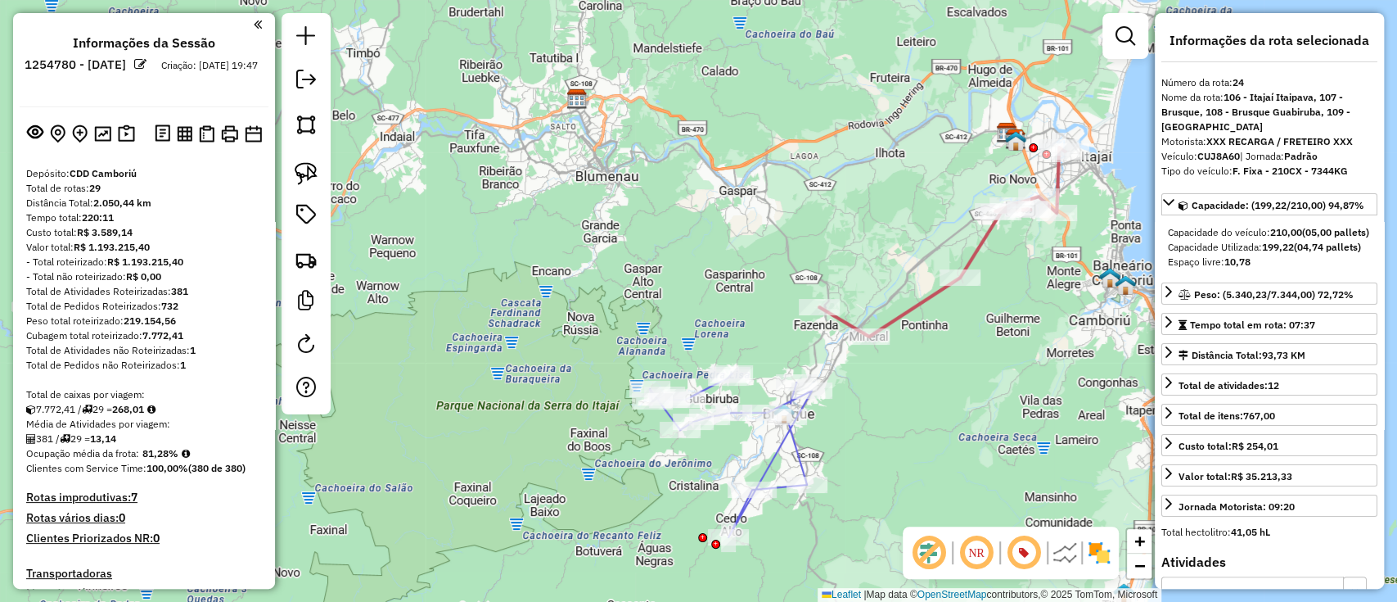
drag, startPoint x: 946, startPoint y: 496, endPoint x: 950, endPoint y: 511, distance: 15.1
click at [950, 511] on div "Janela de atendimento Grade de atendimento Capacidade Transportadoras Veículos …" at bounding box center [698, 301] width 1397 height 602
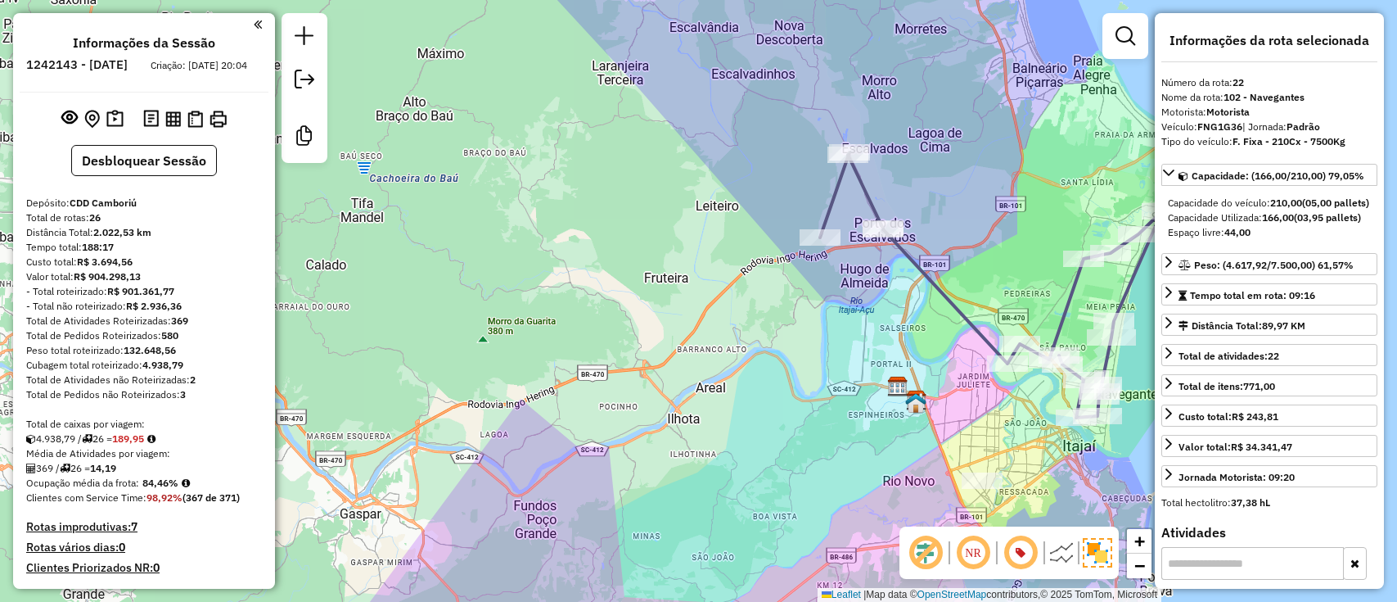
select select "**********"
